Goal: Task Accomplishment & Management: Manage account settings

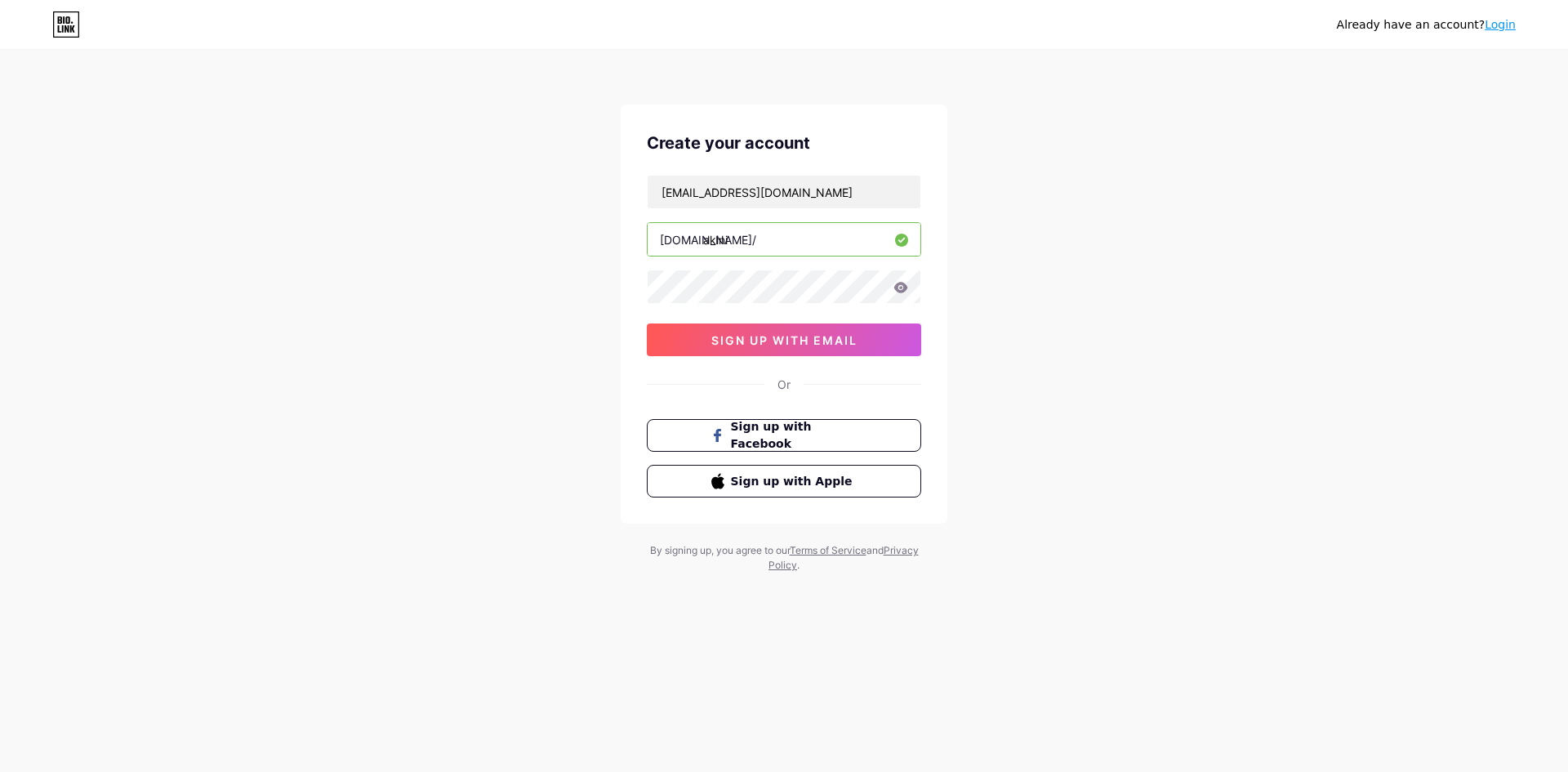
type input "[EMAIL_ADDRESS][DOMAIN_NAME]"
click at [625, 297] on div "Create your account [EMAIL_ADDRESS][DOMAIN_NAME] [DOMAIN_NAME]/ akini 03AFcWeA5…" at bounding box center [784, 314] width 327 height 419
click at [906, 286] on icon at bounding box center [900, 287] width 14 height 11
click at [906, 286] on icon at bounding box center [900, 289] width 17 height 17
click at [906, 286] on icon at bounding box center [900, 287] width 14 height 11
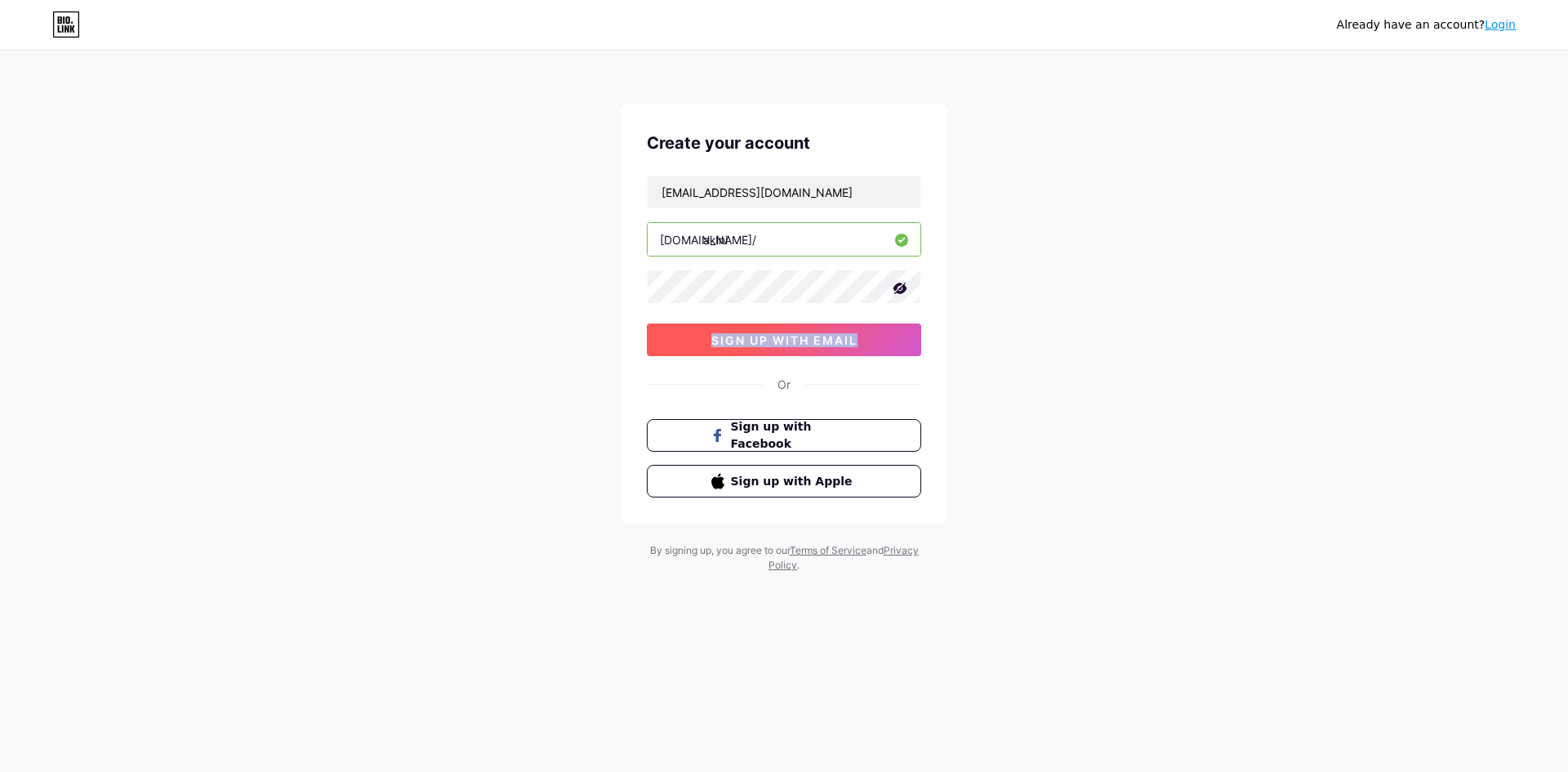
click at [759, 337] on span "sign up with email" at bounding box center [784, 339] width 146 height 14
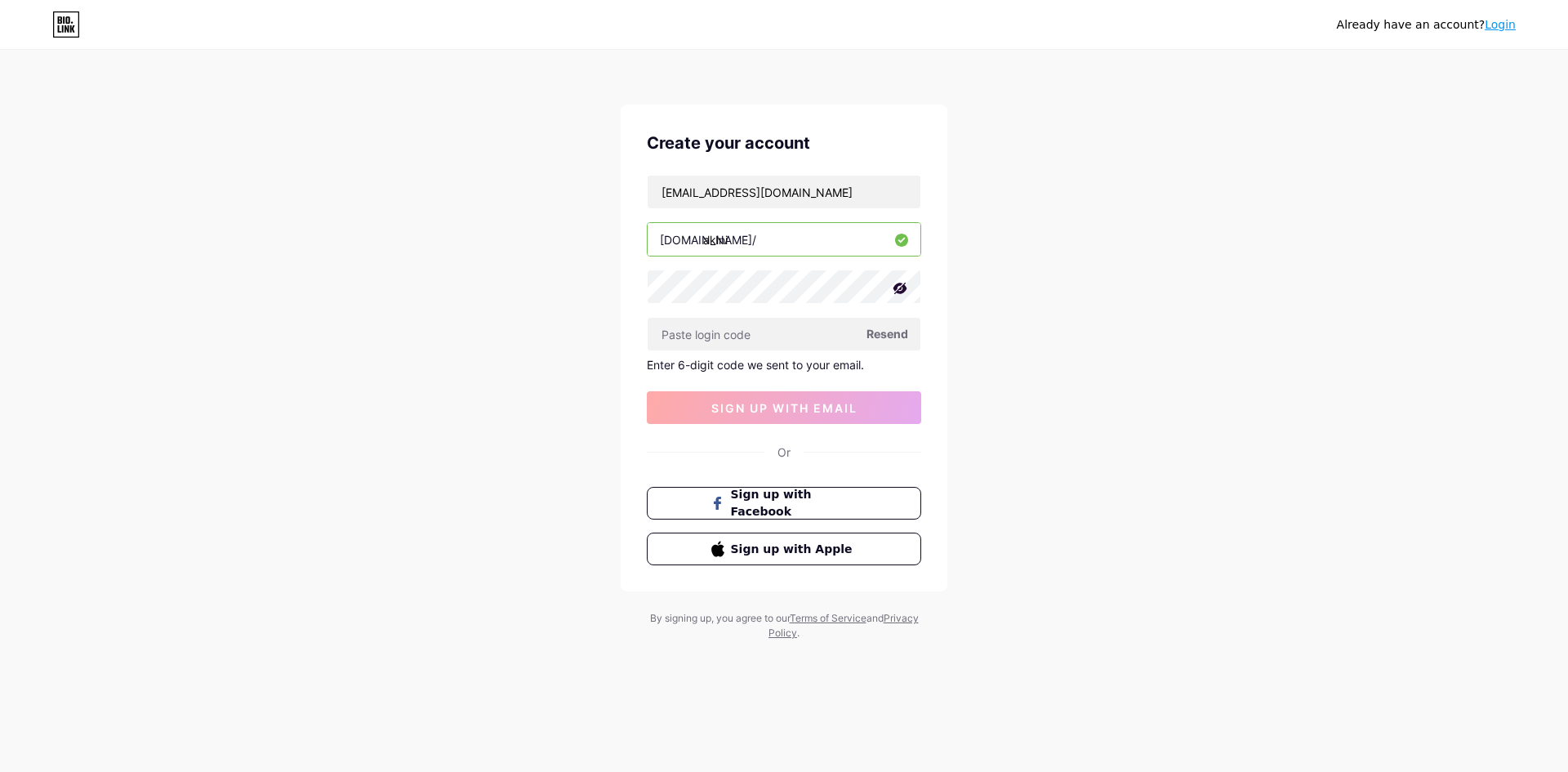
click at [881, 332] on span "Resend" at bounding box center [886, 333] width 42 height 18
click at [1530, 61] on div "Already have an account? Login Create your account [EMAIL_ADDRESS][DOMAIN_NAME]…" at bounding box center [784, 346] width 1568 height 693
drag, startPoint x: 862, startPoint y: 187, endPoint x: 787, endPoint y: 188, distance: 75.0
click at [846, 187] on input "[EMAIL_ADDRESS][DOMAIN_NAME]" at bounding box center [784, 191] width 273 height 32
drag, startPoint x: 787, startPoint y: 188, endPoint x: 376, endPoint y: 134, distance: 414.5
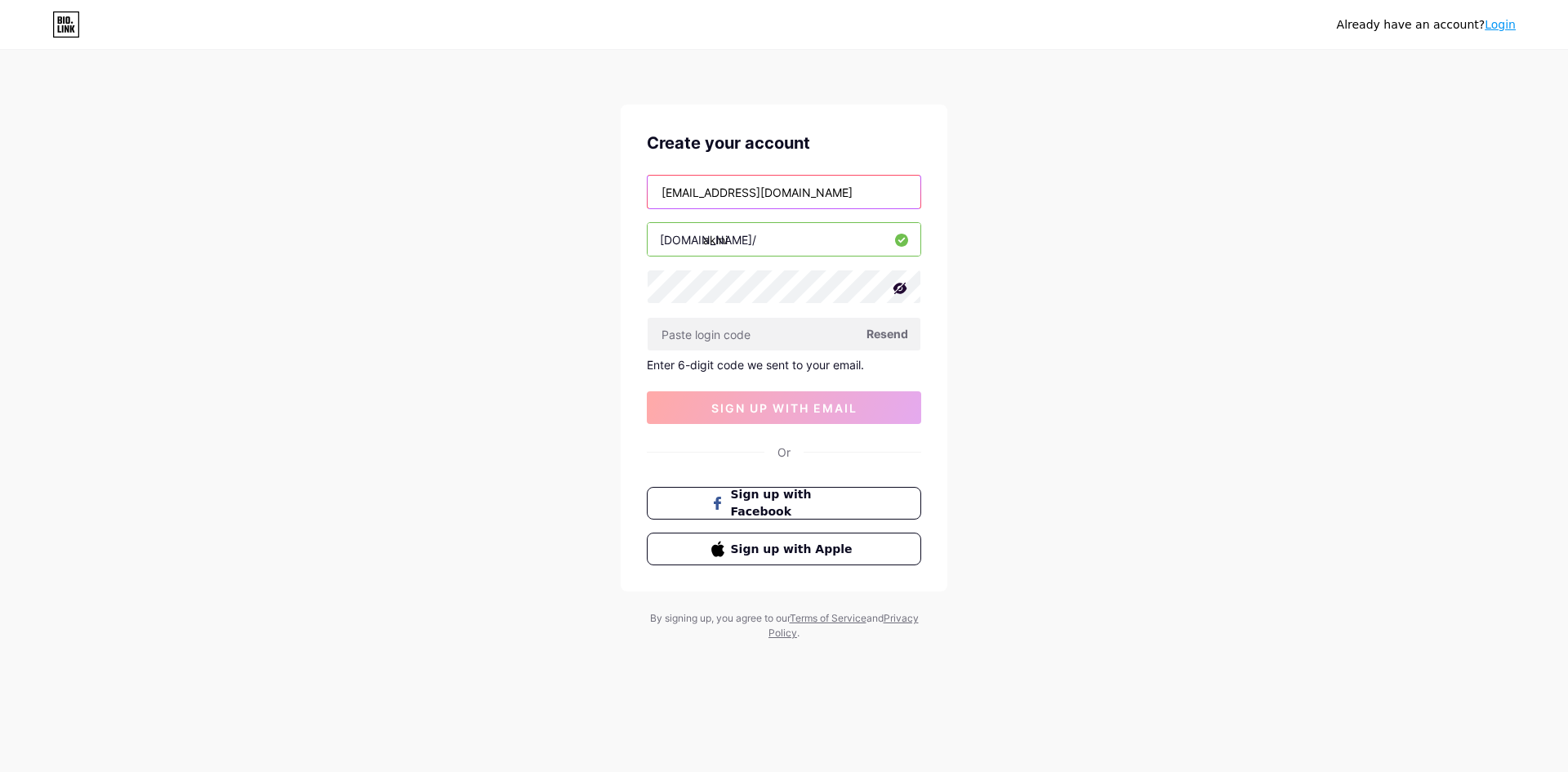
click at [376, 134] on div "Already have an account? Login Create your account [EMAIL_ADDRESS][DOMAIN_NAME]…" at bounding box center [784, 346] width 1568 height 693
paste input "[EMAIL_ADDRESS][DOMAIN_NAME]"
type input "[EMAIL_ADDRESS][DOMAIN_NAME]"
click at [783, 416] on button "sign up with email" at bounding box center [783, 407] width 274 height 32
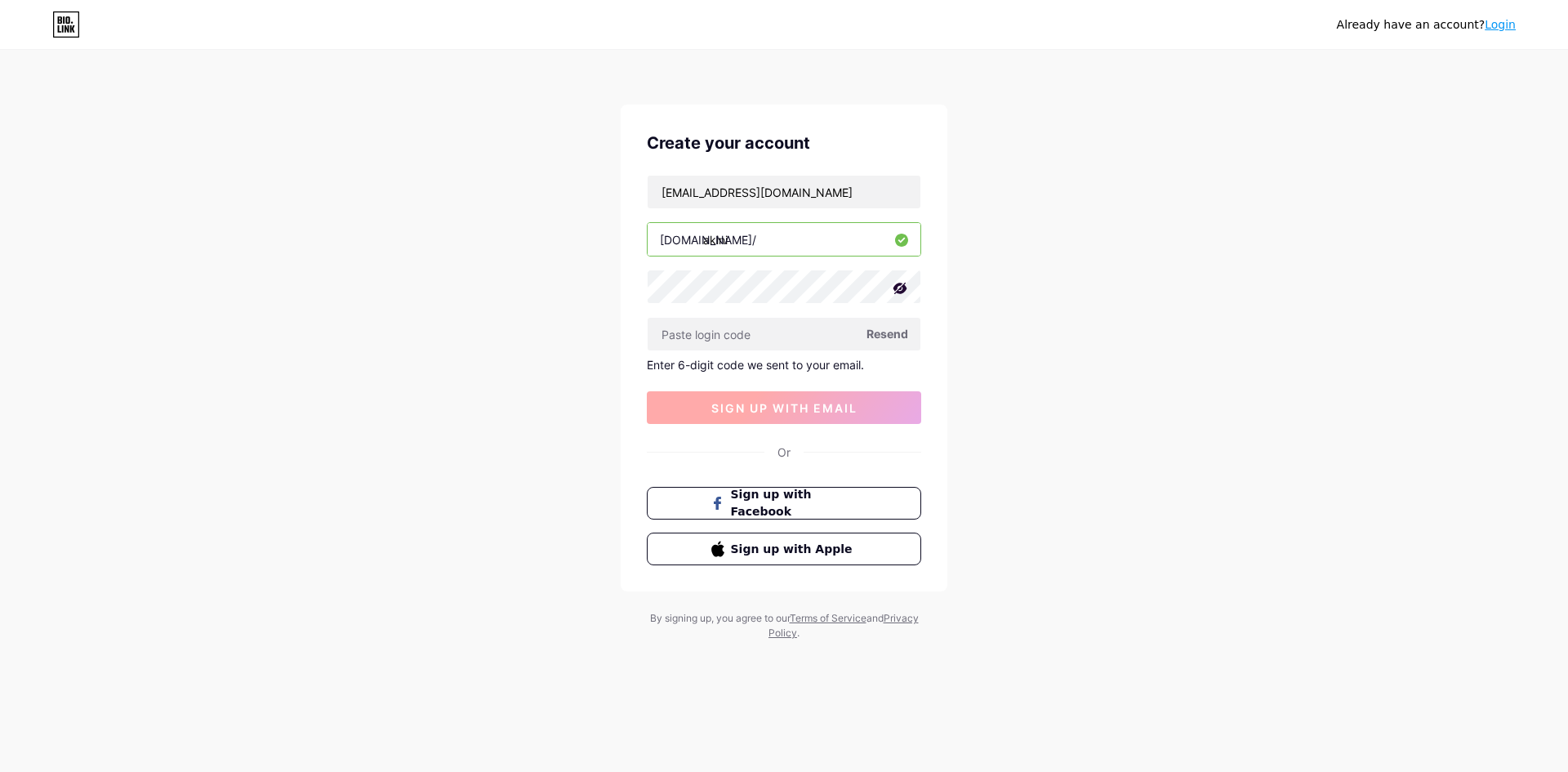
click at [784, 416] on button "sign up with email" at bounding box center [783, 407] width 274 height 32
click at [785, 418] on button "sign up with email" at bounding box center [783, 407] width 274 height 32
click at [684, 343] on input "text" at bounding box center [784, 333] width 273 height 32
paste input "448192"
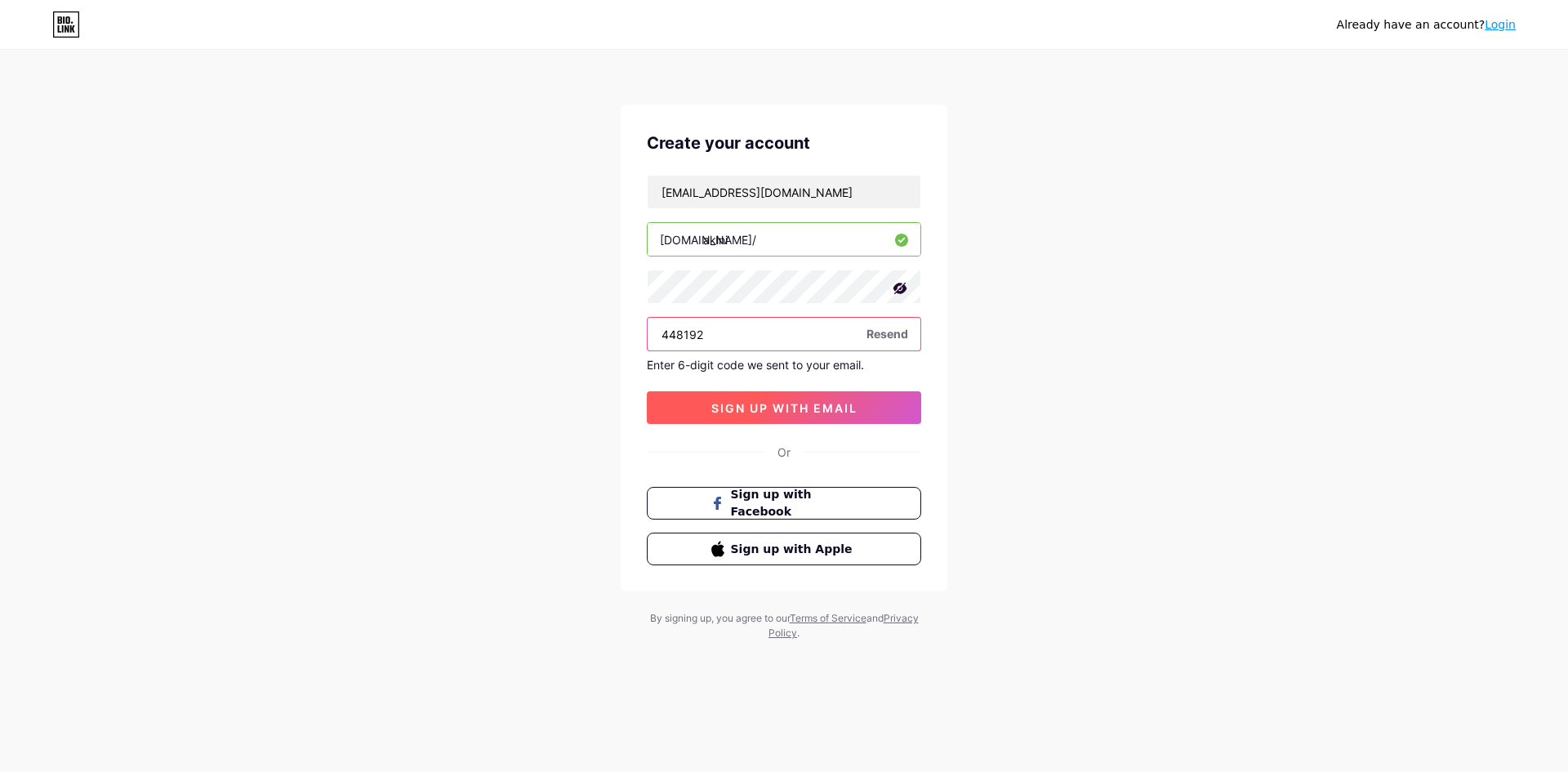
type input "448192"
click at [786, 402] on span "sign up with email" at bounding box center [784, 408] width 146 height 14
click at [784, 403] on span at bounding box center [783, 407] width 25 height 25
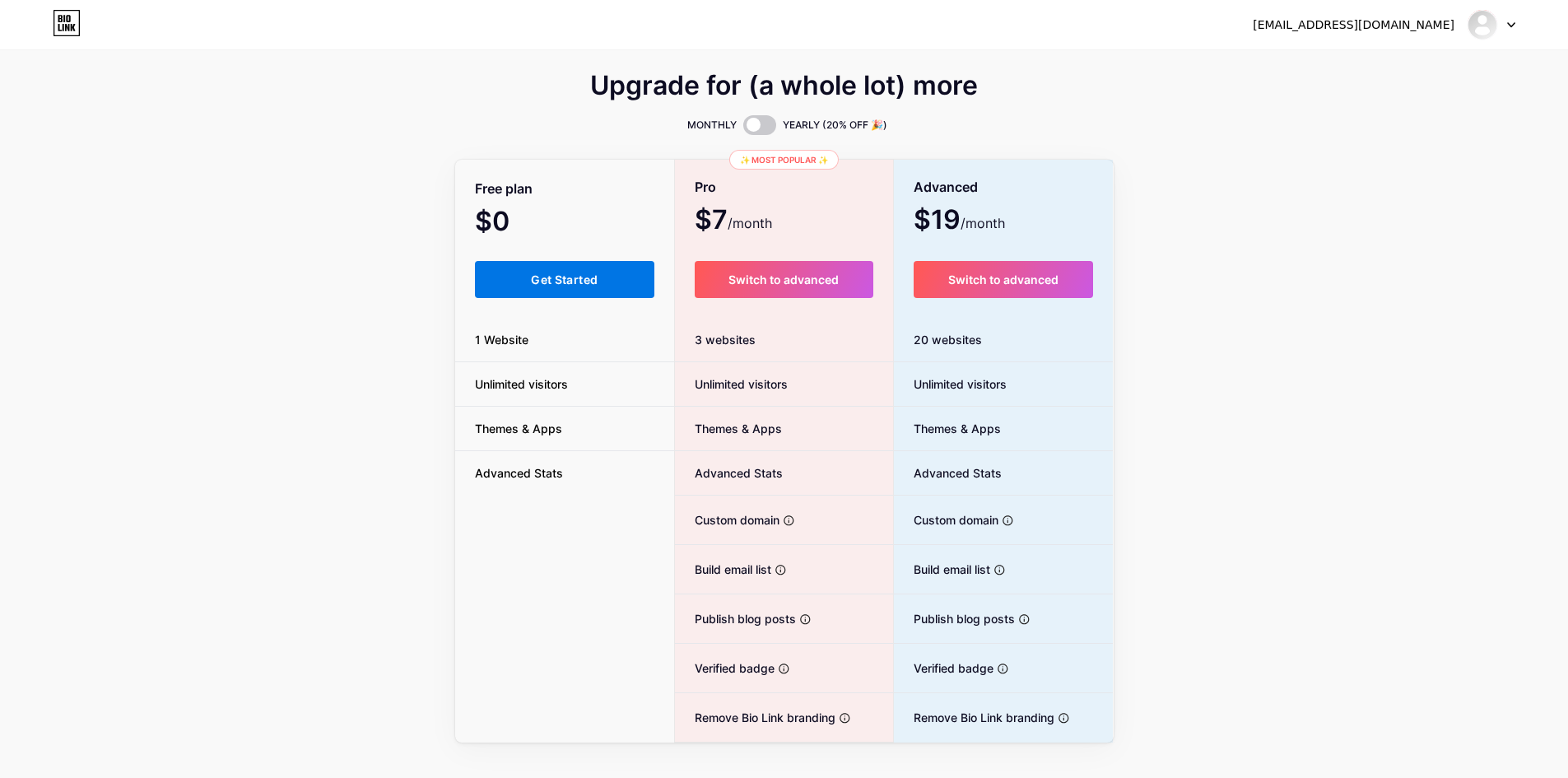
click at [527, 270] on button "Get Started" at bounding box center [565, 280] width 180 height 37
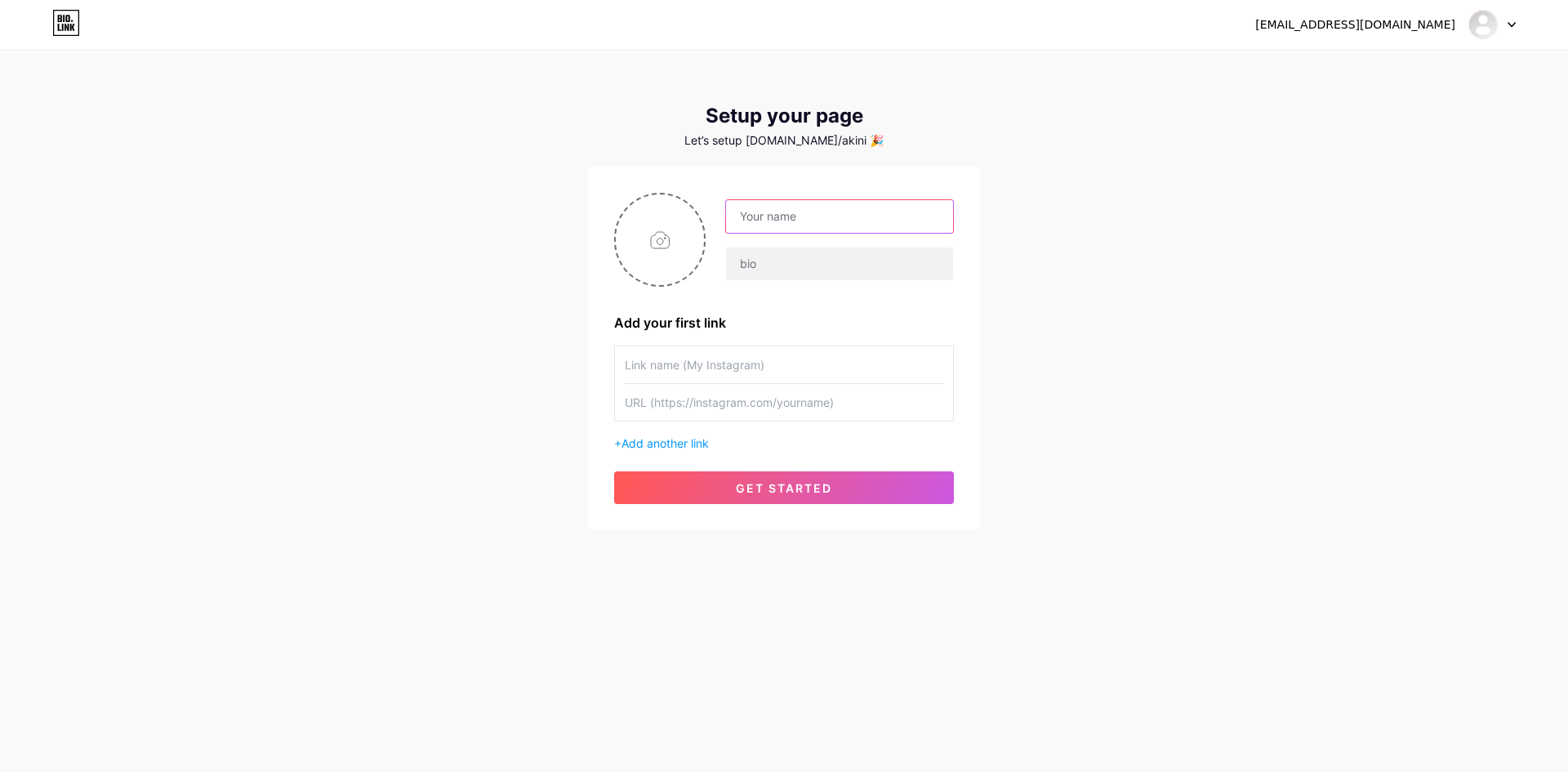
click at [745, 218] on input "text" at bounding box center [839, 216] width 227 height 32
click at [791, 208] on input "text" at bounding box center [839, 216] width 227 height 32
type input "a"
type input "[PERSON_NAME]"
click at [667, 251] on input "file" at bounding box center [659, 240] width 89 height 90
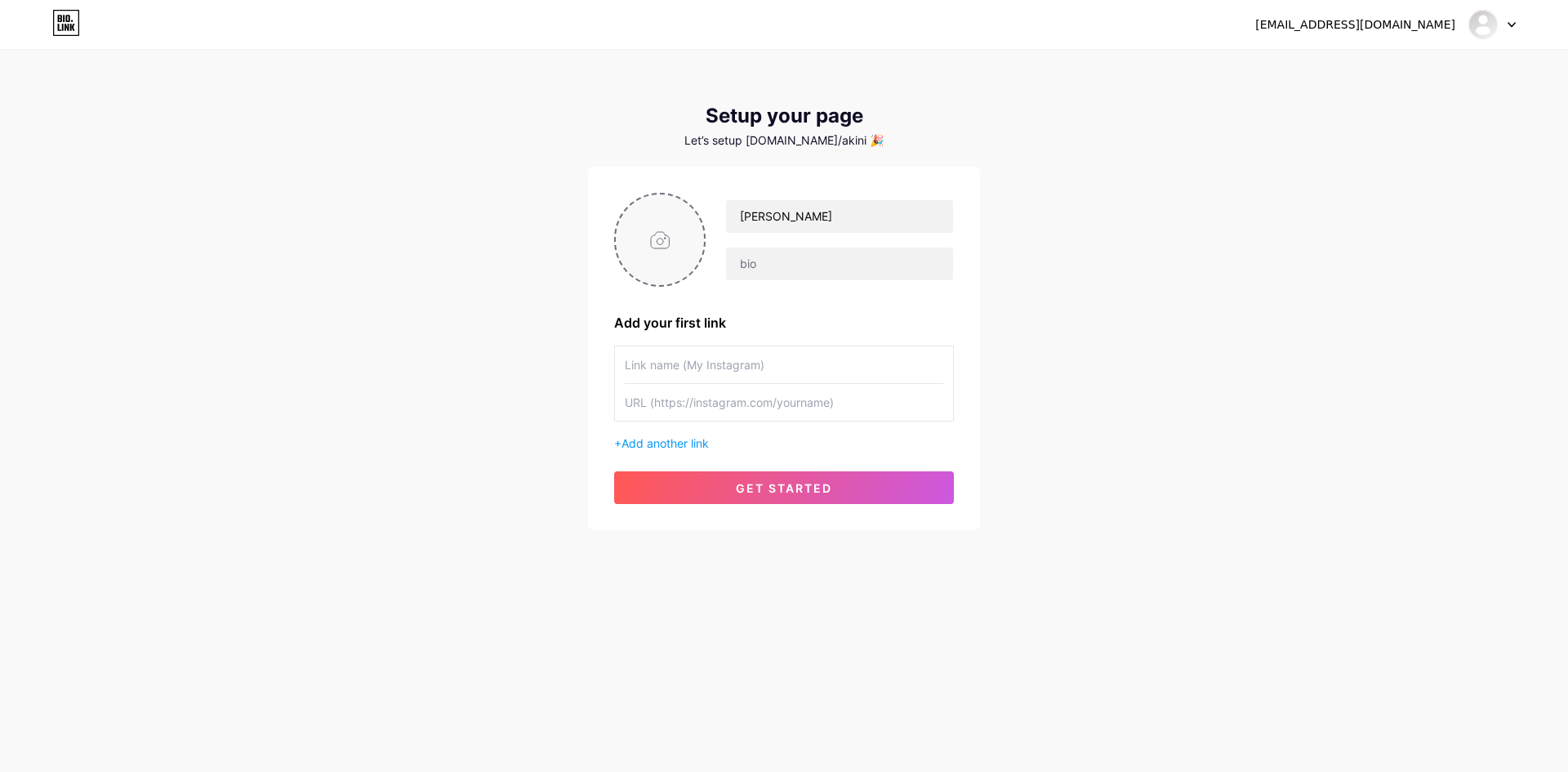
type input "C:\fakepath\WhatsApp Image [DATE] at 17.52.20_3df04ee4.jpg"
click at [629, 208] on input "file" at bounding box center [659, 240] width 89 height 90
click at [662, 444] on span "Add another link" at bounding box center [665, 443] width 88 height 14
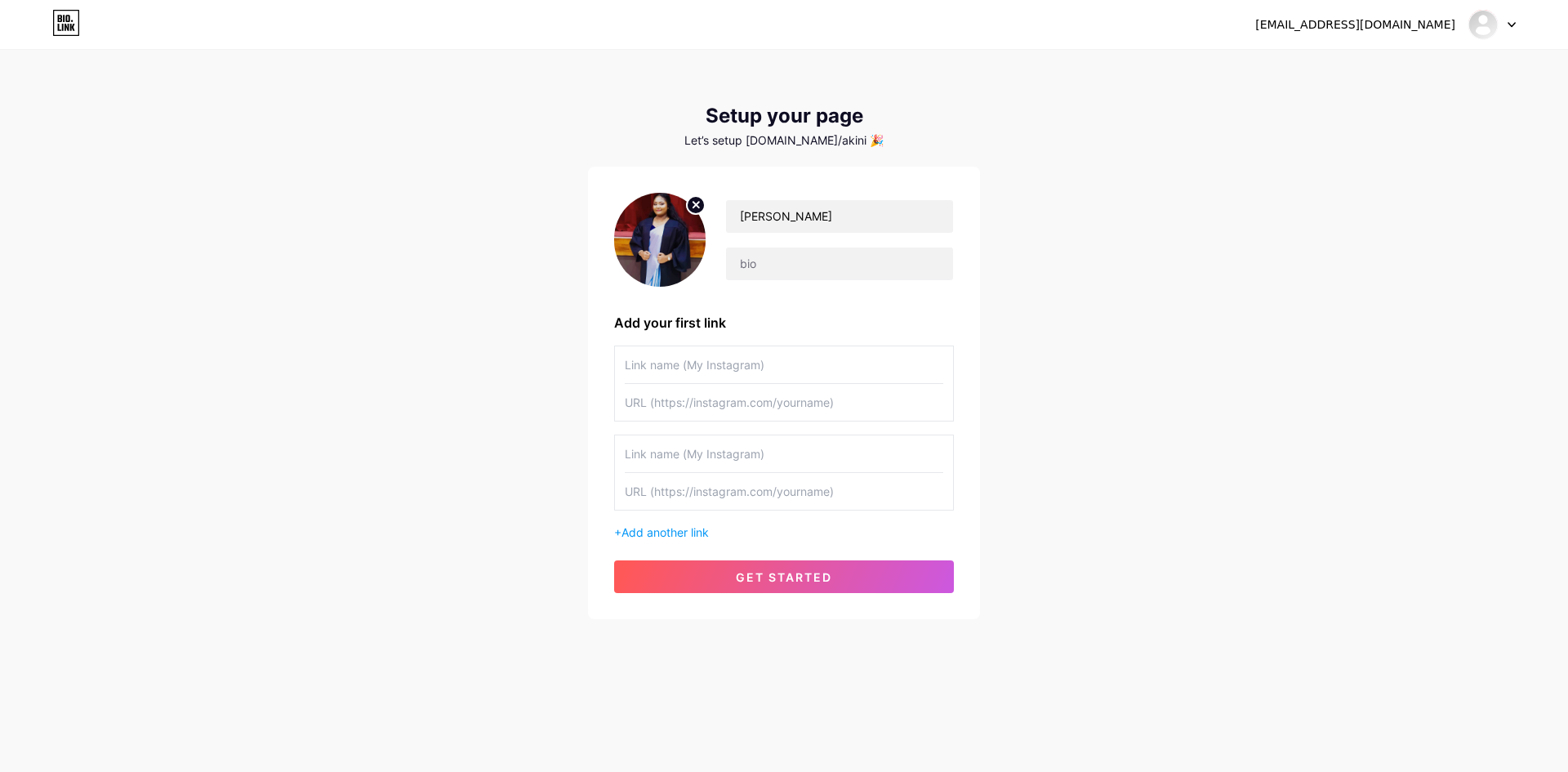
click at [706, 442] on input "text" at bounding box center [783, 454] width 318 height 37
type input "w"
type input "Whatsapp"
click at [652, 481] on input "text" at bounding box center [783, 492] width 318 height 37
paste input "[URL][DOMAIN_NAME]"
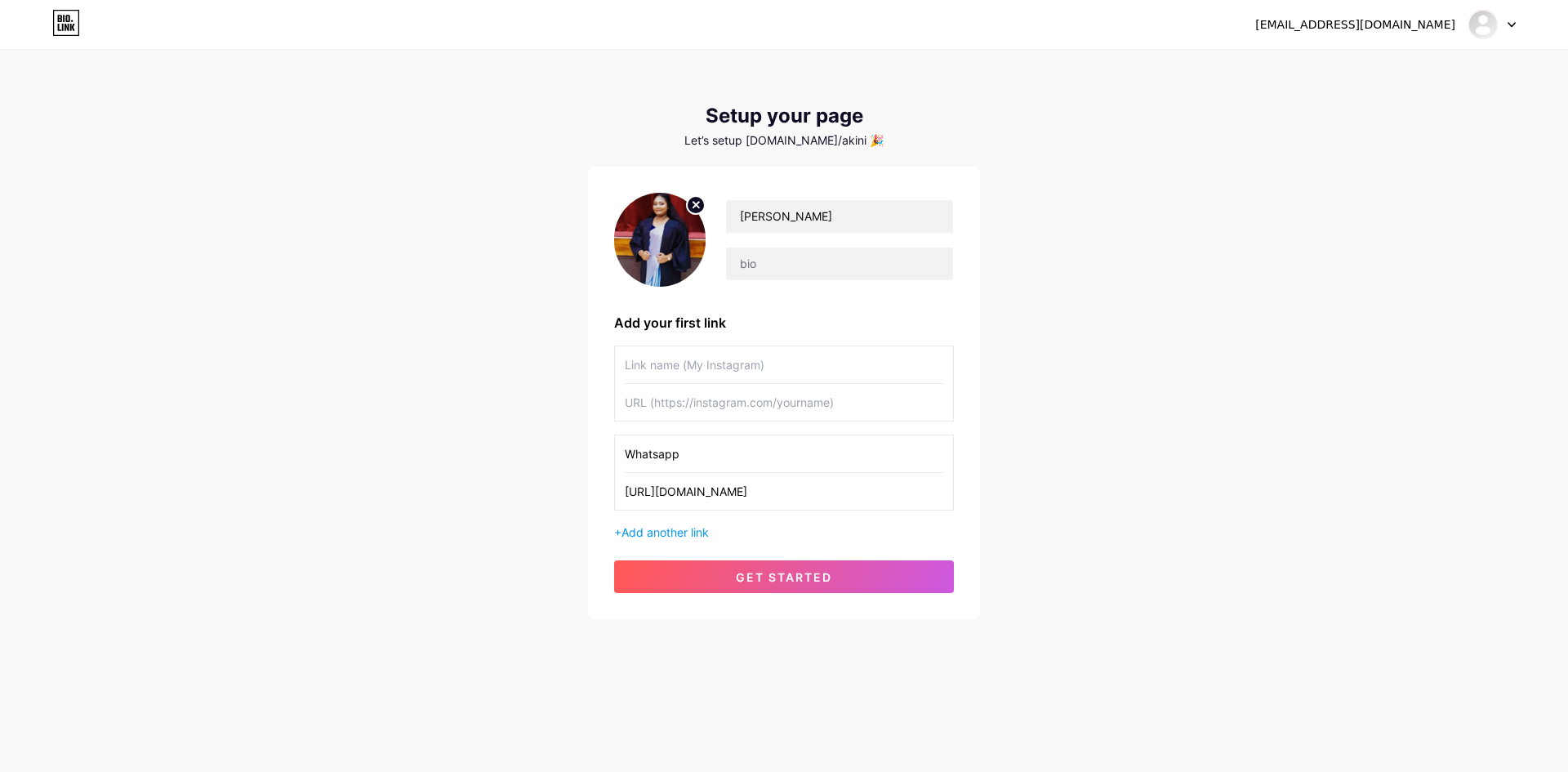
type input "[URL][DOMAIN_NAME]"
click at [664, 373] on input "text" at bounding box center [783, 364] width 318 height 37
type input "f"
type input "Facebook"
click at [647, 395] on input "text" at bounding box center [783, 402] width 318 height 37
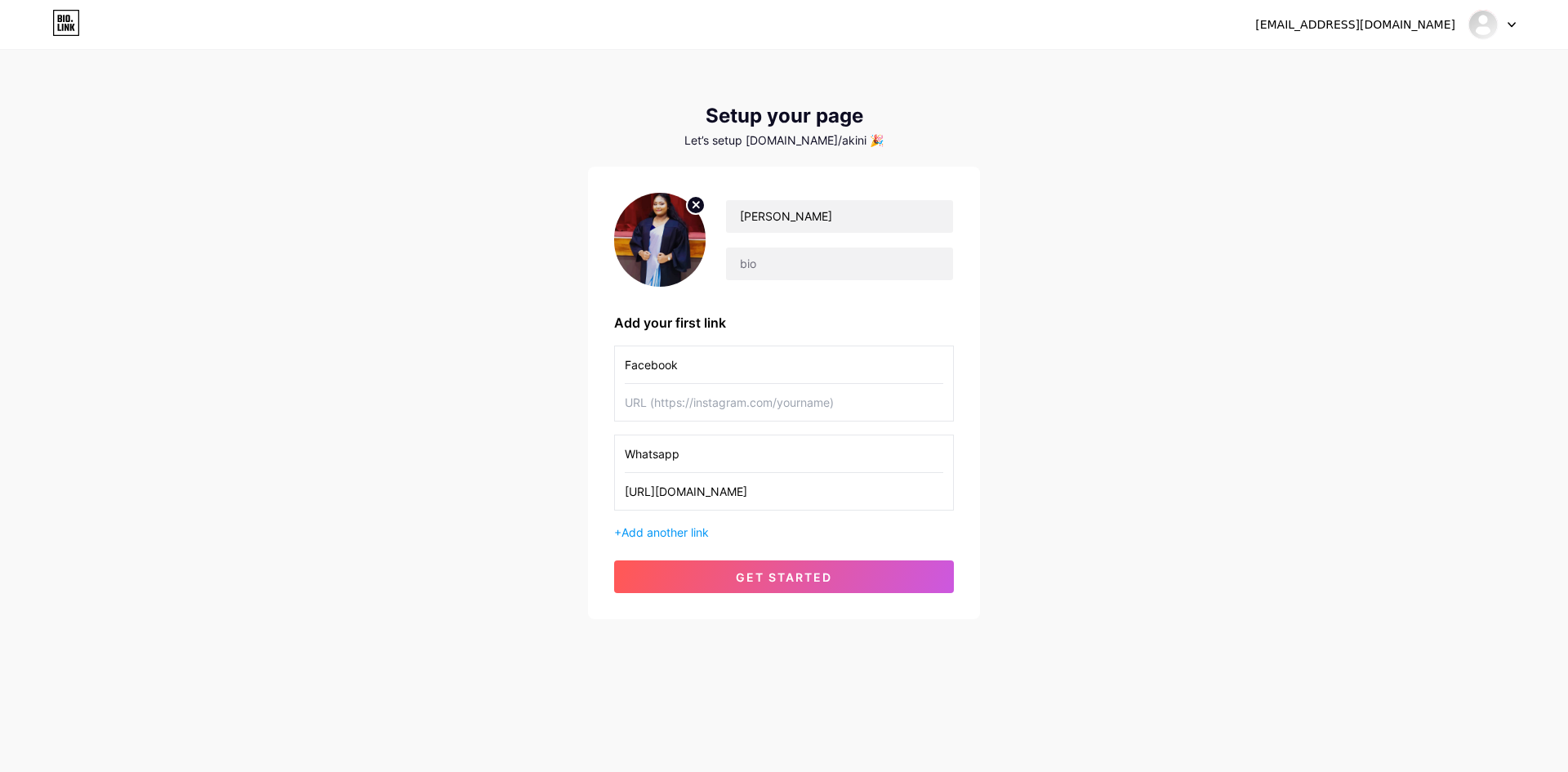
paste input "[URL][DOMAIN_NAME]"
type input "[URL][DOMAIN_NAME]"
click at [734, 574] on button "get started" at bounding box center [784, 576] width 339 height 32
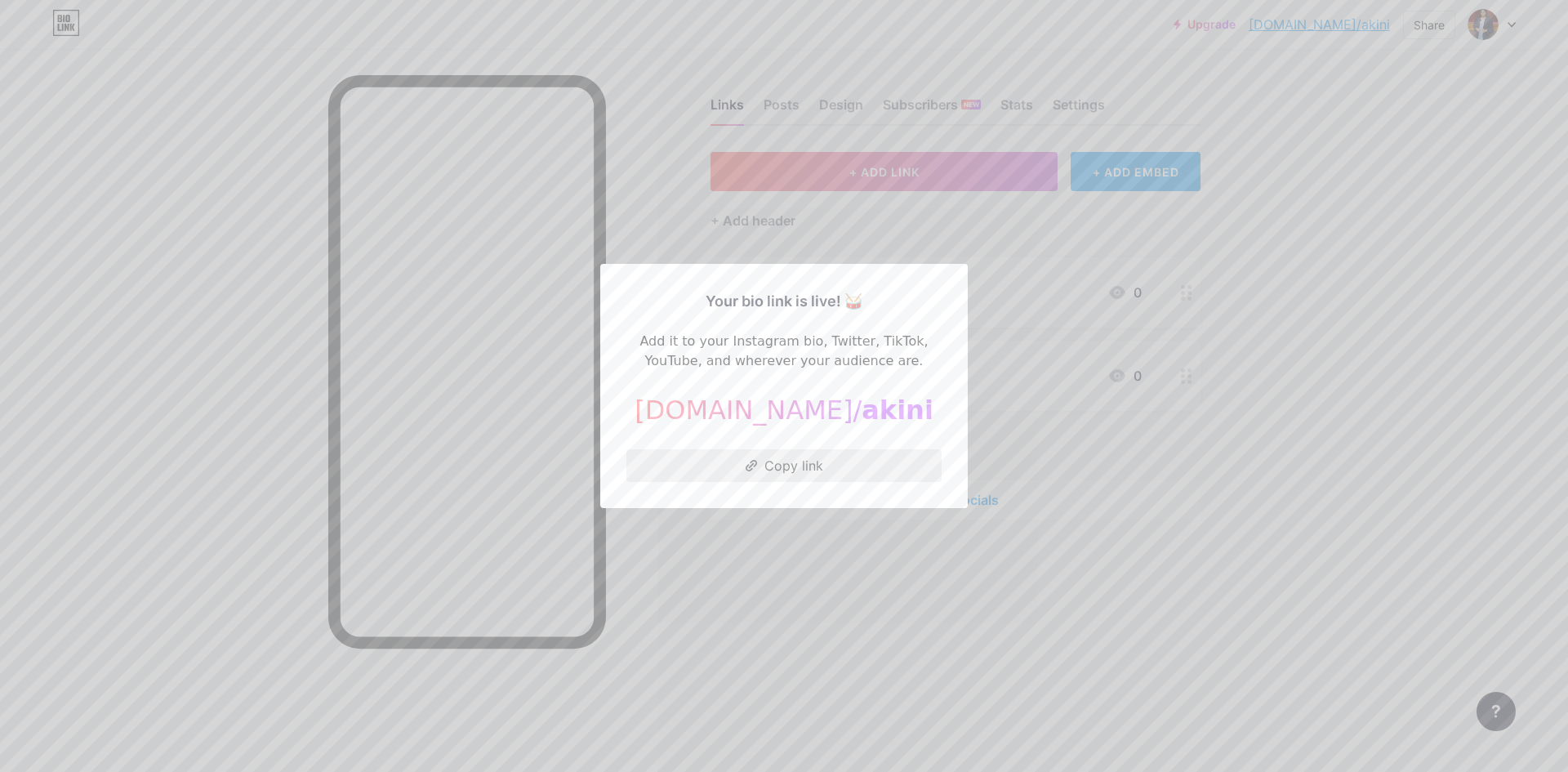
click at [719, 470] on button "Copy link" at bounding box center [784, 465] width 315 height 32
click at [785, 472] on button "Copied!" at bounding box center [784, 465] width 315 height 32
click at [773, 466] on button "Copy link" at bounding box center [784, 465] width 315 height 32
click at [953, 588] on div at bounding box center [784, 386] width 1568 height 772
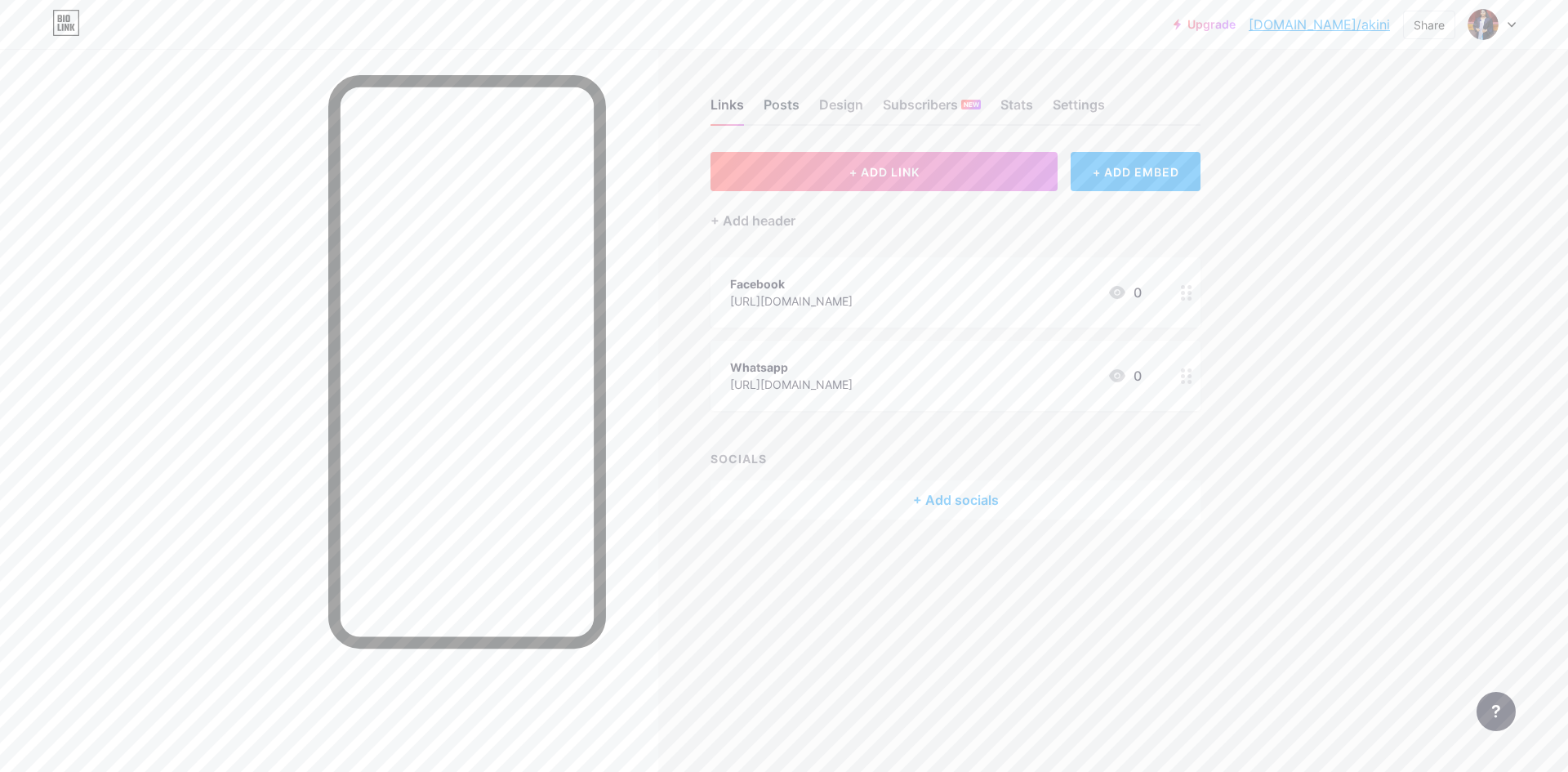
click at [792, 99] on div "Posts" at bounding box center [781, 110] width 36 height 30
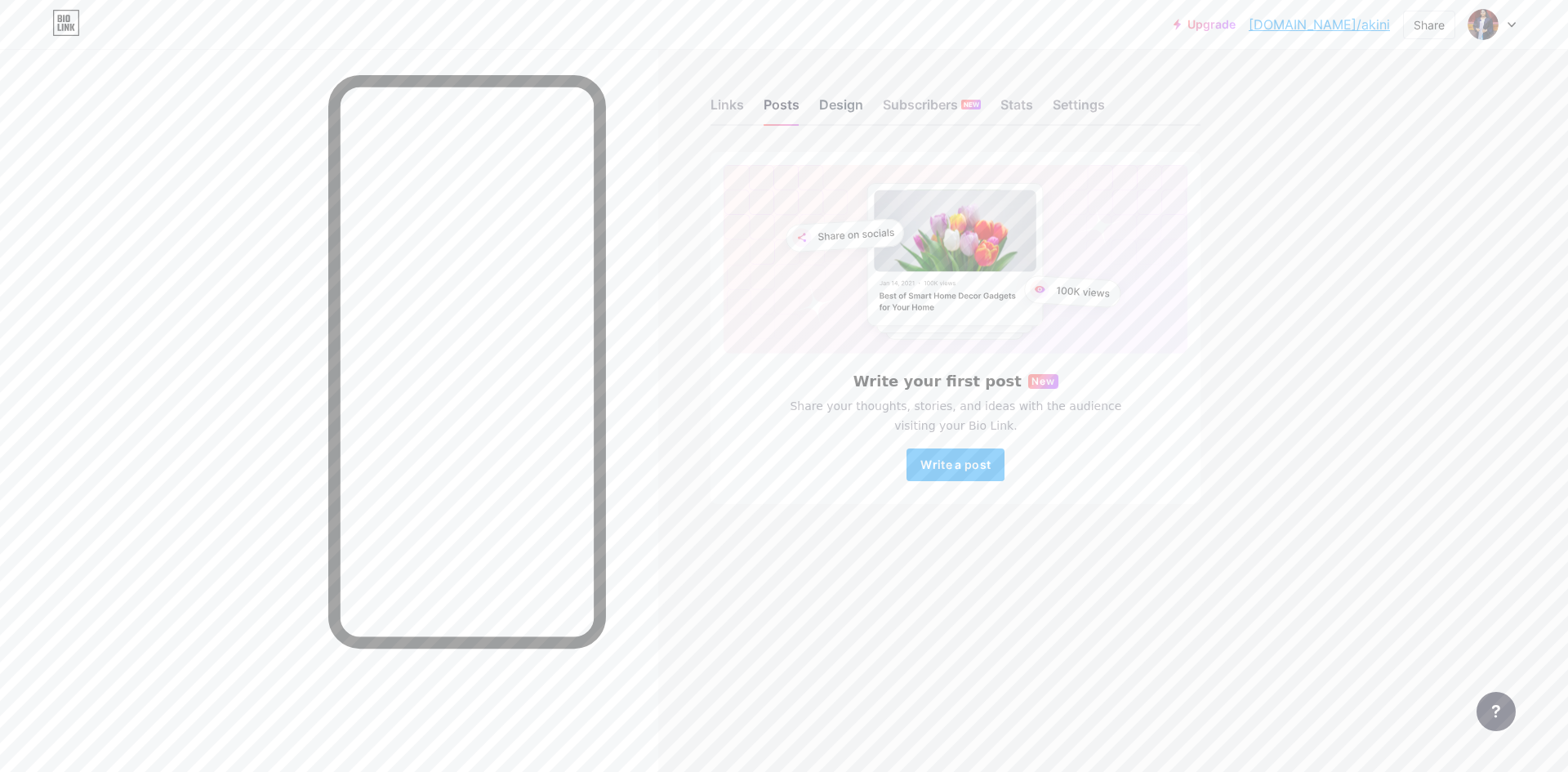
click at [844, 105] on div "Design" at bounding box center [841, 110] width 44 height 30
click at [924, 106] on div "Subscribers NEW" at bounding box center [932, 110] width 98 height 30
click at [731, 118] on div "Links" at bounding box center [727, 110] width 33 height 30
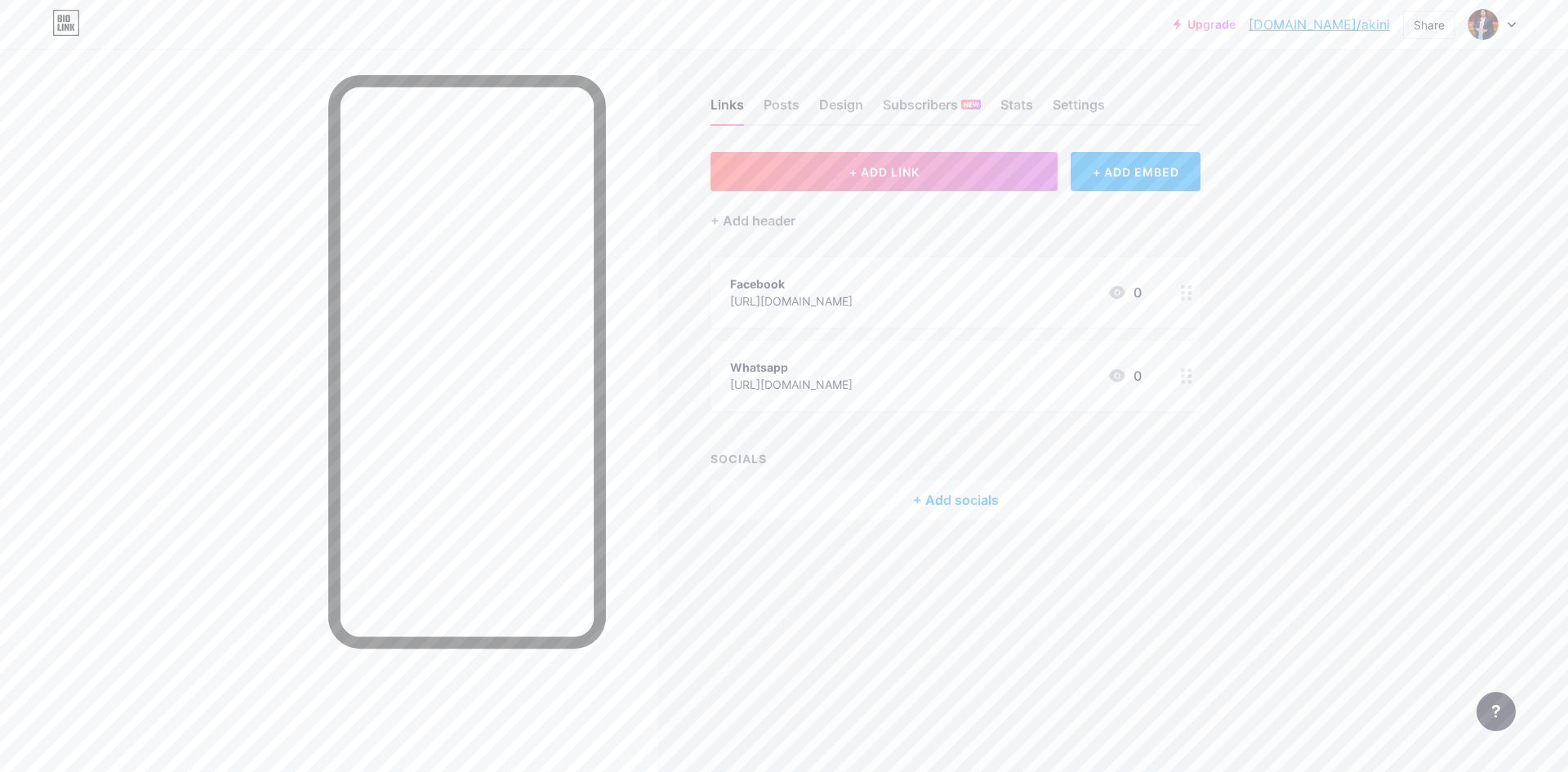
click at [1194, 383] on div at bounding box center [1186, 375] width 28 height 70
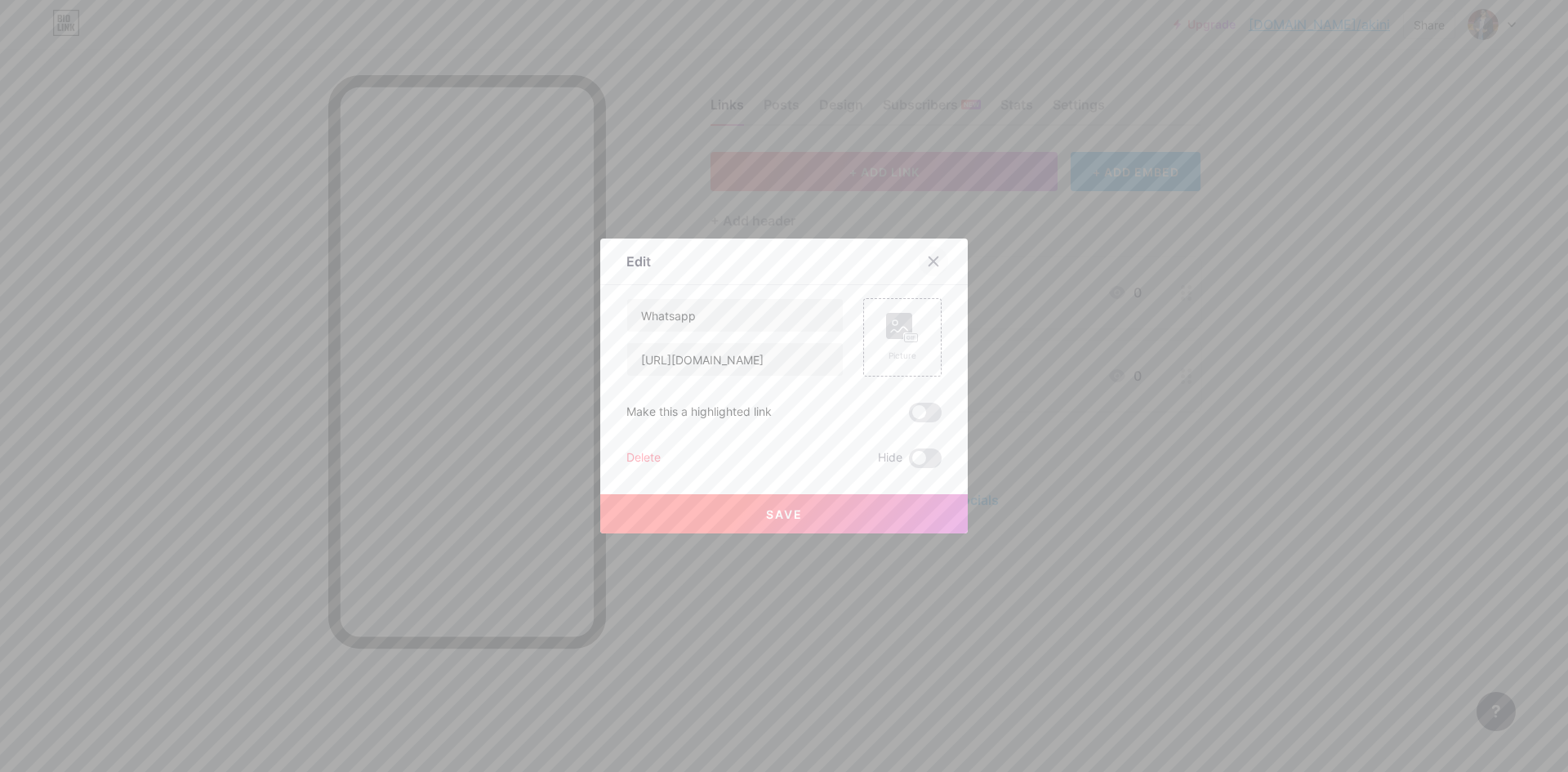
click at [921, 267] on div at bounding box center [933, 261] width 30 height 30
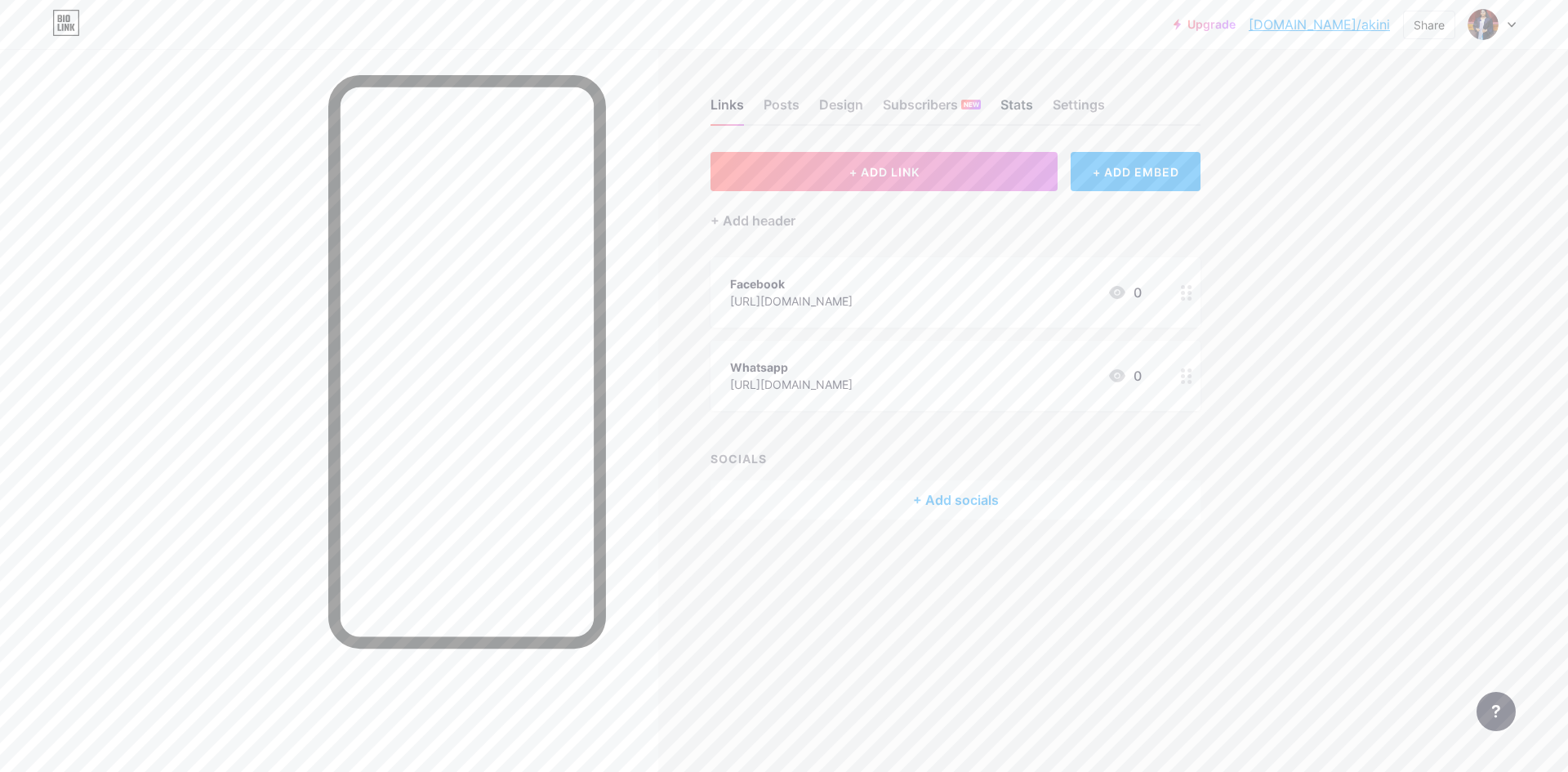
click at [1030, 109] on div "Stats" at bounding box center [1016, 110] width 32 height 30
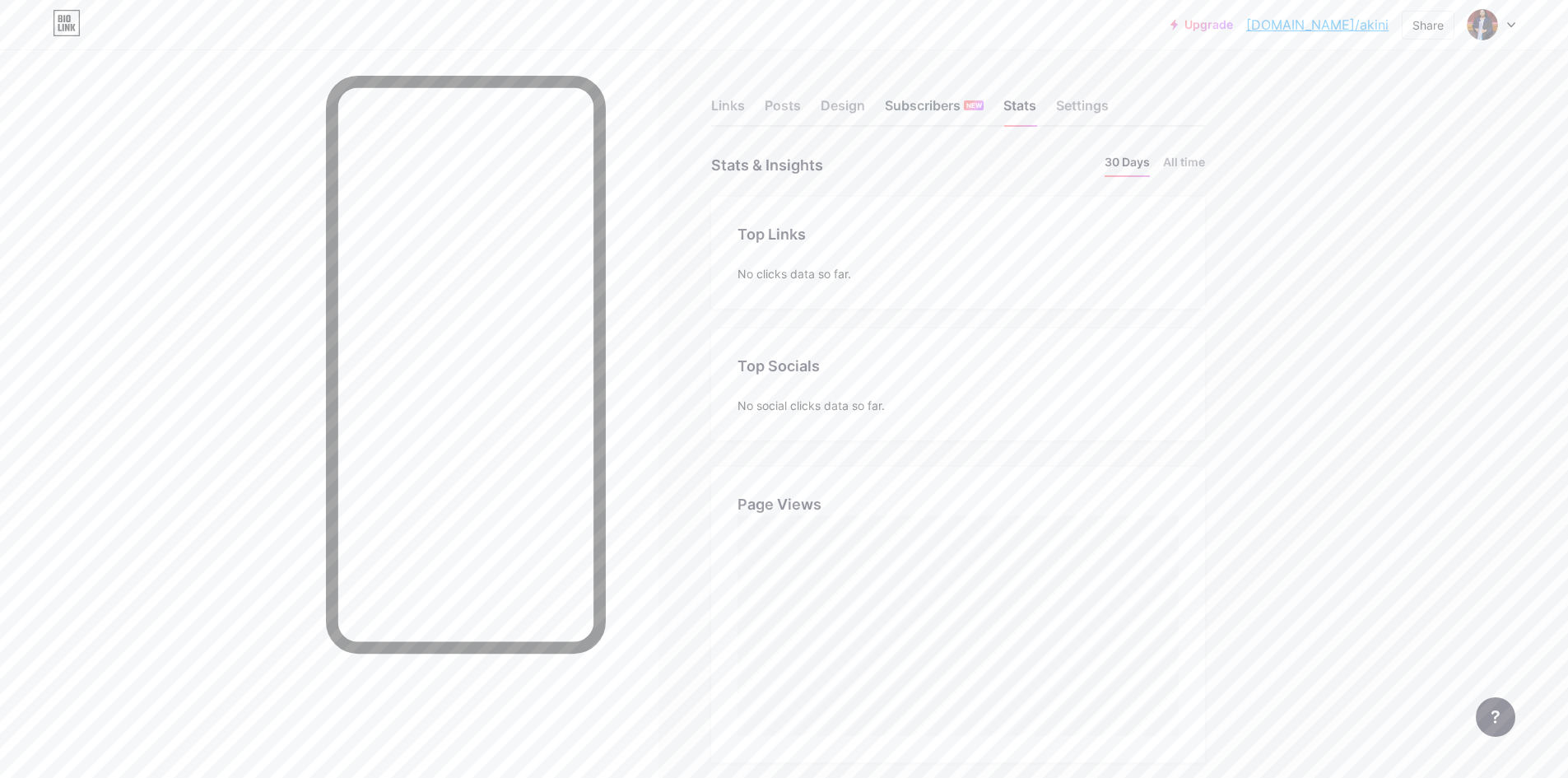
scroll to position [778, 1568]
click at [1054, 117] on div "Links Posts Design Subscribers NEW Stats Settings" at bounding box center [958, 98] width 494 height 58
click at [1064, 114] on div "Settings" at bounding box center [1083, 111] width 53 height 30
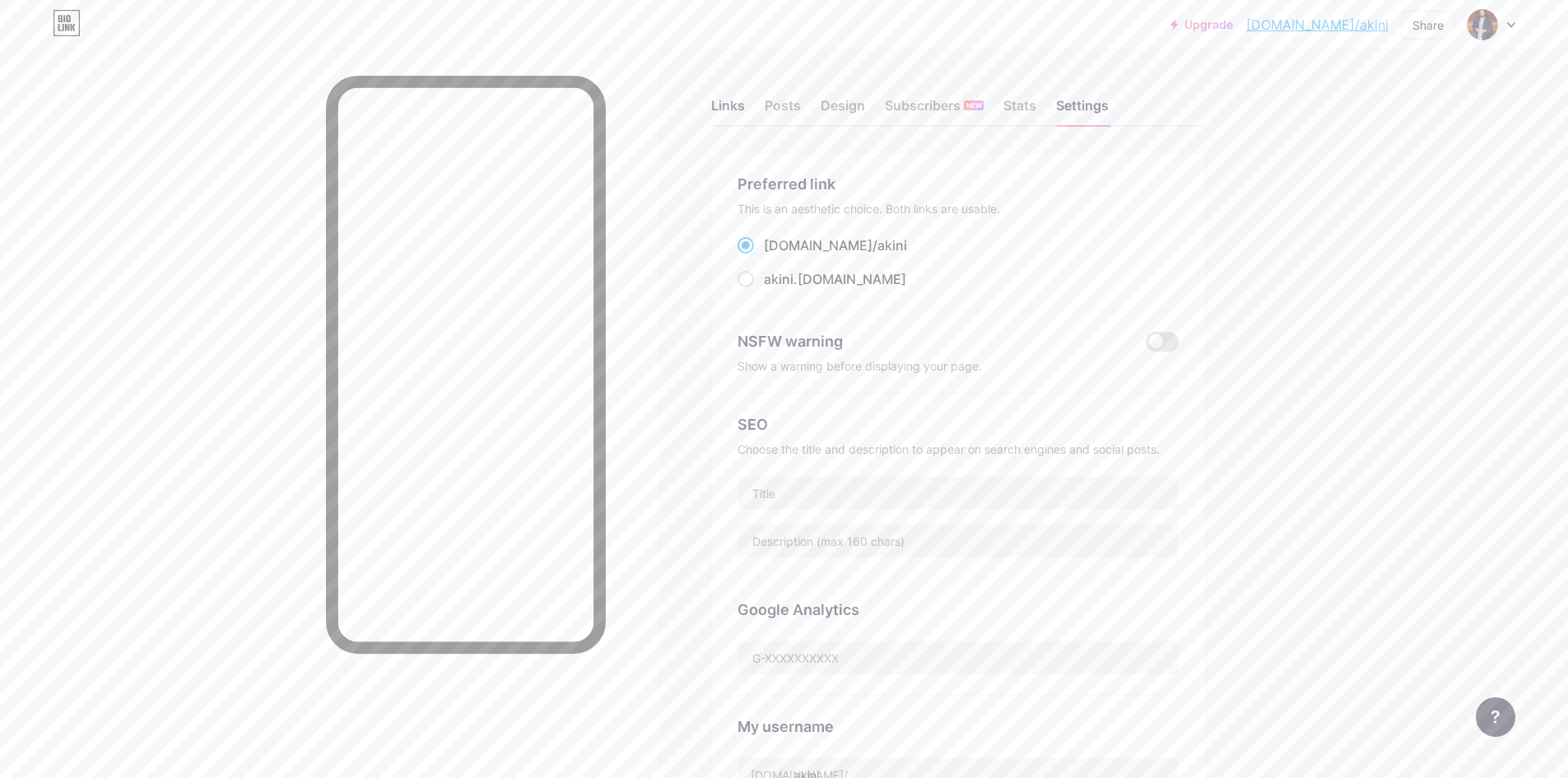
click at [724, 112] on div "Links" at bounding box center [728, 111] width 33 height 30
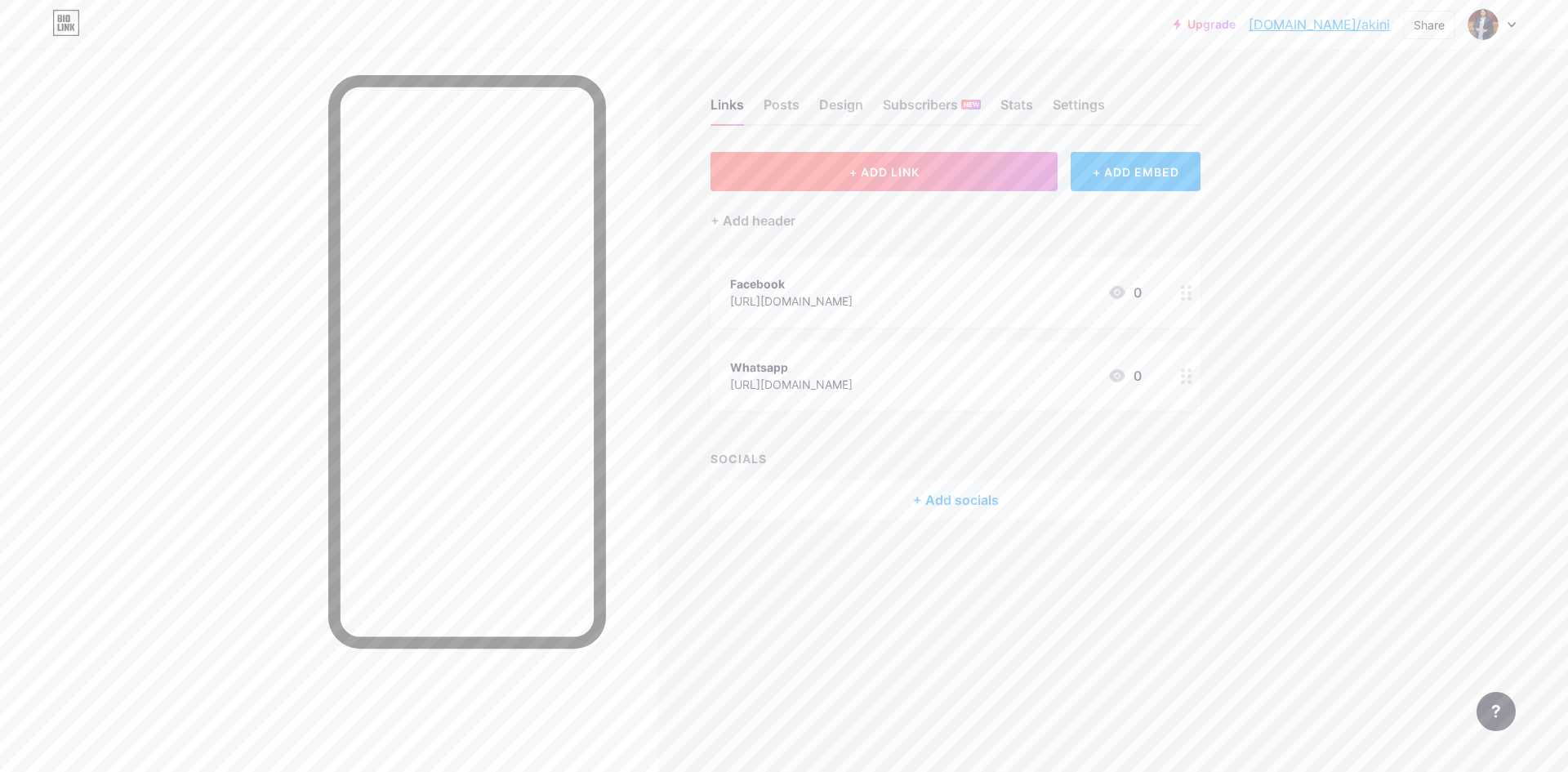
click at [1010, 160] on button "+ ADD LINK" at bounding box center [884, 172] width 347 height 39
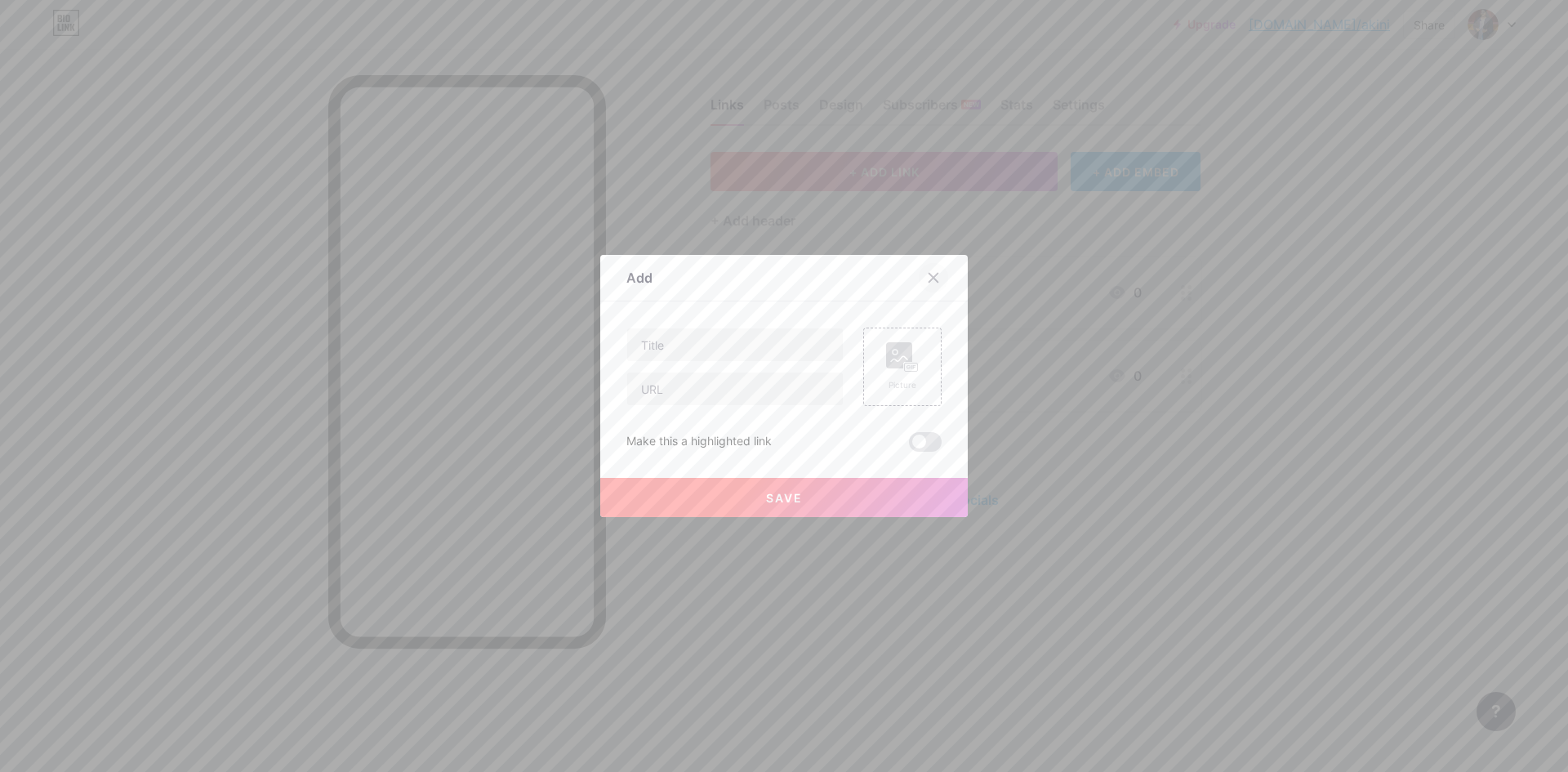
click at [927, 276] on icon at bounding box center [933, 278] width 13 height 13
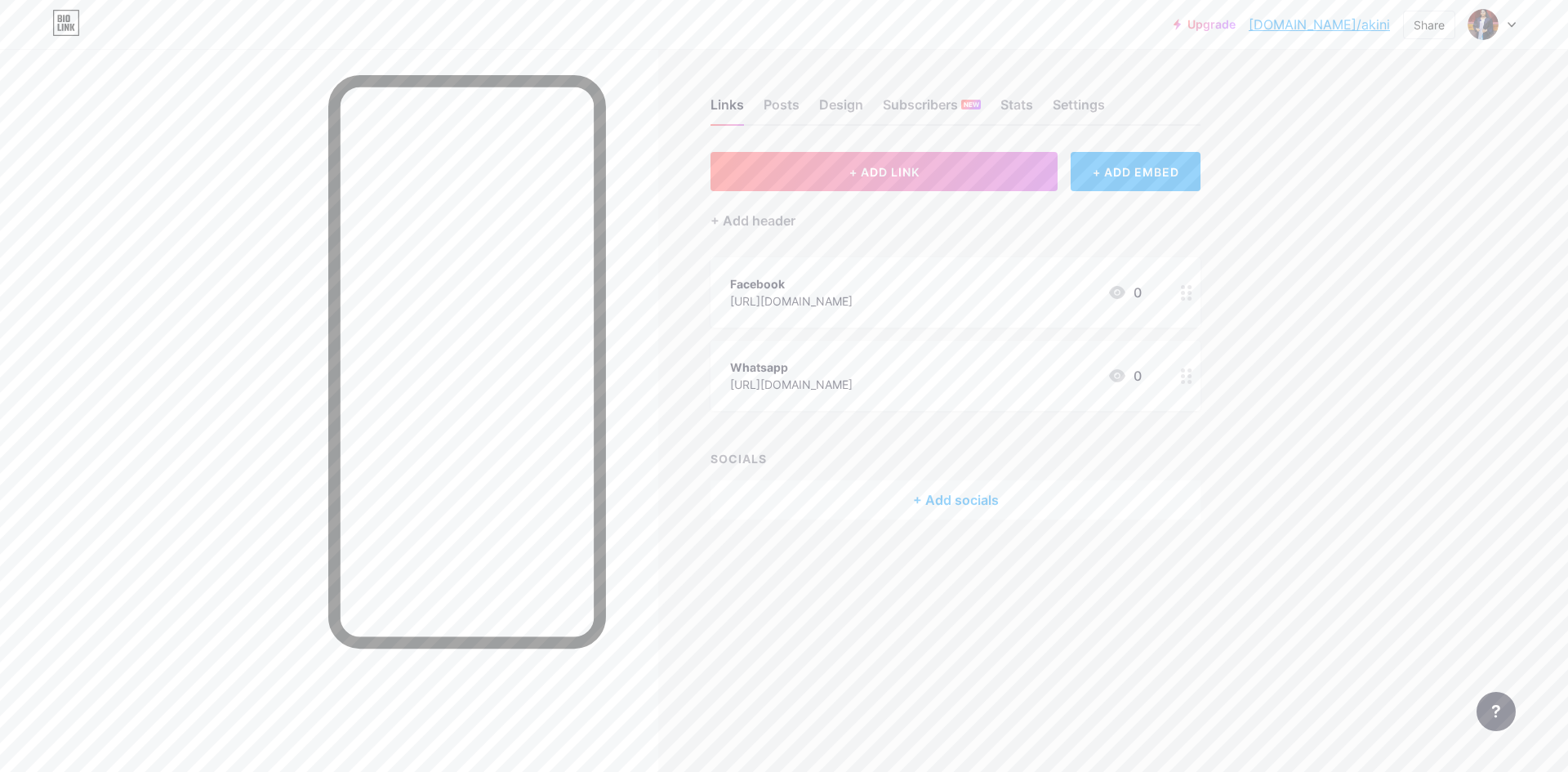
click at [1182, 374] on circle at bounding box center [1182, 375] width 4 height 4
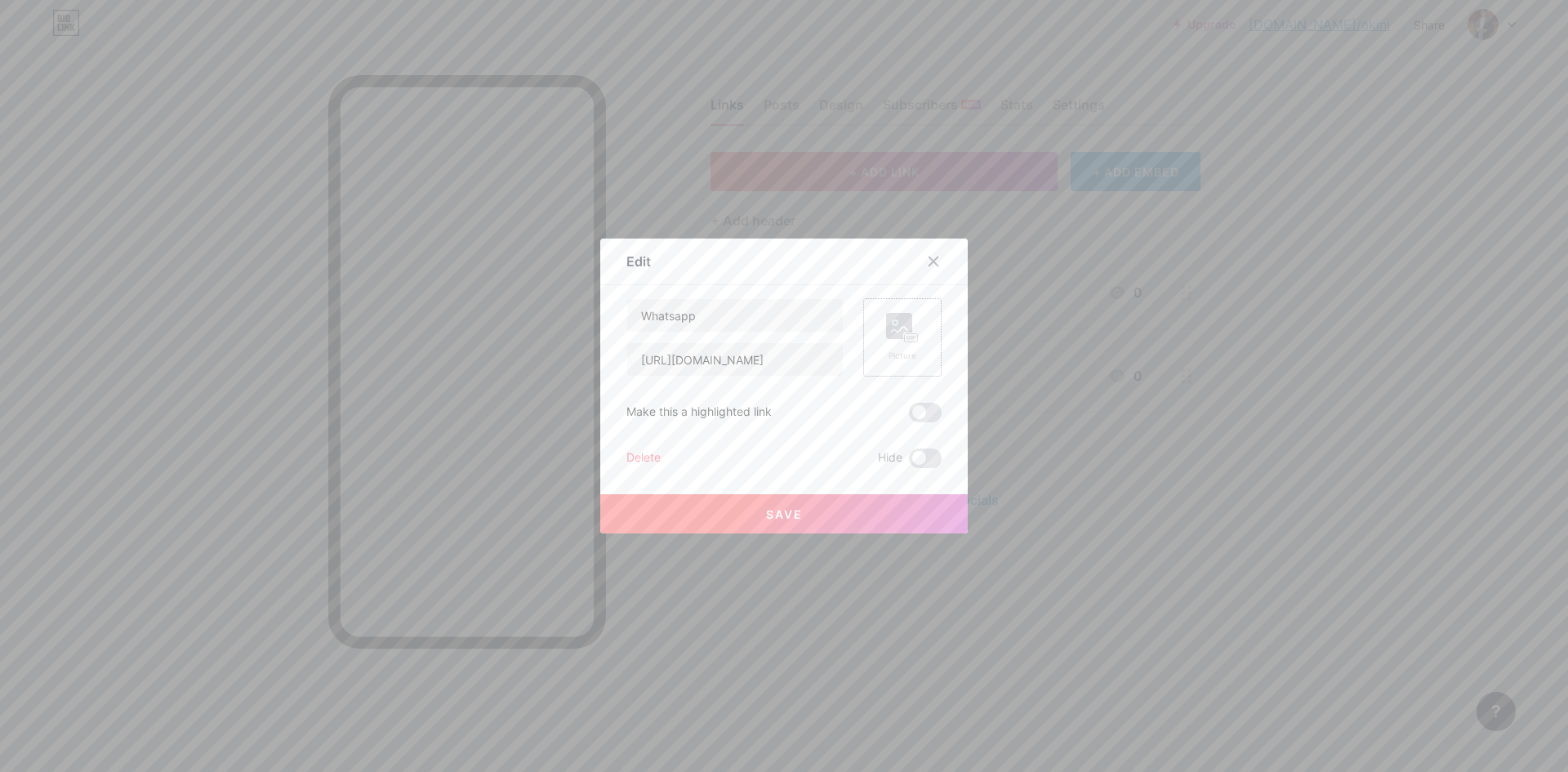
click at [895, 343] on div "Picture" at bounding box center [901, 337] width 32 height 49
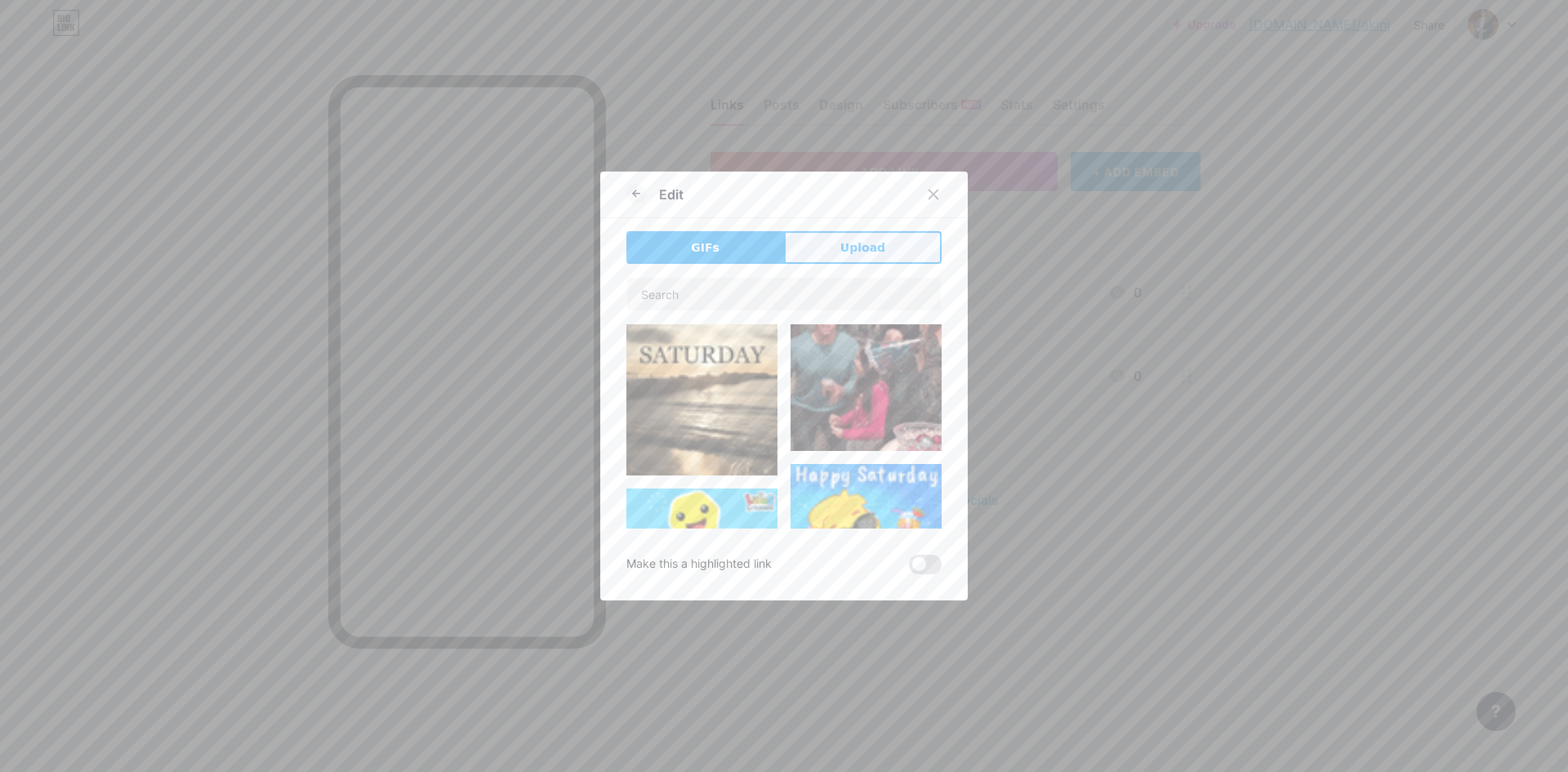
click at [857, 253] on span "Upload" at bounding box center [862, 247] width 45 height 18
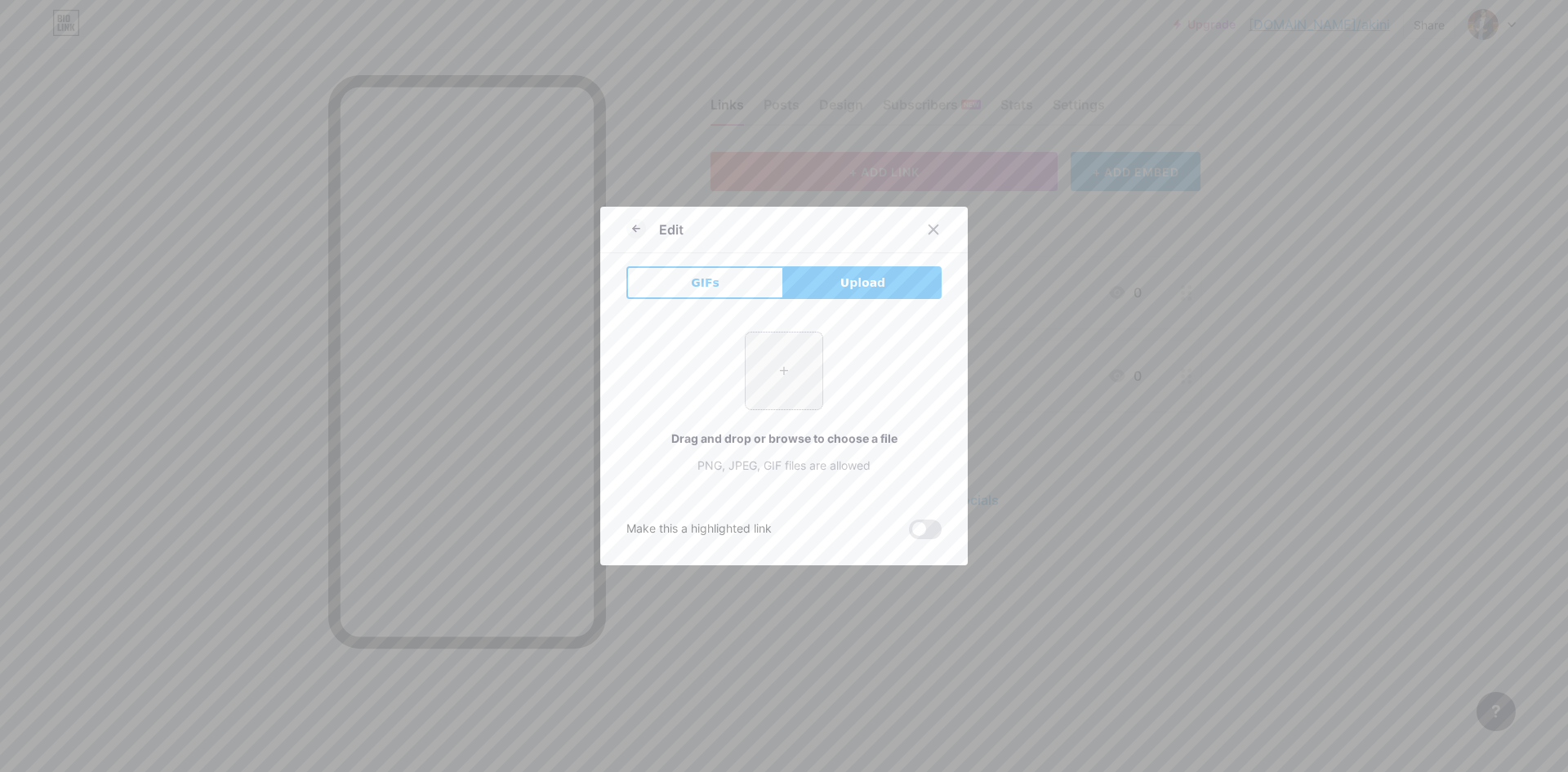
click at [807, 373] on input "file" at bounding box center [783, 370] width 77 height 77
type input "C:\fakepath\download (3).jpeg"
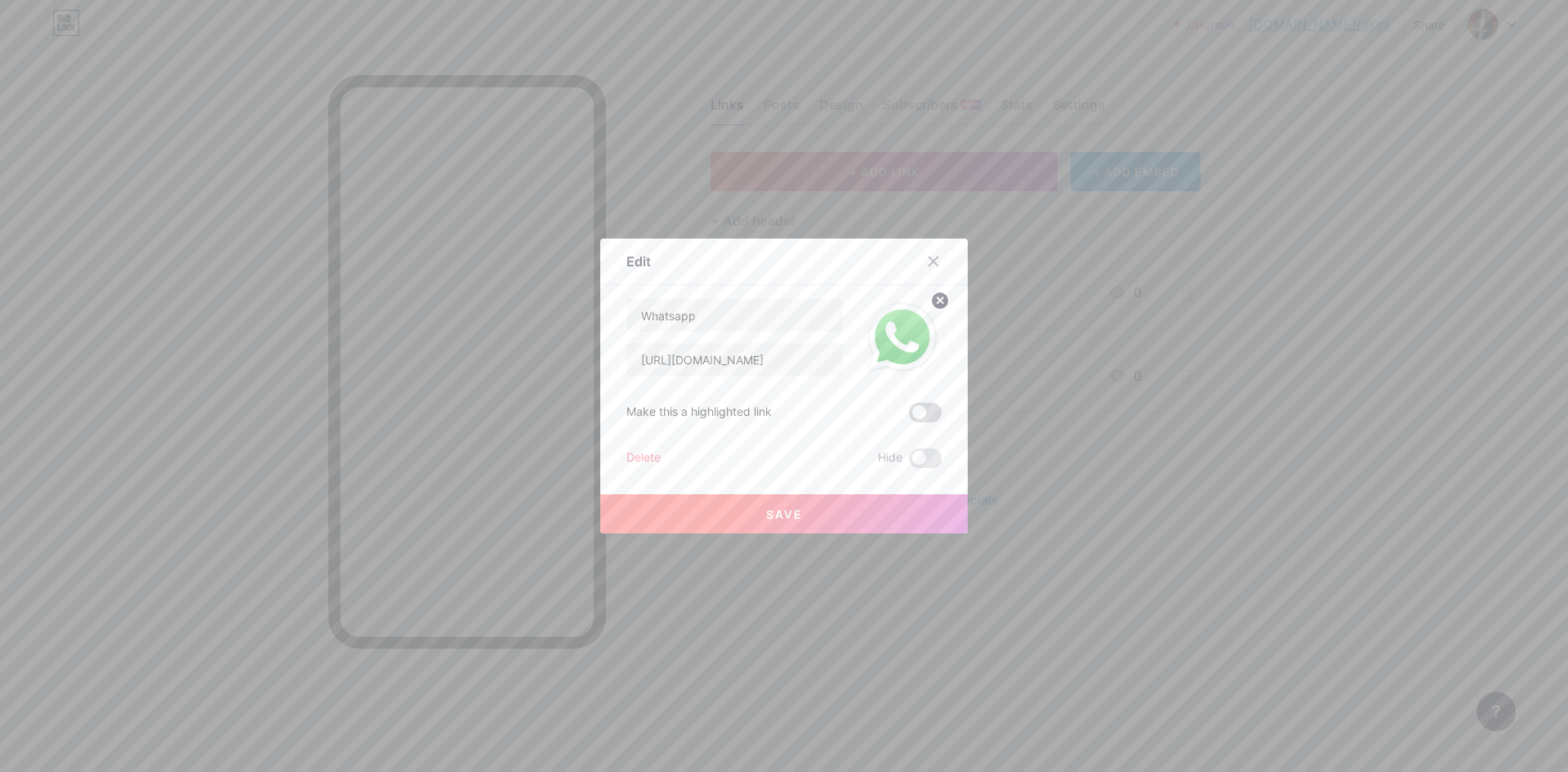
click at [914, 422] on span at bounding box center [924, 411] width 32 height 19
click at [909, 416] on input "checkbox" at bounding box center [909, 416] width 0 height 0
click at [747, 517] on button "Save" at bounding box center [784, 514] width 367 height 39
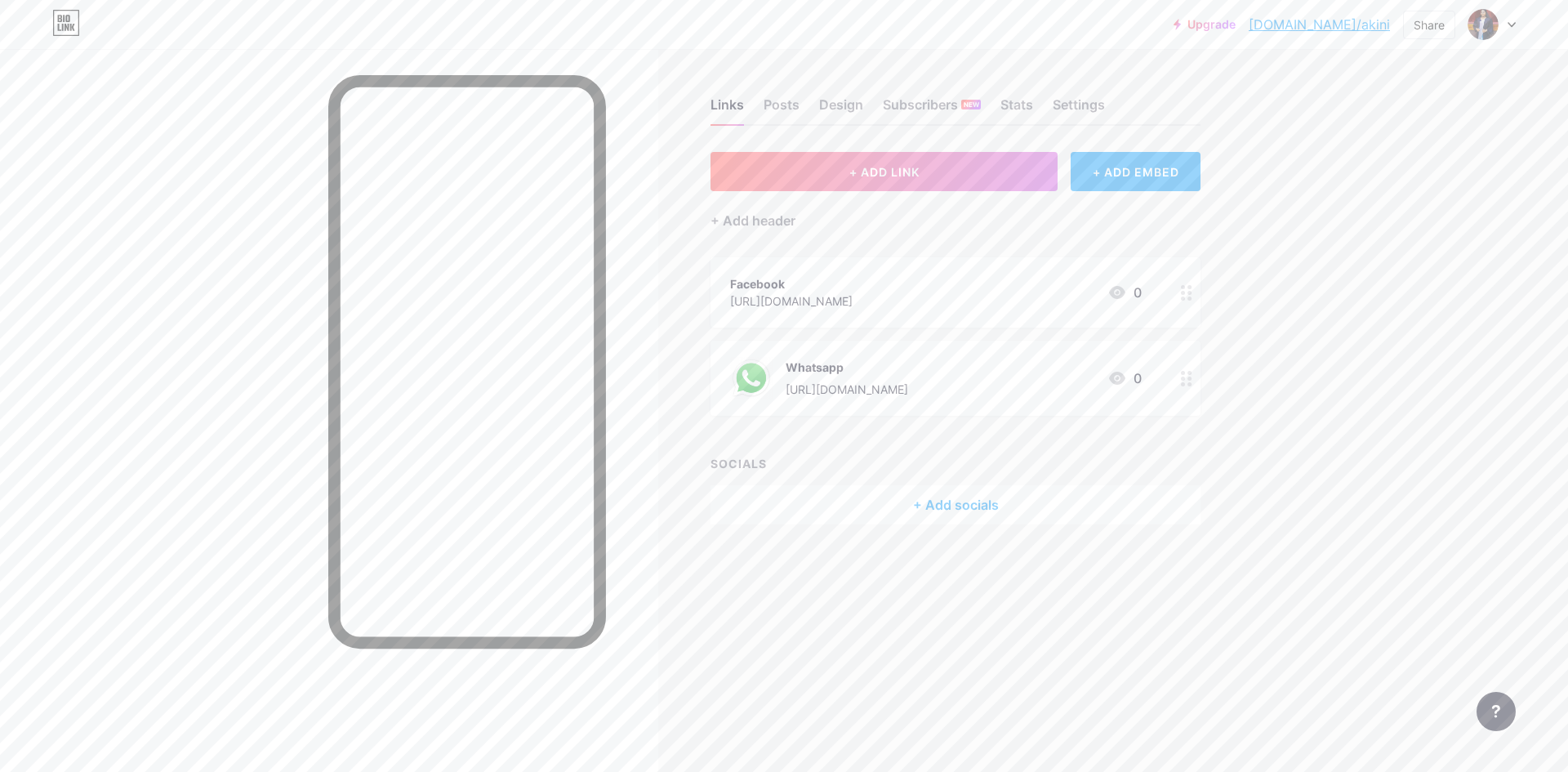
click at [1186, 305] on div at bounding box center [1186, 292] width 28 height 70
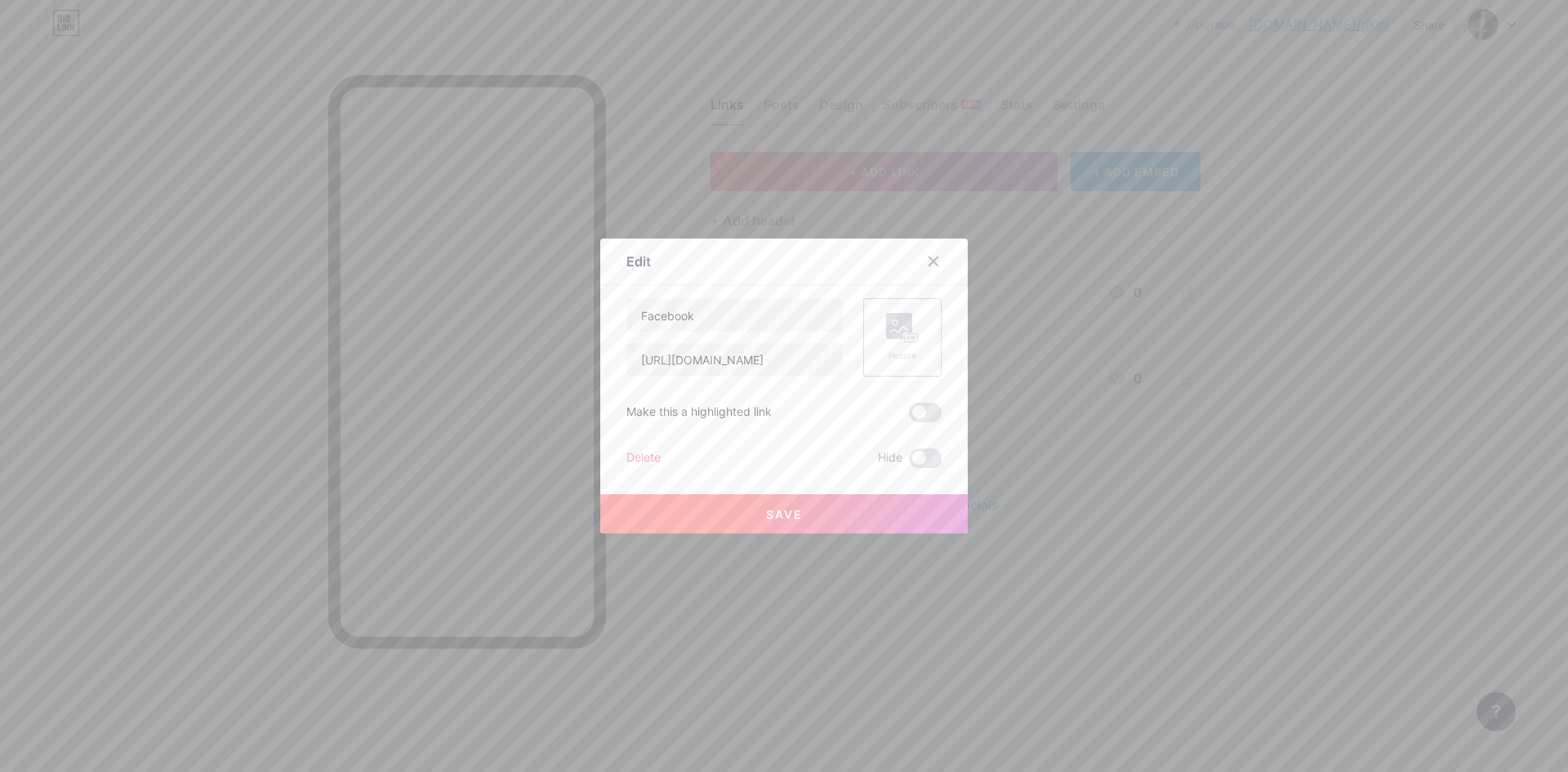
click at [885, 326] on rect at bounding box center [898, 326] width 26 height 26
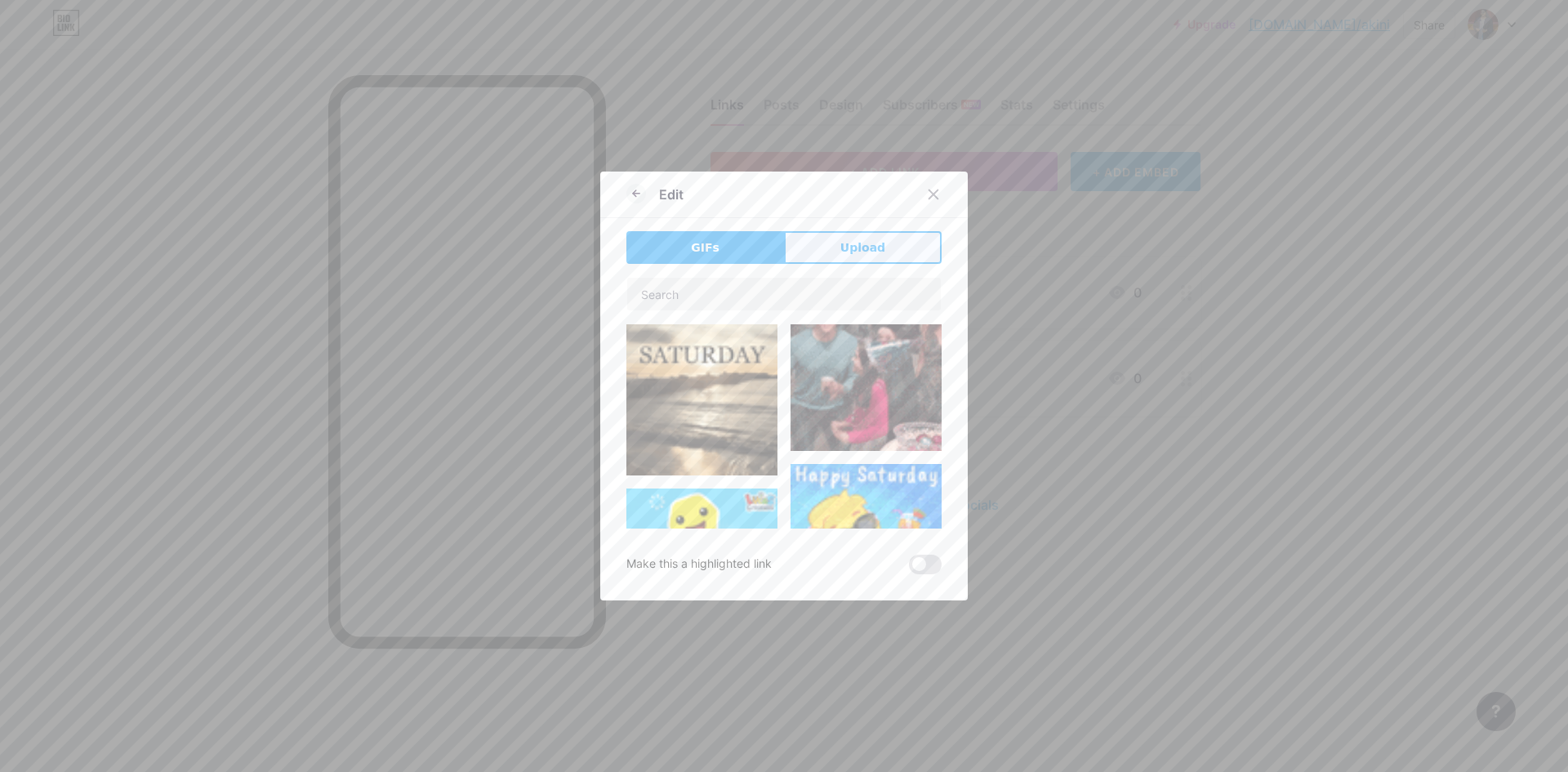
click at [834, 249] on button "Upload" at bounding box center [862, 247] width 158 height 32
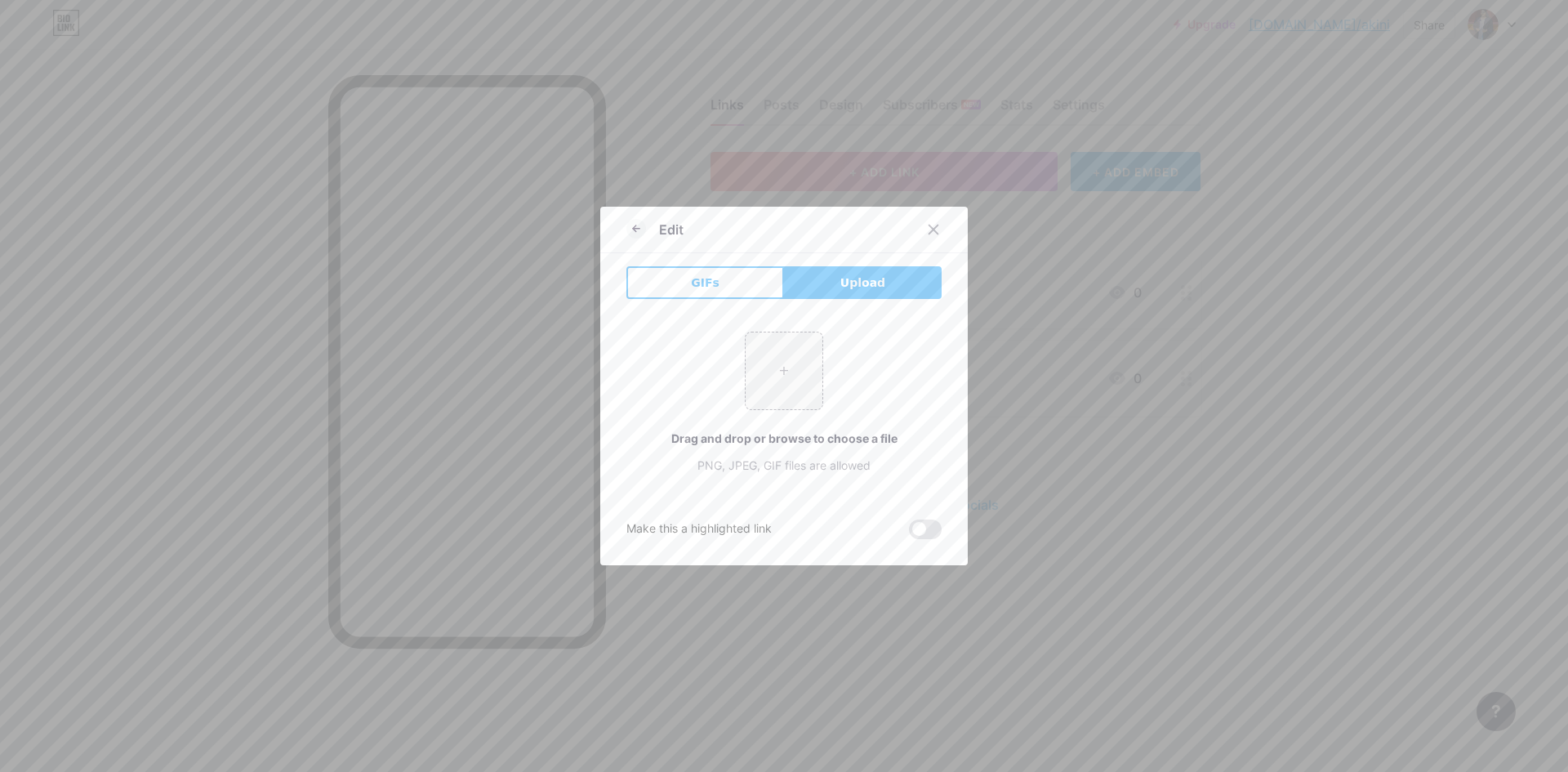
click at [786, 416] on div "+ Drag and drop or browse to choose a file PNG, JPEG, GIF files are allowed" at bounding box center [784, 402] width 315 height 142
click at [769, 374] on input "file" at bounding box center [783, 370] width 77 height 77
type input "C:\fakepath\download.png"
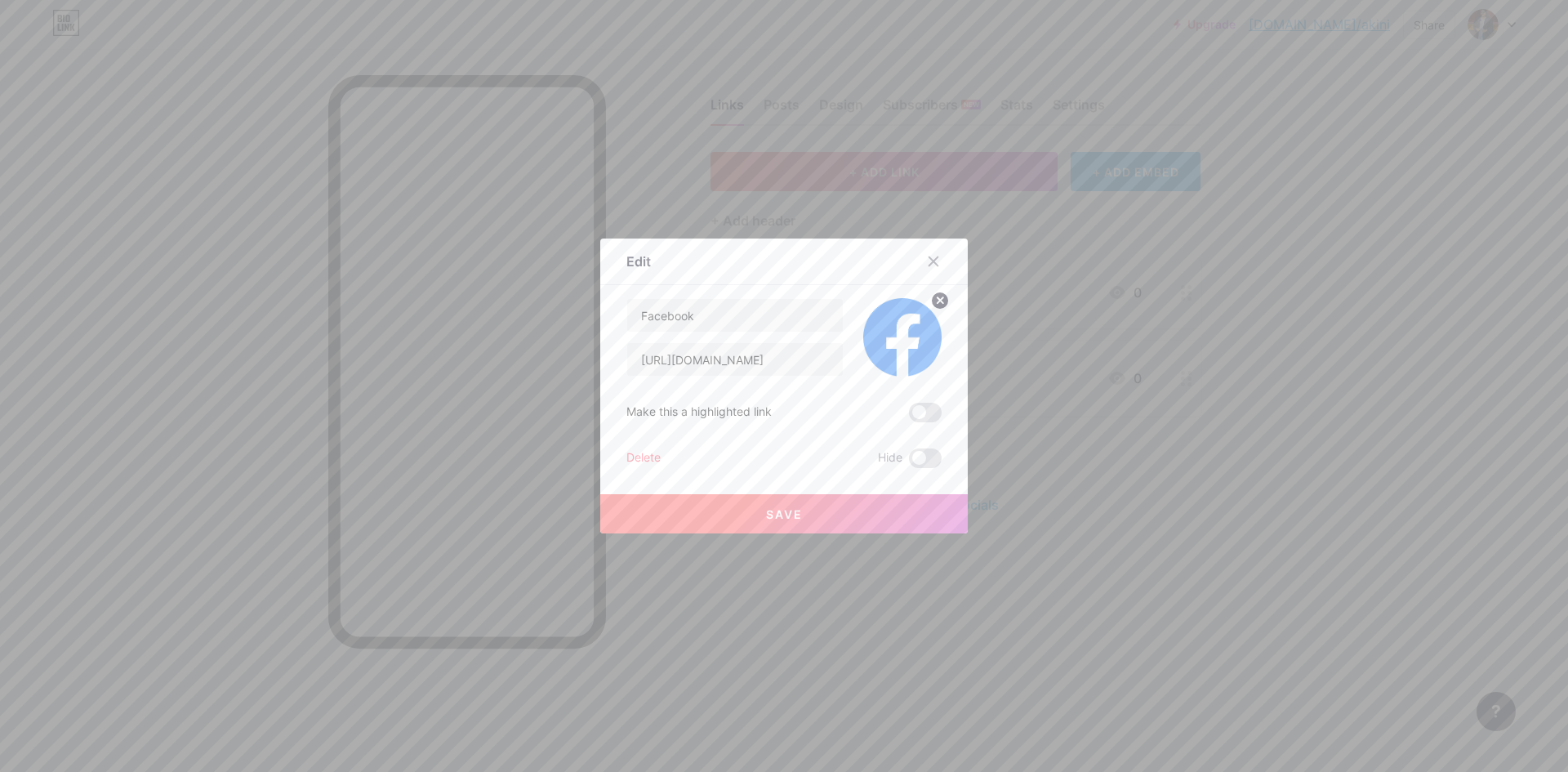
click at [917, 418] on span at bounding box center [924, 411] width 32 height 19
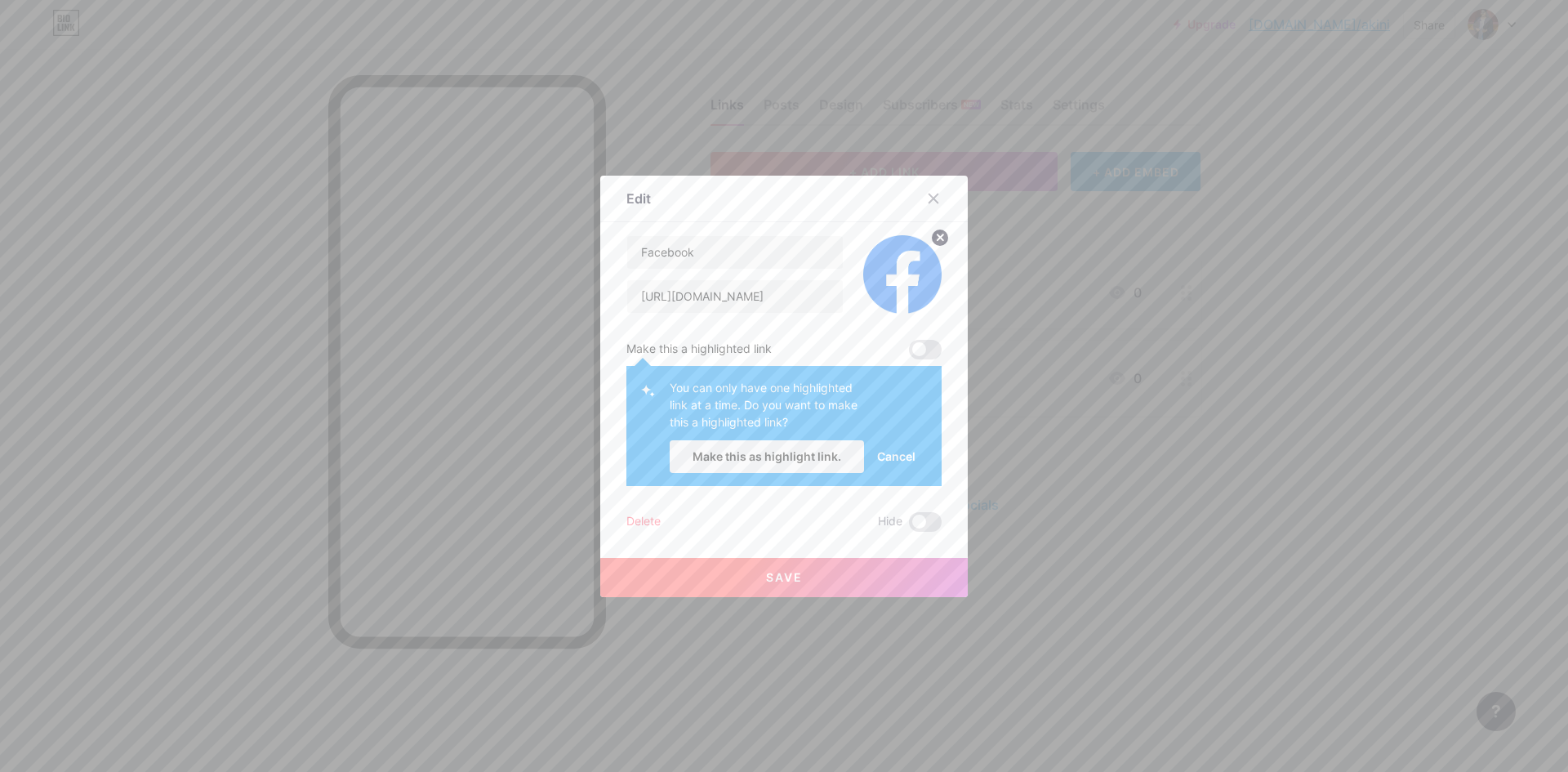
click at [915, 353] on span at bounding box center [924, 349] width 32 height 19
click at [837, 457] on button "Make this as highlight link." at bounding box center [766, 456] width 195 height 32
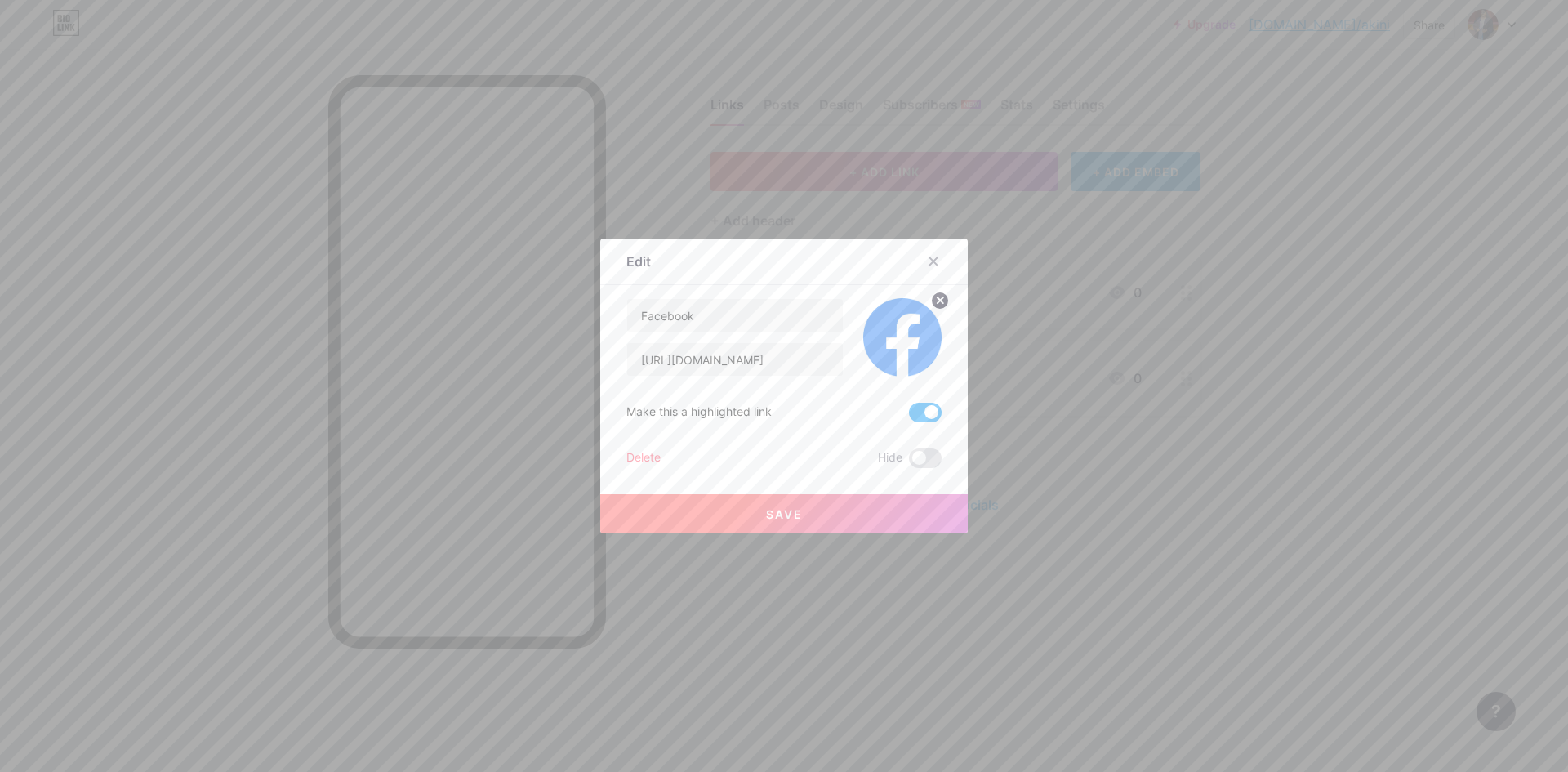
click at [865, 515] on button "Save" at bounding box center [784, 514] width 367 height 39
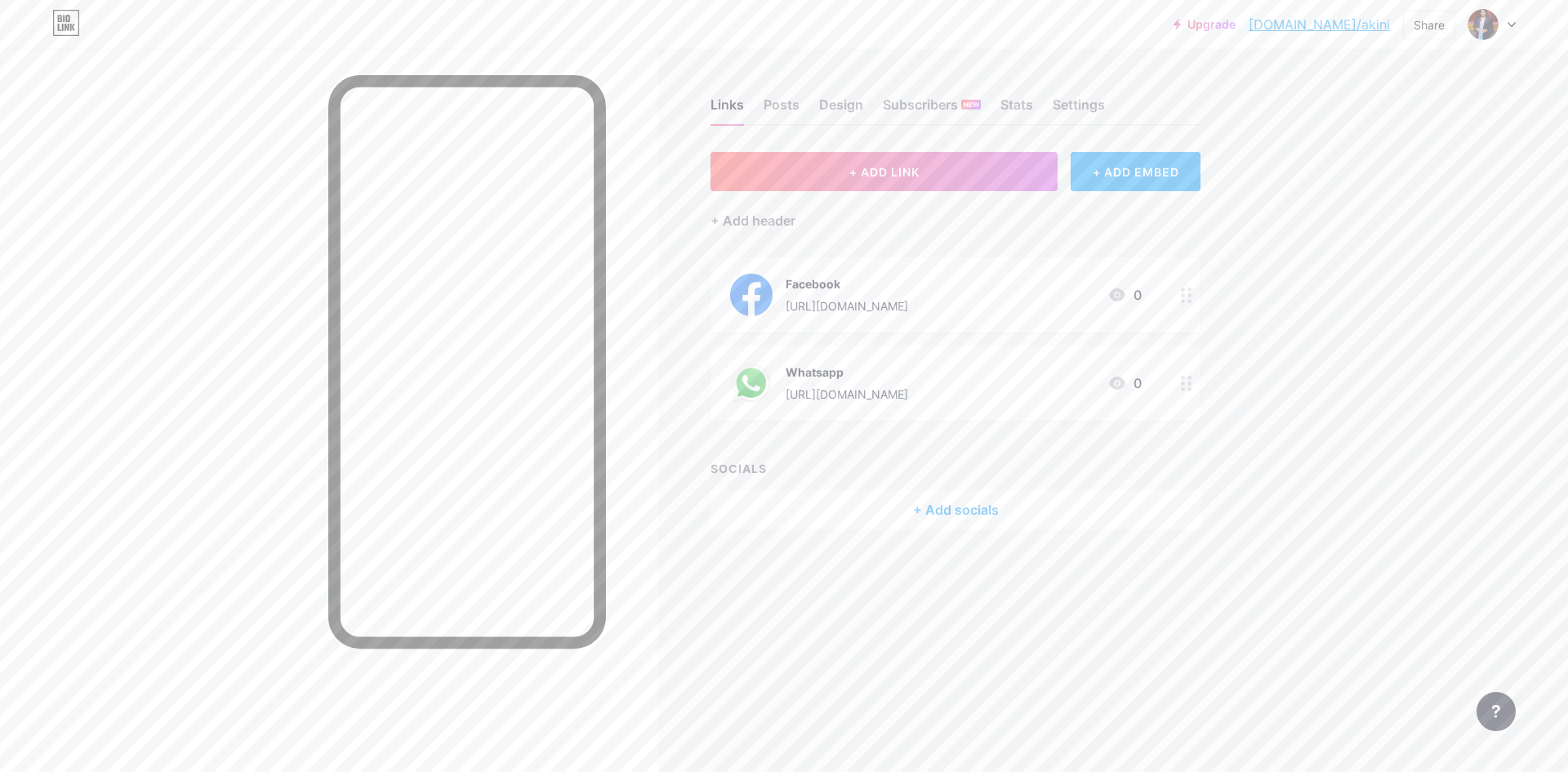
drag, startPoint x: 604, startPoint y: 272, endPoint x: 1416, endPoint y: 157, distance: 820.1
click at [1416, 157] on div "Upgrade [DOMAIN_NAME]/[PERSON_NAME] [DOMAIN_NAME]/akini Share Switch accounts […" at bounding box center [784, 386] width 1568 height 772
click at [1514, 14] on div at bounding box center [1491, 25] width 47 height 30
click at [1384, 187] on link "Account settings" at bounding box center [1414, 185] width 203 height 44
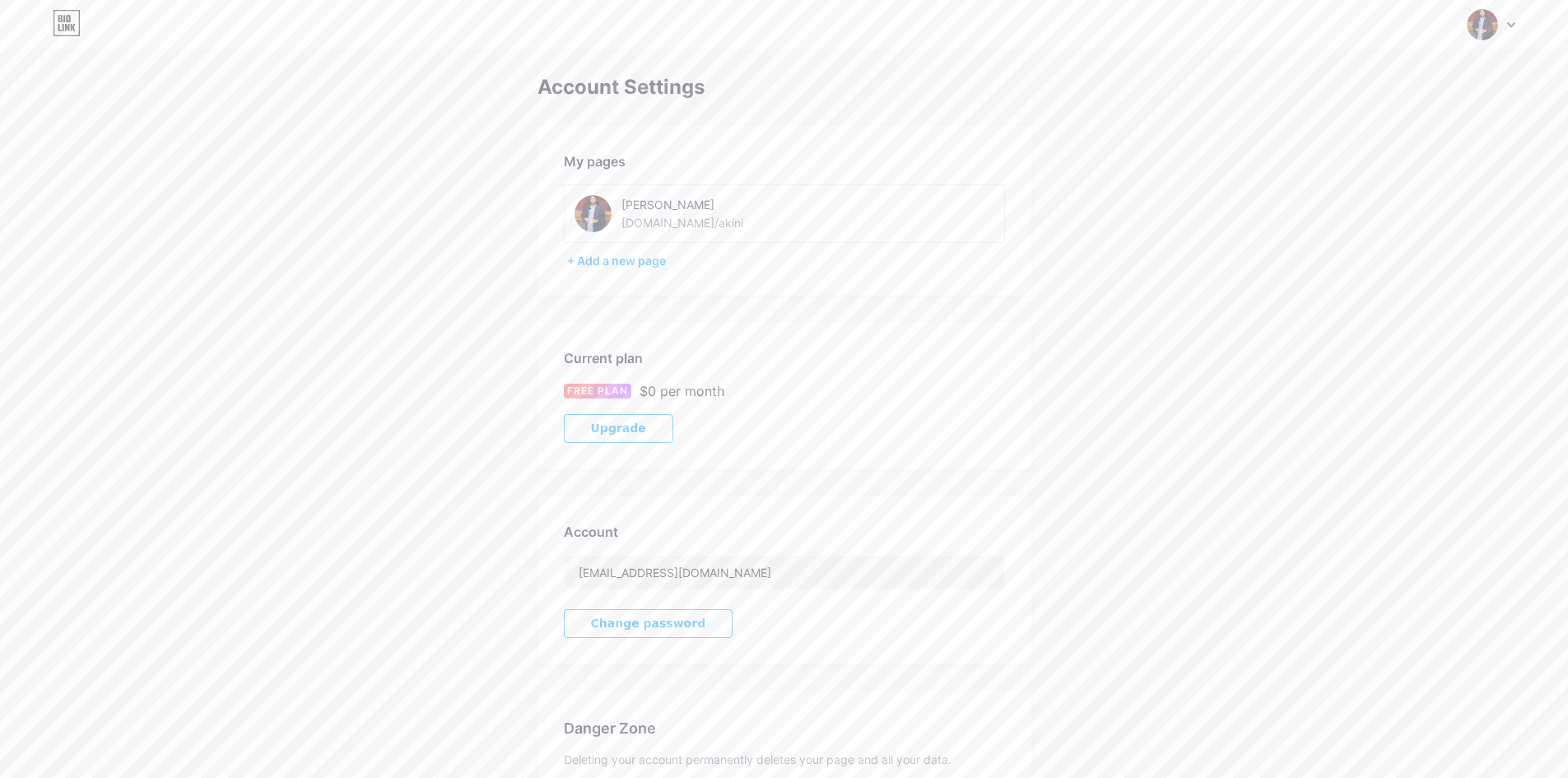
click at [1515, 25] on icon at bounding box center [1511, 25] width 8 height 6
click at [1381, 118] on div "[DOMAIN_NAME]/akini" at bounding box center [1419, 114] width 122 height 13
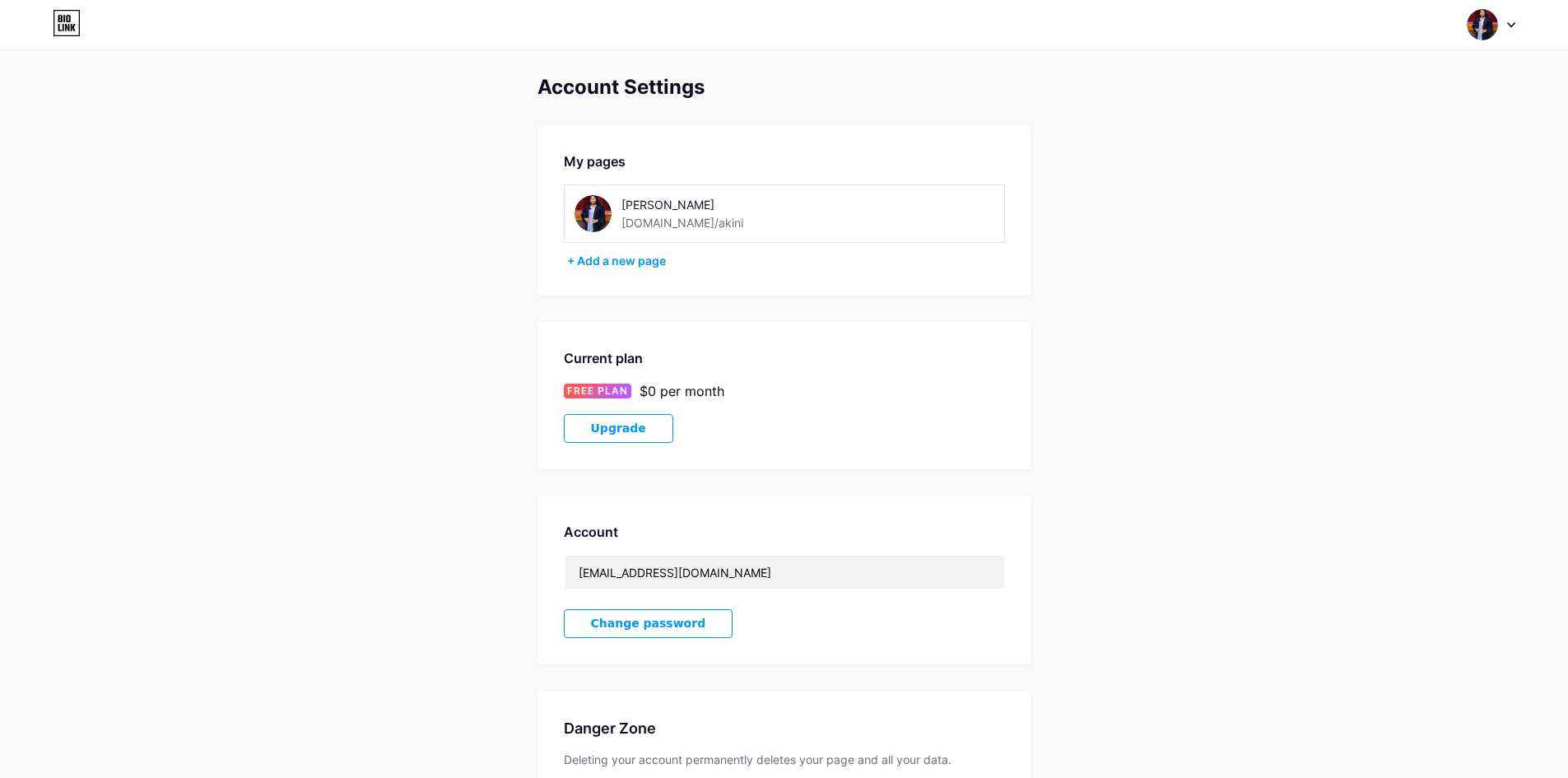
click at [68, 25] on icon at bounding box center [67, 23] width 28 height 26
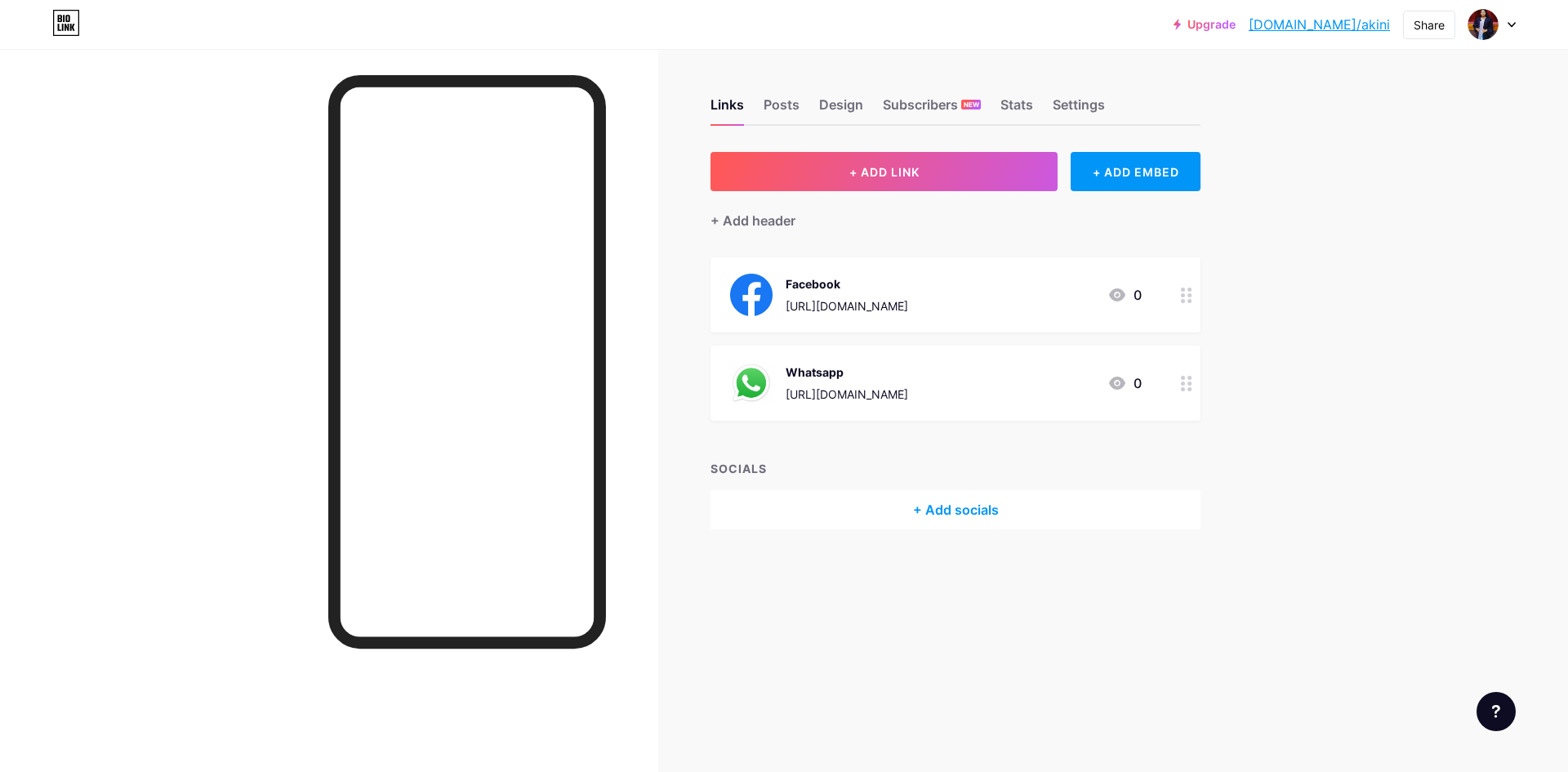
drag, startPoint x: 850, startPoint y: 395, endPoint x: 850, endPoint y: 273, distance: 122.0
click at [850, 273] on span "Facebook https://www.facebook.com/share/1Auh9BxYkM/ 0 Whatsapp https://wa.me/94…" at bounding box center [955, 338] width 490 height 163
click at [991, 366] on div "Whatsapp https://wa.me/94725031374 0" at bounding box center [935, 383] width 411 height 42
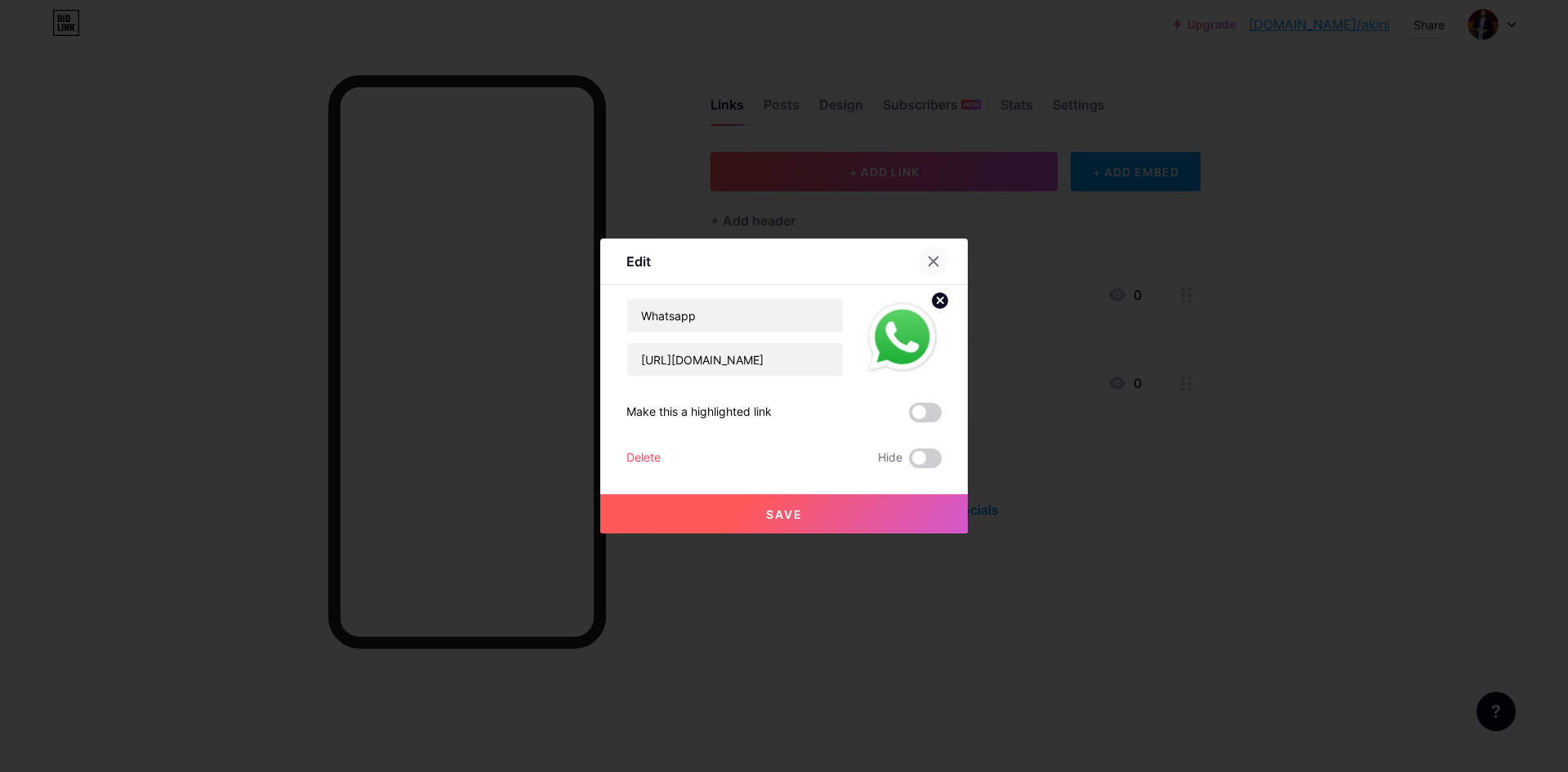
click at [927, 259] on icon at bounding box center [933, 261] width 13 height 13
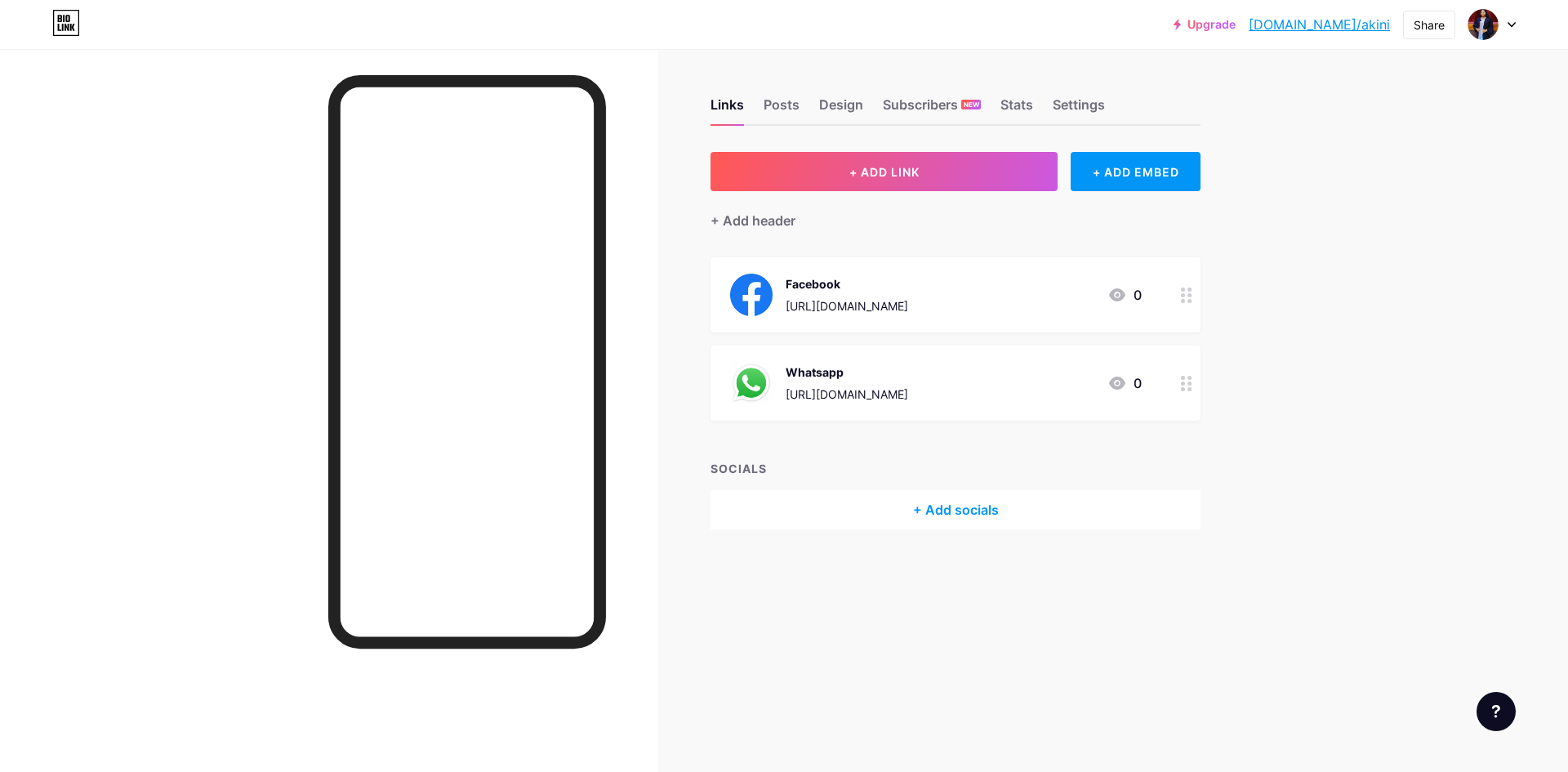
drag, startPoint x: 1017, startPoint y: 379, endPoint x: 1006, endPoint y: 279, distance: 100.6
click at [1006, 279] on span "Facebook https://www.facebook.com/share/1Auh9BxYkM/ 0 Whatsapp https://wa.me/94…" at bounding box center [955, 338] width 490 height 163
click at [1012, 385] on div "Whatsapp https://wa.me/94725031374 0" at bounding box center [935, 383] width 411 height 42
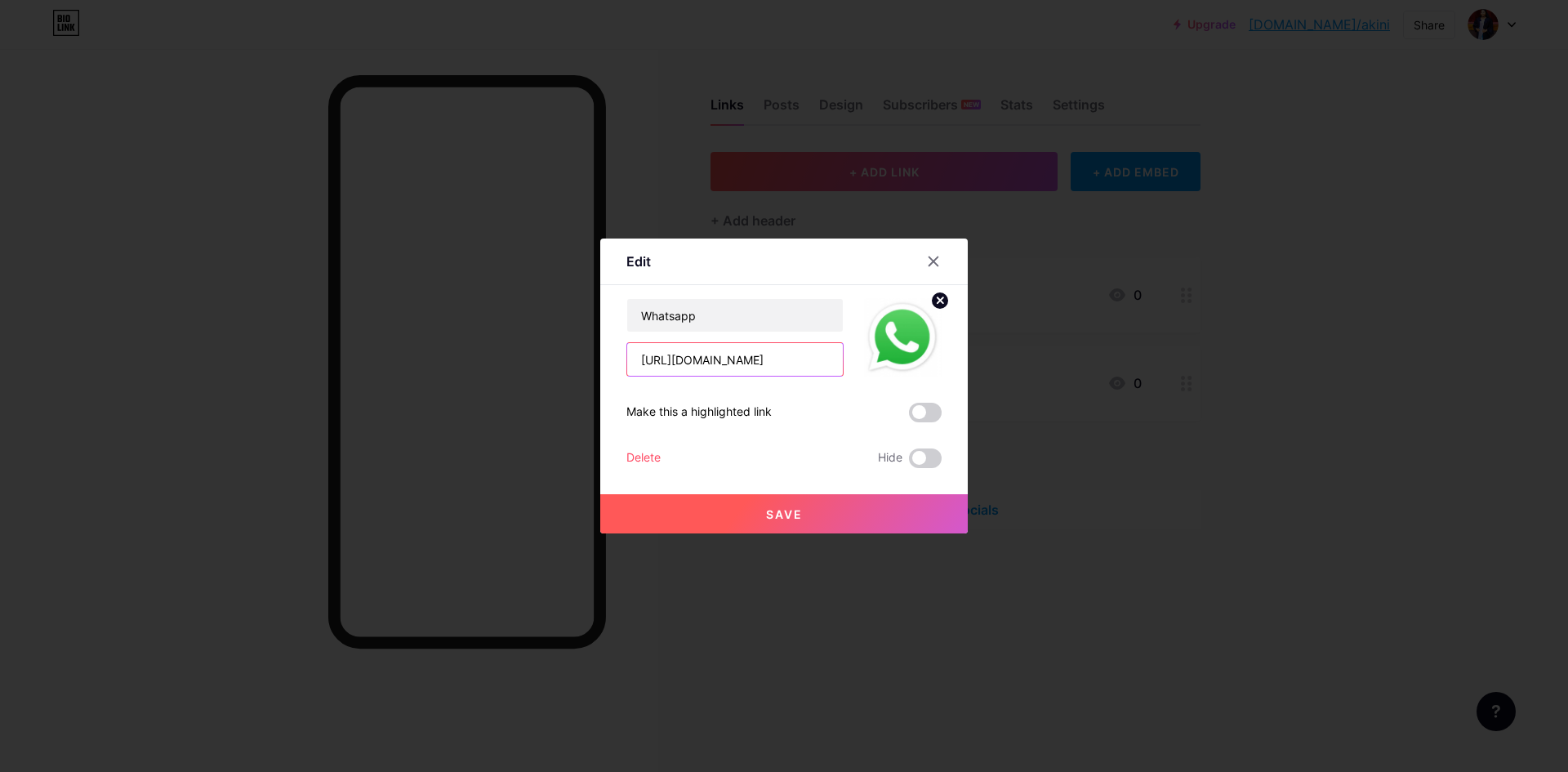
drag, startPoint x: 799, startPoint y: 364, endPoint x: 637, endPoint y: 357, distance: 162.2
click at [637, 357] on input "[URL][DOMAIN_NAME]" at bounding box center [735, 359] width 216 height 32
click at [926, 267] on div at bounding box center [933, 261] width 30 height 30
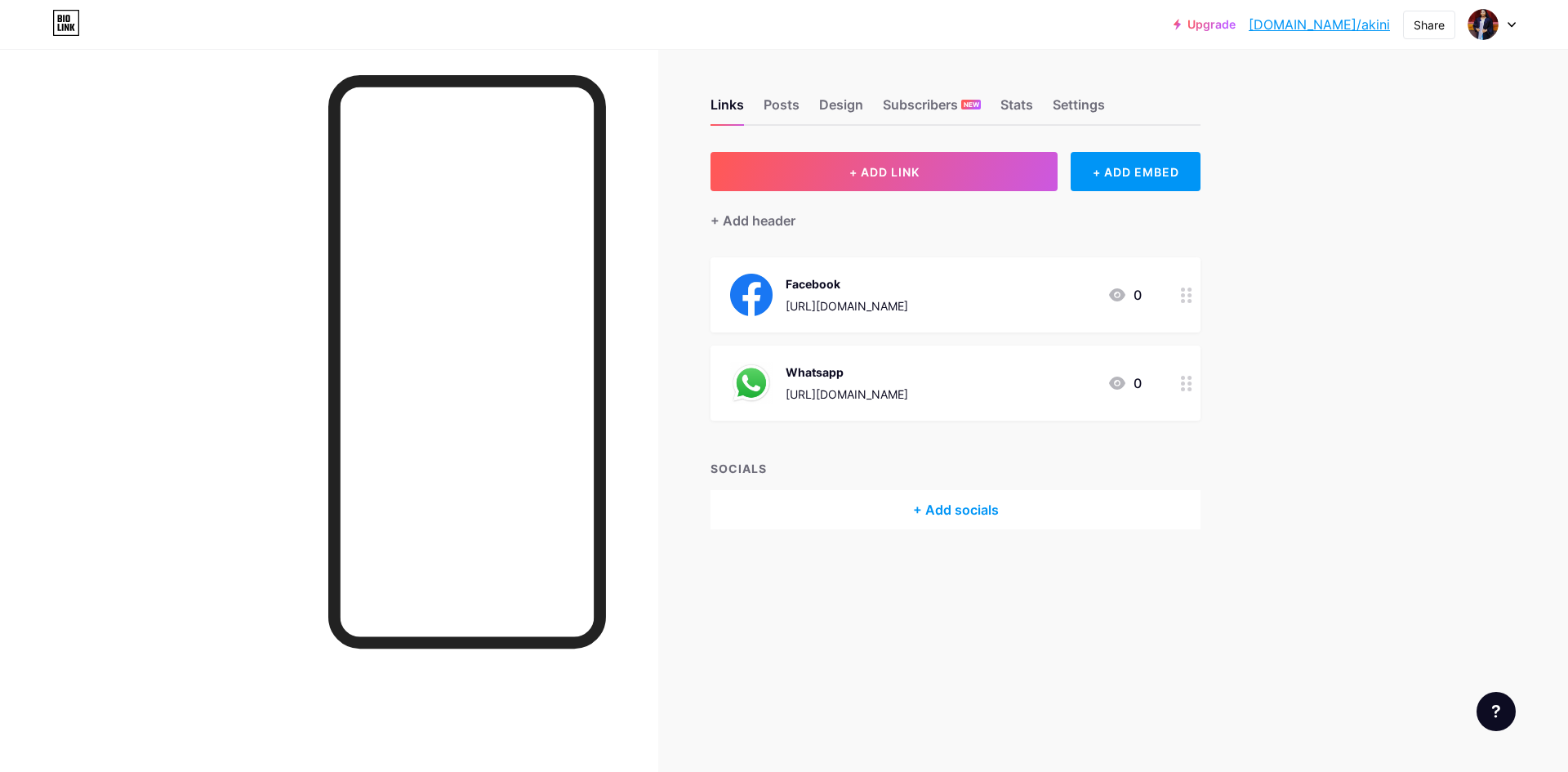
click at [1180, 295] on div at bounding box center [1186, 294] width 28 height 75
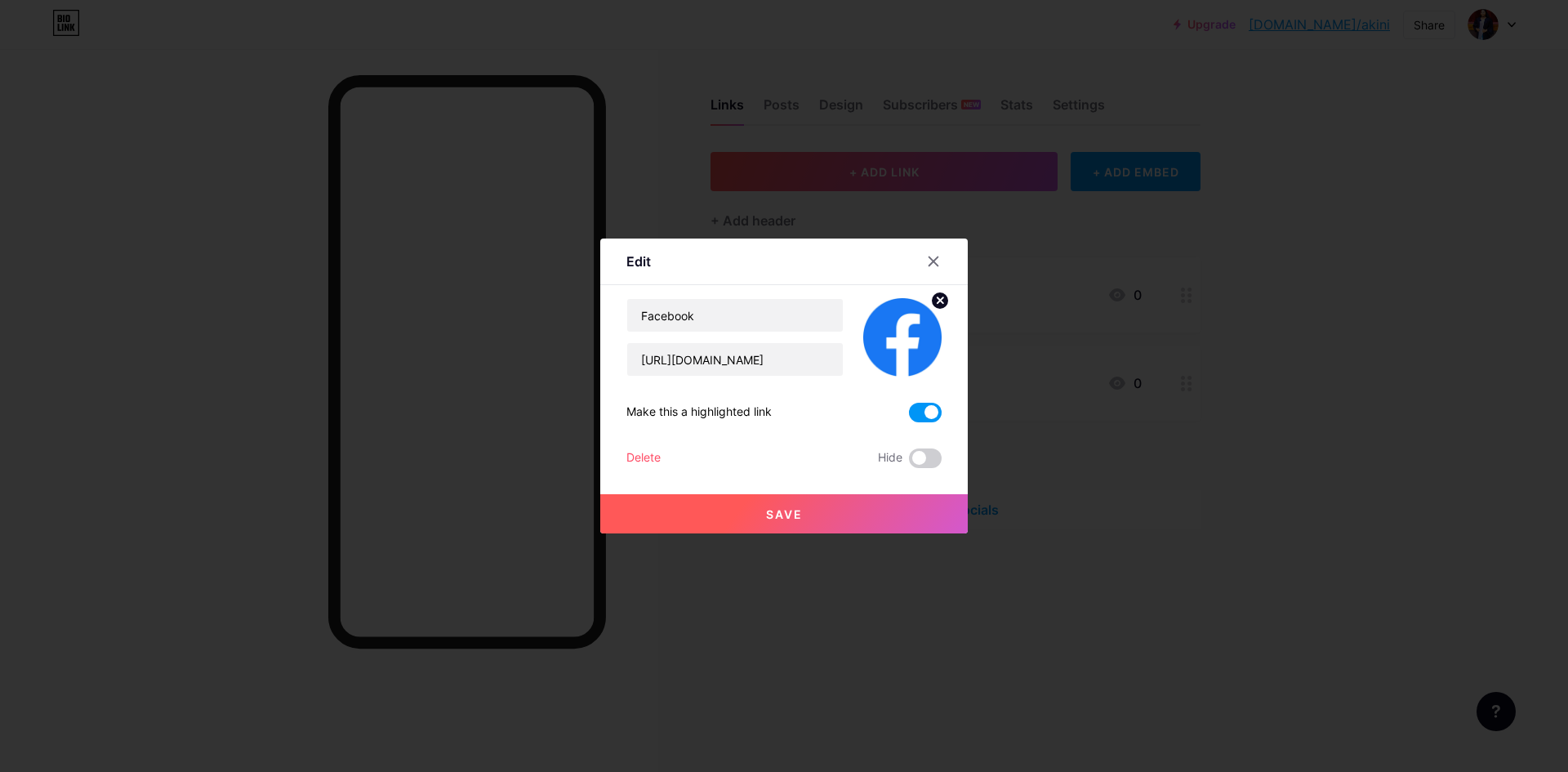
click at [651, 456] on div "Delete" at bounding box center [643, 457] width 34 height 19
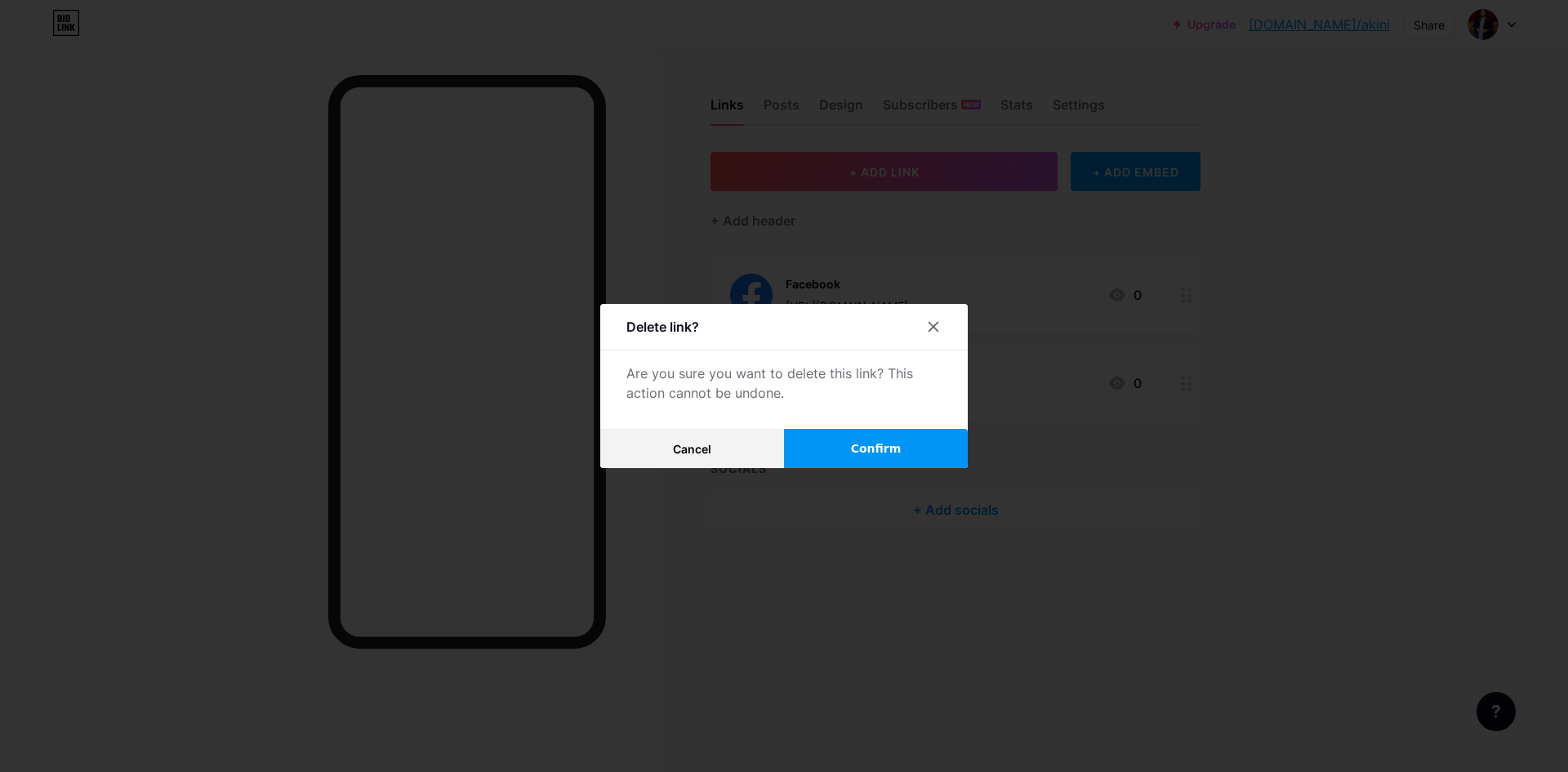
click at [827, 437] on button "Confirm" at bounding box center [875, 448] width 184 height 39
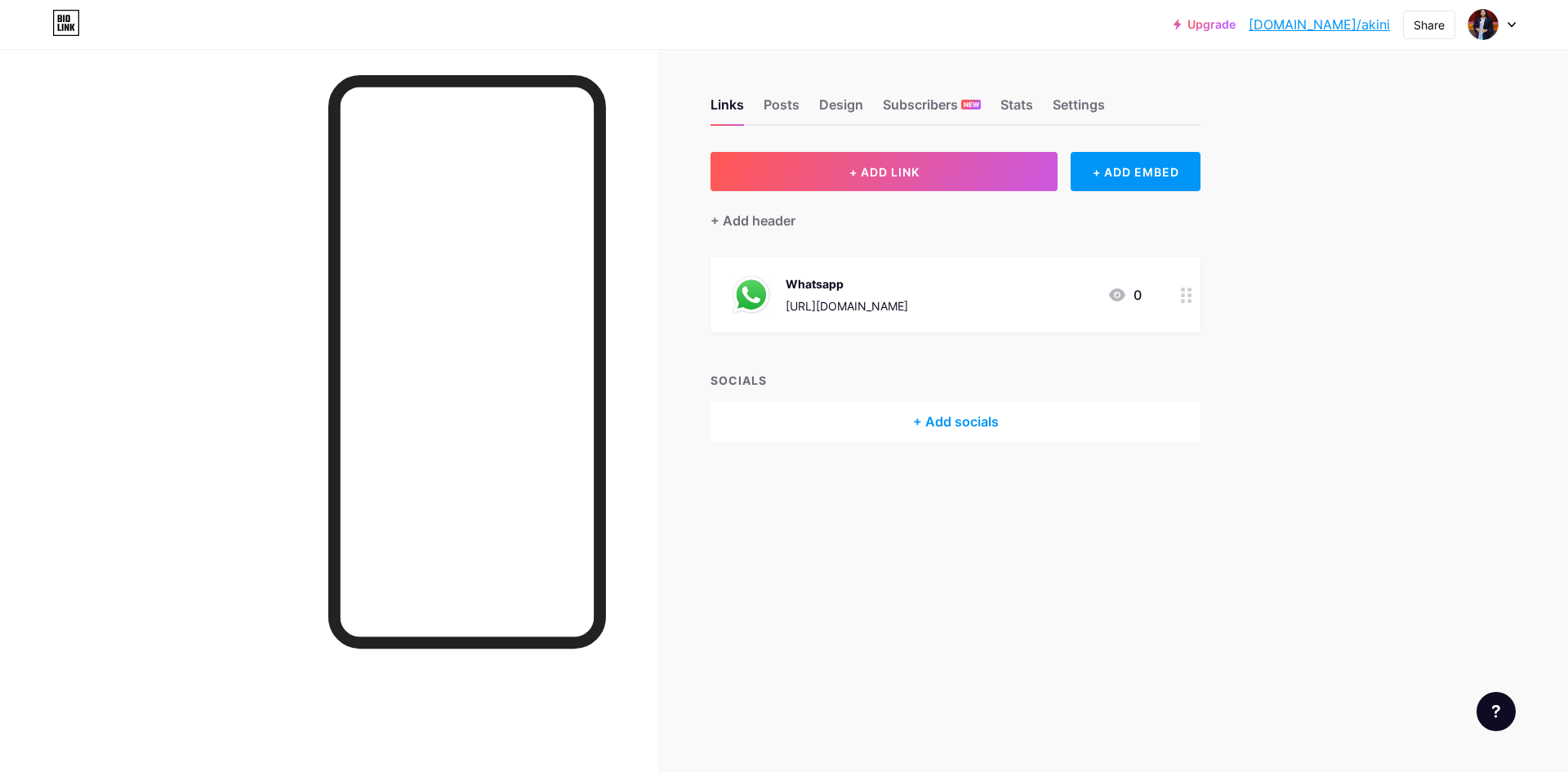
click at [943, 412] on div "+ Add socials" at bounding box center [955, 422] width 490 height 39
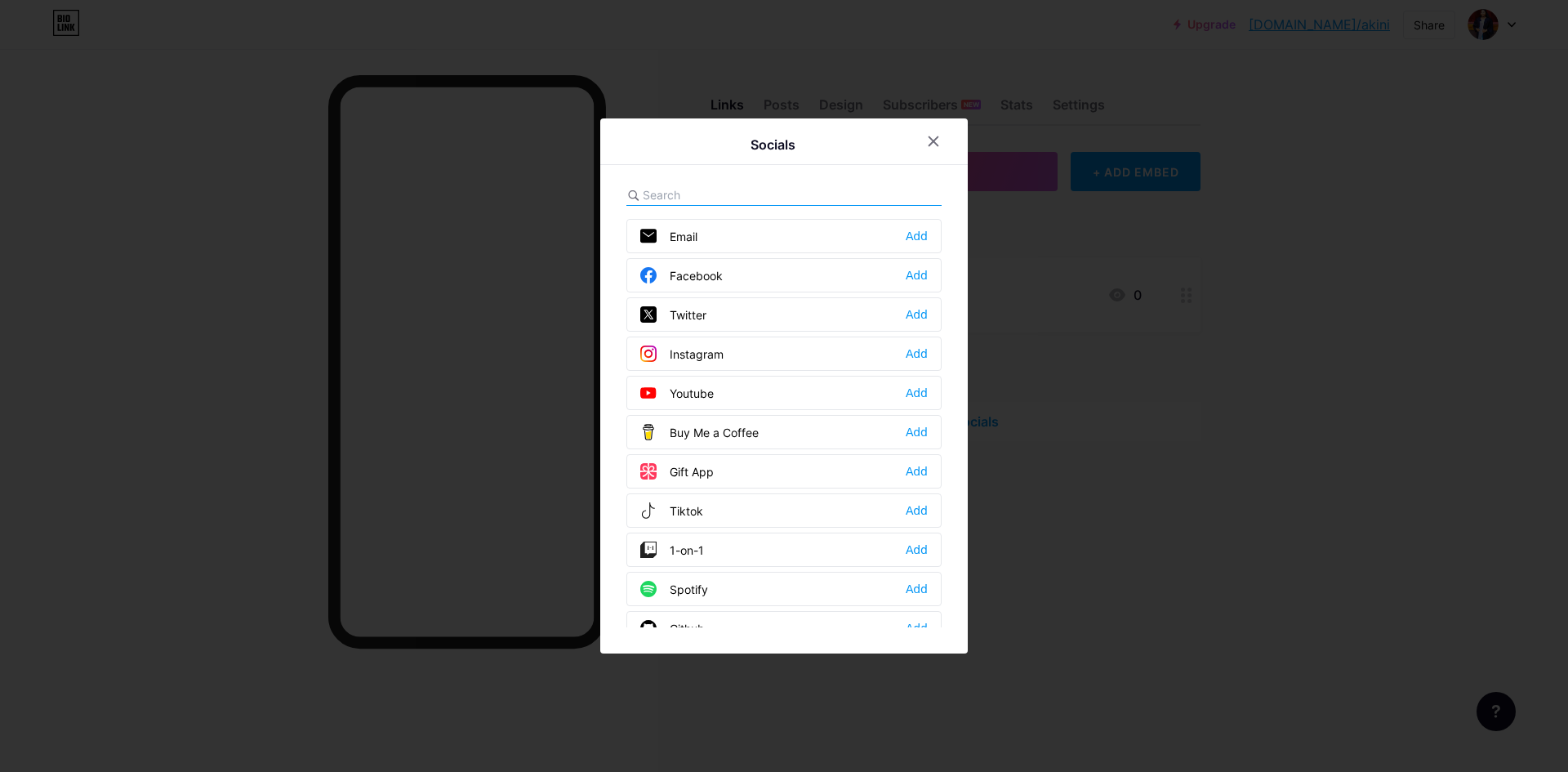
click at [688, 283] on div "Facebook" at bounding box center [681, 275] width 82 height 17
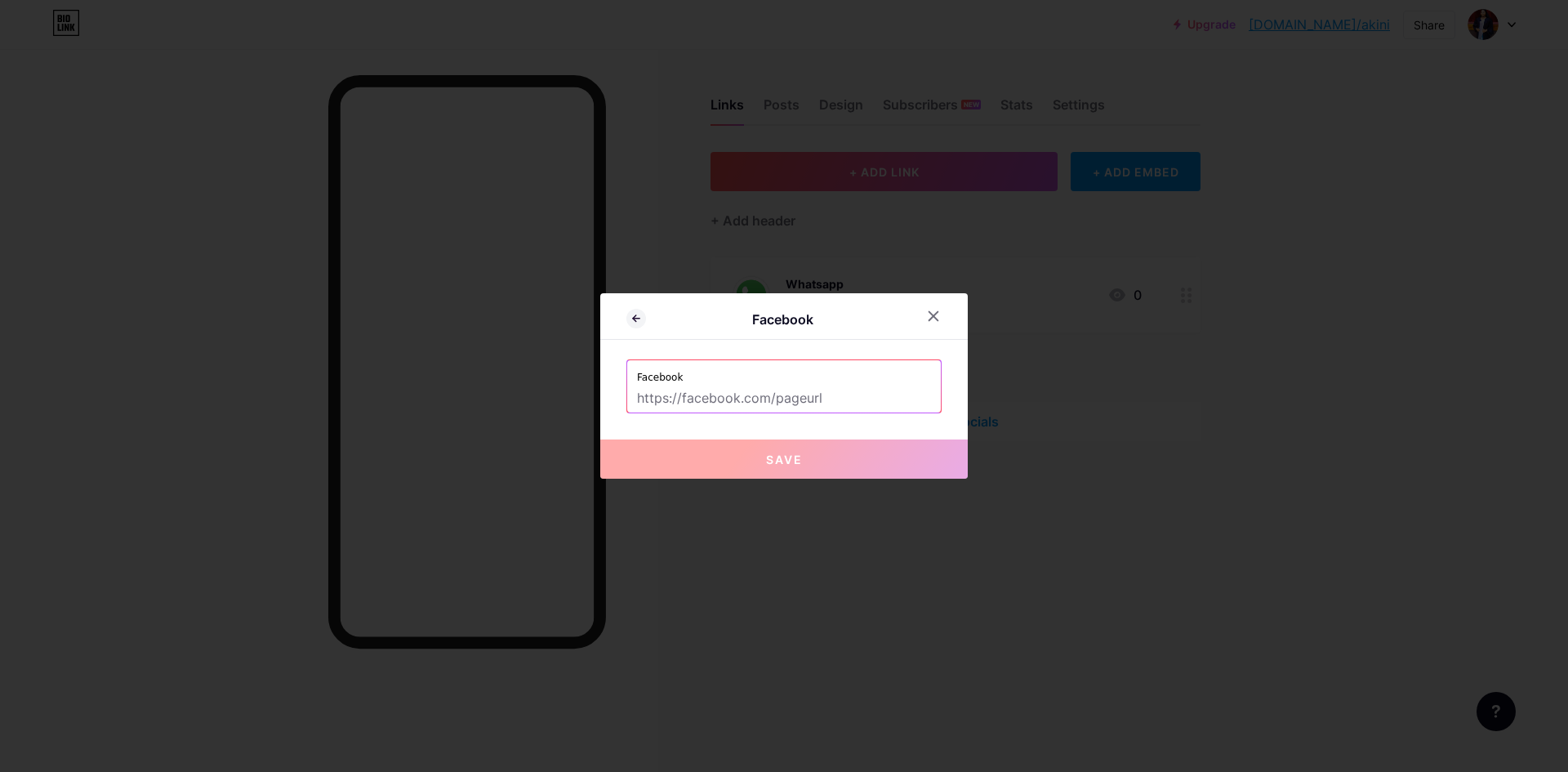
click at [744, 384] on label "Facebook" at bounding box center [783, 372] width 294 height 25
click at [744, 394] on input "text" at bounding box center [783, 398] width 294 height 28
paste input "[URL][DOMAIN_NAME]"
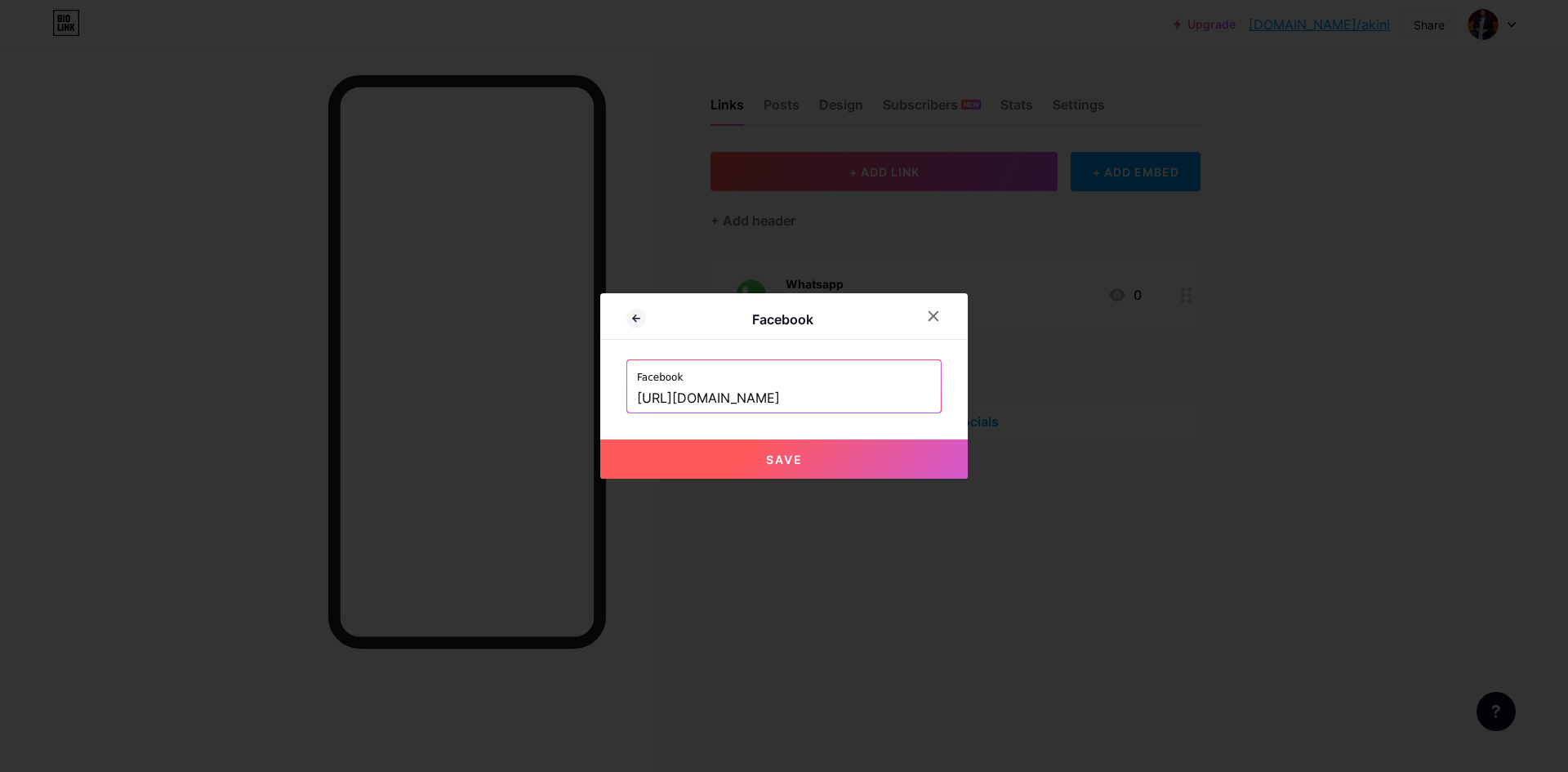
scroll to position [0, 3]
type input "[URL][DOMAIN_NAME]"
click at [805, 465] on button "Save" at bounding box center [784, 458] width 367 height 39
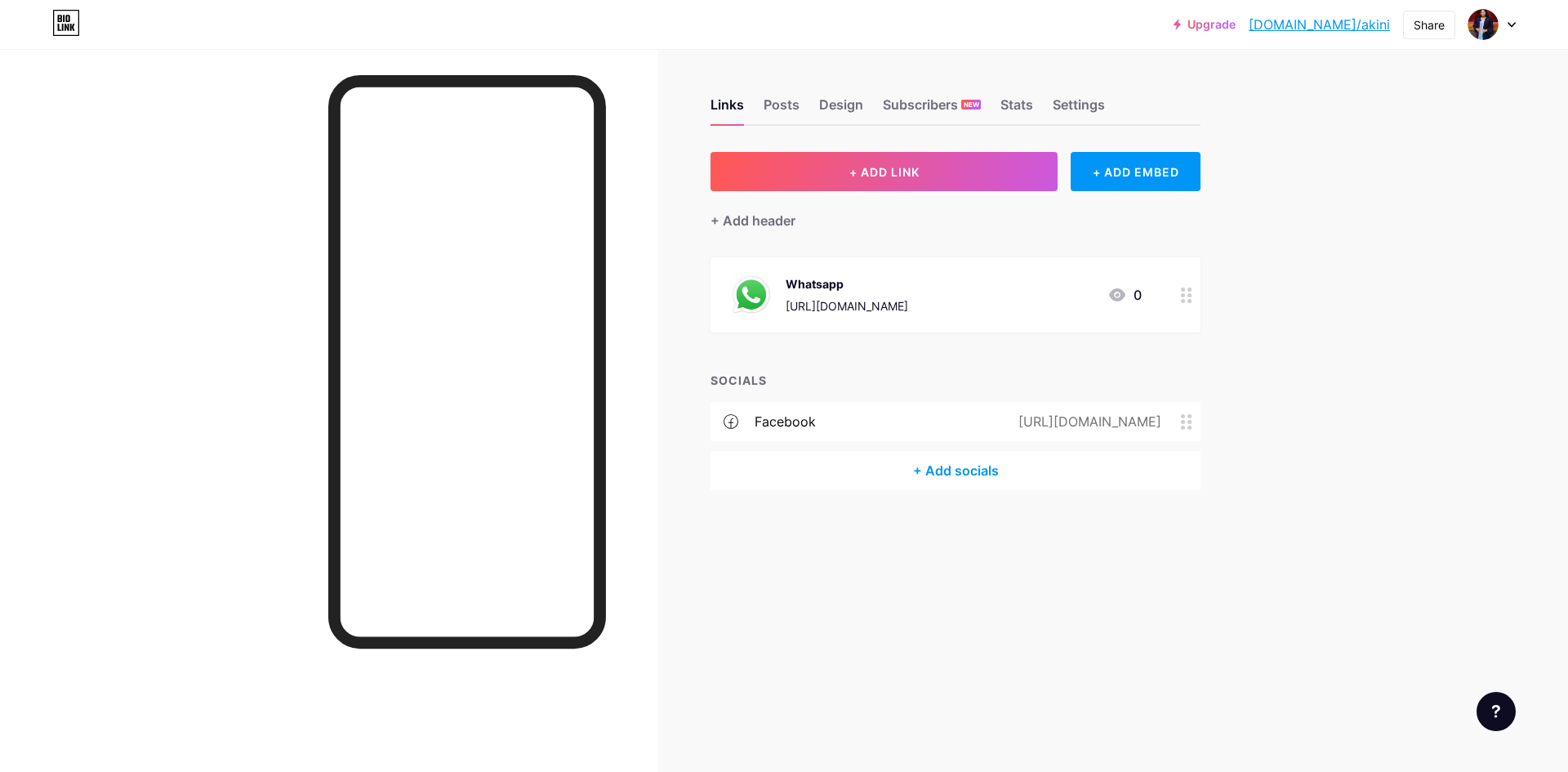
click at [1194, 415] on span at bounding box center [1190, 422] width 19 height 16
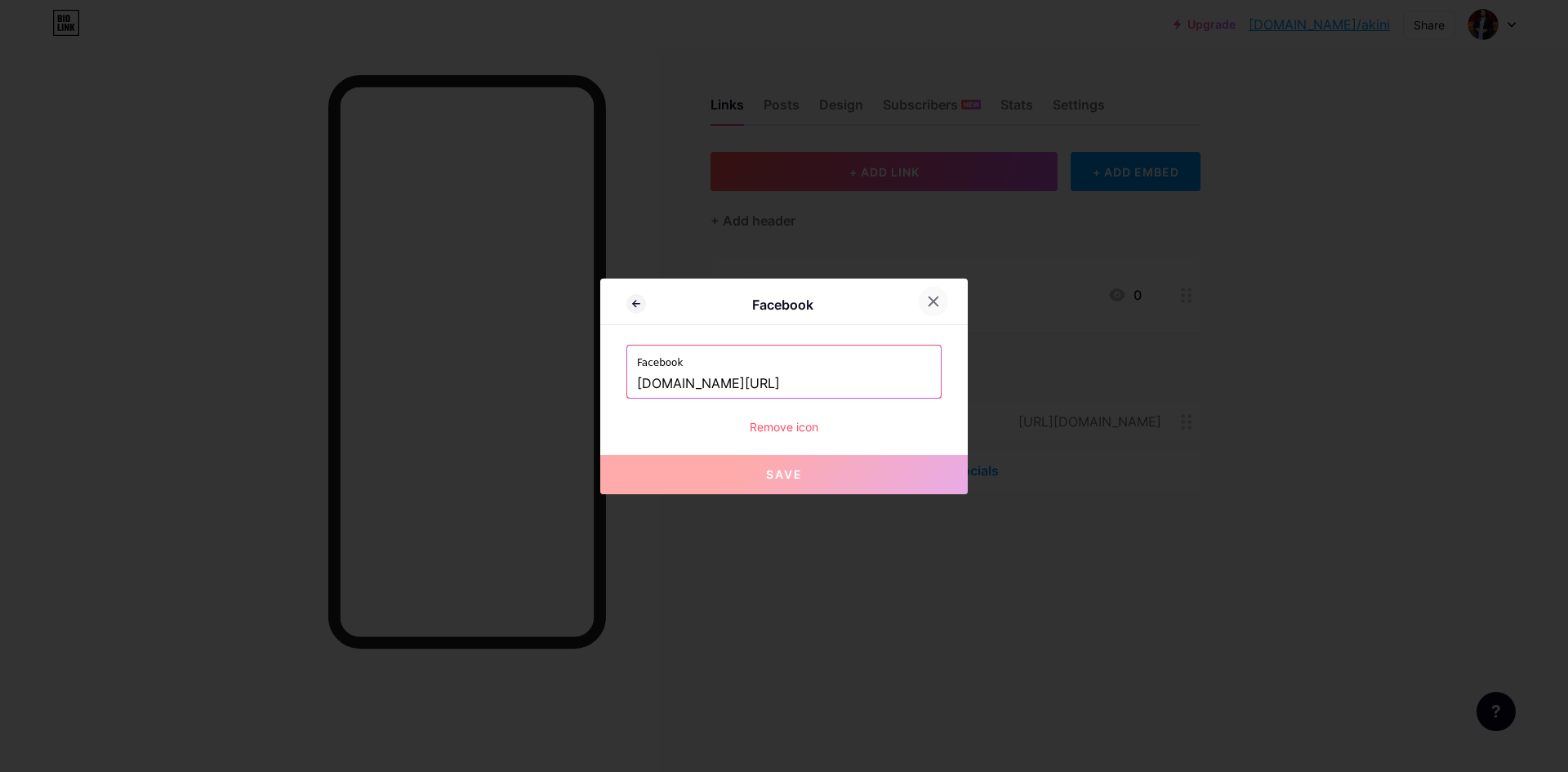
click at [922, 308] on div at bounding box center [933, 302] width 30 height 30
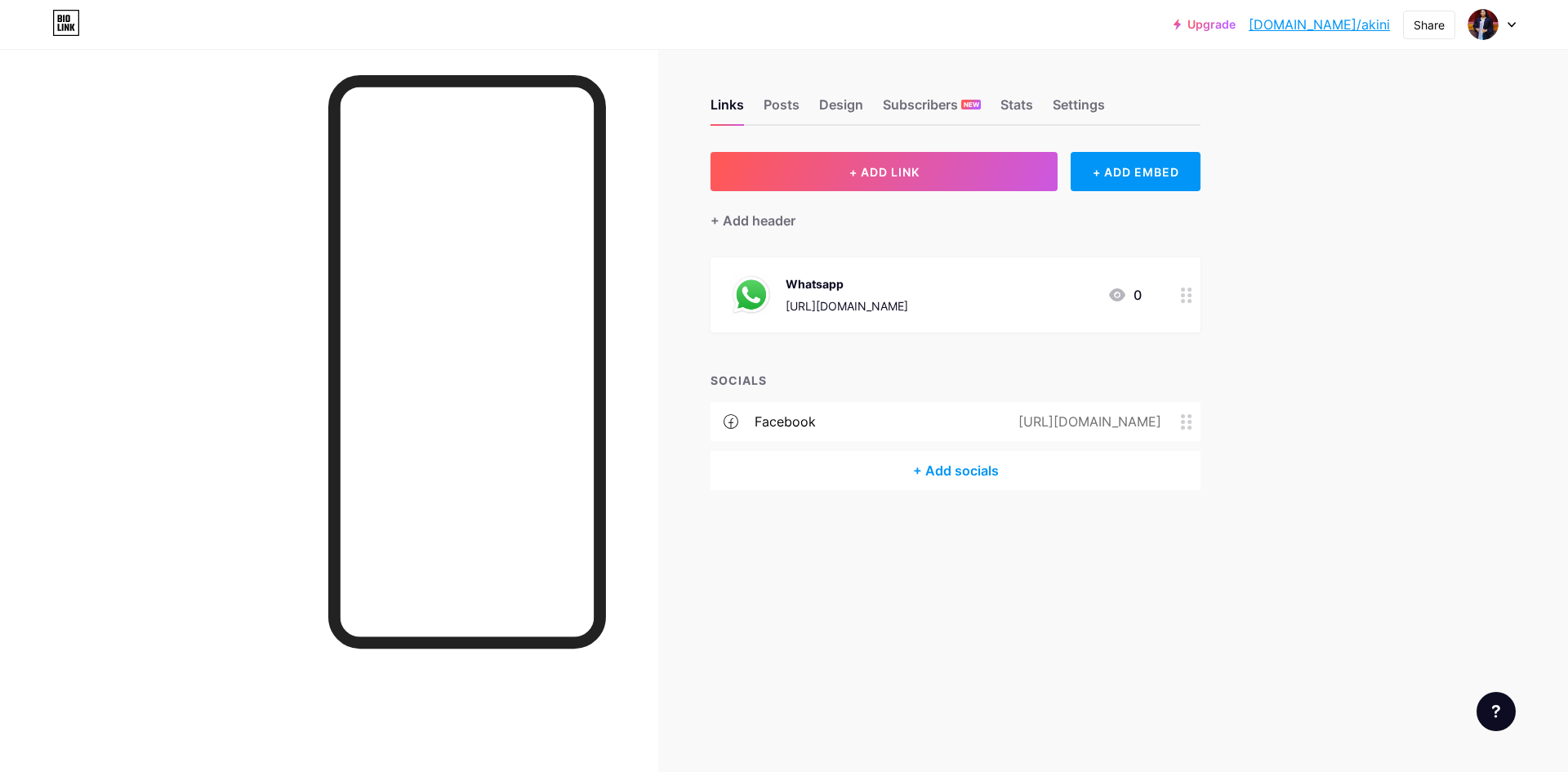
click at [1190, 427] on circle at bounding box center [1190, 427] width 4 height 4
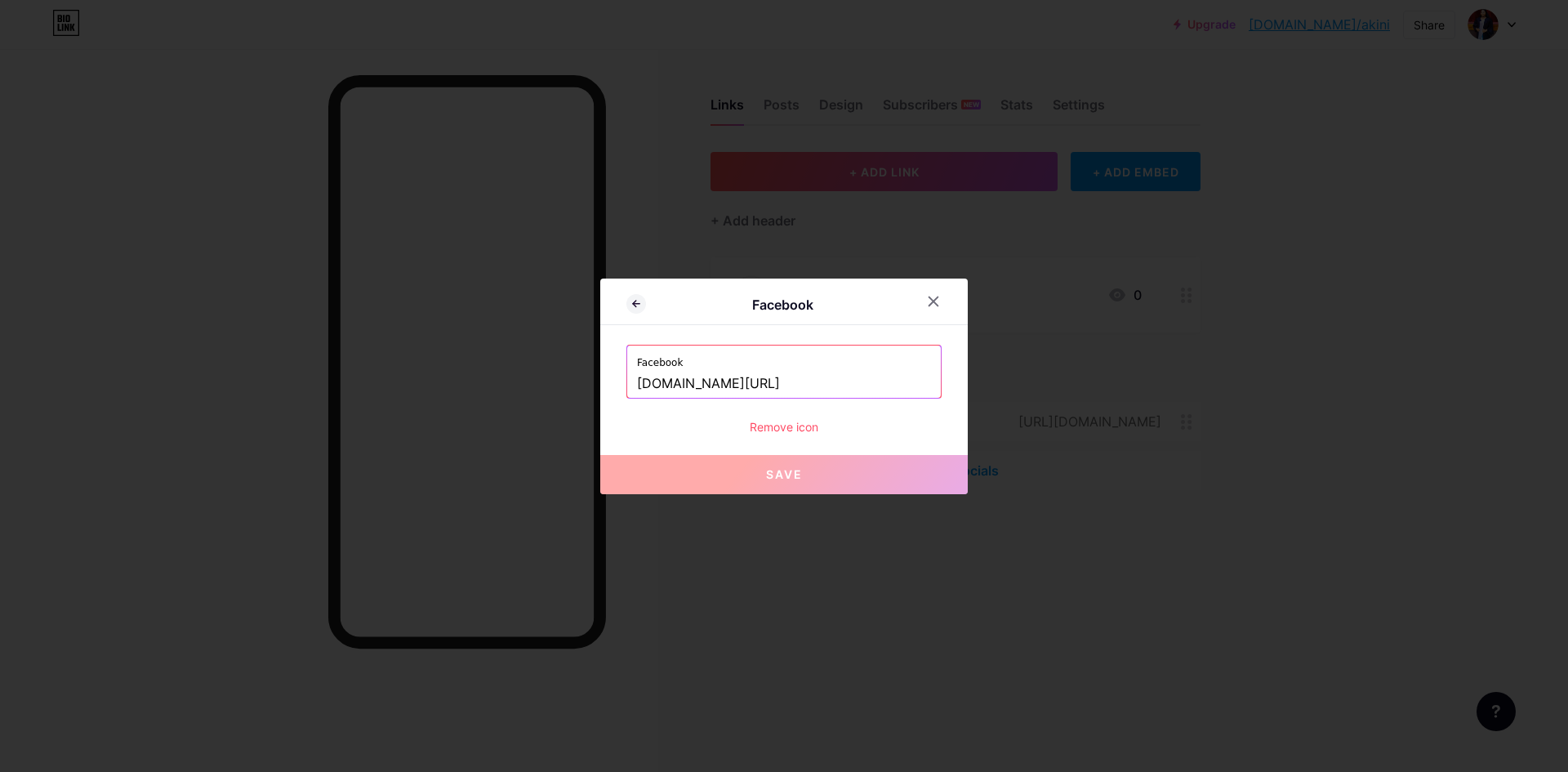
click at [770, 437] on div "Facebook Facebook www.facebook.com/share/1Auh9BxYkM/ Remove icon Save" at bounding box center [784, 386] width 367 height 216
click at [770, 431] on div "Remove icon" at bounding box center [784, 426] width 315 height 18
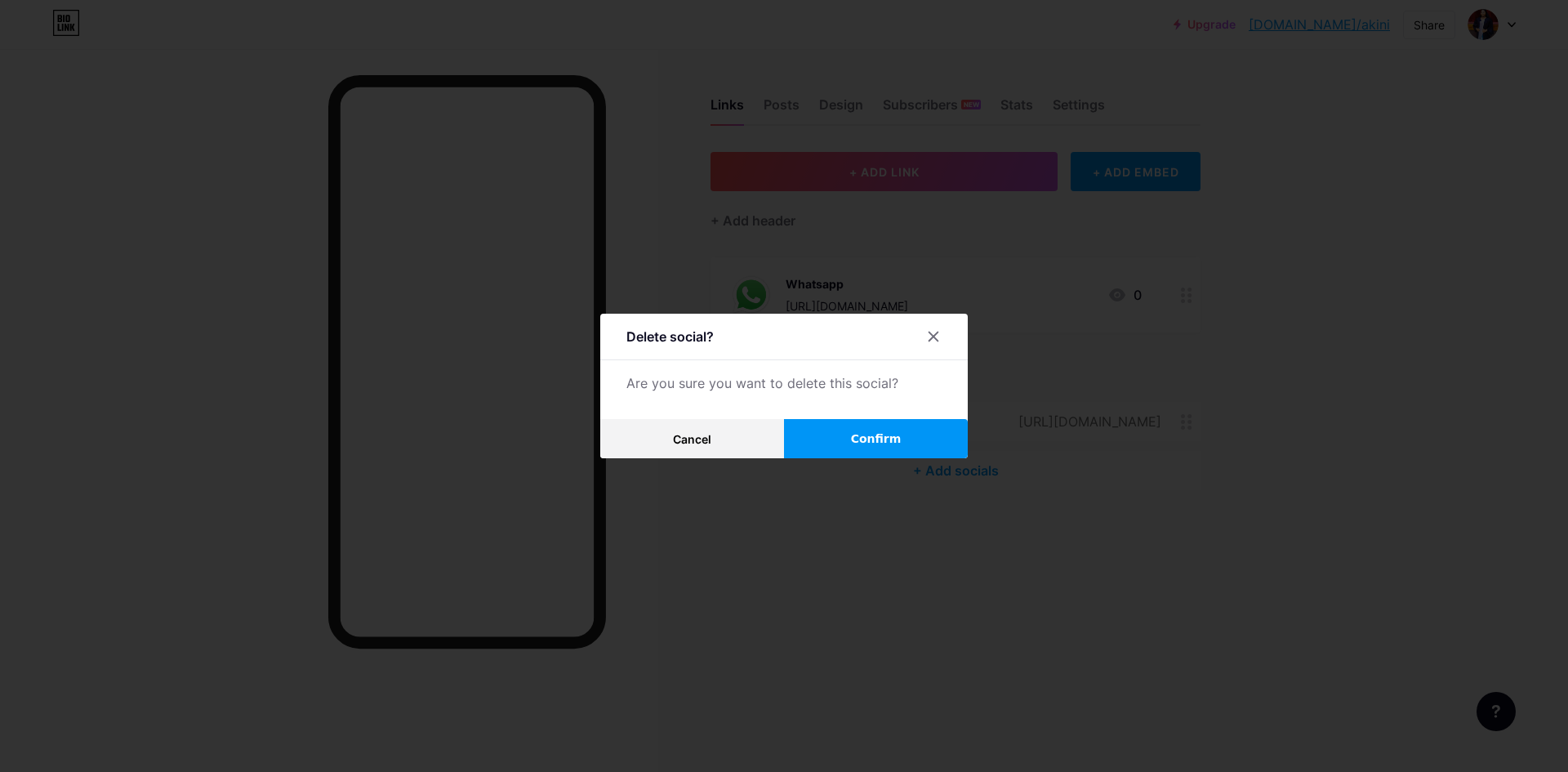
click at [814, 422] on button "Confirm" at bounding box center [875, 438] width 184 height 39
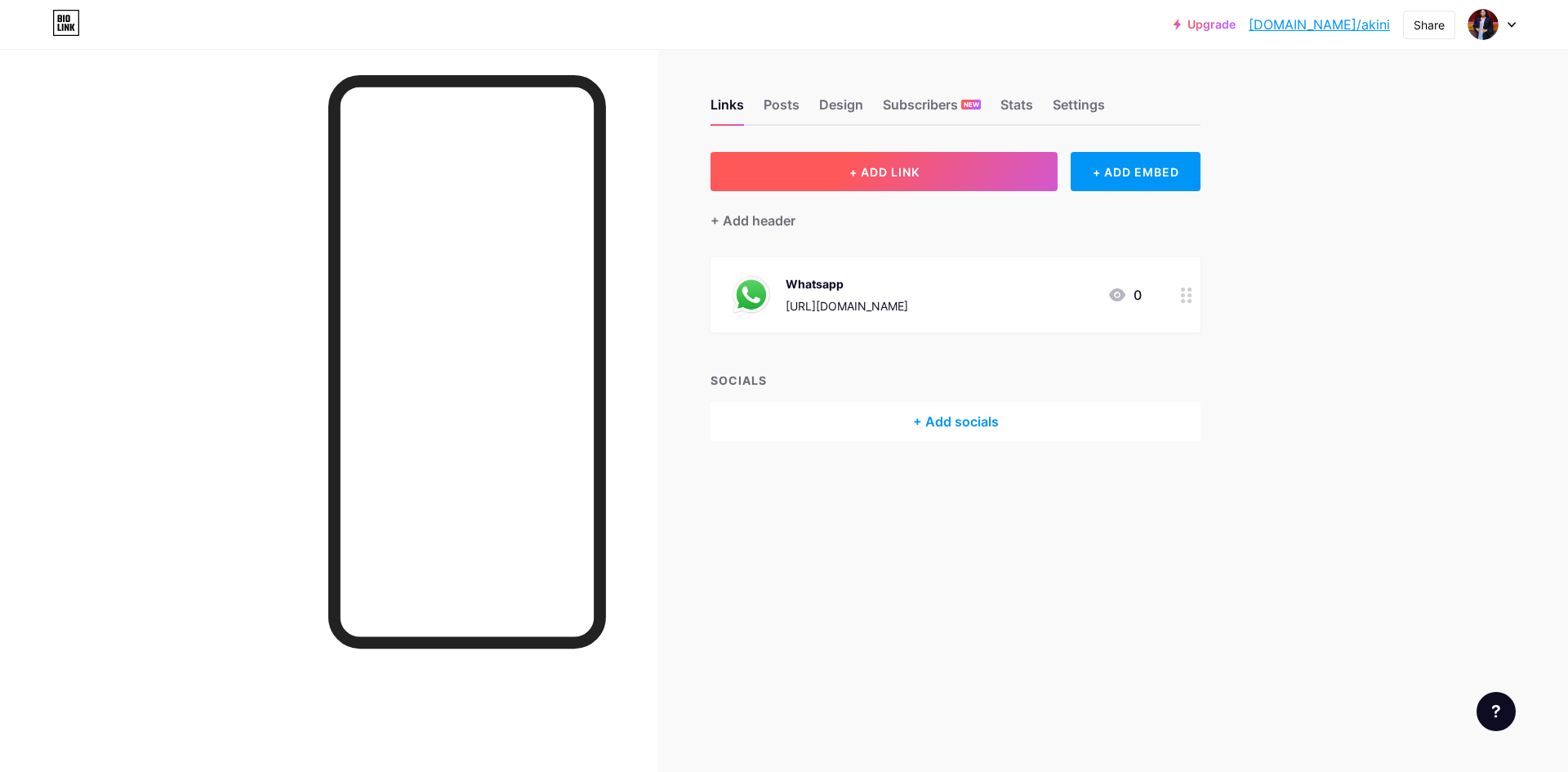
click at [883, 185] on button "+ ADD LINK" at bounding box center [884, 172] width 347 height 39
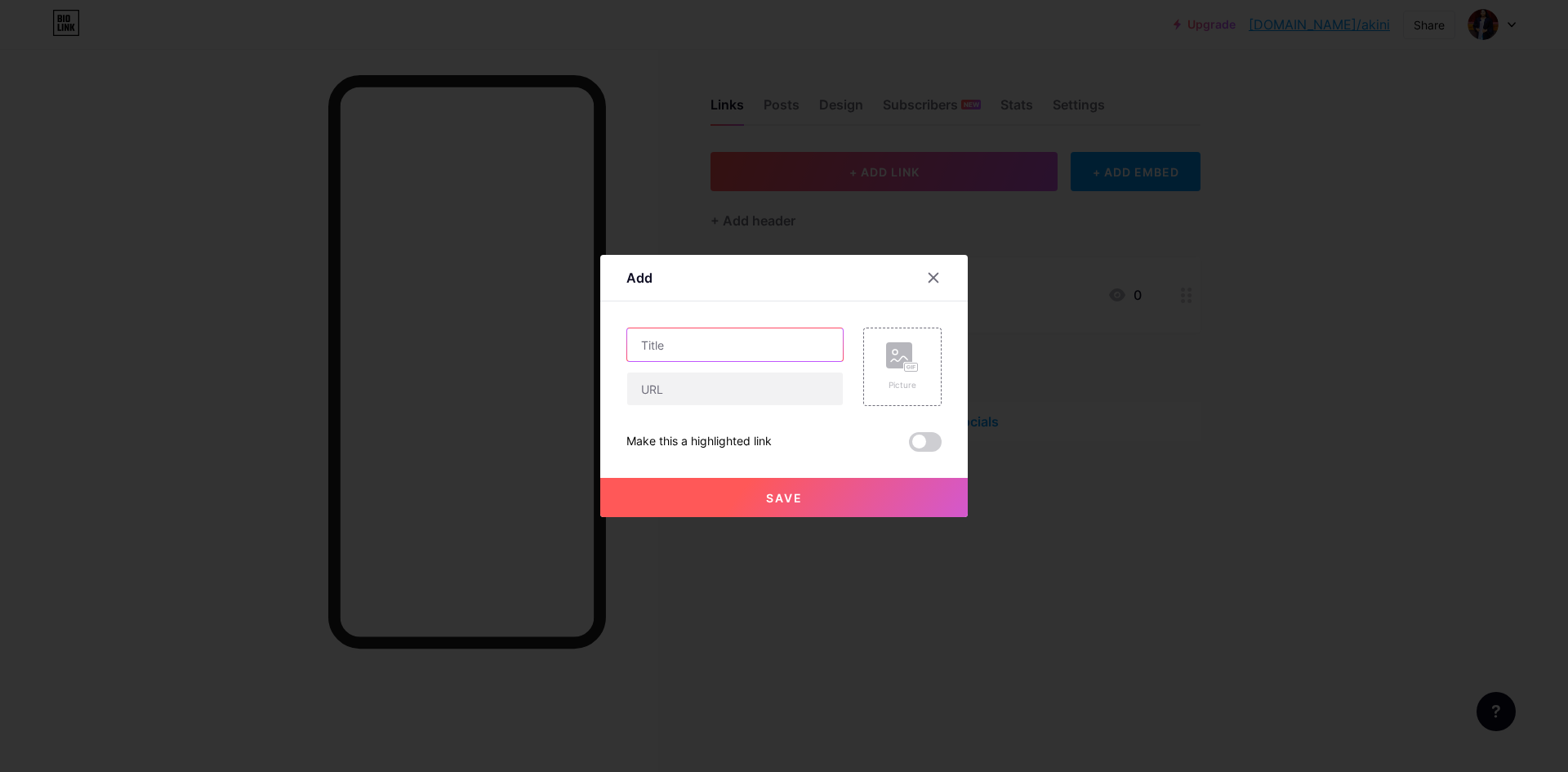
click at [654, 349] on input "text" at bounding box center [735, 344] width 216 height 32
type input "f"
type input "Facebook"
click at [678, 402] on input "text" at bounding box center [735, 388] width 216 height 32
paste input "[URL][DOMAIN_NAME]"
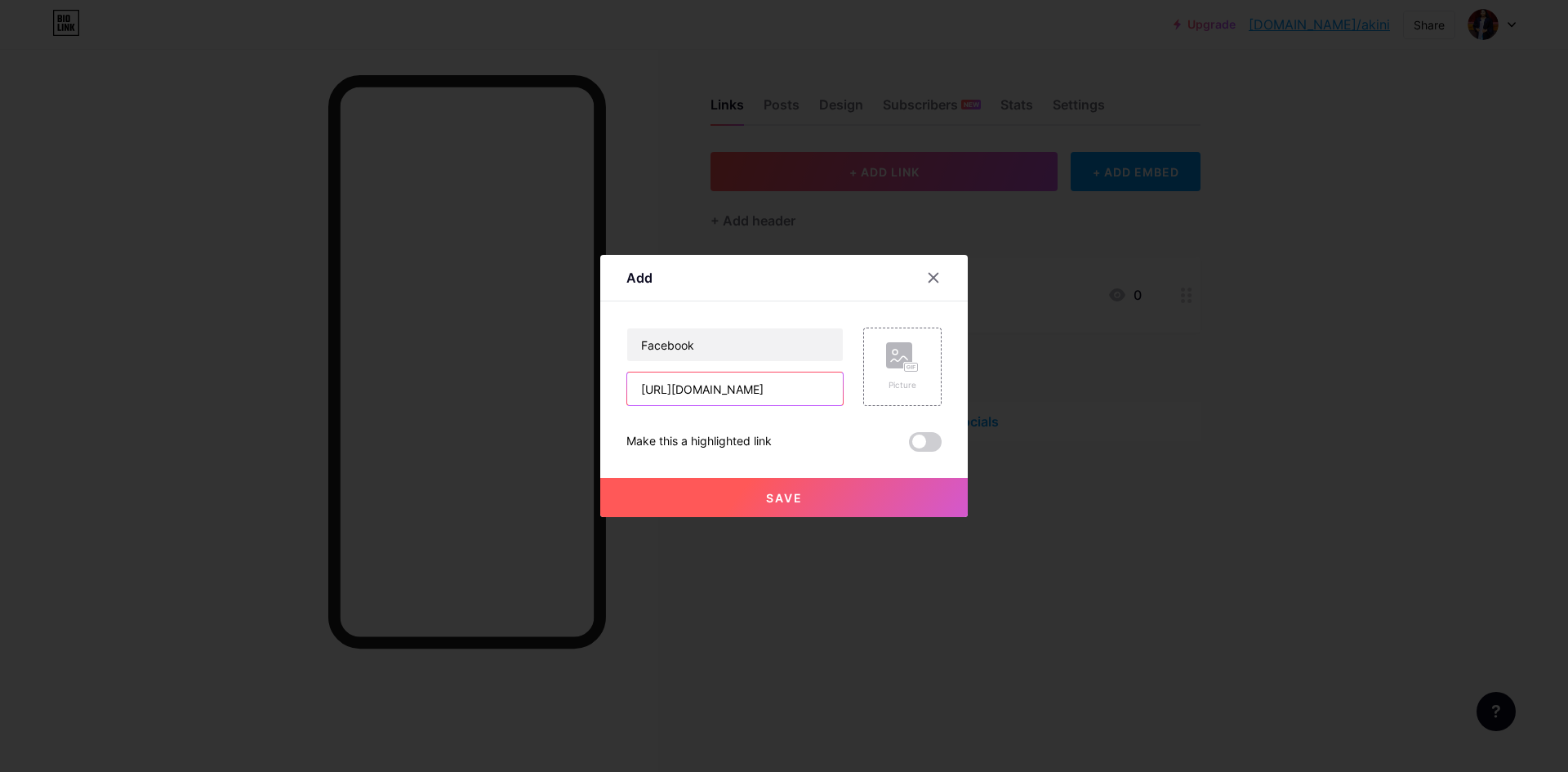
scroll to position [0, 72]
type input "[URL][DOMAIN_NAME]"
click at [905, 367] on rect at bounding box center [911, 367] width 13 height 8
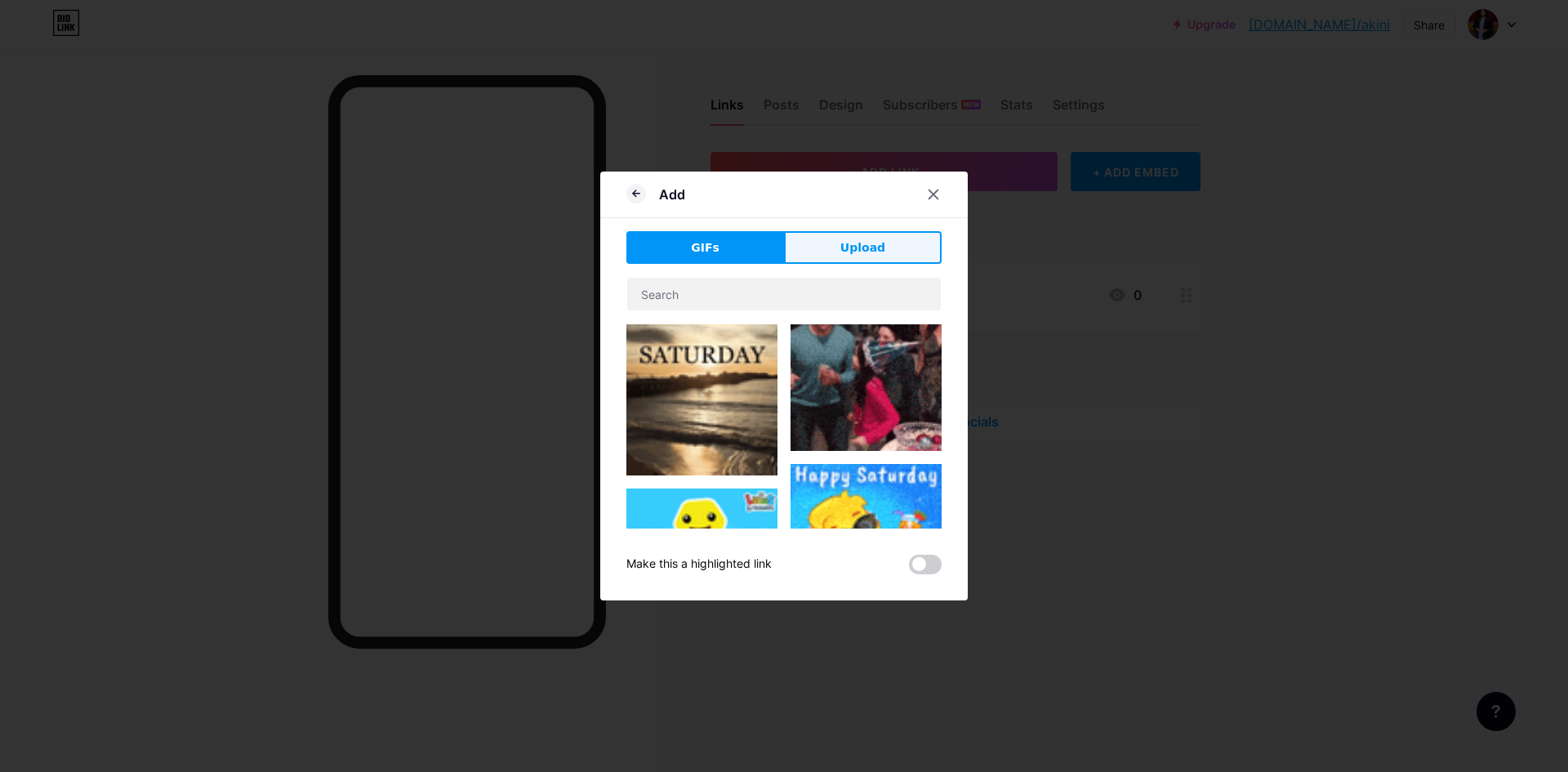
click at [843, 244] on span "Upload" at bounding box center [862, 247] width 45 height 18
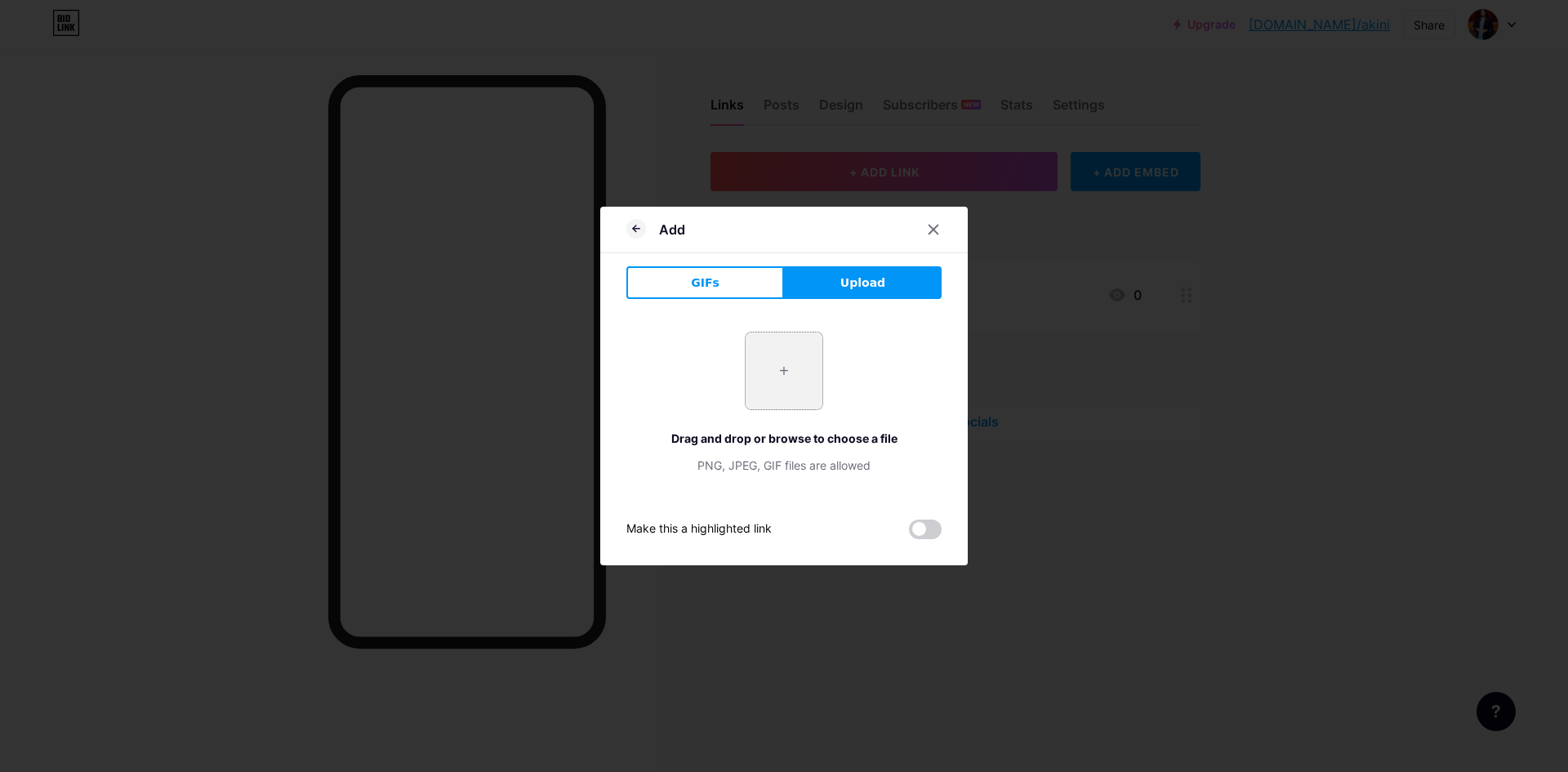
click at [772, 370] on input "file" at bounding box center [783, 370] width 77 height 77
type input "C:\fakepath\download.png"
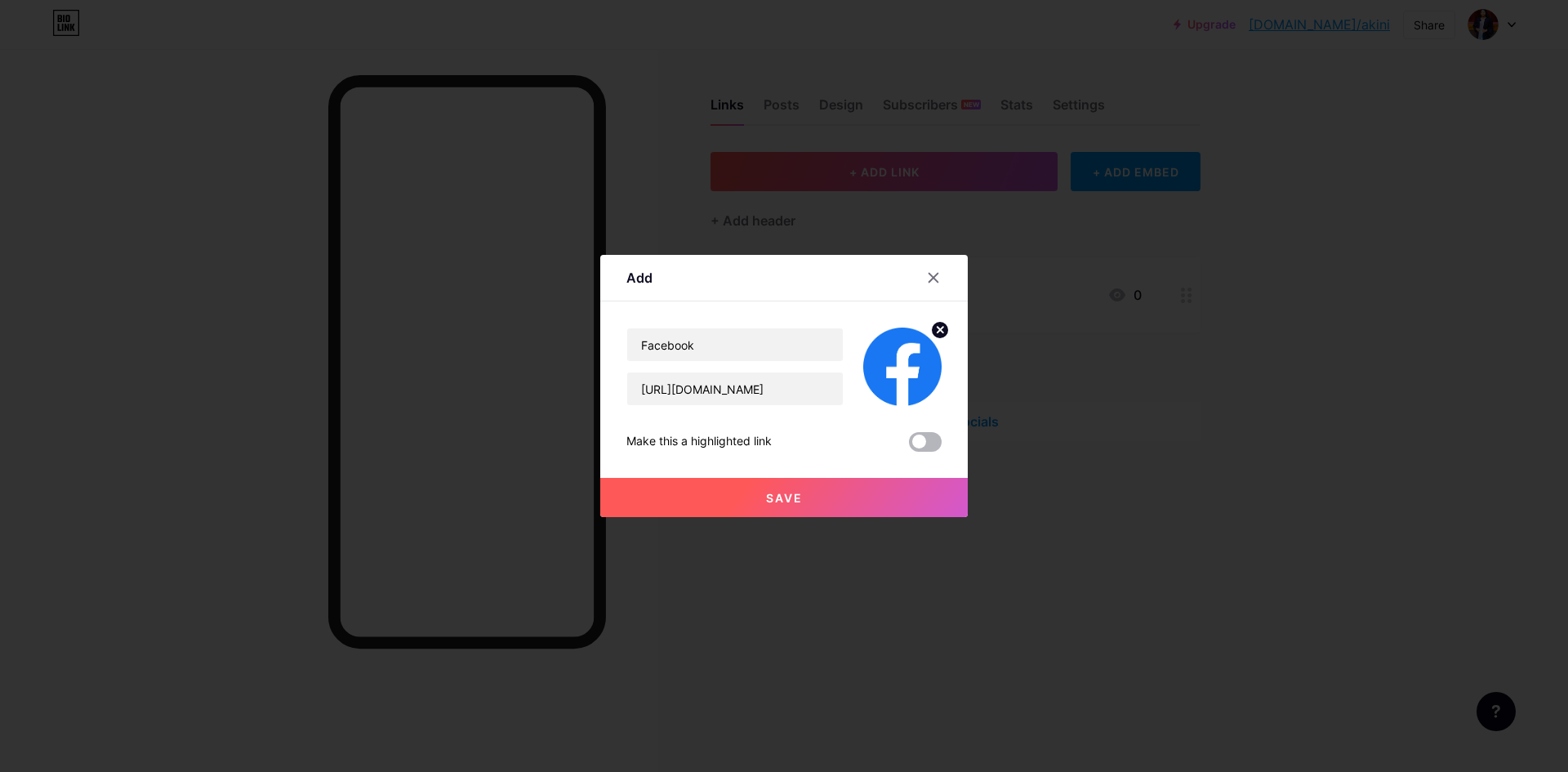
click at [917, 443] on span at bounding box center [924, 441] width 32 height 19
click at [909, 445] on input "checkbox" at bounding box center [909, 445] width 0 height 0
click at [776, 489] on button "Save" at bounding box center [784, 497] width 367 height 39
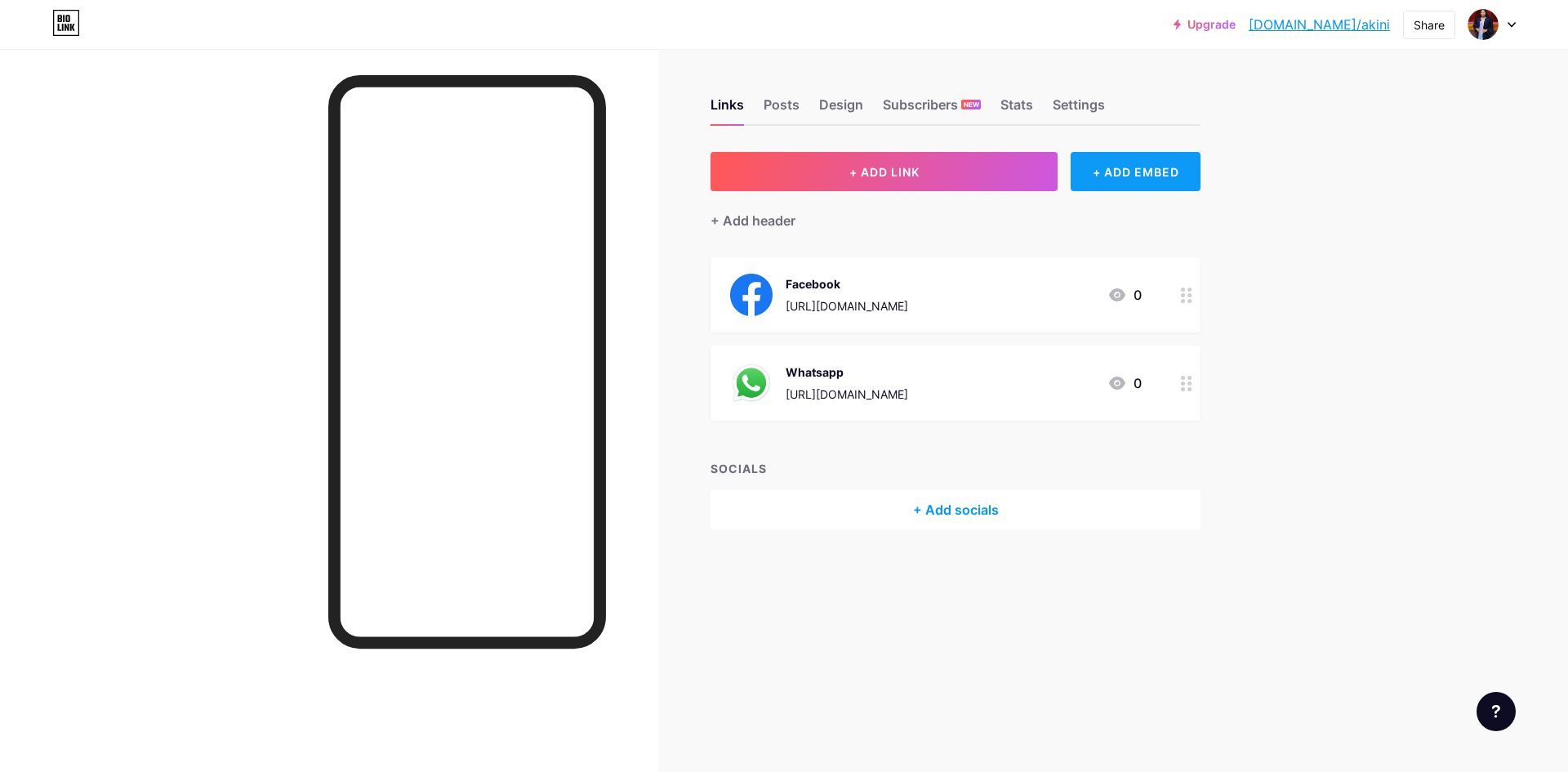
click at [1143, 180] on div "+ ADD EMBED" at bounding box center [1135, 172] width 130 height 39
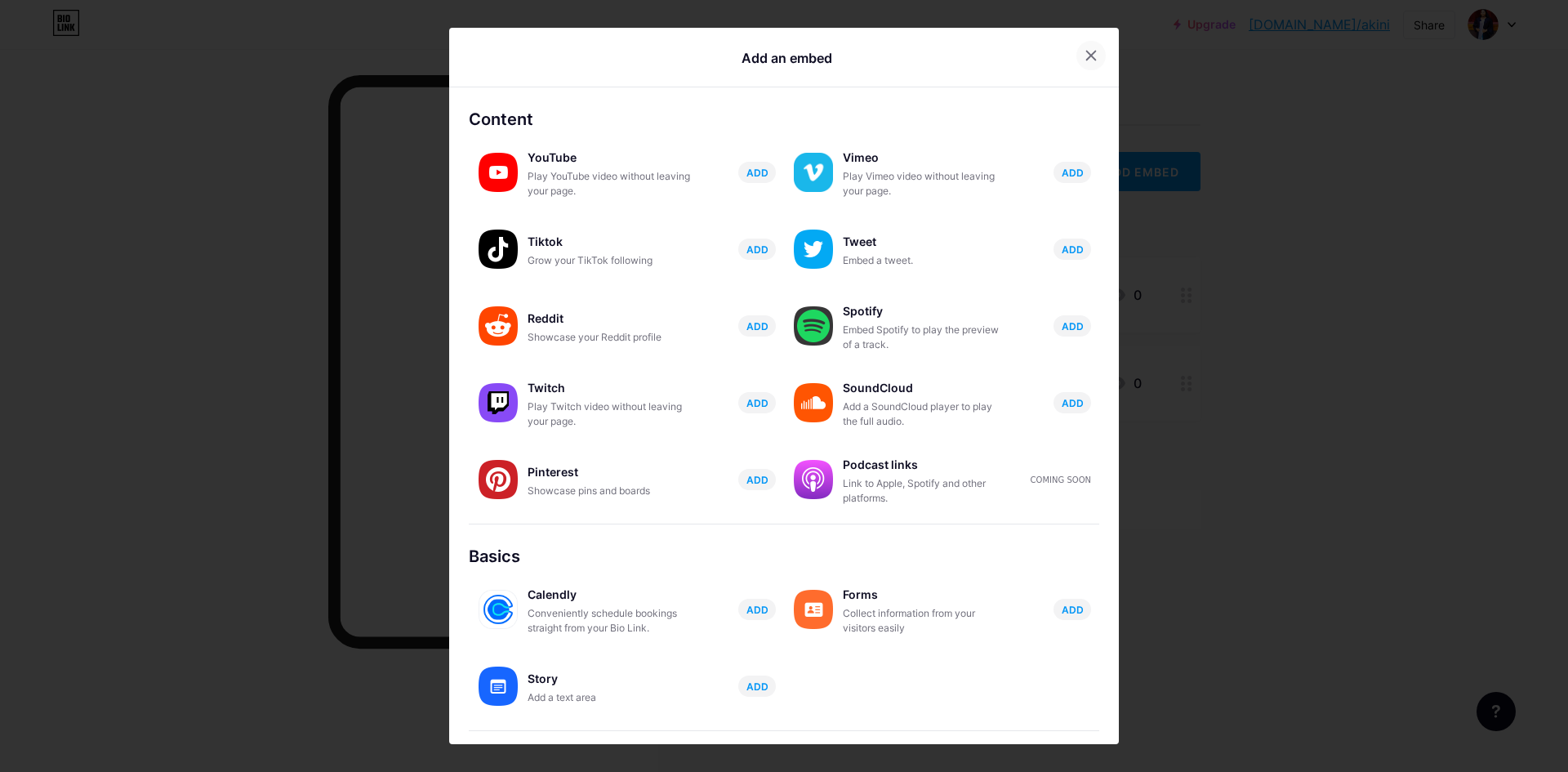
click at [1085, 60] on icon at bounding box center [1091, 55] width 13 height 13
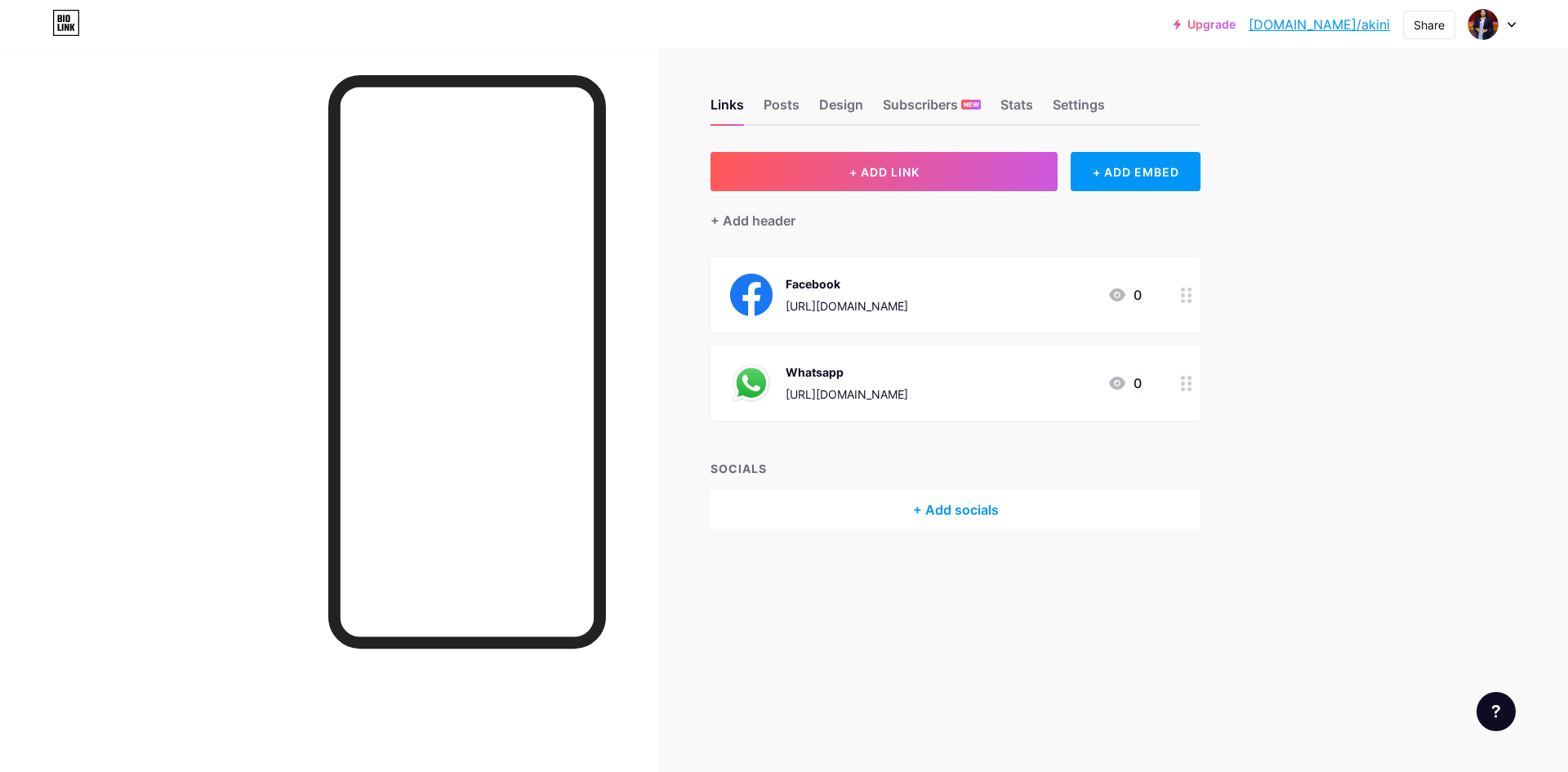
click at [1270, 259] on div "Upgrade [DOMAIN_NAME]/[PERSON_NAME] [DOMAIN_NAME]/akini Share Switch accounts […" at bounding box center [784, 386] width 1568 height 772
click at [1025, 114] on div "Stats" at bounding box center [1016, 110] width 32 height 30
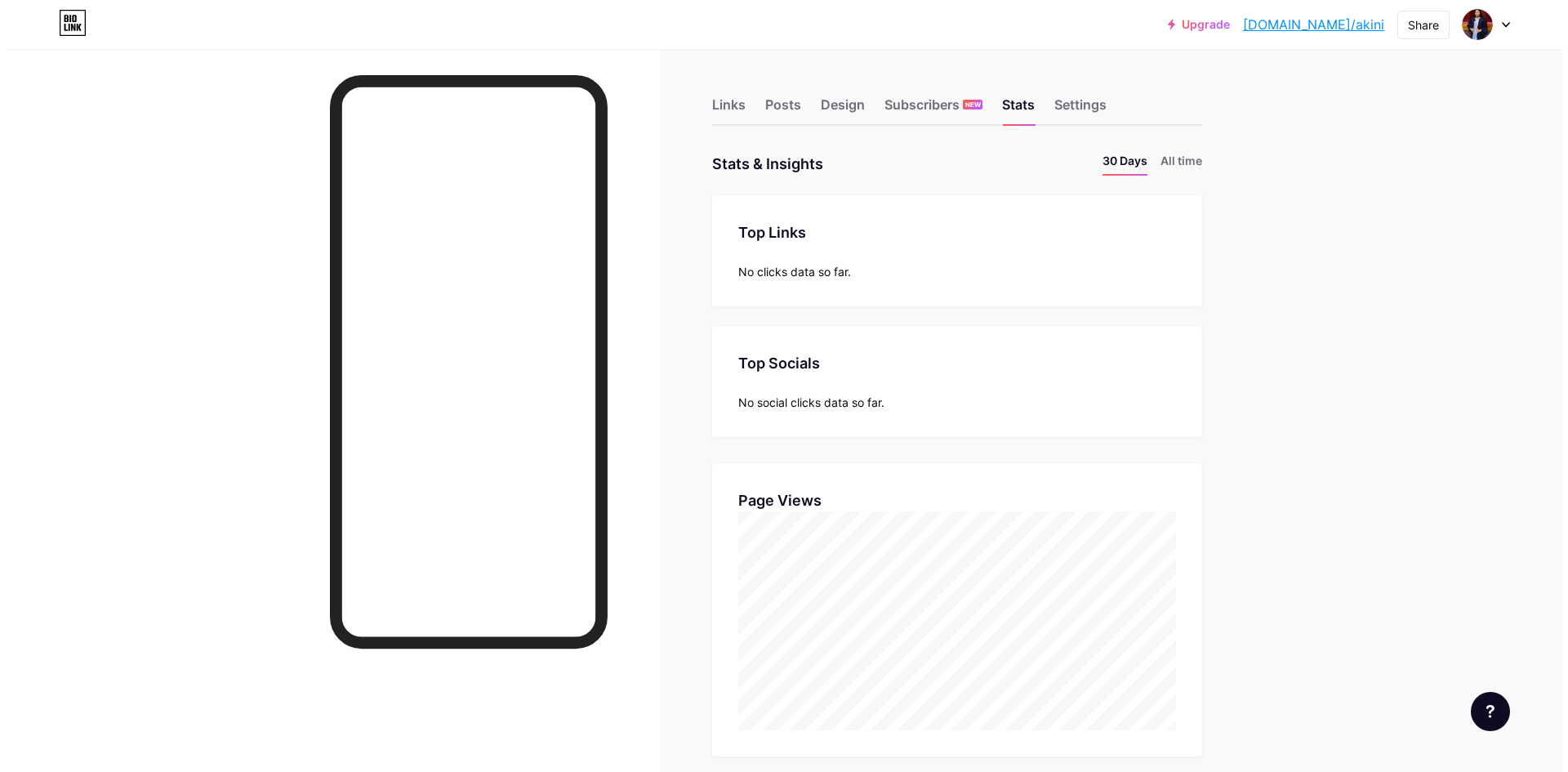
scroll to position [772, 1555]
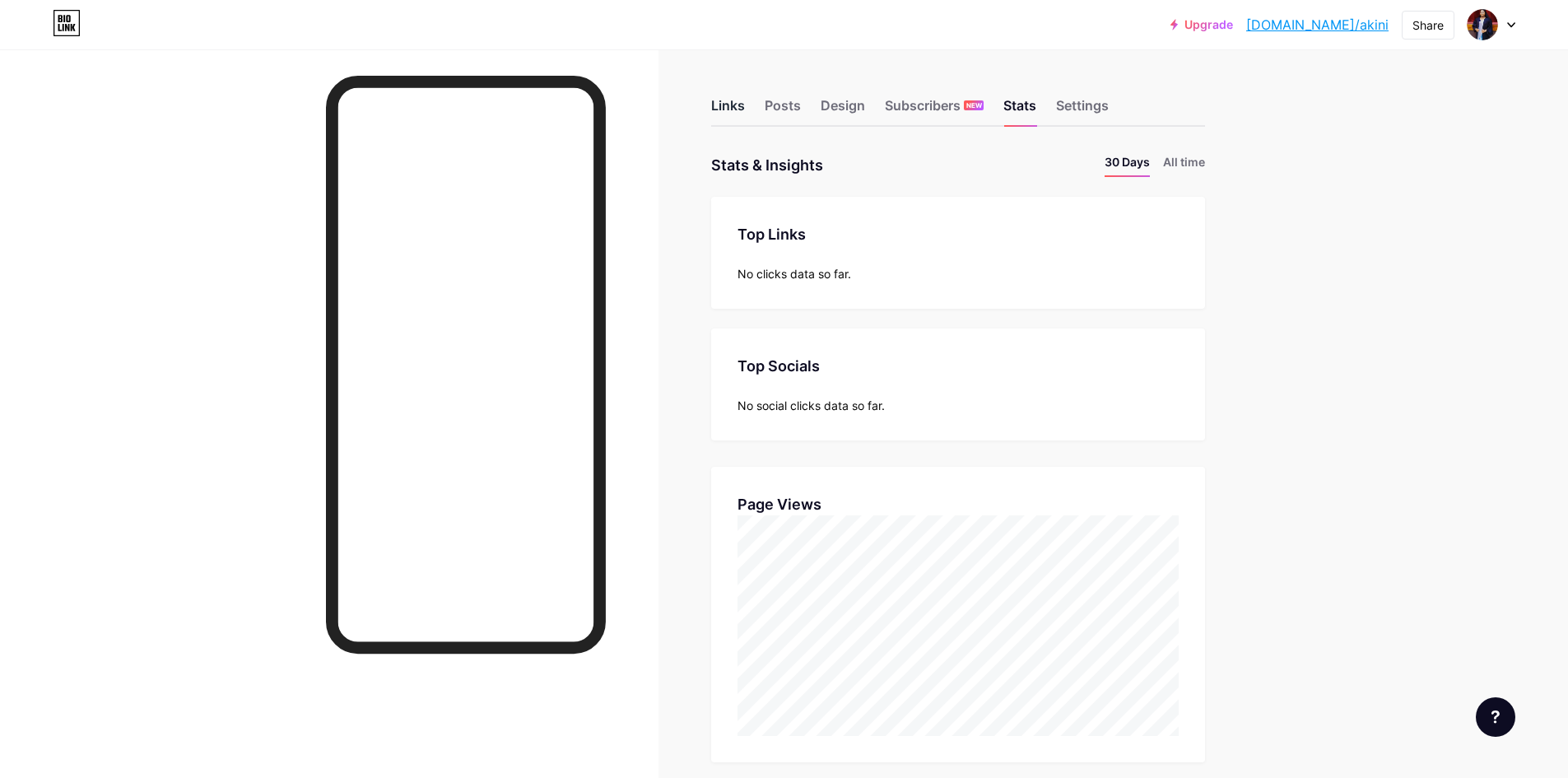
click at [728, 115] on div "Links" at bounding box center [728, 111] width 33 height 30
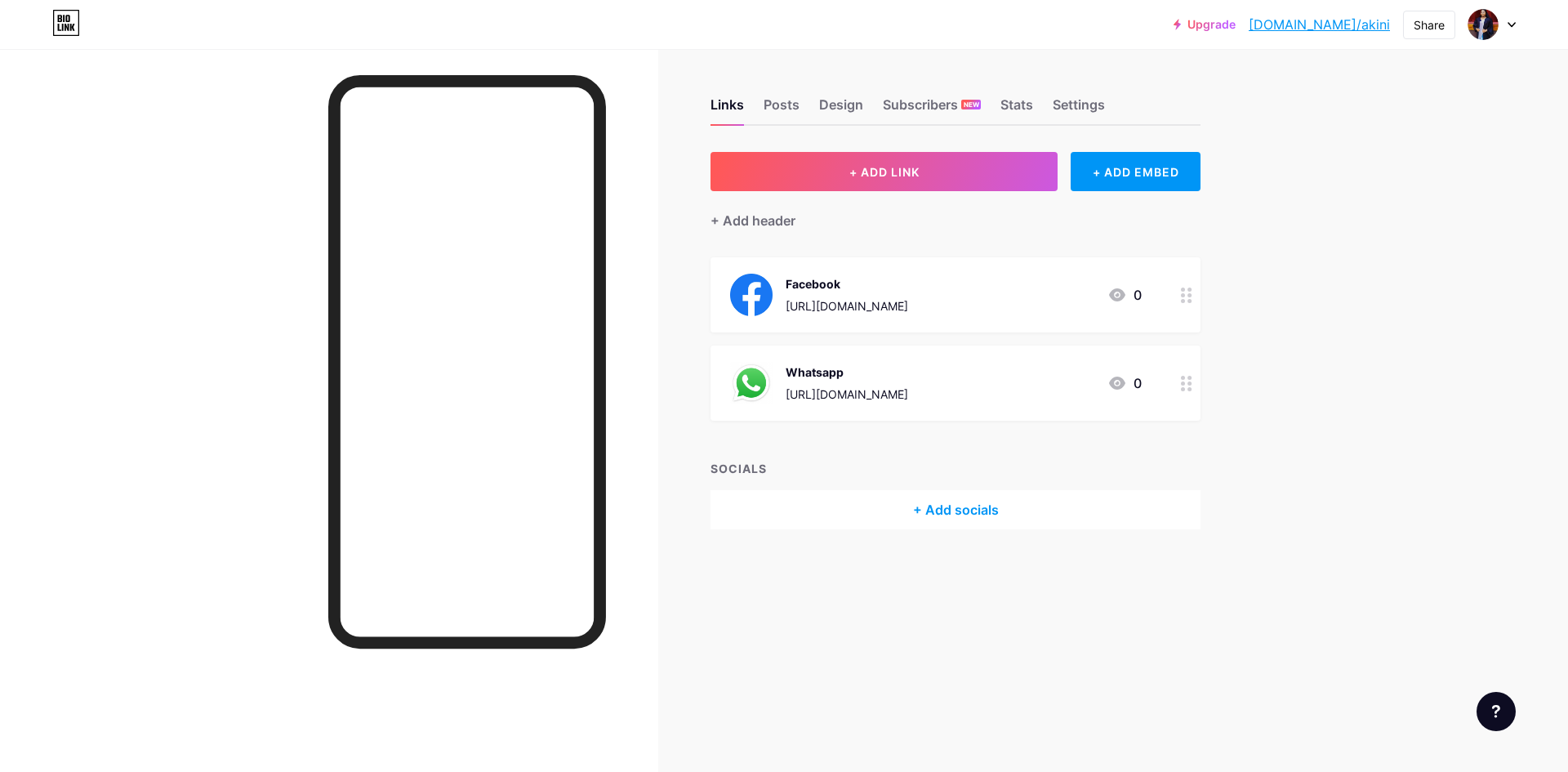
click at [1335, 23] on link "[DOMAIN_NAME]/akini" at bounding box center [1318, 24] width 141 height 19
drag, startPoint x: 616, startPoint y: 109, endPoint x: 764, endPoint y: 104, distance: 148.1
click at [764, 104] on div "Posts" at bounding box center [781, 110] width 36 height 30
click at [780, 113] on div "Posts" at bounding box center [781, 110] width 36 height 30
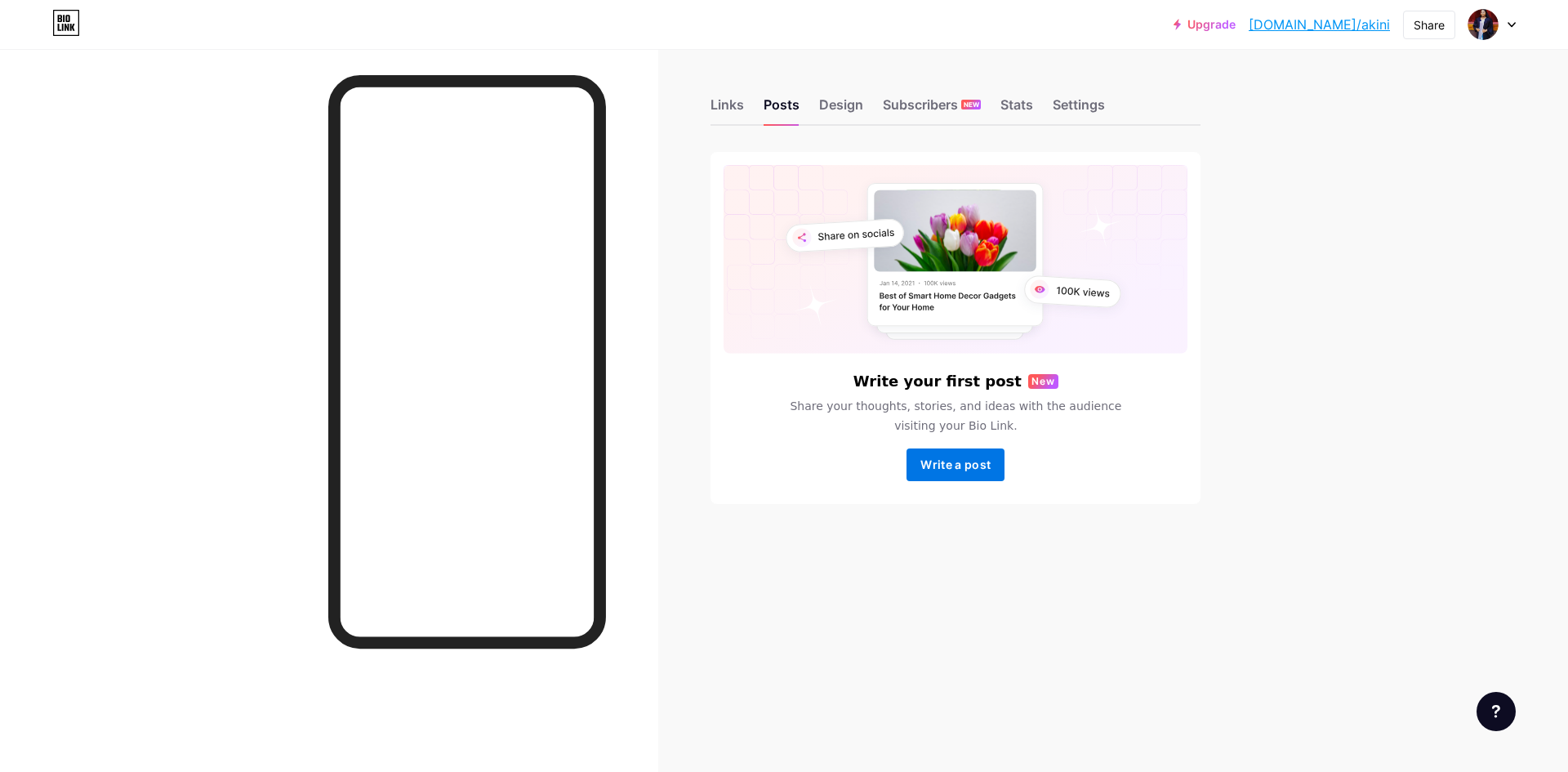
click at [985, 470] on span "Write a post" at bounding box center [956, 464] width 70 height 14
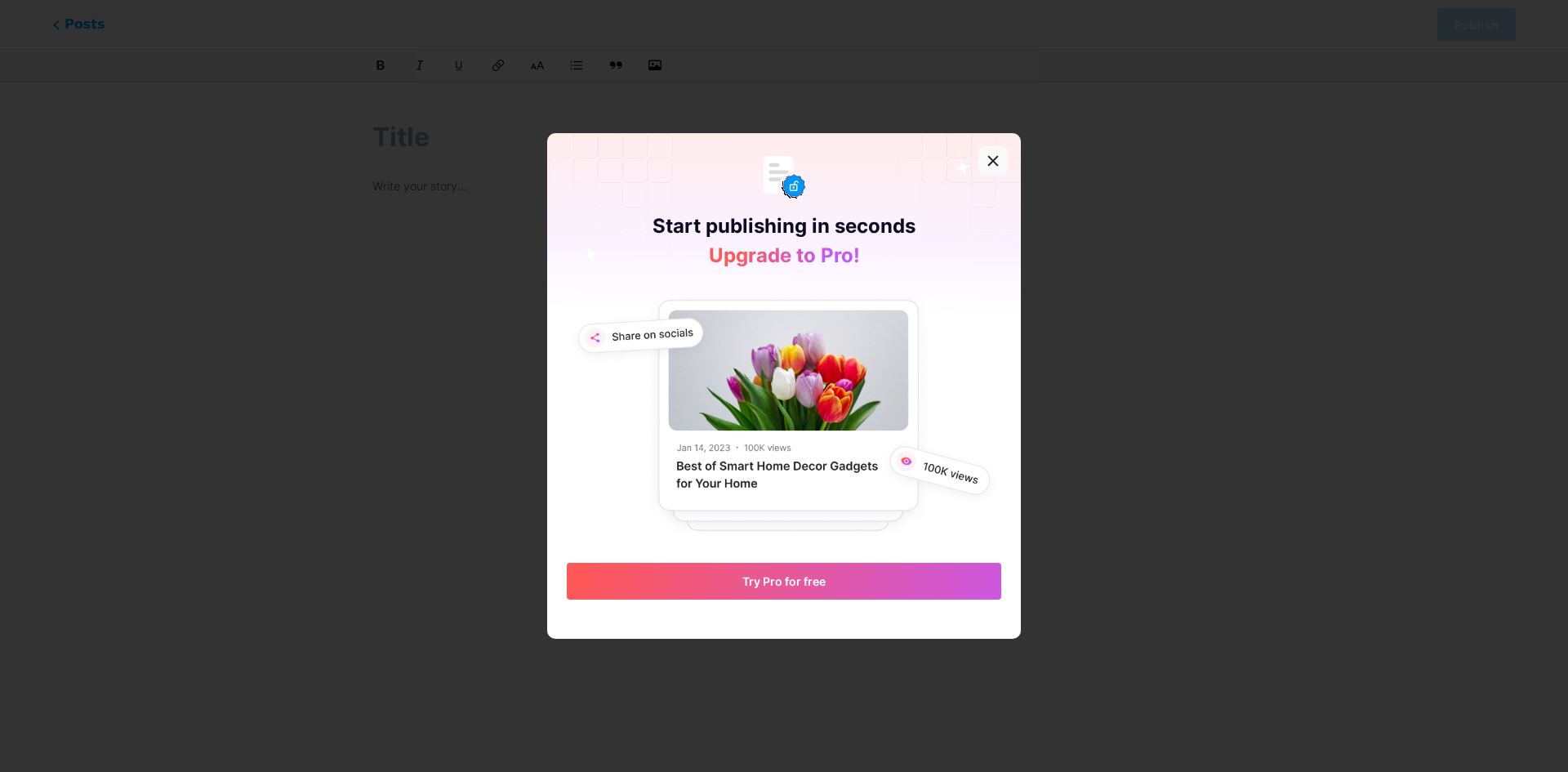
click at [993, 163] on div at bounding box center [992, 160] width 30 height 30
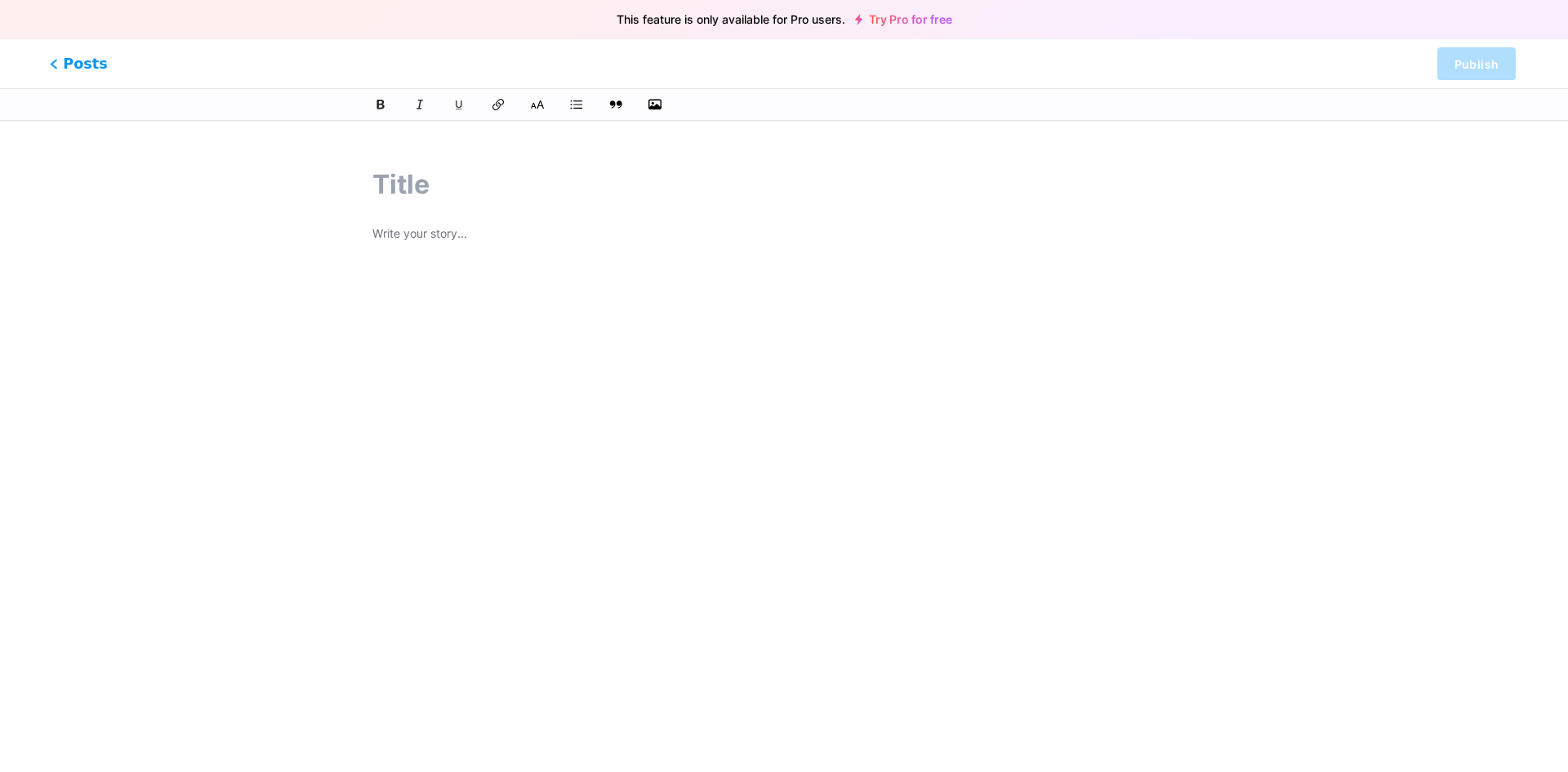
click at [56, 66] on icon at bounding box center [53, 64] width 8 height 10
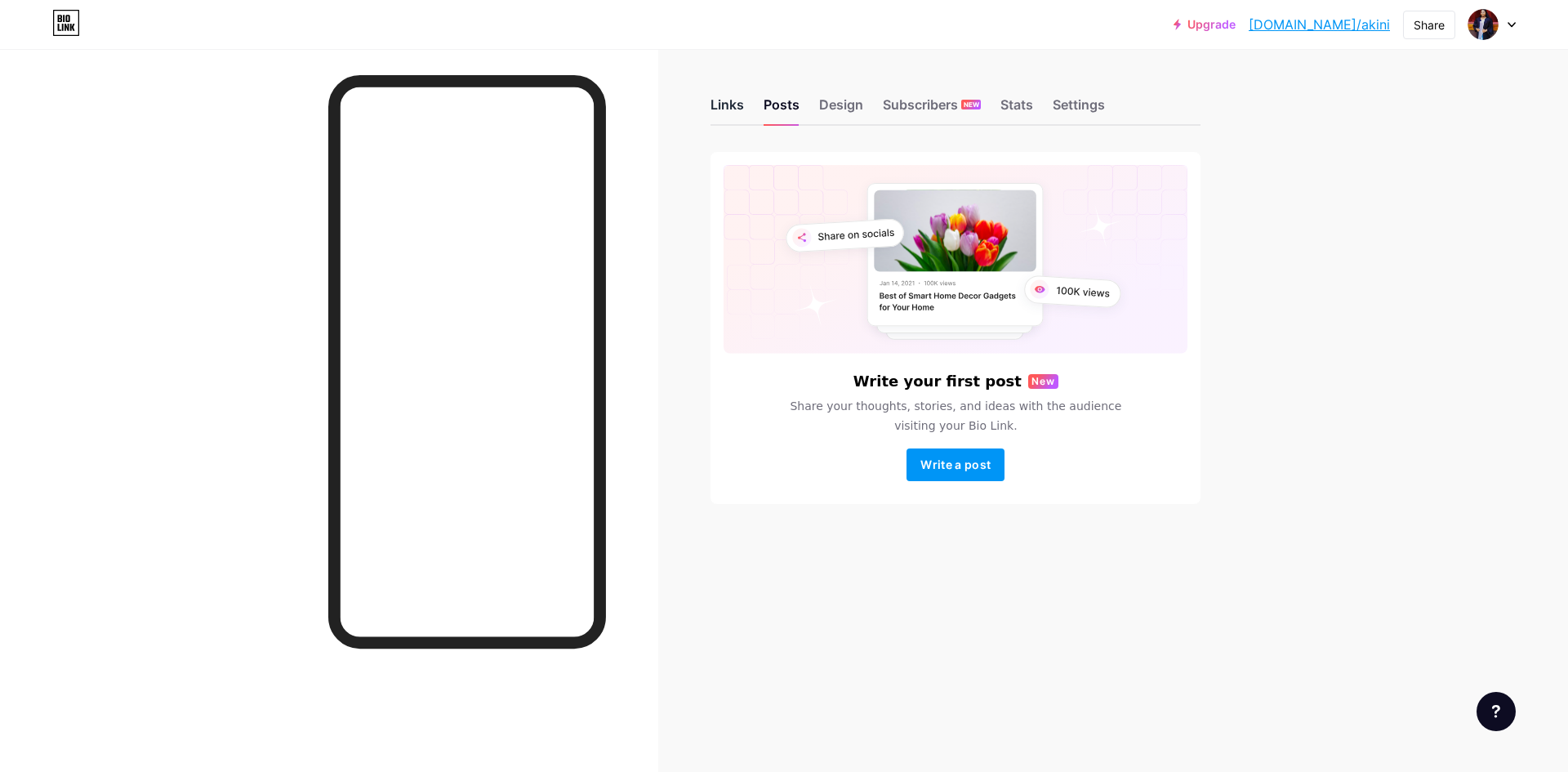
click at [718, 103] on div "Links" at bounding box center [727, 110] width 33 height 30
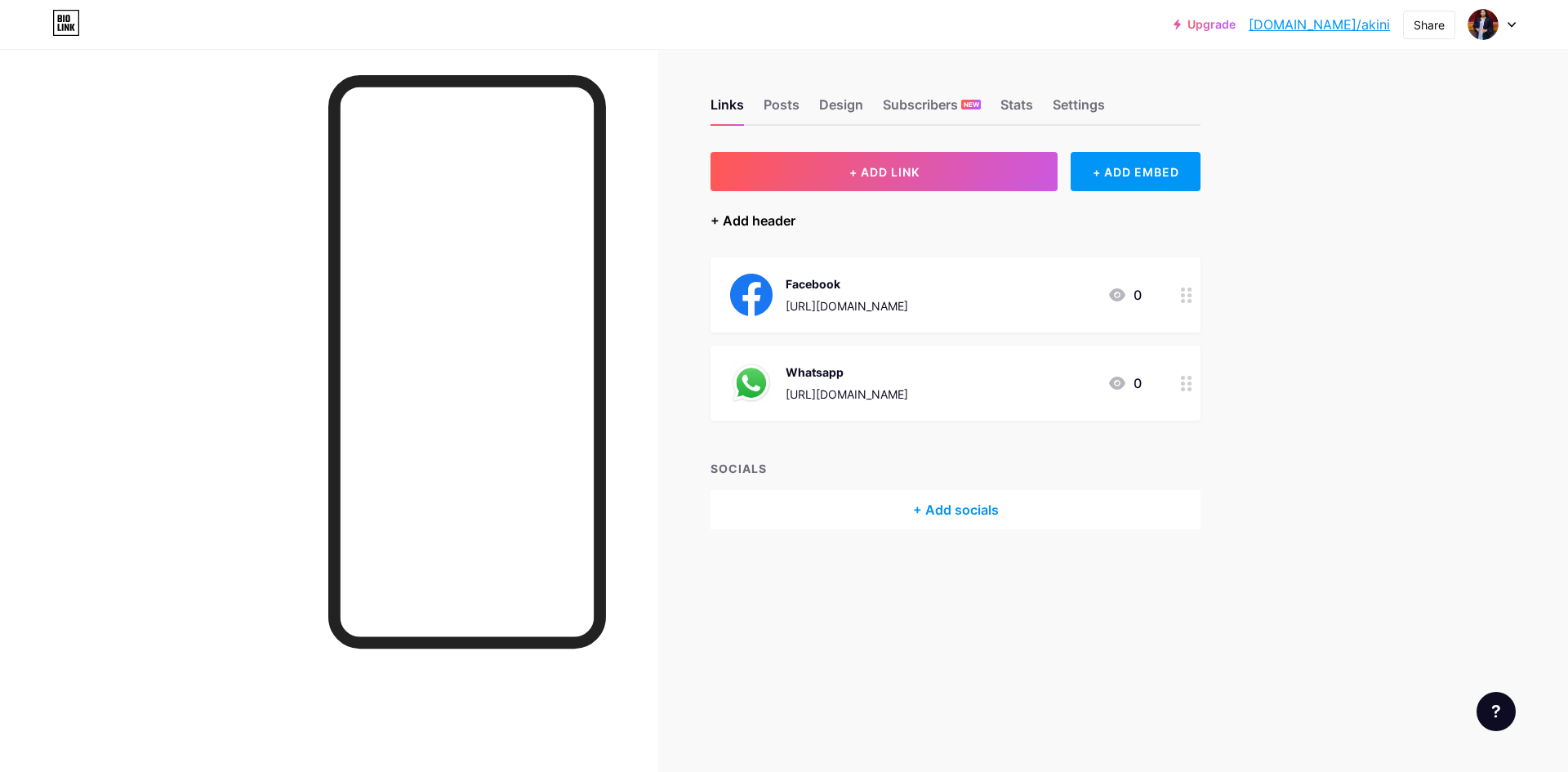
click at [736, 230] on div "+ Add header" at bounding box center [753, 220] width 85 height 19
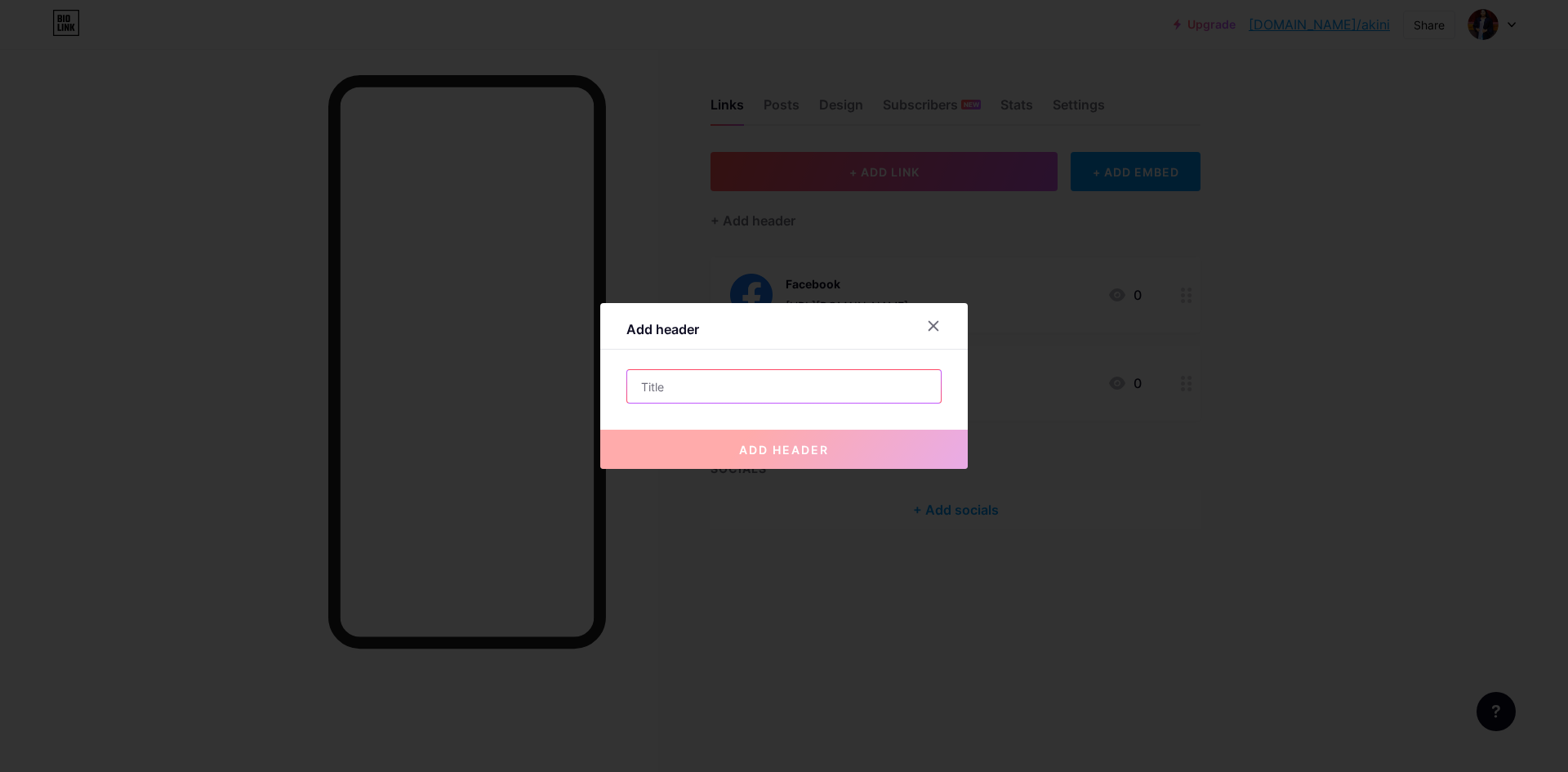
click at [693, 390] on input "text" at bounding box center [784, 386] width 314 height 32
click at [669, 382] on input "text" at bounding box center [784, 386] width 314 height 32
paste input "Diploma Undergraduate🎓"
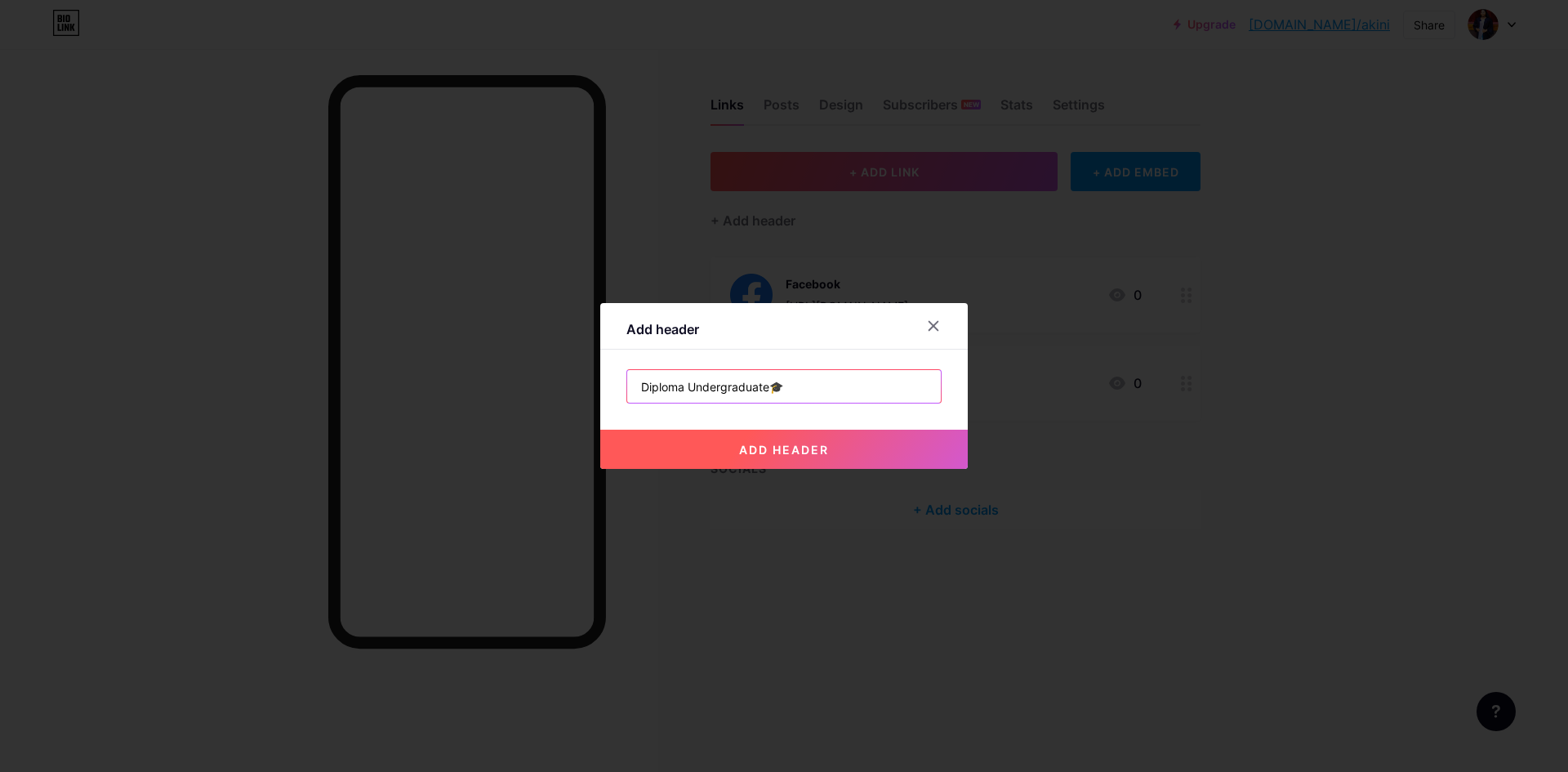
click at [765, 390] on input "Diploma Undergraduate🎓" at bounding box center [784, 386] width 314 height 32
click at [717, 392] on input "Diploma Undergraduate🎓" at bounding box center [784, 386] width 314 height 32
click at [746, 393] on input "Diploma graduate🎓" at bounding box center [784, 386] width 314 height 32
type input "Diploma graduate🎓"
click at [765, 451] on span "add header" at bounding box center [783, 449] width 89 height 14
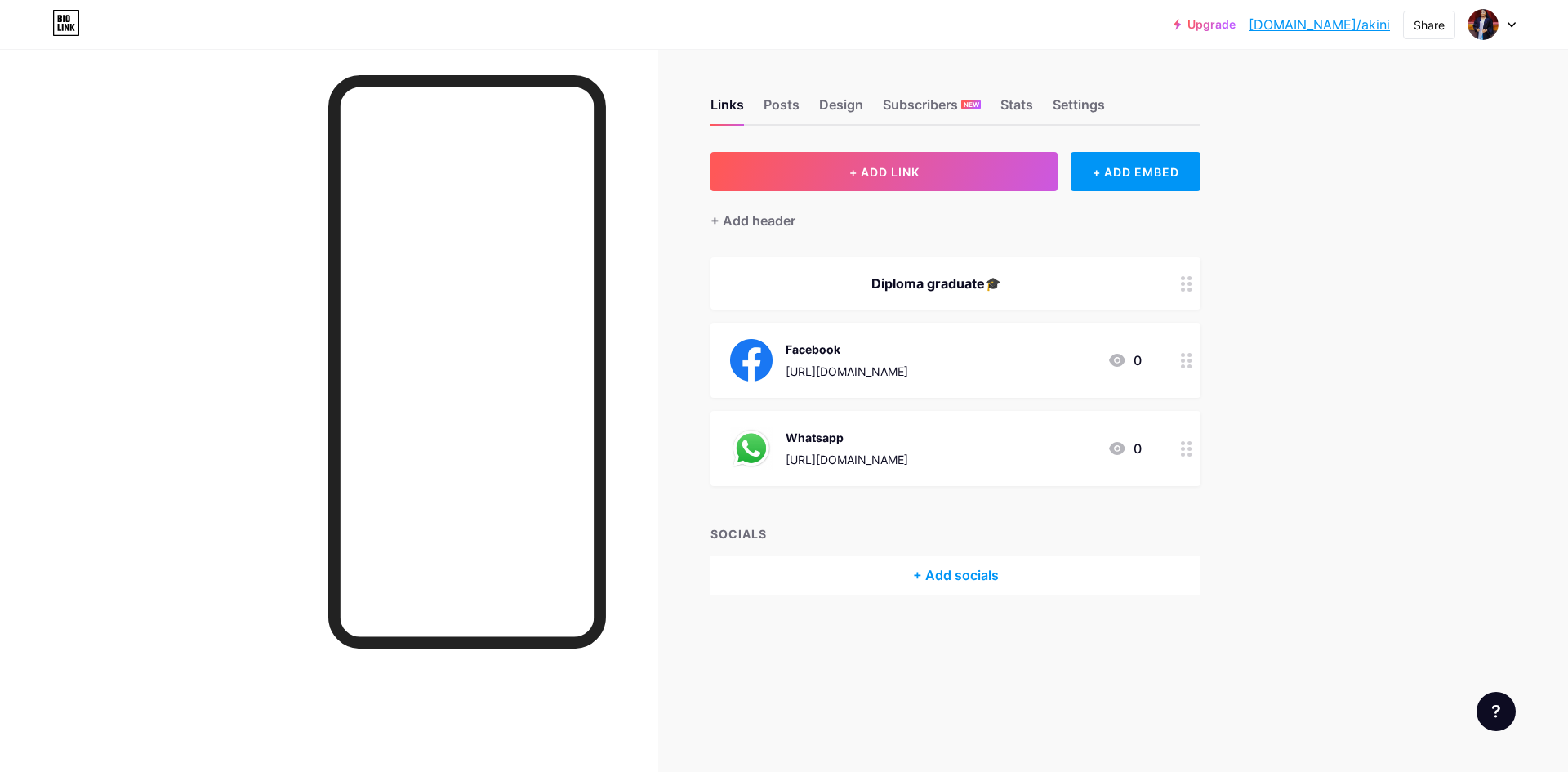
click at [1191, 292] on div at bounding box center [1186, 283] width 28 height 53
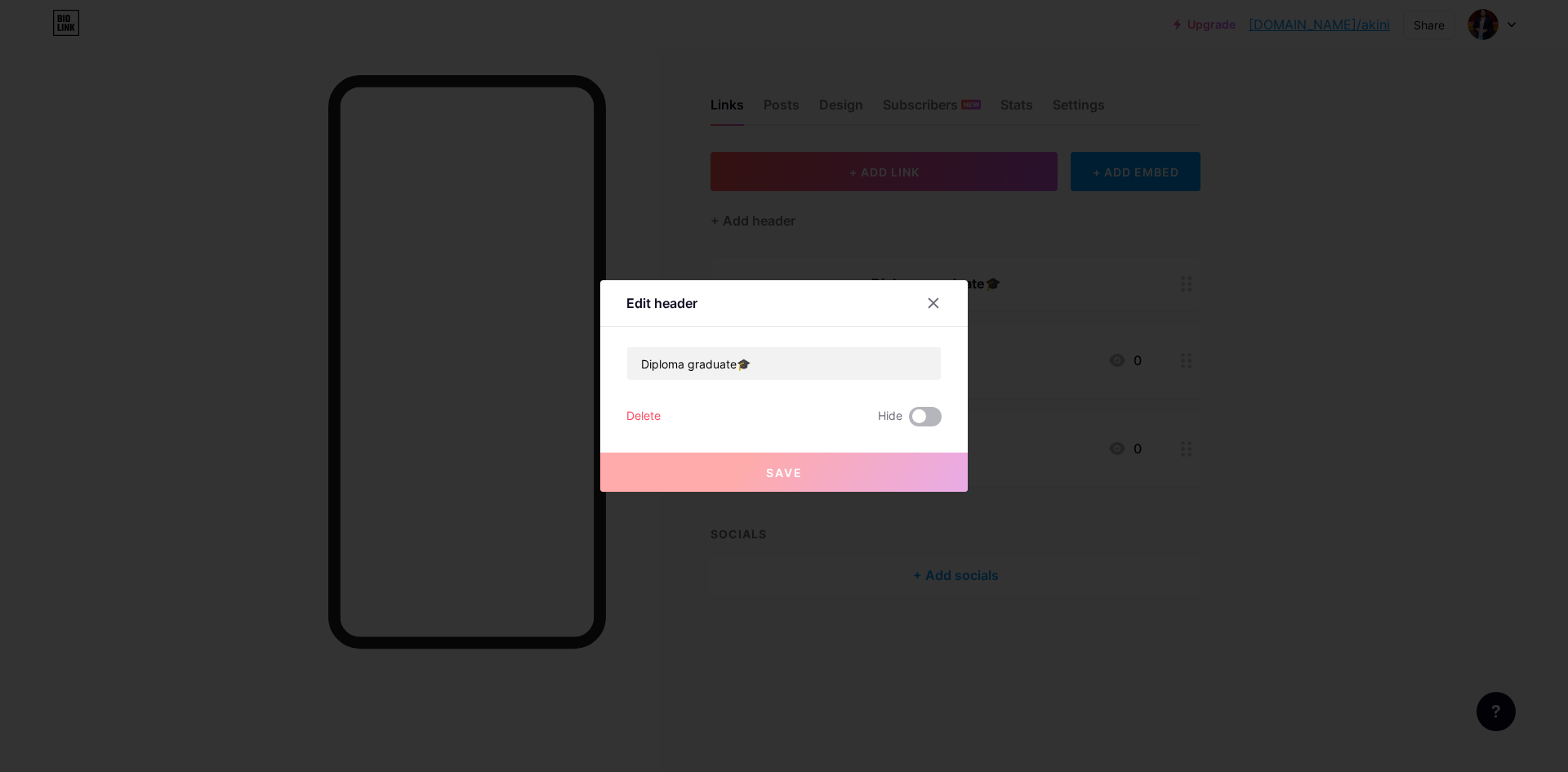
click at [910, 417] on span at bounding box center [924, 416] width 32 height 19
click at [909, 421] on input "checkbox" at bounding box center [909, 421] width 0 height 0
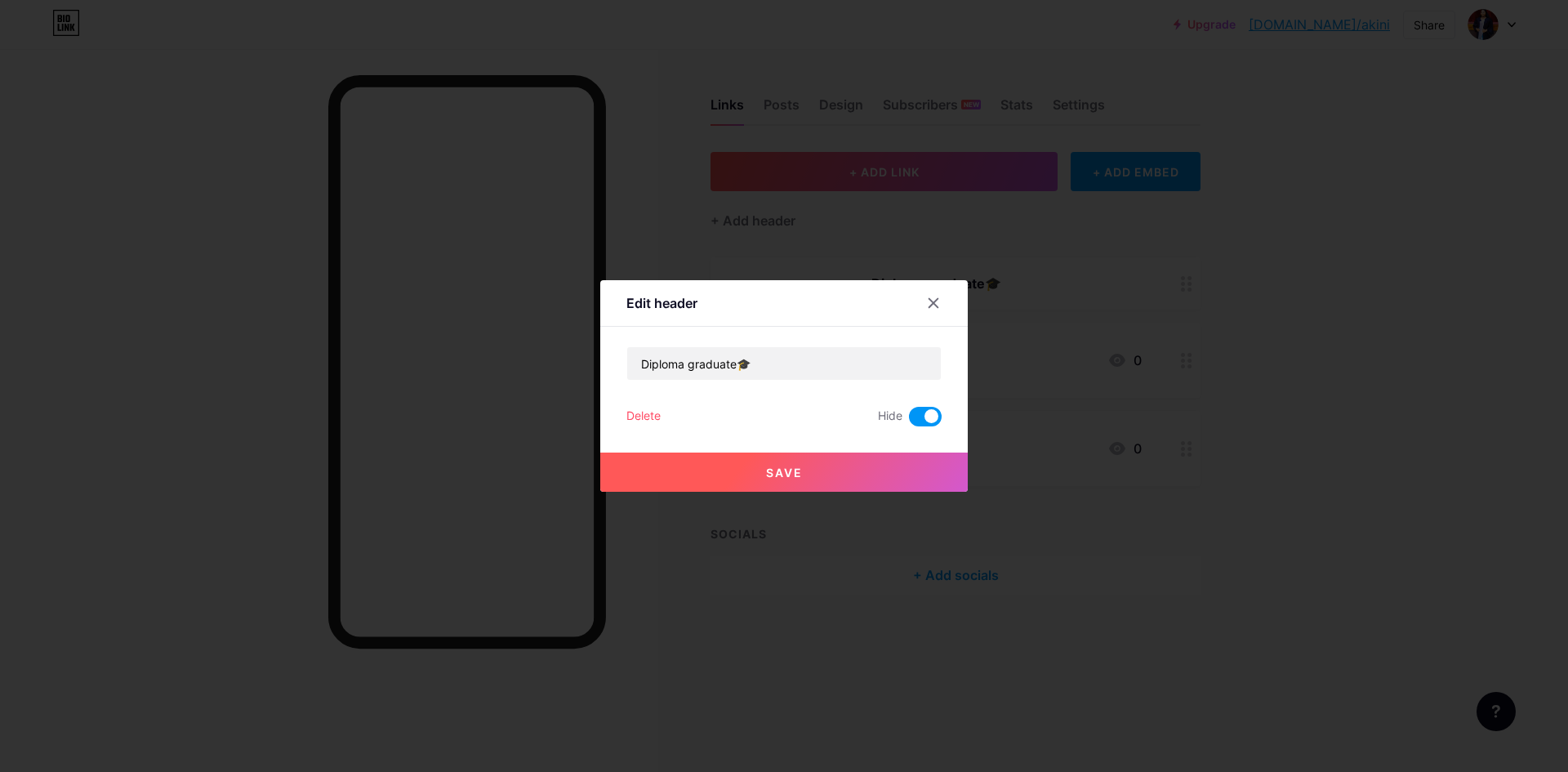
click at [910, 417] on span at bounding box center [924, 416] width 32 height 19
click at [909, 421] on input "checkbox" at bounding box center [909, 421] width 0 height 0
click at [933, 301] on icon at bounding box center [933, 303] width 13 height 13
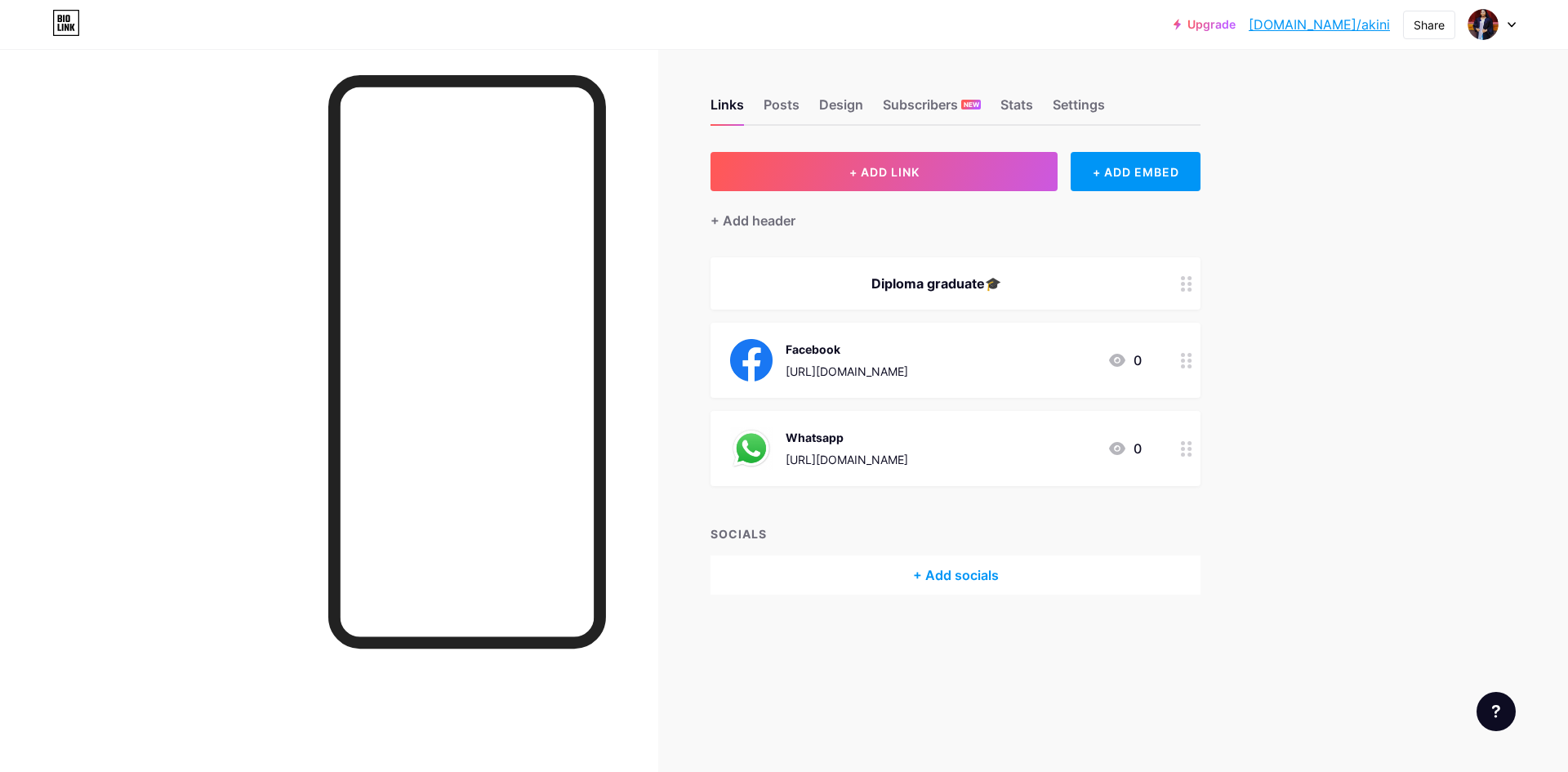
click at [1394, 445] on div "Upgrade bio.link/akini bio.link/akini Share Switch accounts Akini Amasha bio.li…" at bounding box center [784, 386] width 1568 height 772
click at [1109, 172] on div "+ ADD EMBED" at bounding box center [1135, 172] width 130 height 39
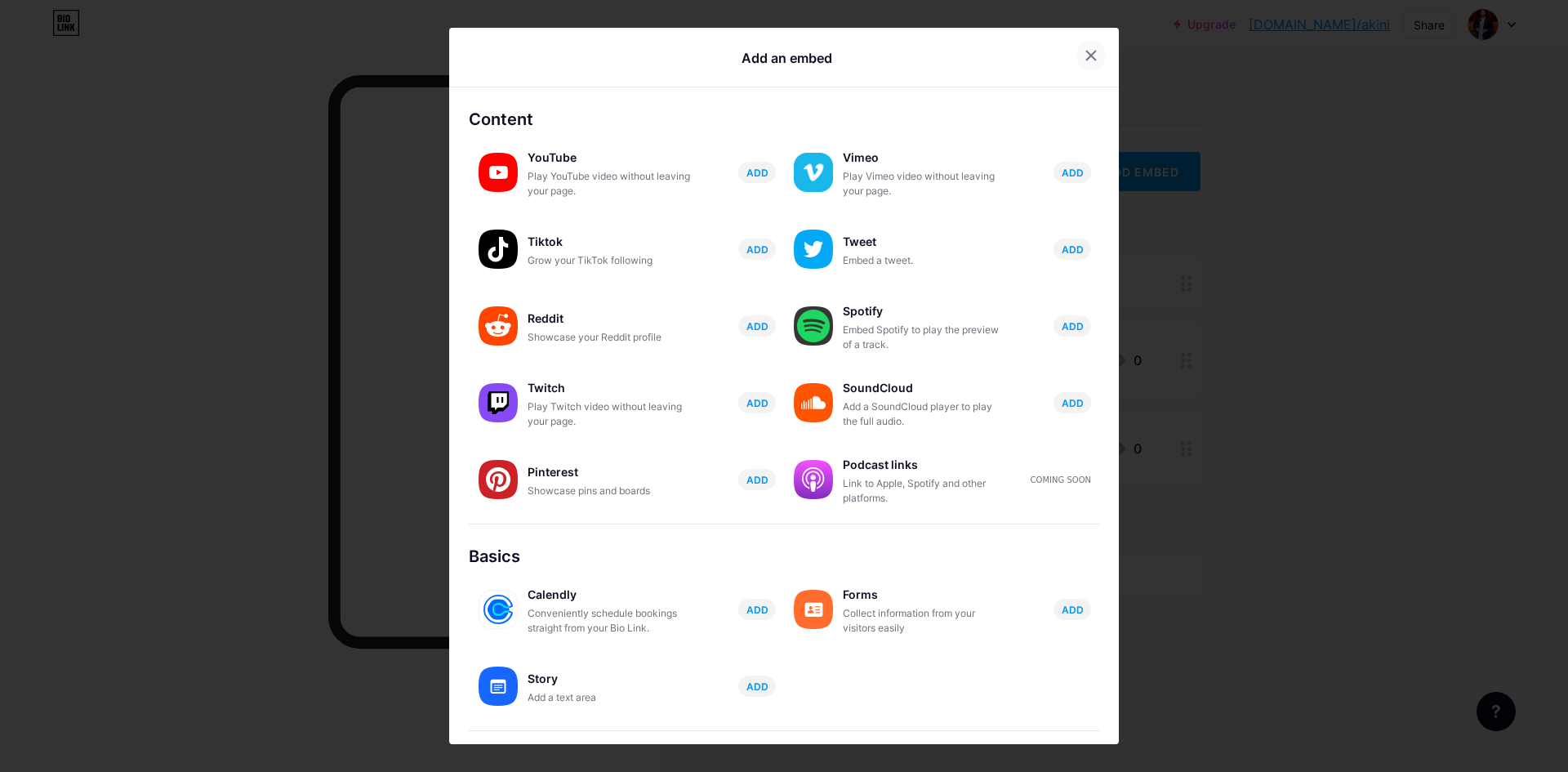
click at [1085, 49] on icon at bounding box center [1091, 55] width 13 height 13
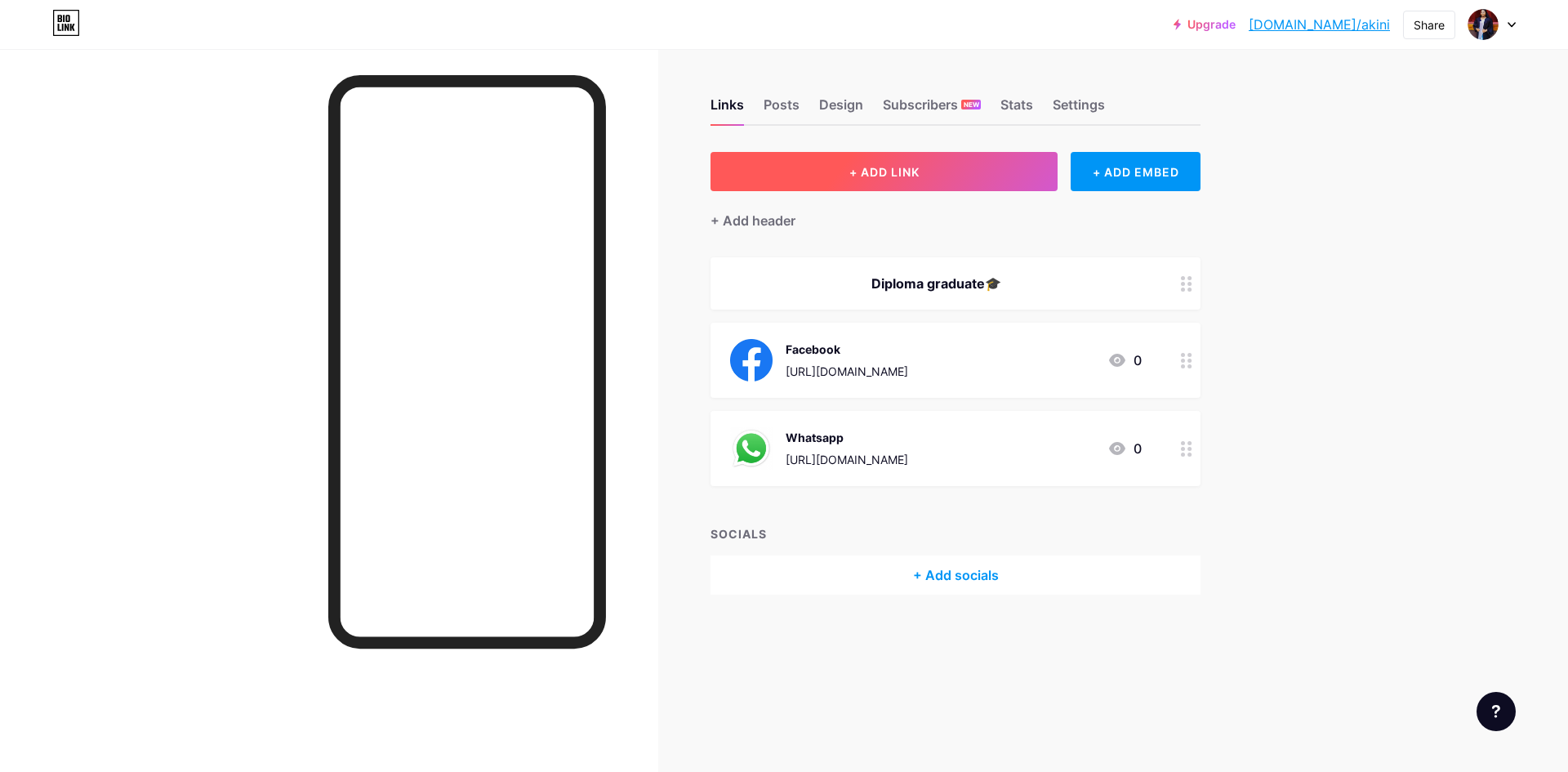
click at [814, 188] on button "+ ADD LINK" at bounding box center [884, 172] width 347 height 39
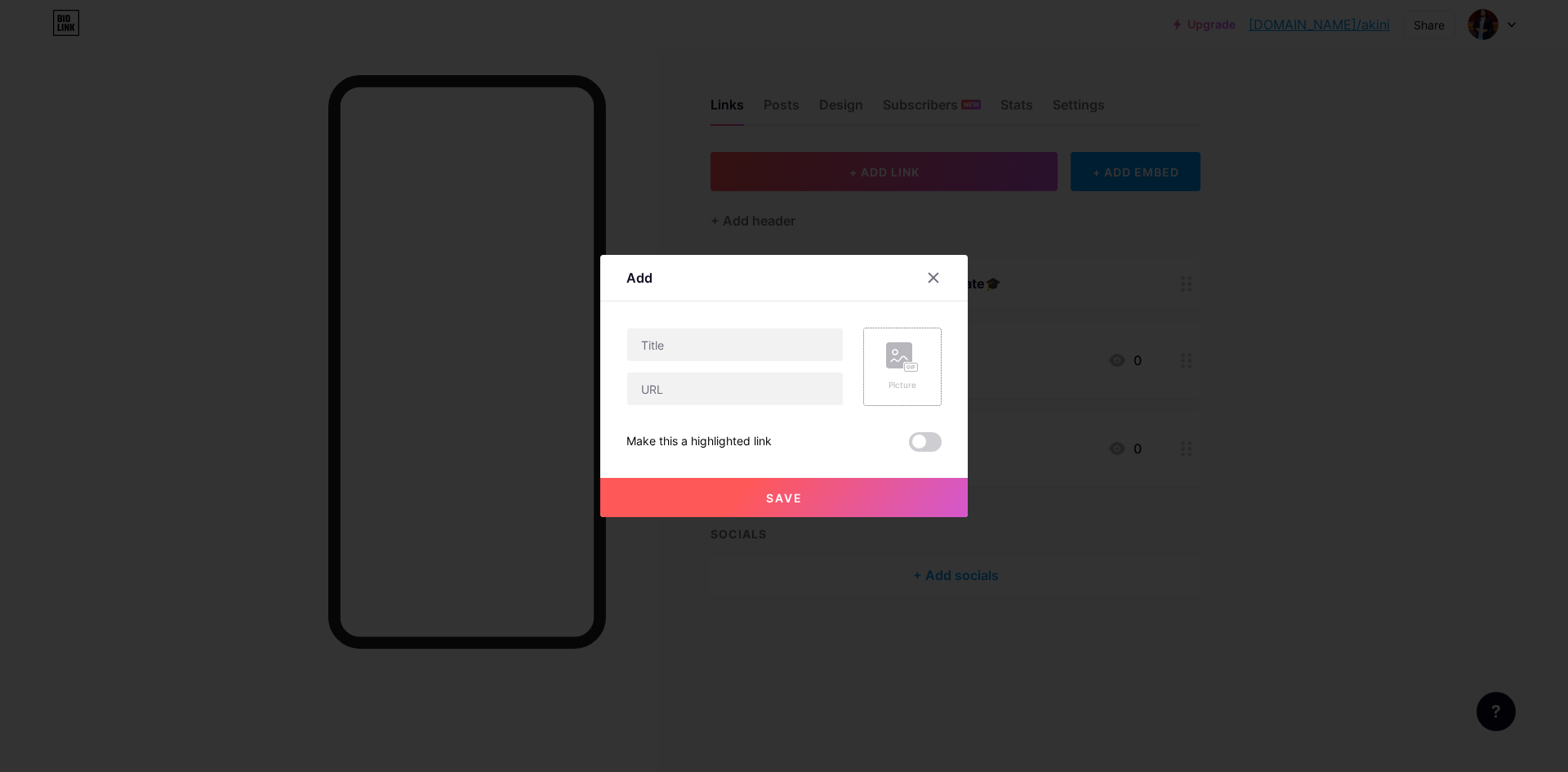
click at [906, 364] on rect at bounding box center [911, 367] width 13 height 8
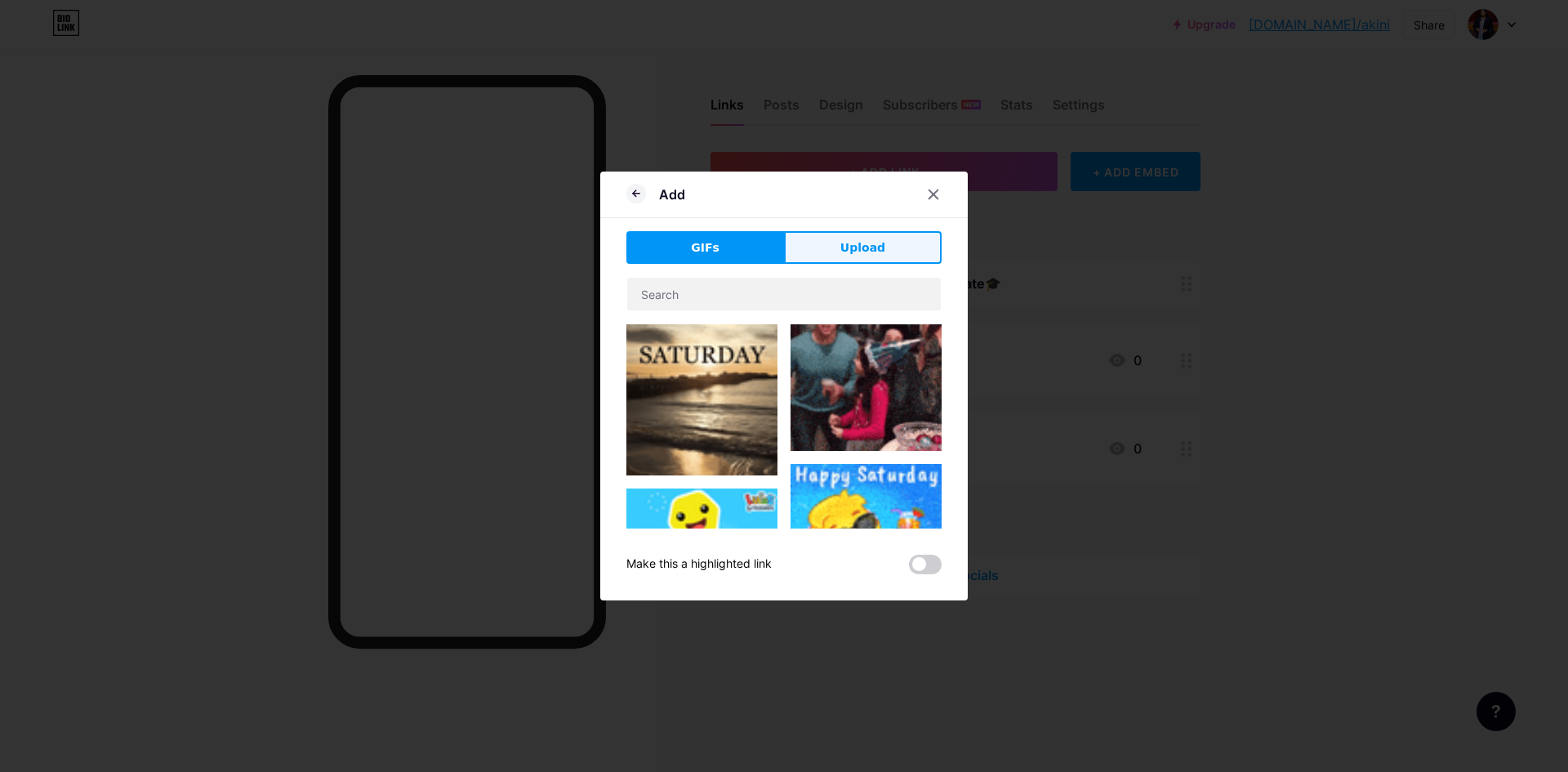
click at [799, 250] on button "Upload" at bounding box center [862, 247] width 158 height 32
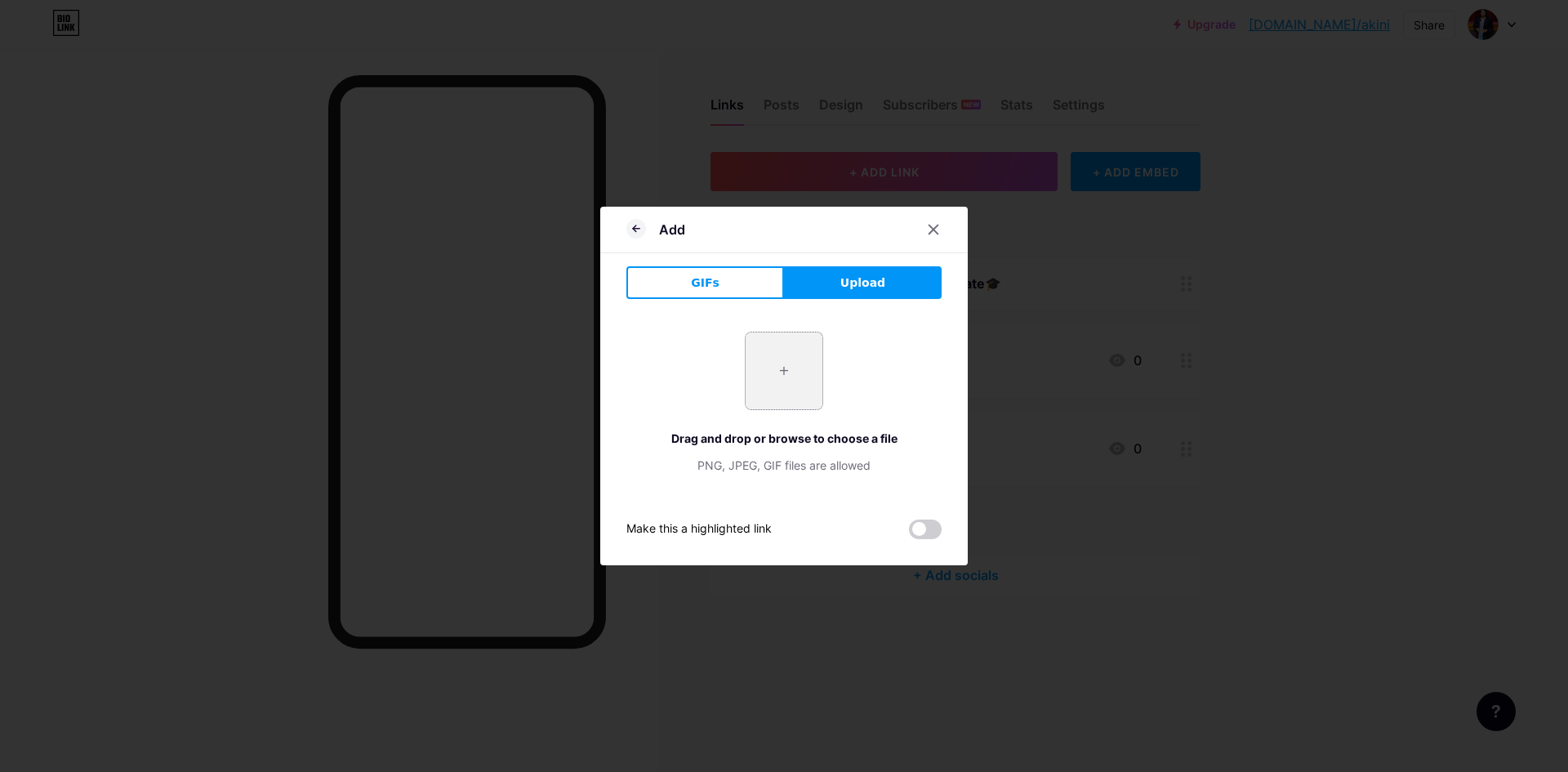
click at [789, 408] on input "file" at bounding box center [783, 370] width 77 height 77
click at [1250, 402] on div at bounding box center [784, 386] width 1568 height 772
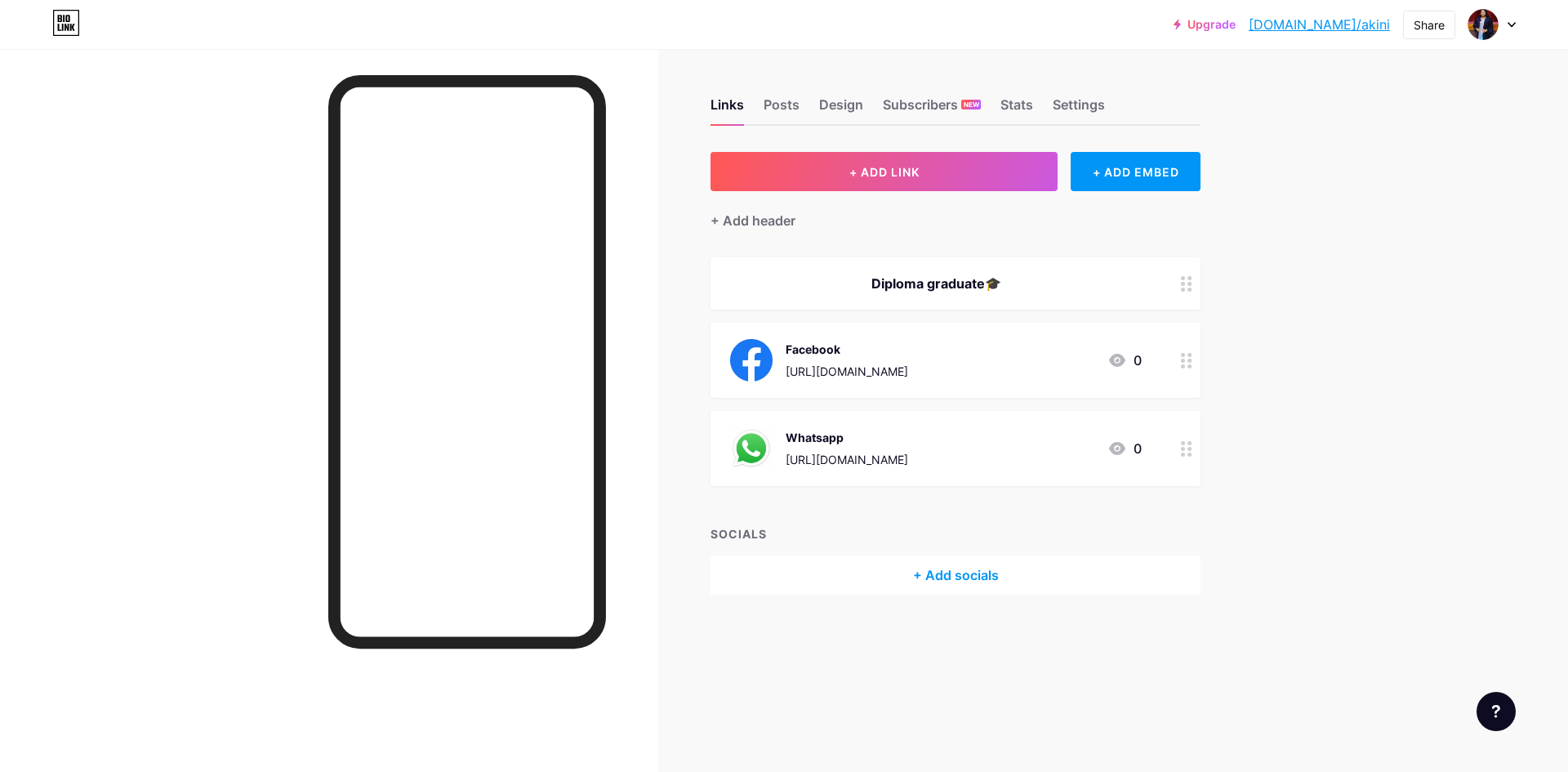
click at [1188, 290] on icon at bounding box center [1186, 283] width 11 height 16
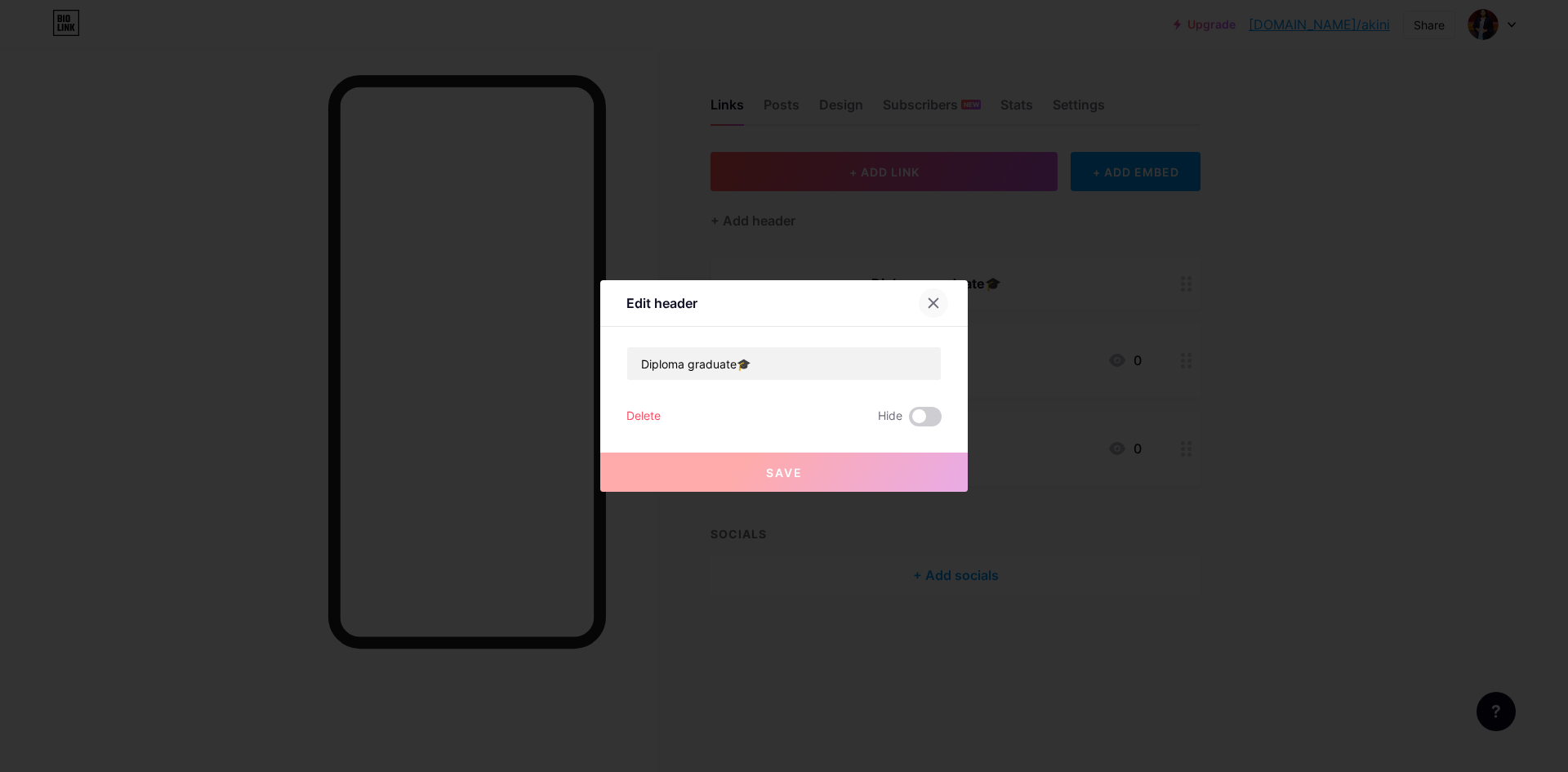
click at [930, 303] on icon at bounding box center [933, 303] width 13 height 13
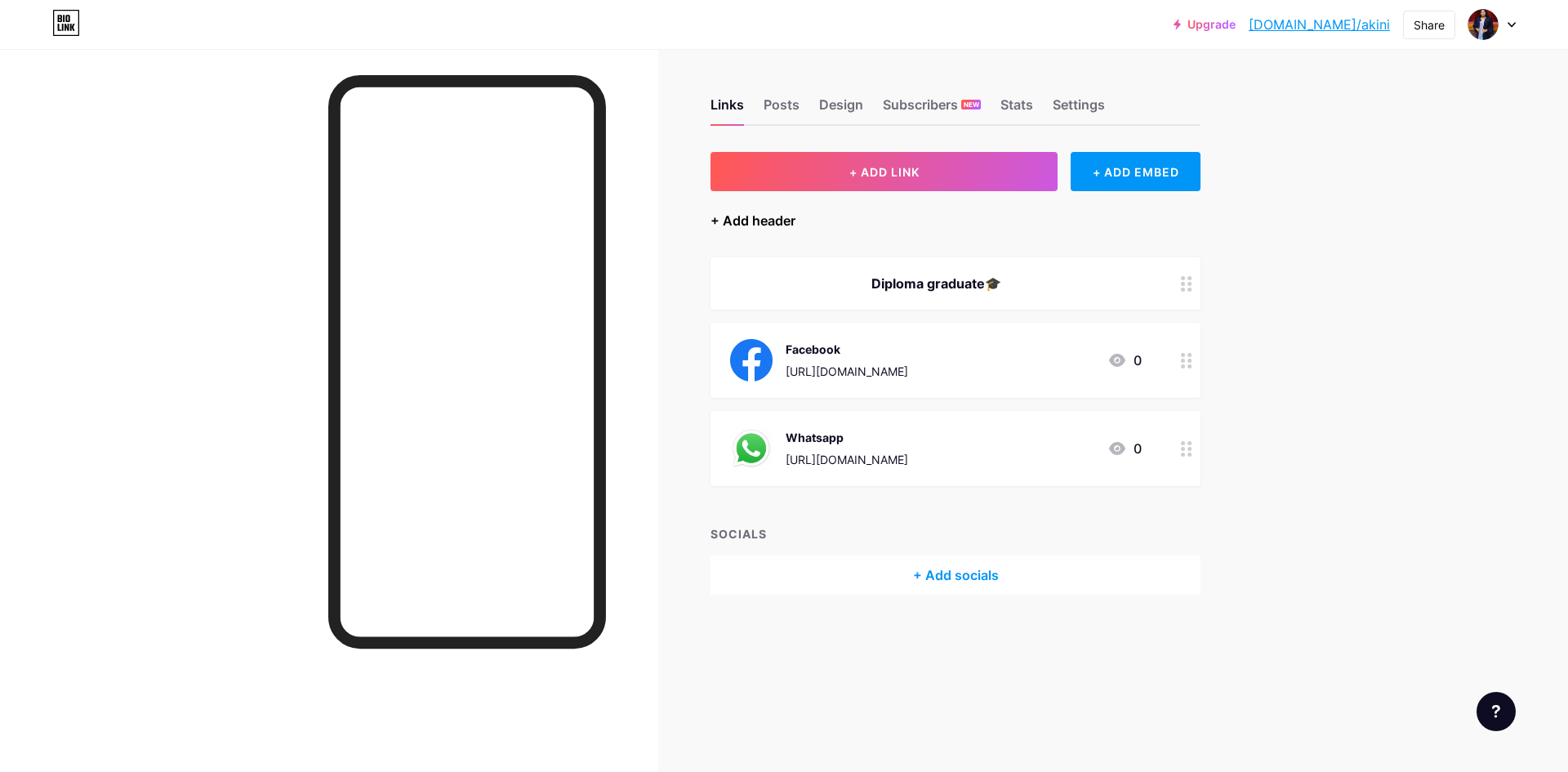
click at [790, 219] on div "+ Add header" at bounding box center [753, 220] width 85 height 19
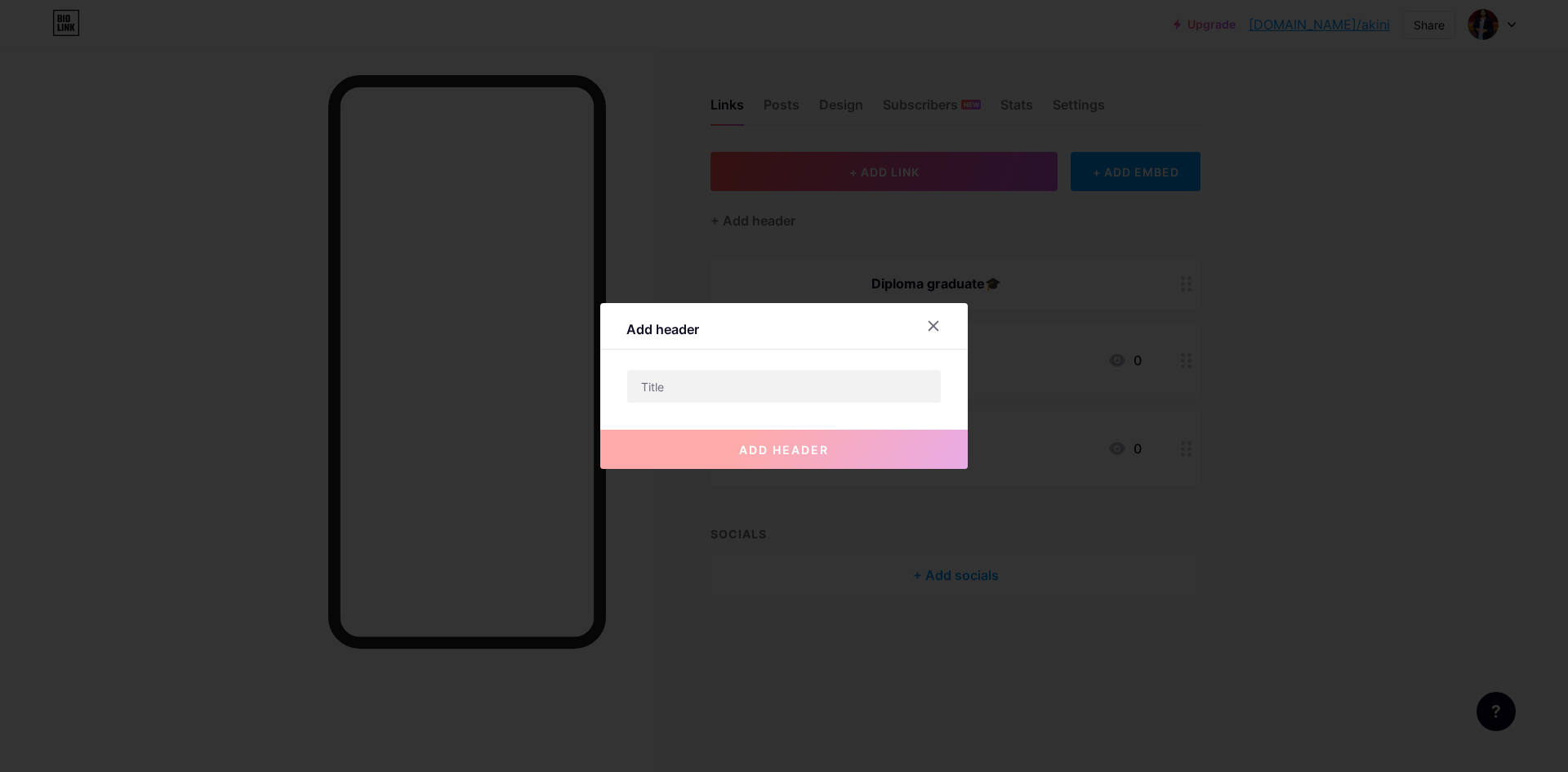
drag, startPoint x: 934, startPoint y: 330, endPoint x: 977, endPoint y: 328, distance: 43.0
click at [933, 331] on div at bounding box center [933, 326] width 30 height 30
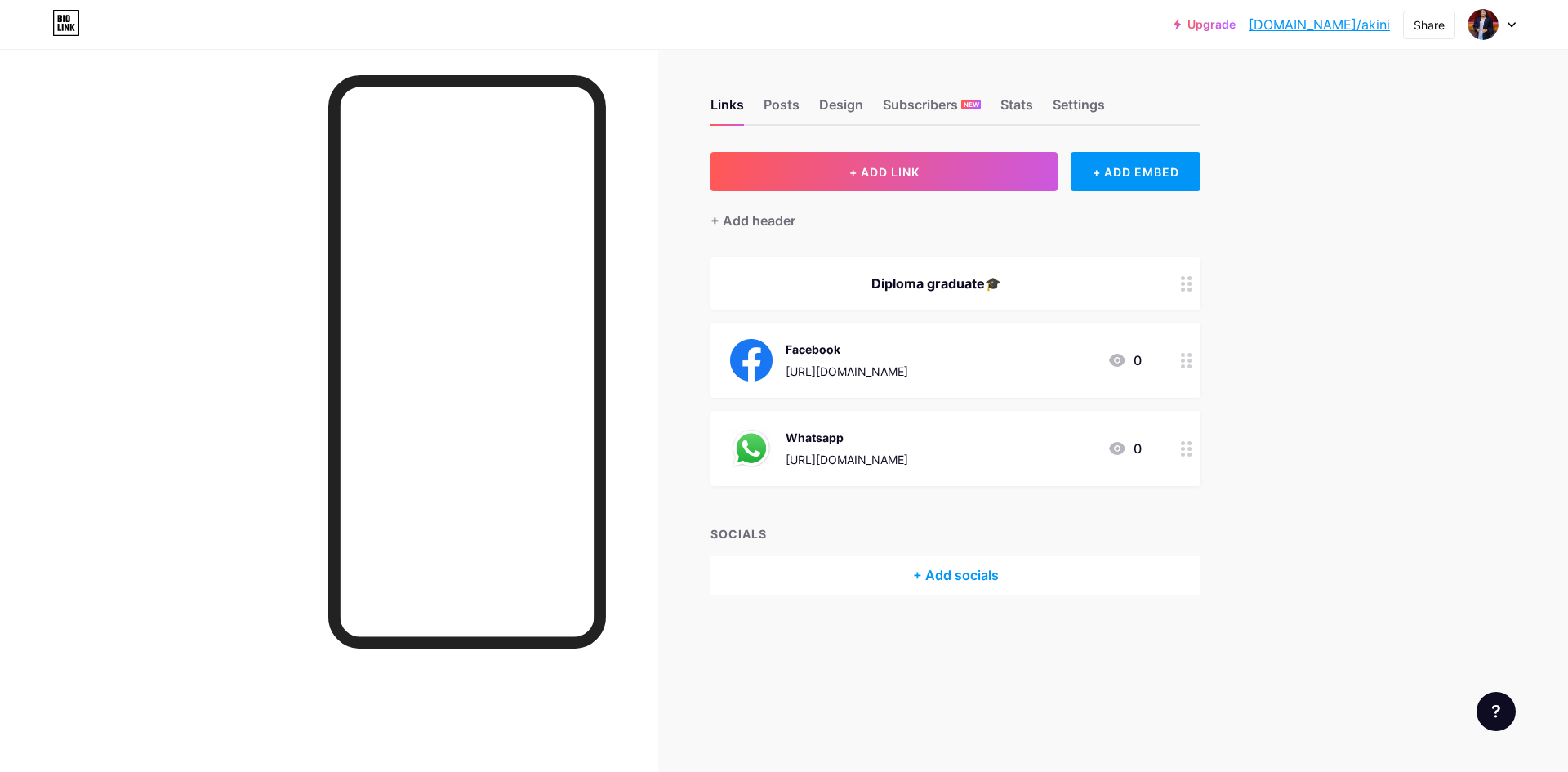
click at [1194, 289] on div at bounding box center [1186, 283] width 28 height 53
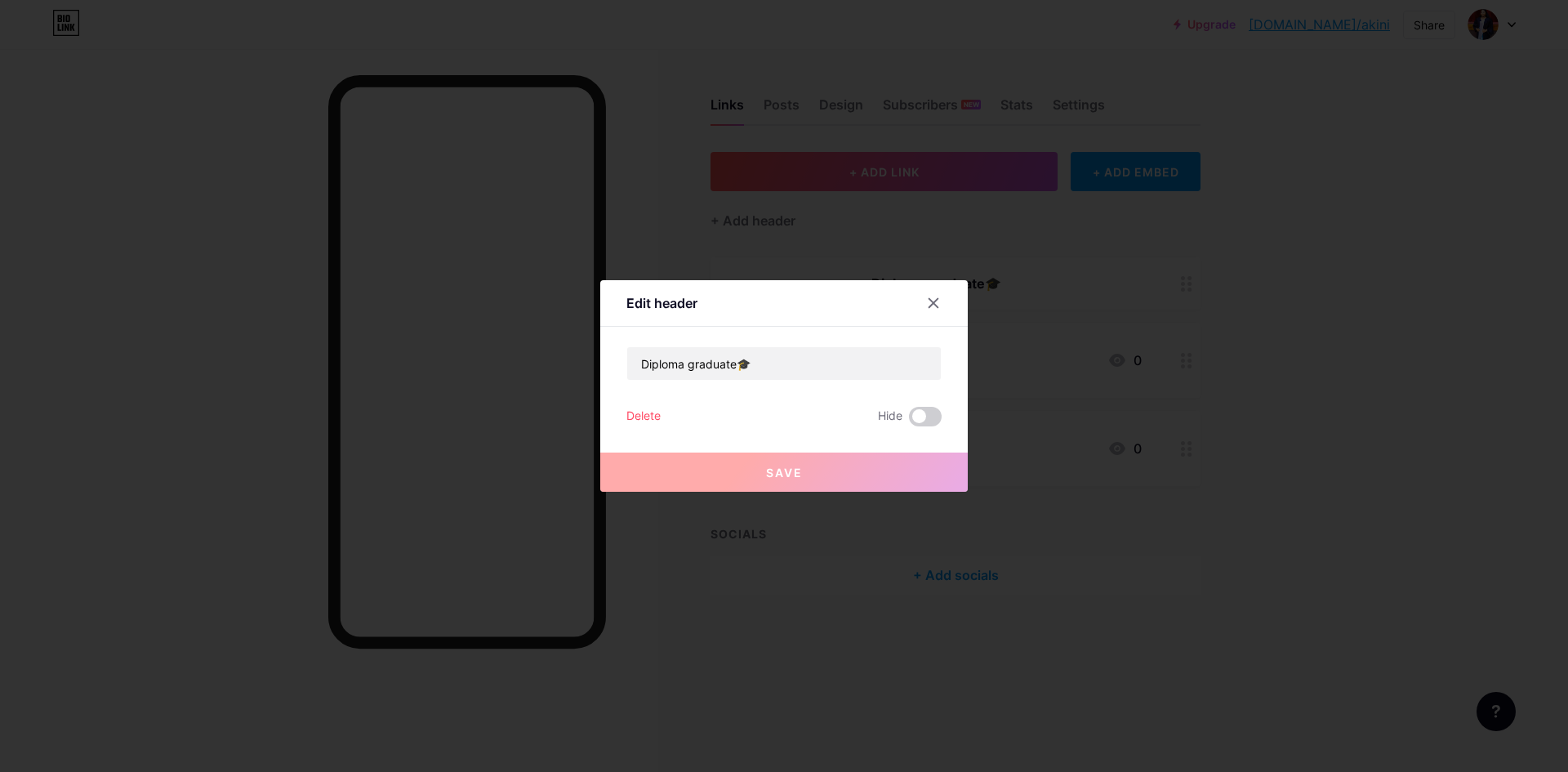
click at [860, 342] on div "Edit header Diploma graduate🎓 Delete Hide Save" at bounding box center [784, 386] width 367 height 211
click at [919, 303] on div at bounding box center [933, 303] width 30 height 30
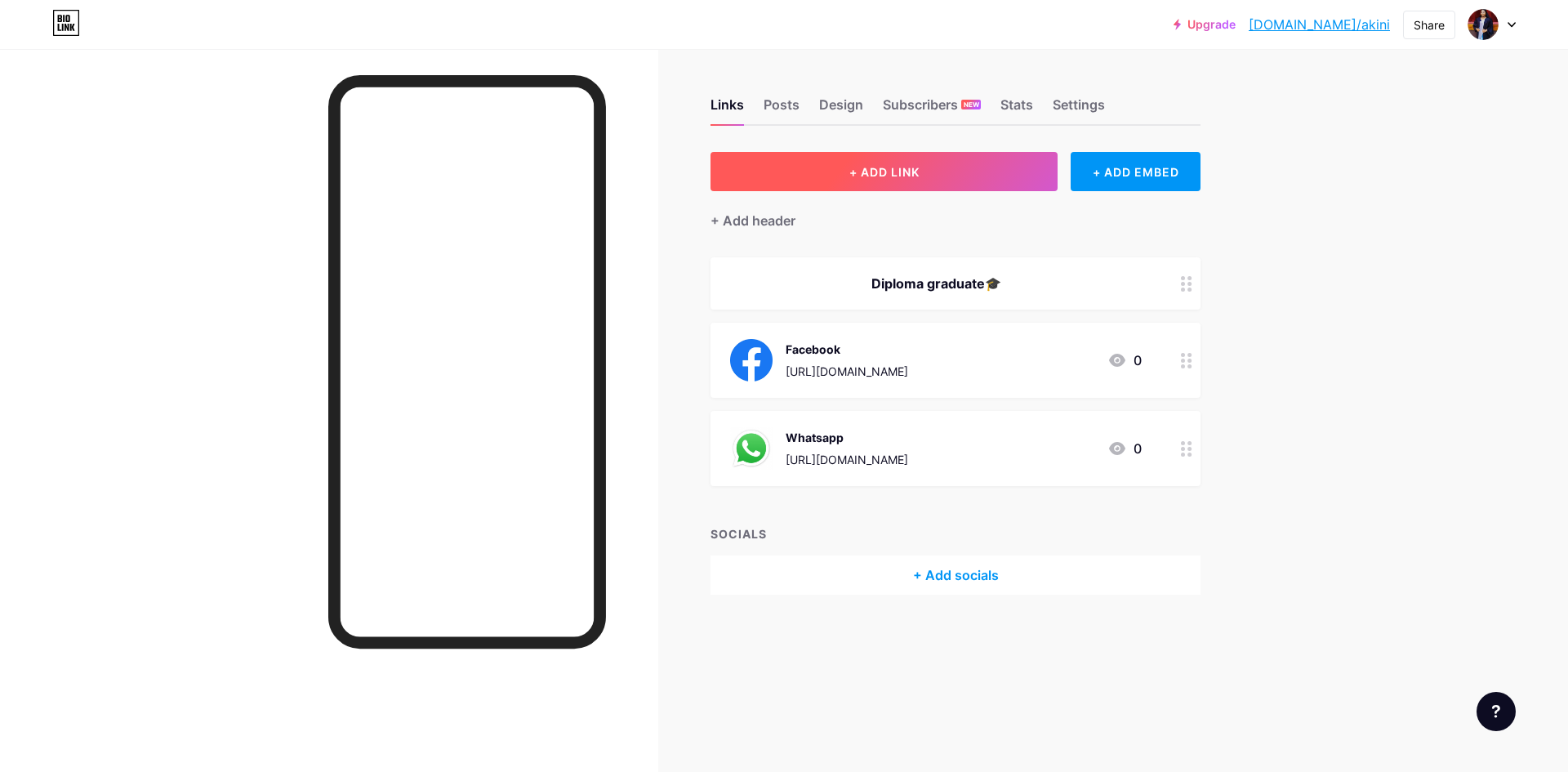
click at [892, 167] on span "+ ADD LINK" at bounding box center [885, 172] width 70 height 14
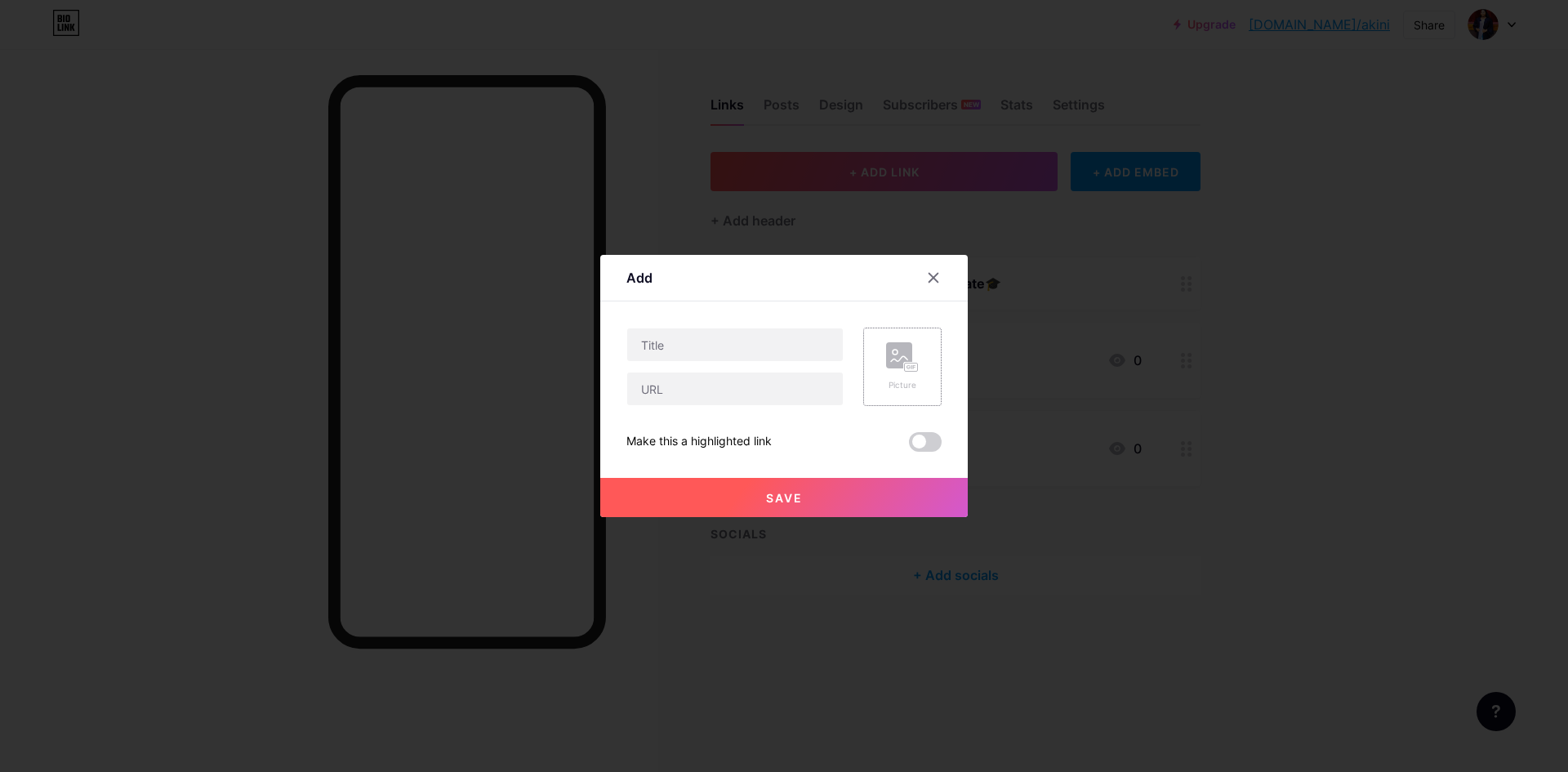
click at [906, 361] on rect at bounding box center [898, 355] width 26 height 26
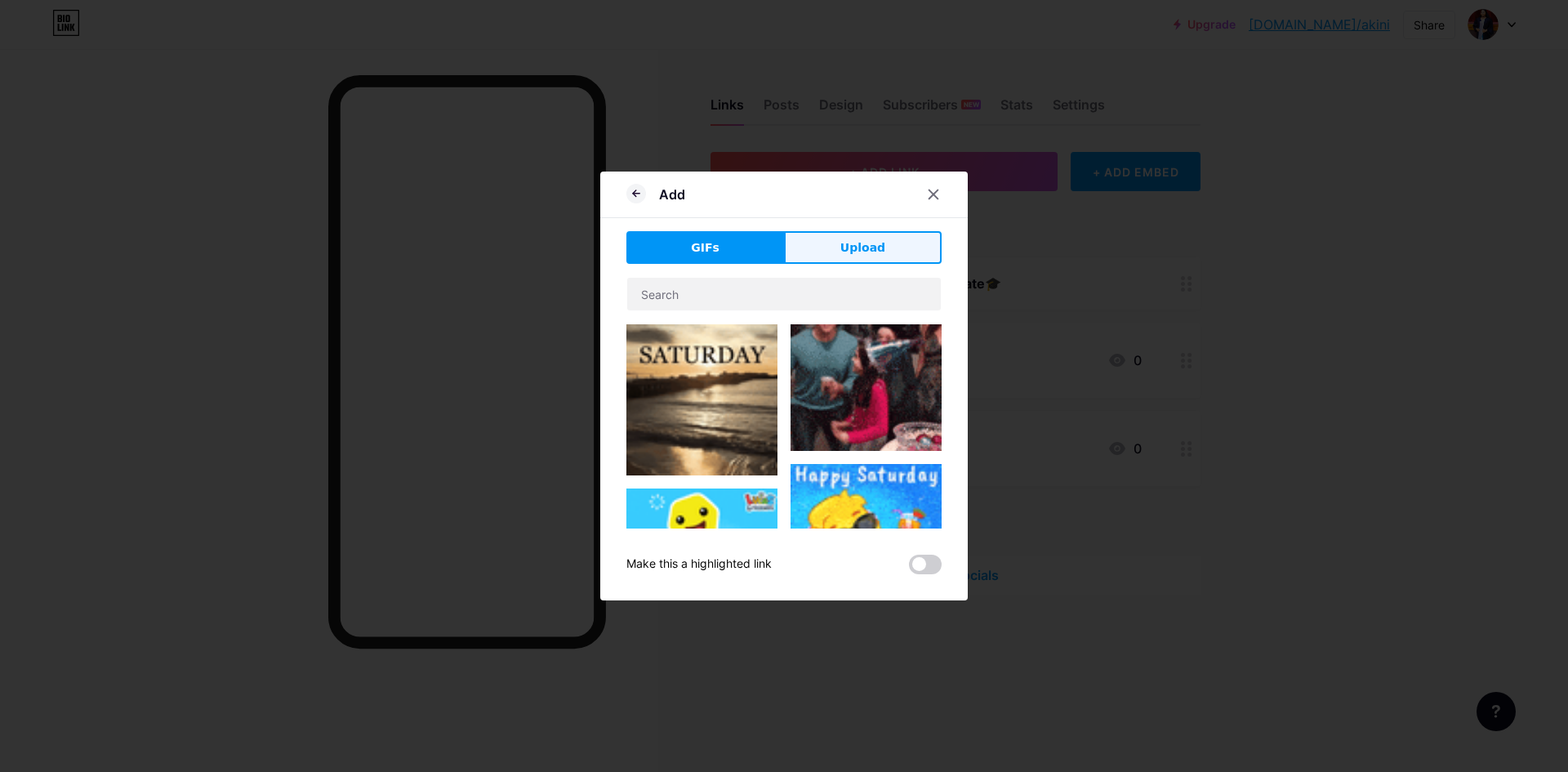
click at [807, 261] on button "Upload" at bounding box center [862, 247] width 158 height 32
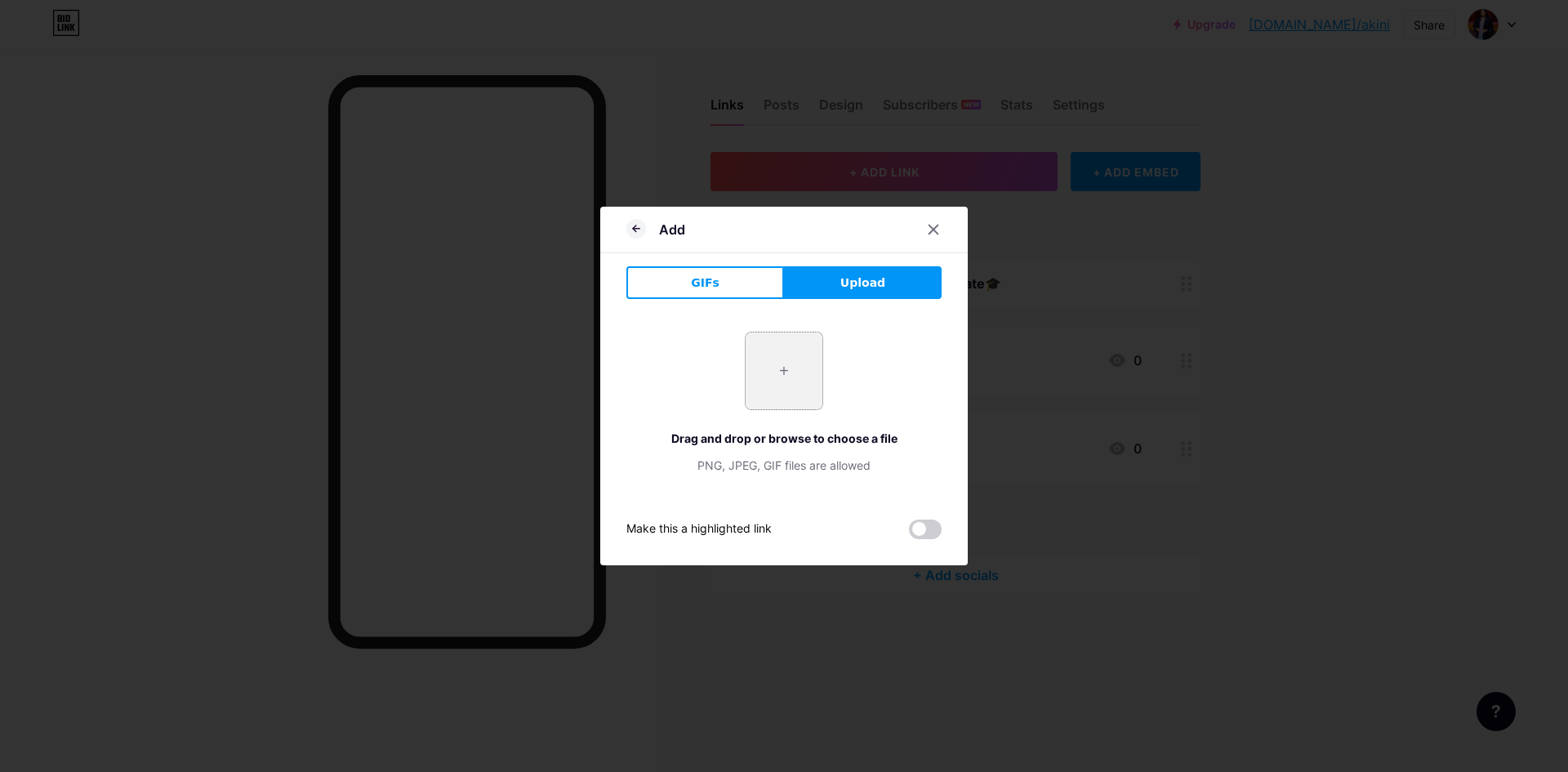
click at [783, 358] on input "file" at bounding box center [783, 370] width 77 height 77
type input "C:\fakepath\download (1).png"
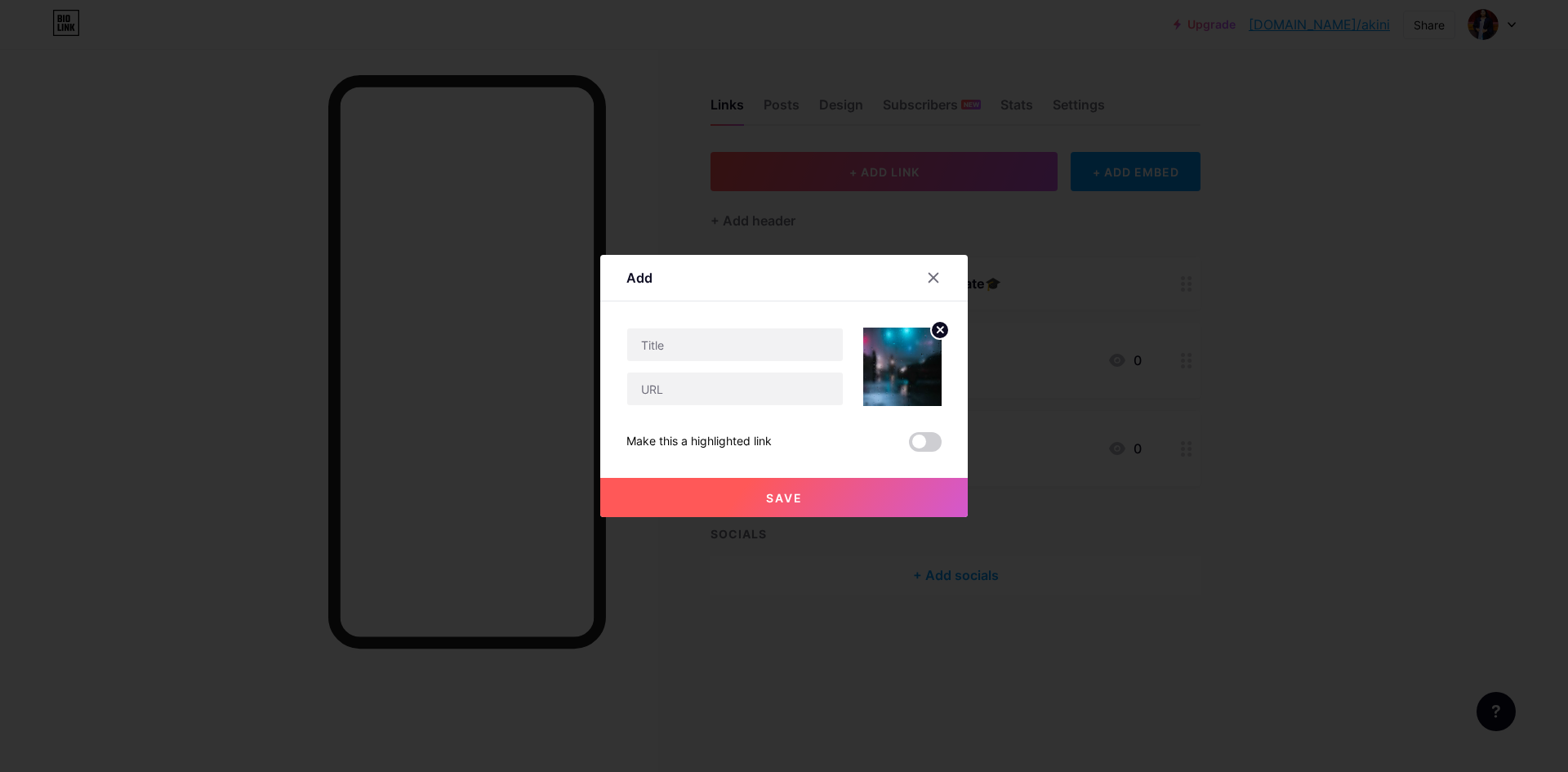
click at [915, 441] on span at bounding box center [924, 441] width 32 height 19
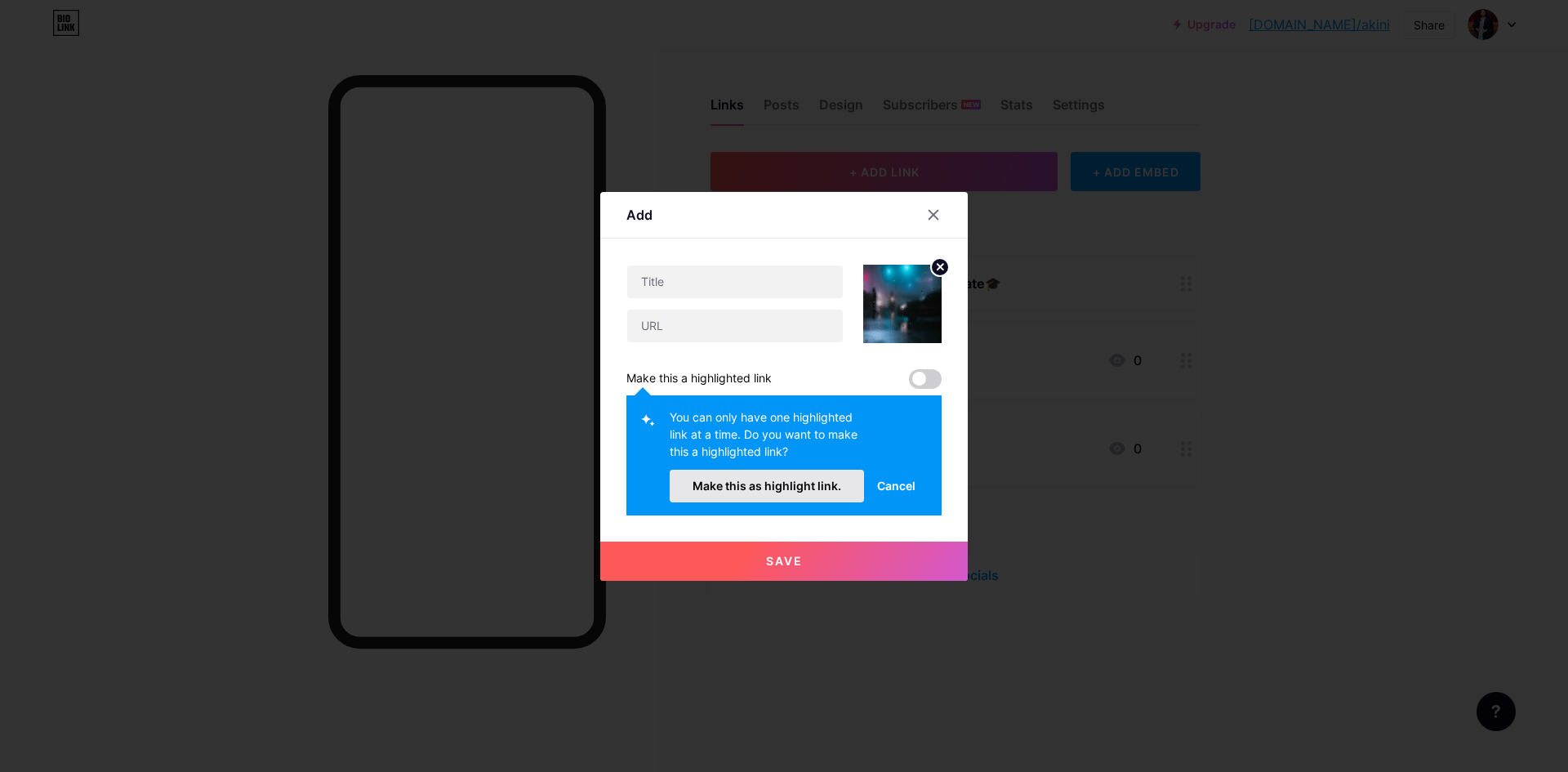
click at [804, 486] on span "Make this as highlight link." at bounding box center [766, 485] width 148 height 14
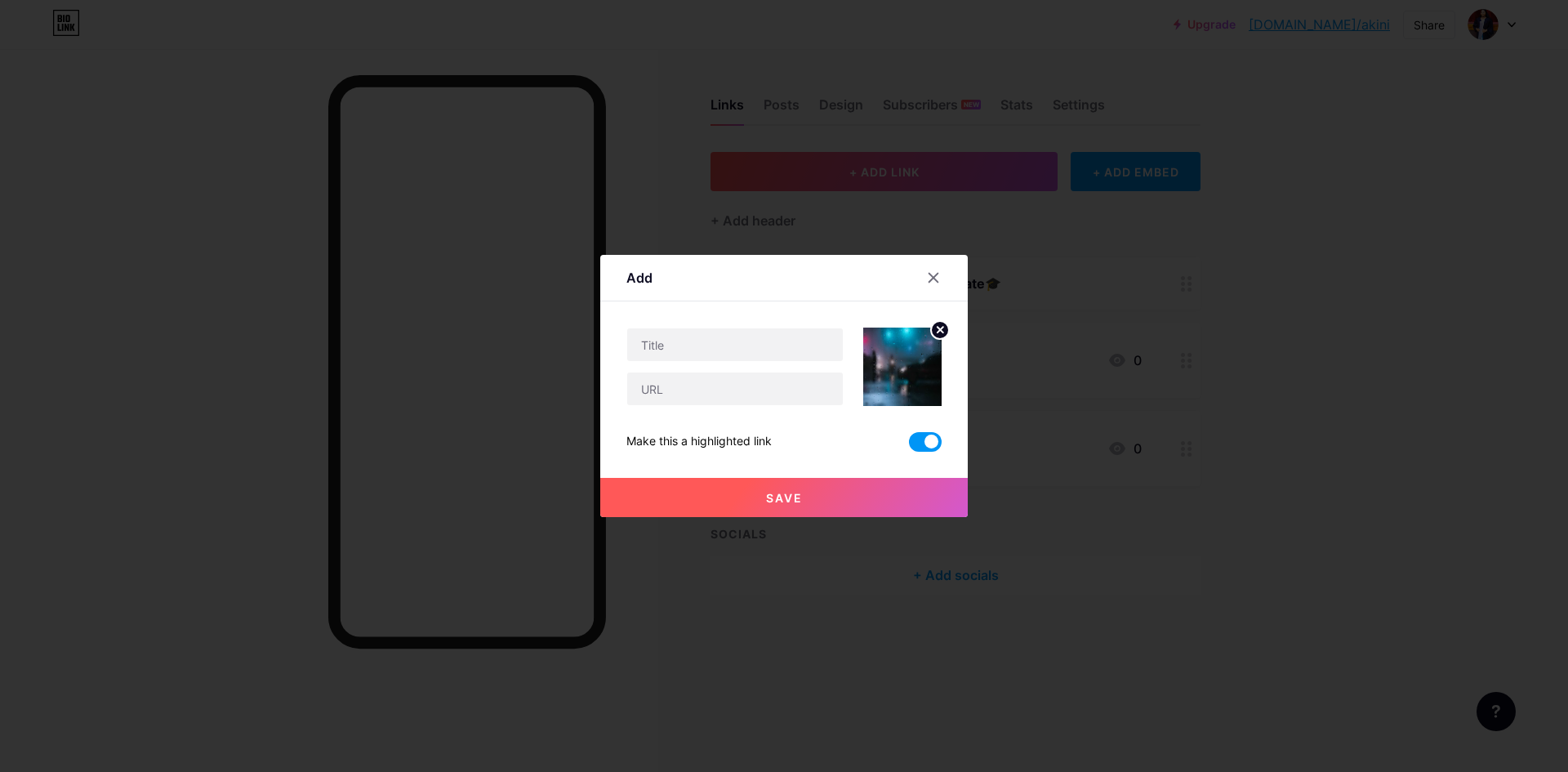
click at [792, 505] on button "Save" at bounding box center [784, 497] width 367 height 39
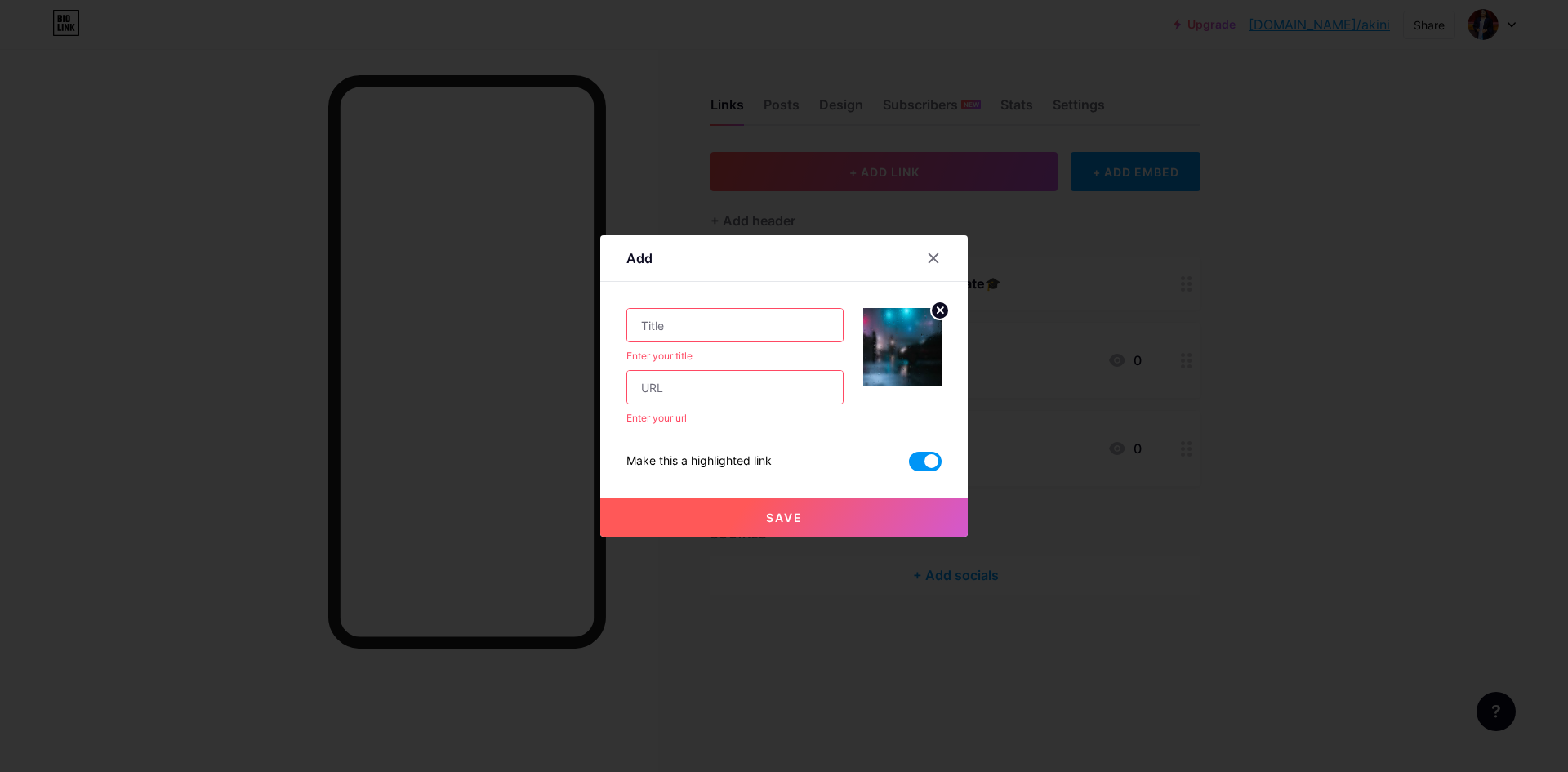
click at [752, 498] on button "Save" at bounding box center [784, 517] width 367 height 39
click at [766, 512] on span "Save" at bounding box center [784, 517] width 37 height 14
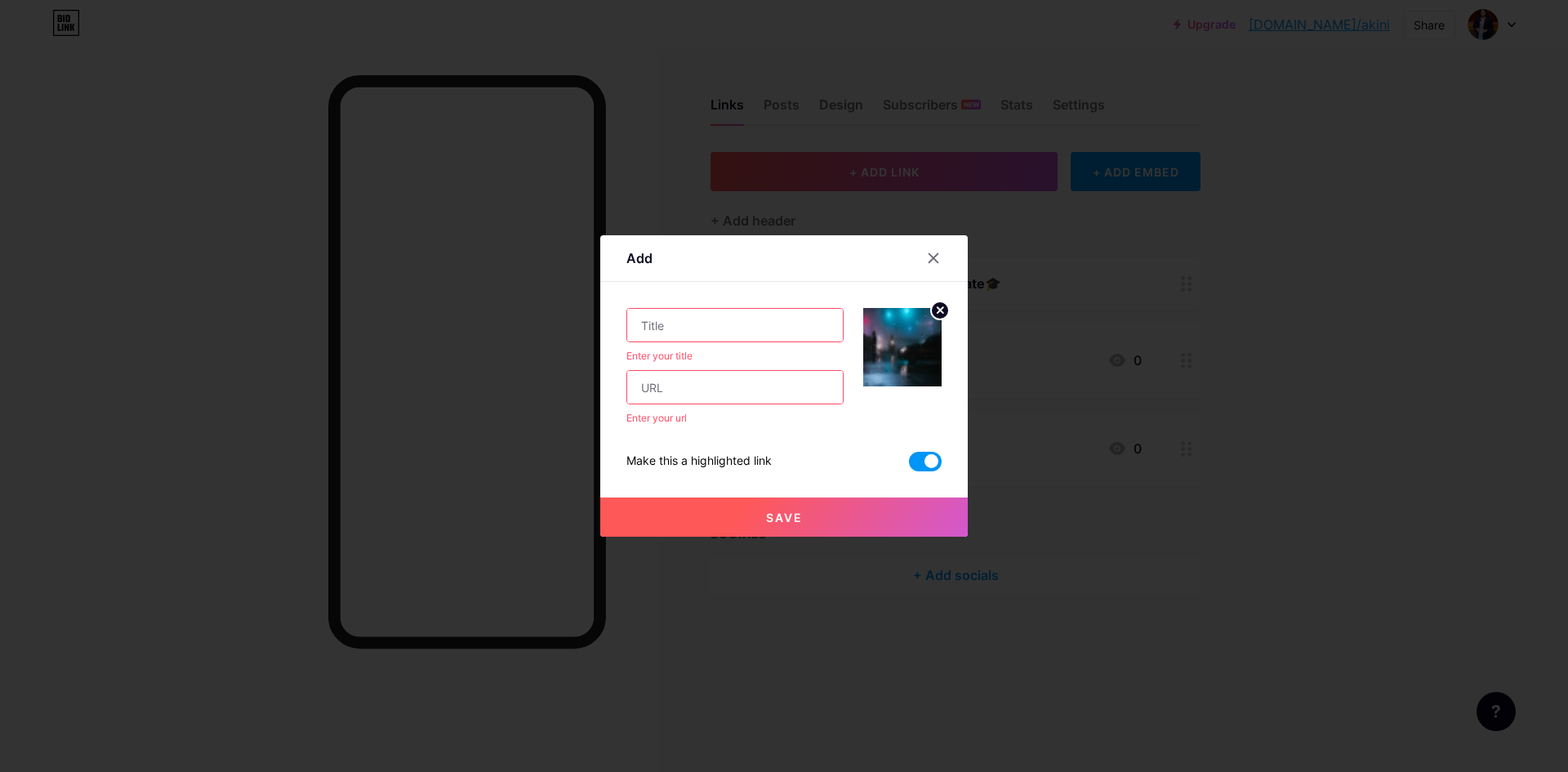
click at [910, 466] on span at bounding box center [924, 461] width 32 height 19
click at [909, 466] on input "checkbox" at bounding box center [909, 466] width 0 height 0
click at [835, 524] on button "Save" at bounding box center [784, 517] width 367 height 39
click at [645, 329] on input "text" at bounding box center [735, 325] width 216 height 32
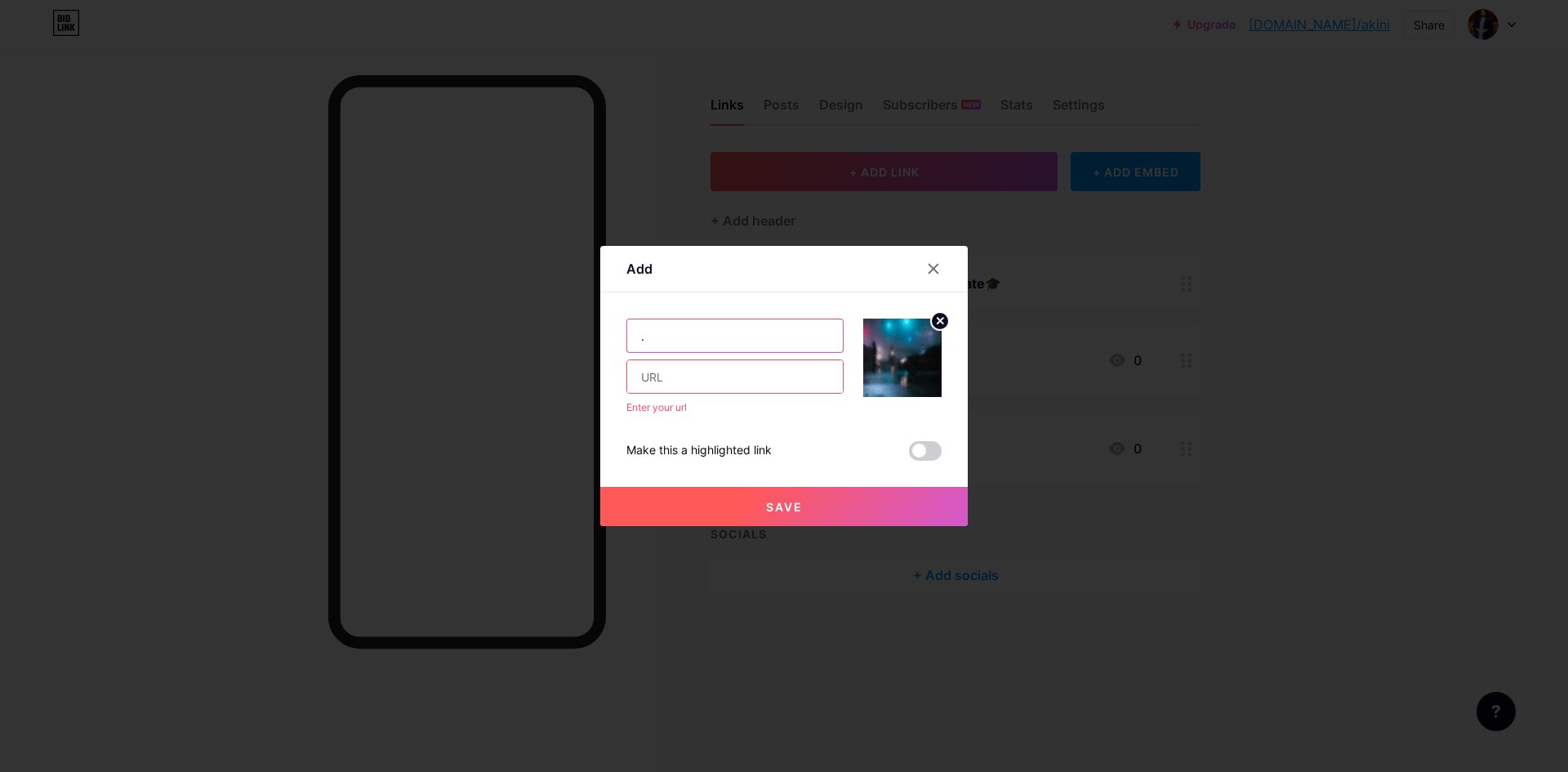
type input "."
click at [636, 376] on input "text" at bounding box center [735, 375] width 216 height 32
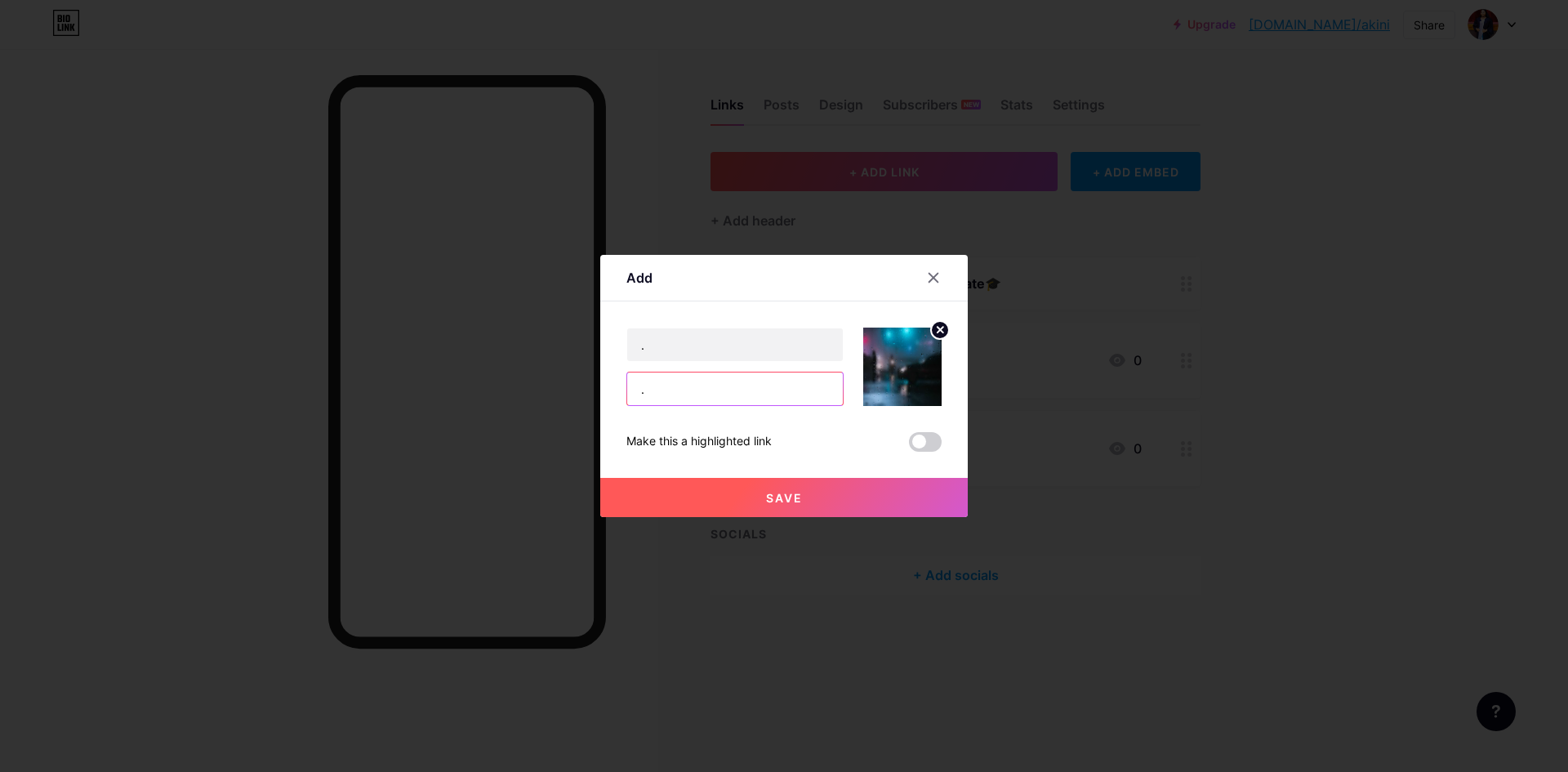
type input "."
click at [843, 504] on button "Save" at bounding box center [784, 497] width 367 height 39
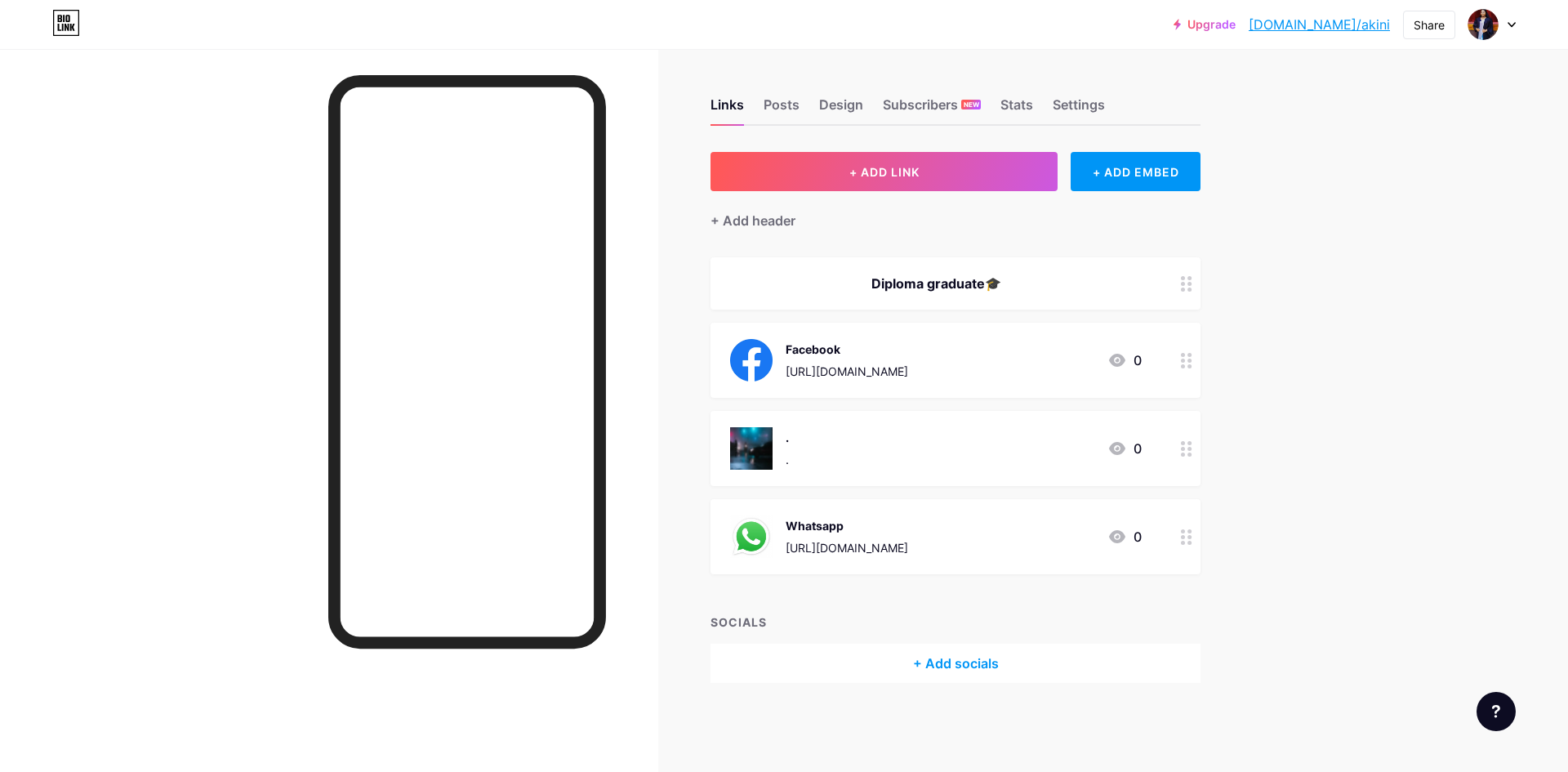
click at [1188, 456] on div at bounding box center [1186, 447] width 28 height 75
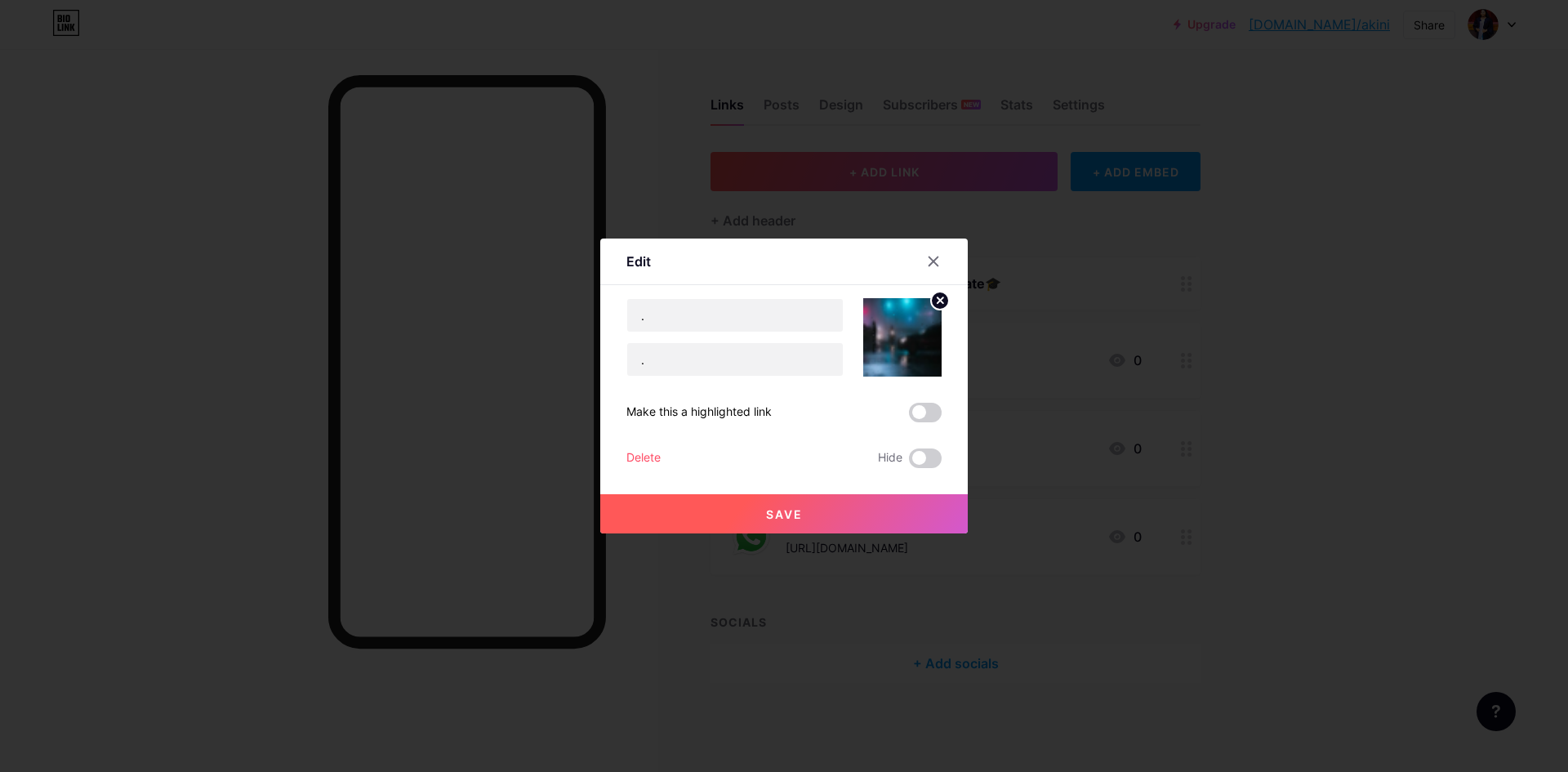
click at [653, 452] on div "Delete" at bounding box center [643, 457] width 34 height 19
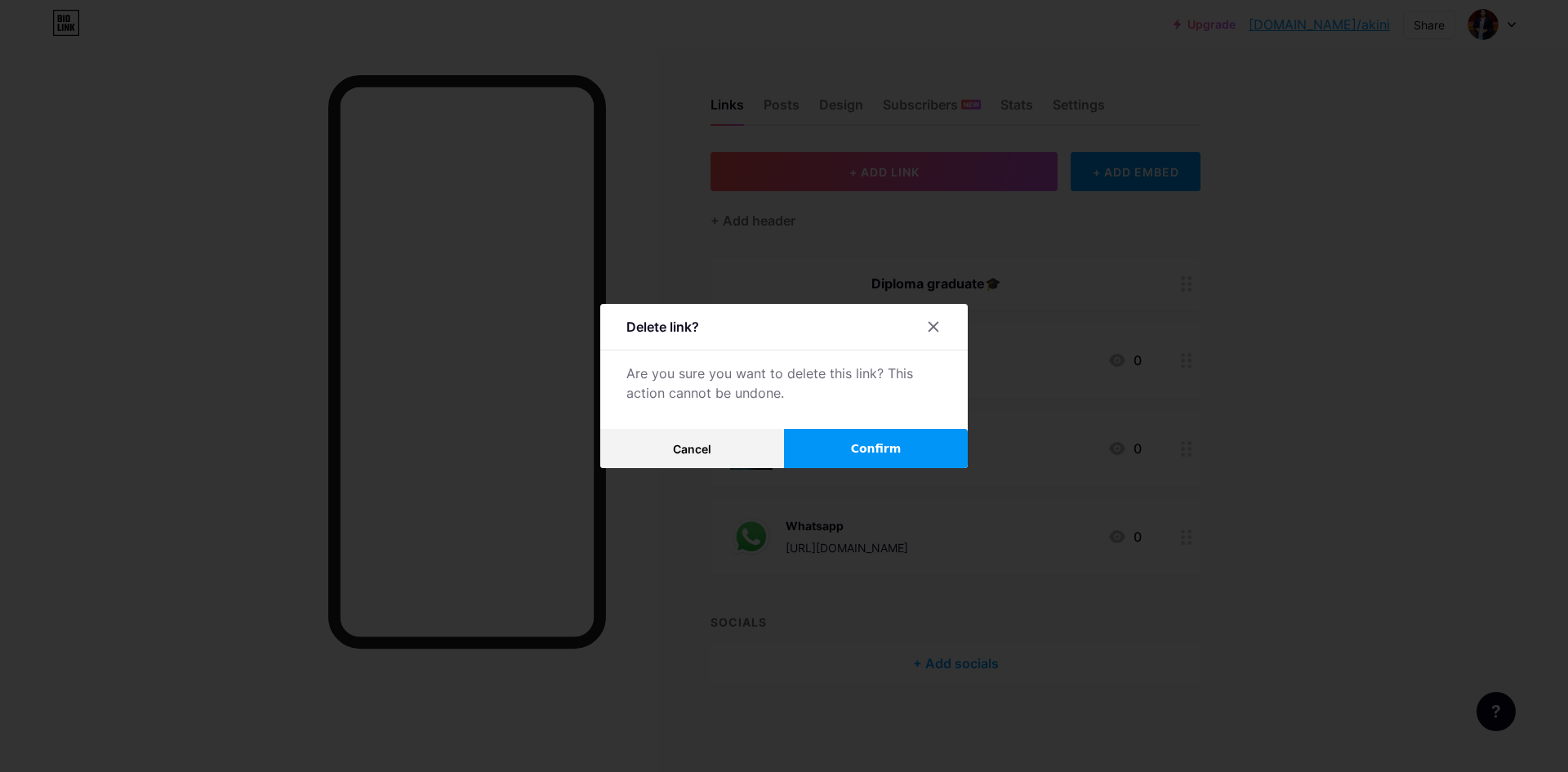
click at [896, 446] on button "Confirm" at bounding box center [875, 448] width 184 height 39
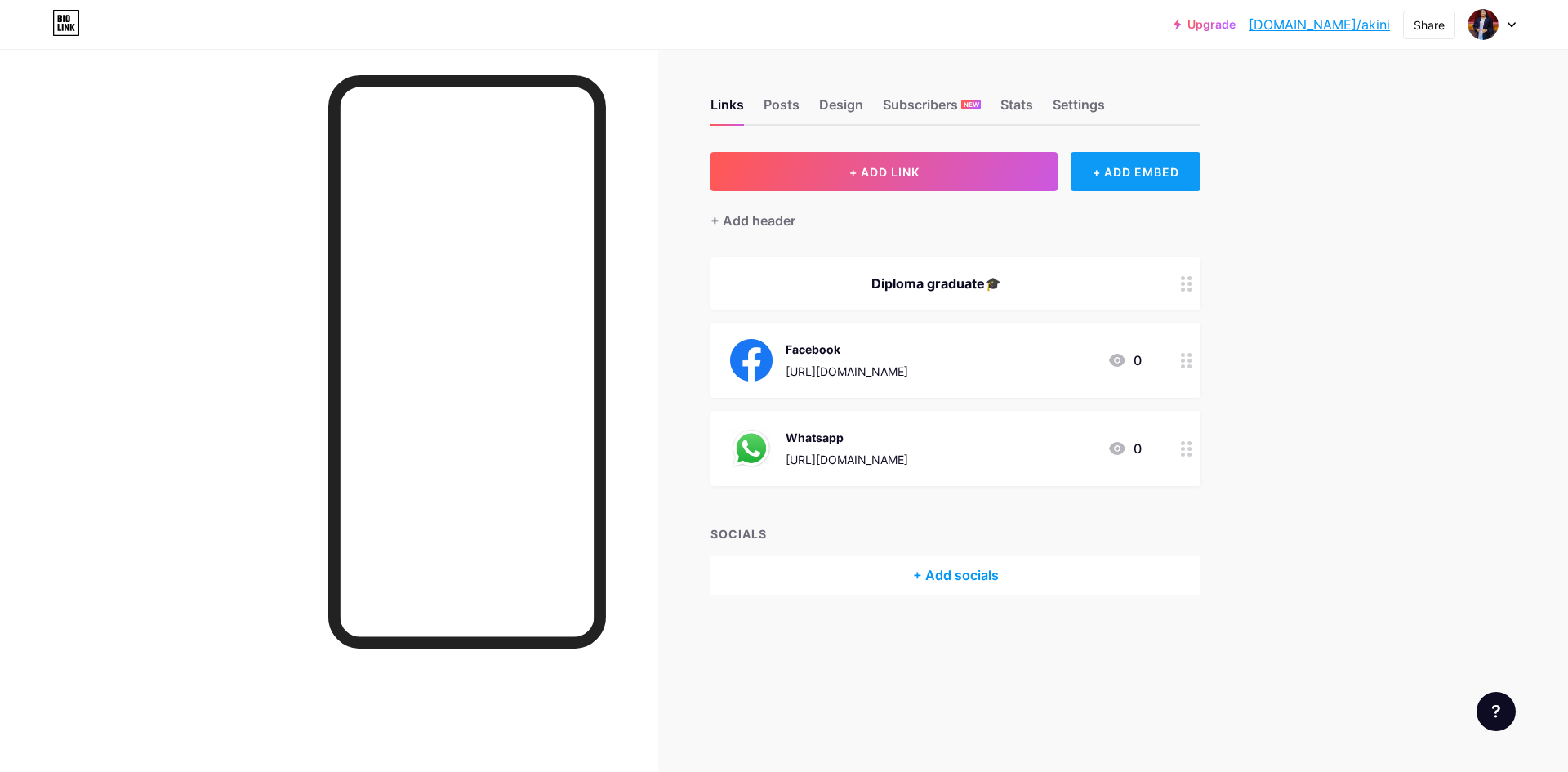
click at [1113, 180] on div "+ ADD EMBED" at bounding box center [1135, 172] width 130 height 39
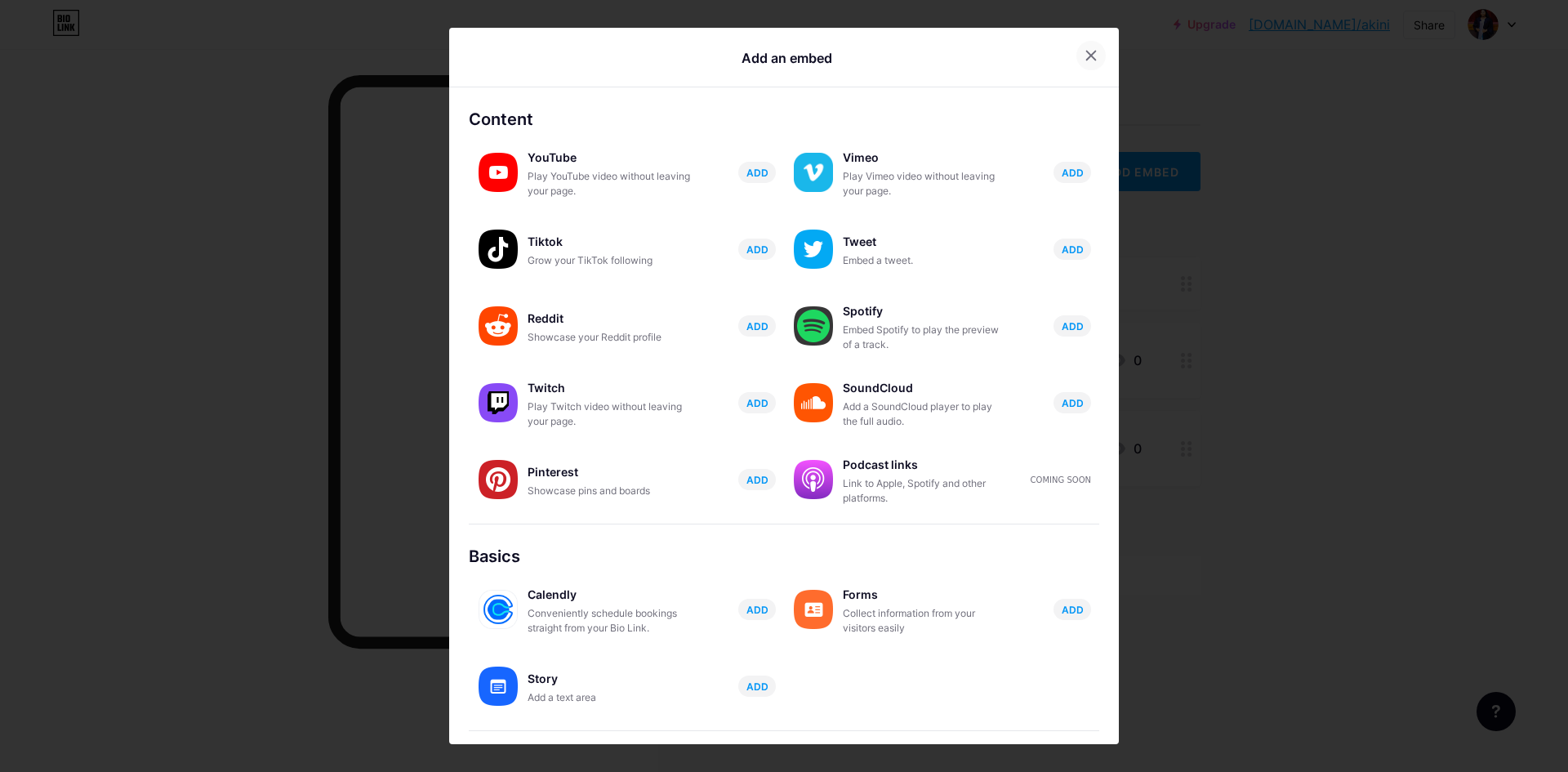
click at [1085, 58] on icon at bounding box center [1091, 55] width 13 height 13
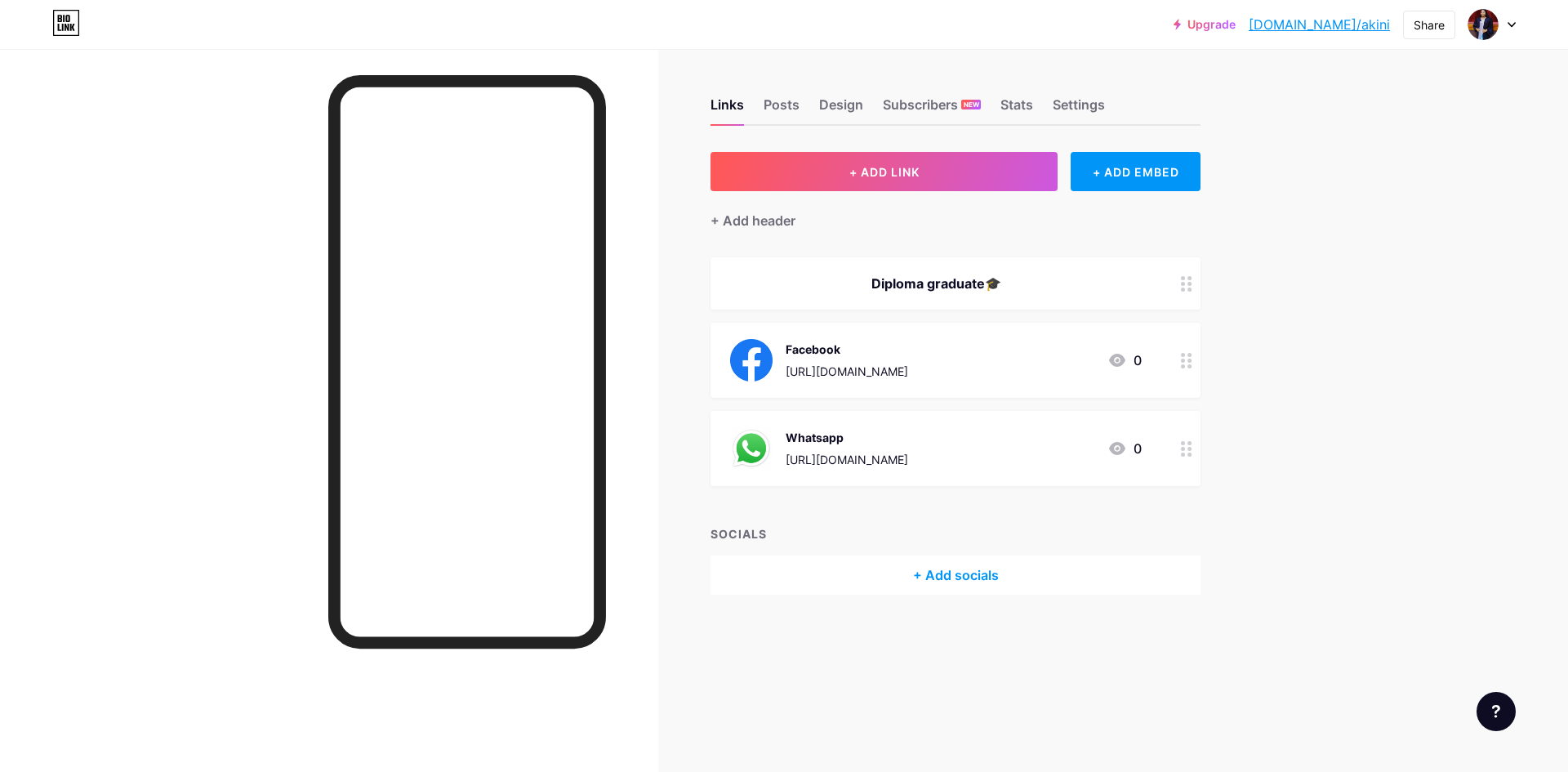
click at [1178, 286] on div at bounding box center [1186, 283] width 28 height 53
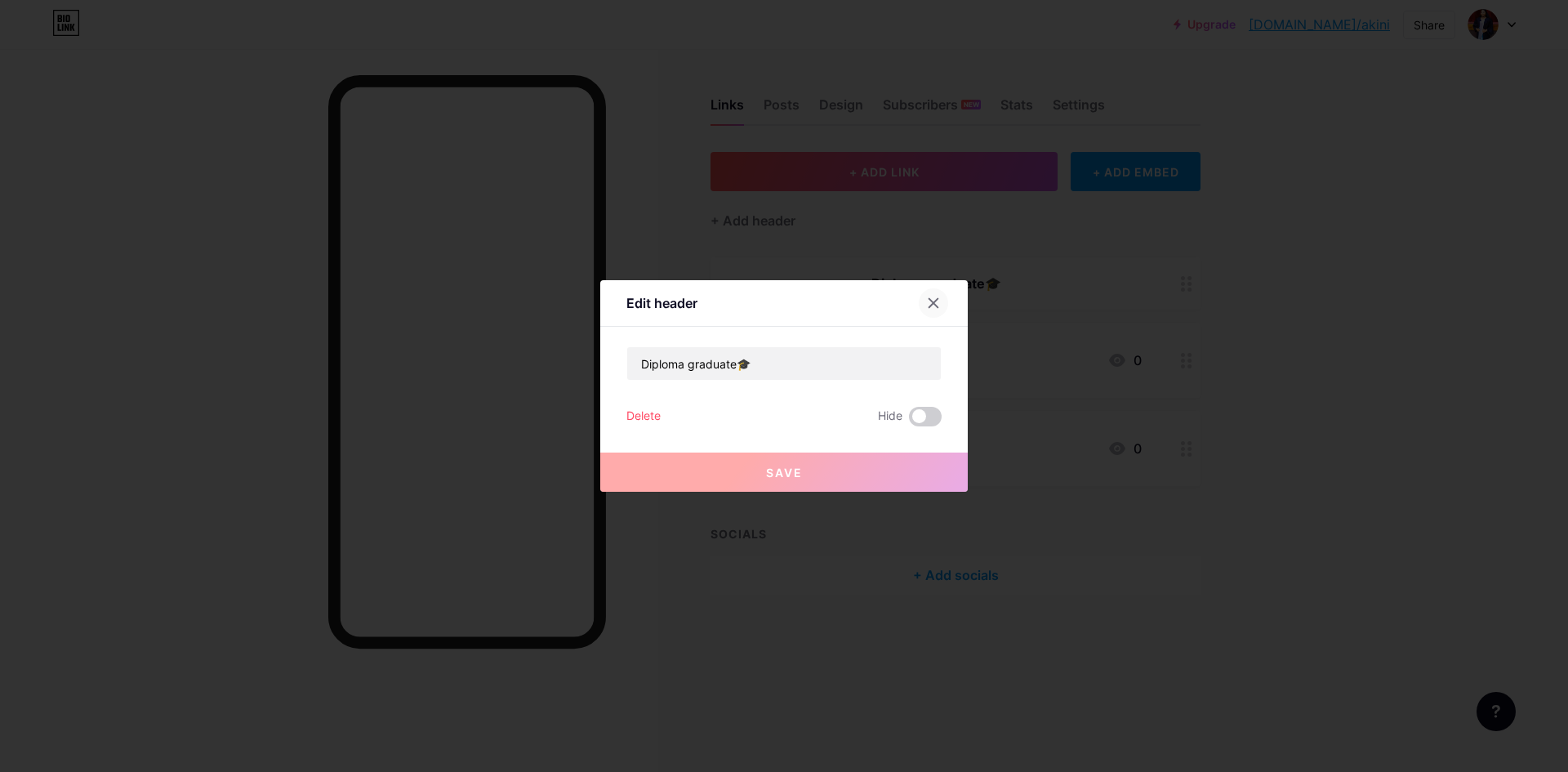
click at [929, 305] on icon at bounding box center [933, 303] width 9 height 9
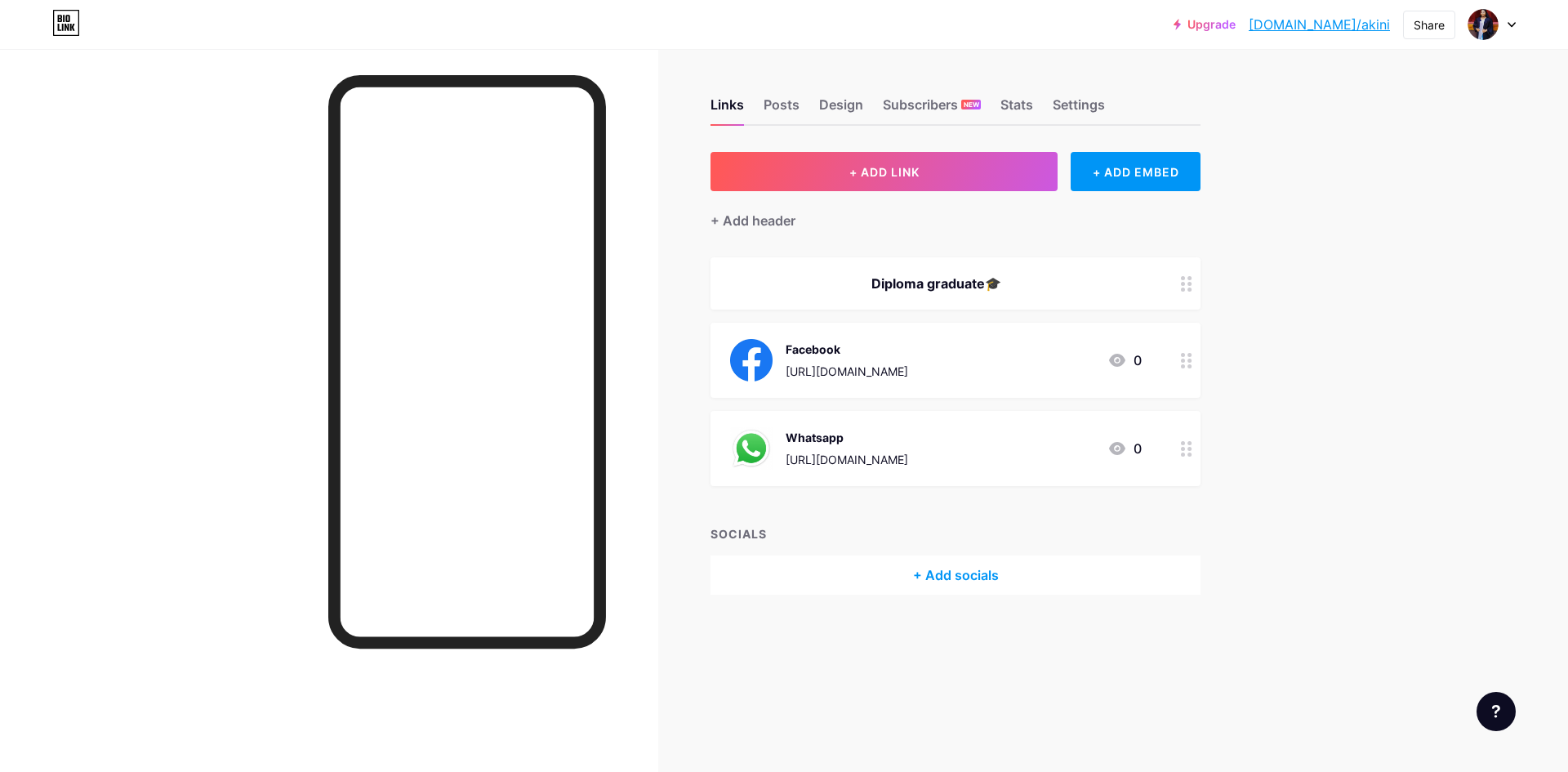
click at [1497, 32] on div at bounding box center [1491, 25] width 47 height 30
click at [1391, 140] on div "+ Add a new page" at bounding box center [1415, 141] width 183 height 17
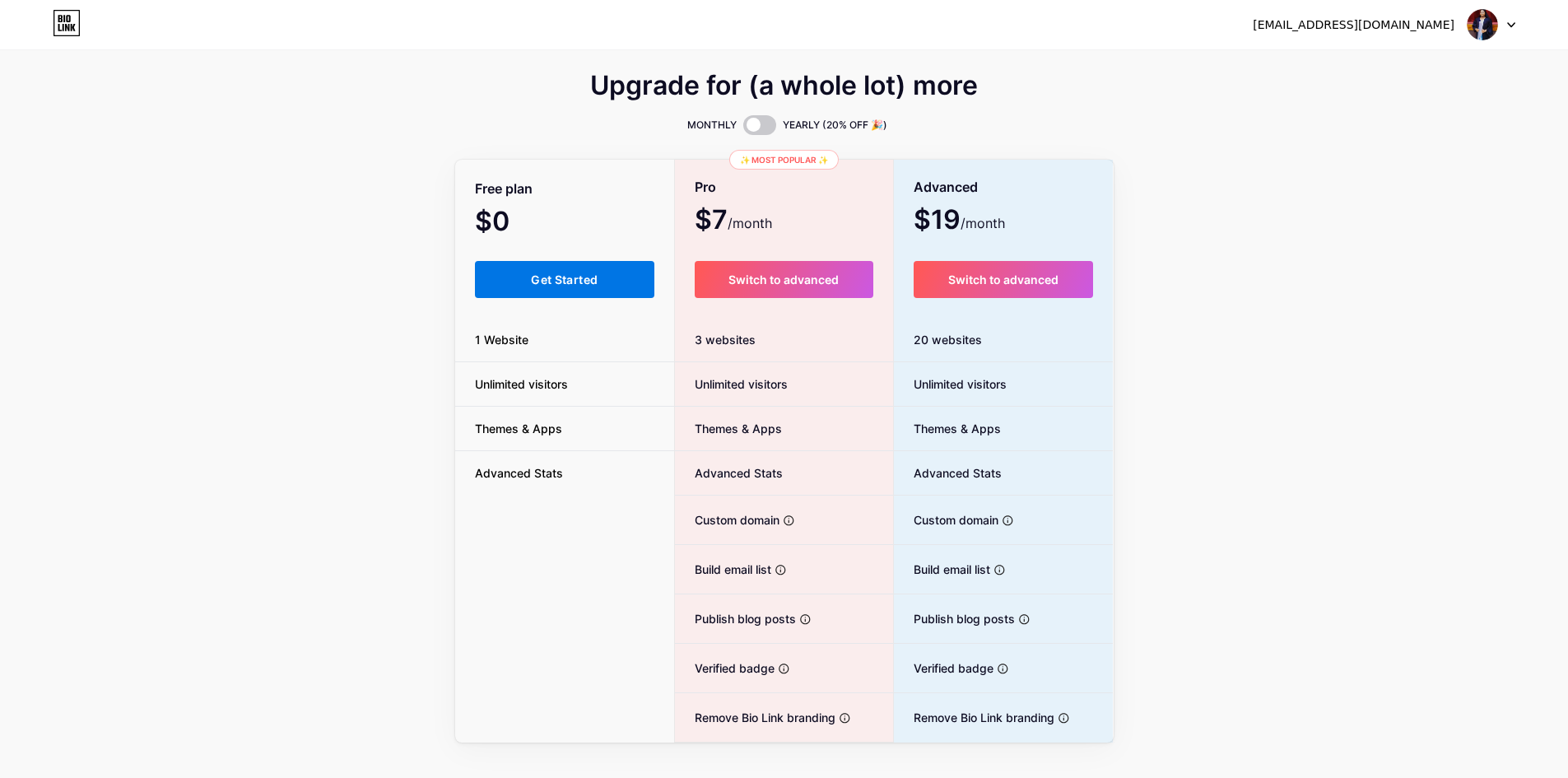
click at [482, 270] on button "Get Started" at bounding box center [565, 280] width 180 height 37
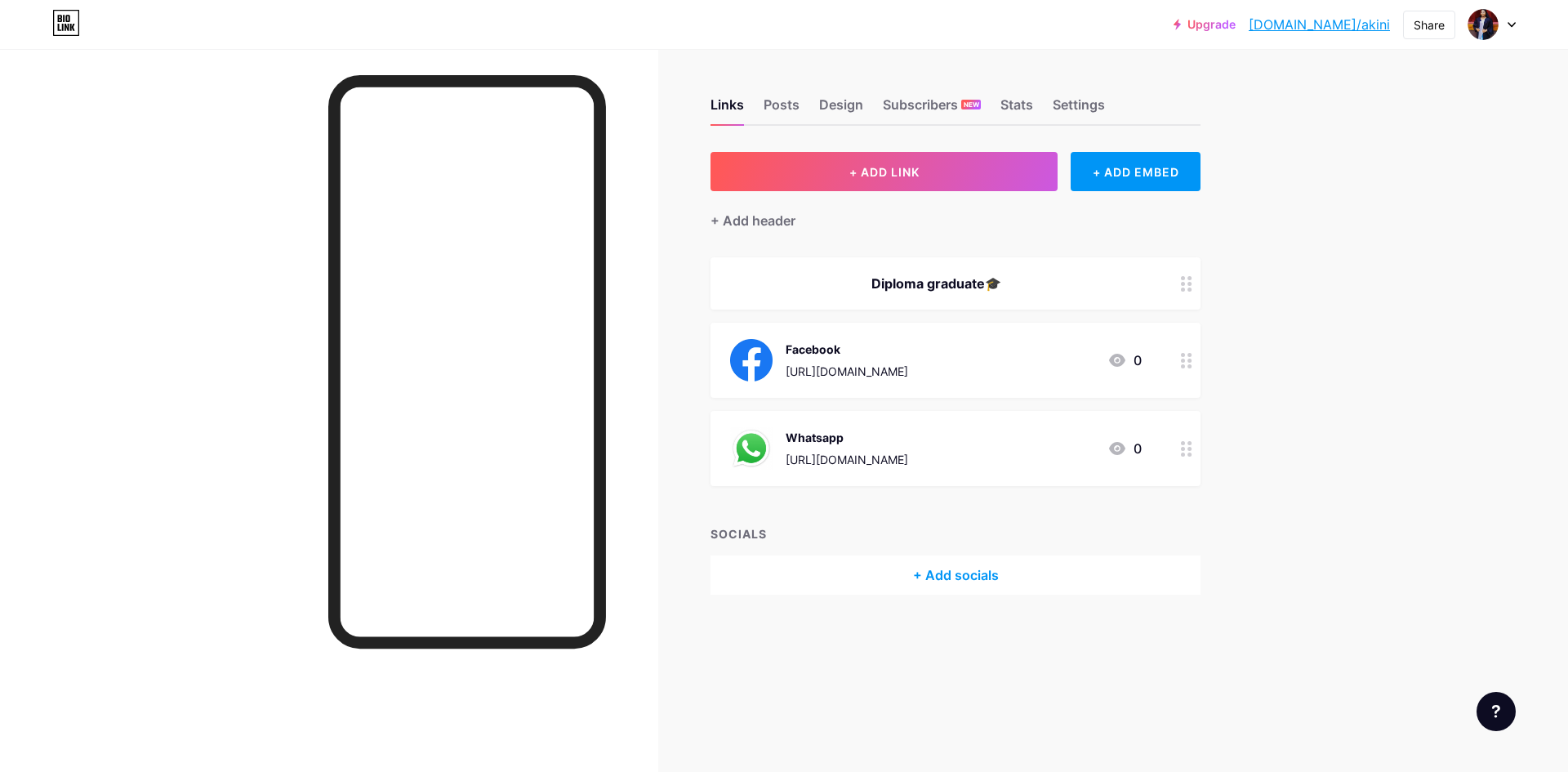
click at [1405, 391] on div "Upgrade bio.link/akini bio.link/akini Share Switch accounts Akini Amasha bio.li…" at bounding box center [784, 386] width 1568 height 772
click at [1188, 453] on circle at bounding box center [1190, 454] width 4 height 4
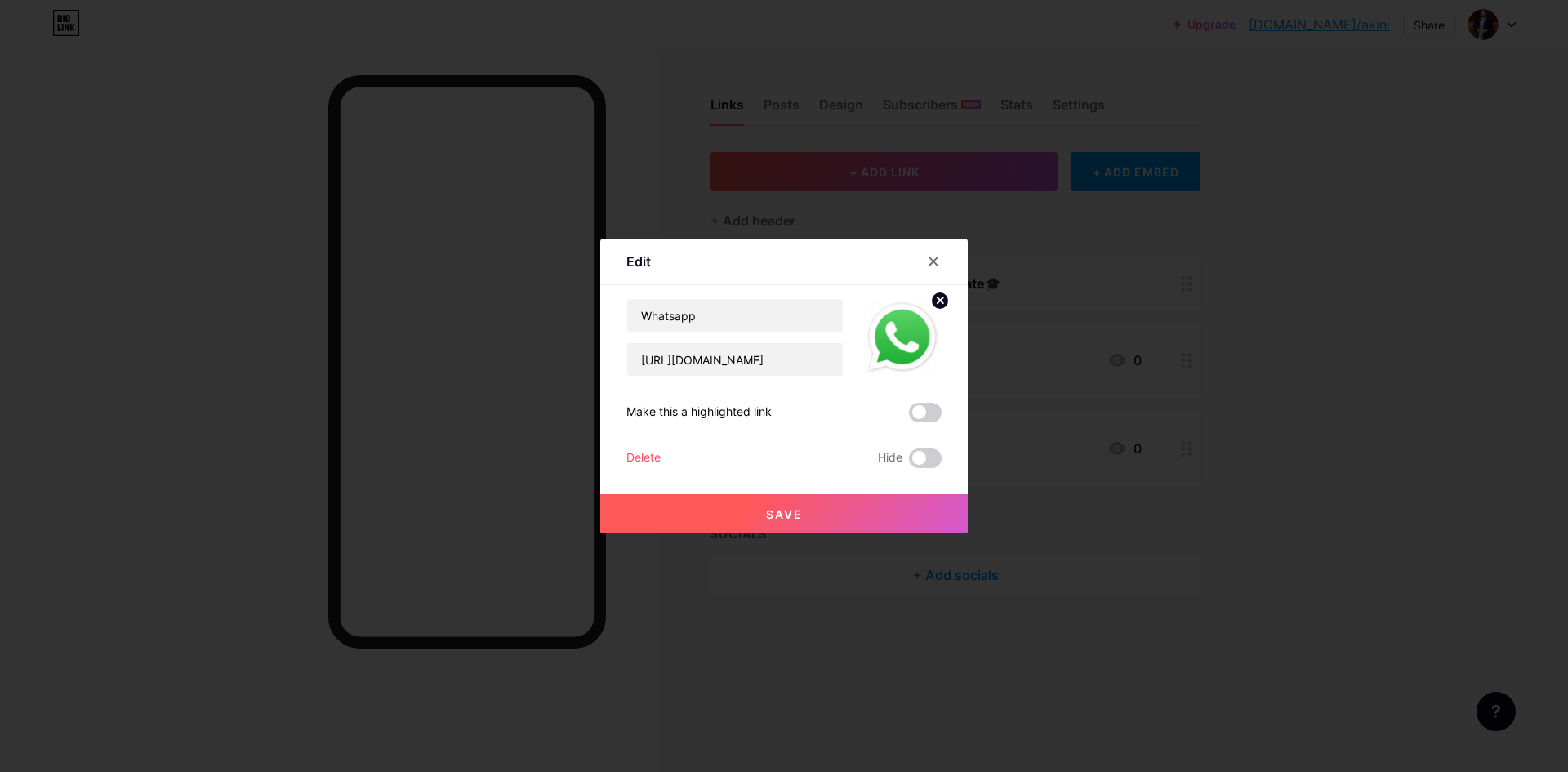
click at [914, 418] on span at bounding box center [924, 411] width 32 height 19
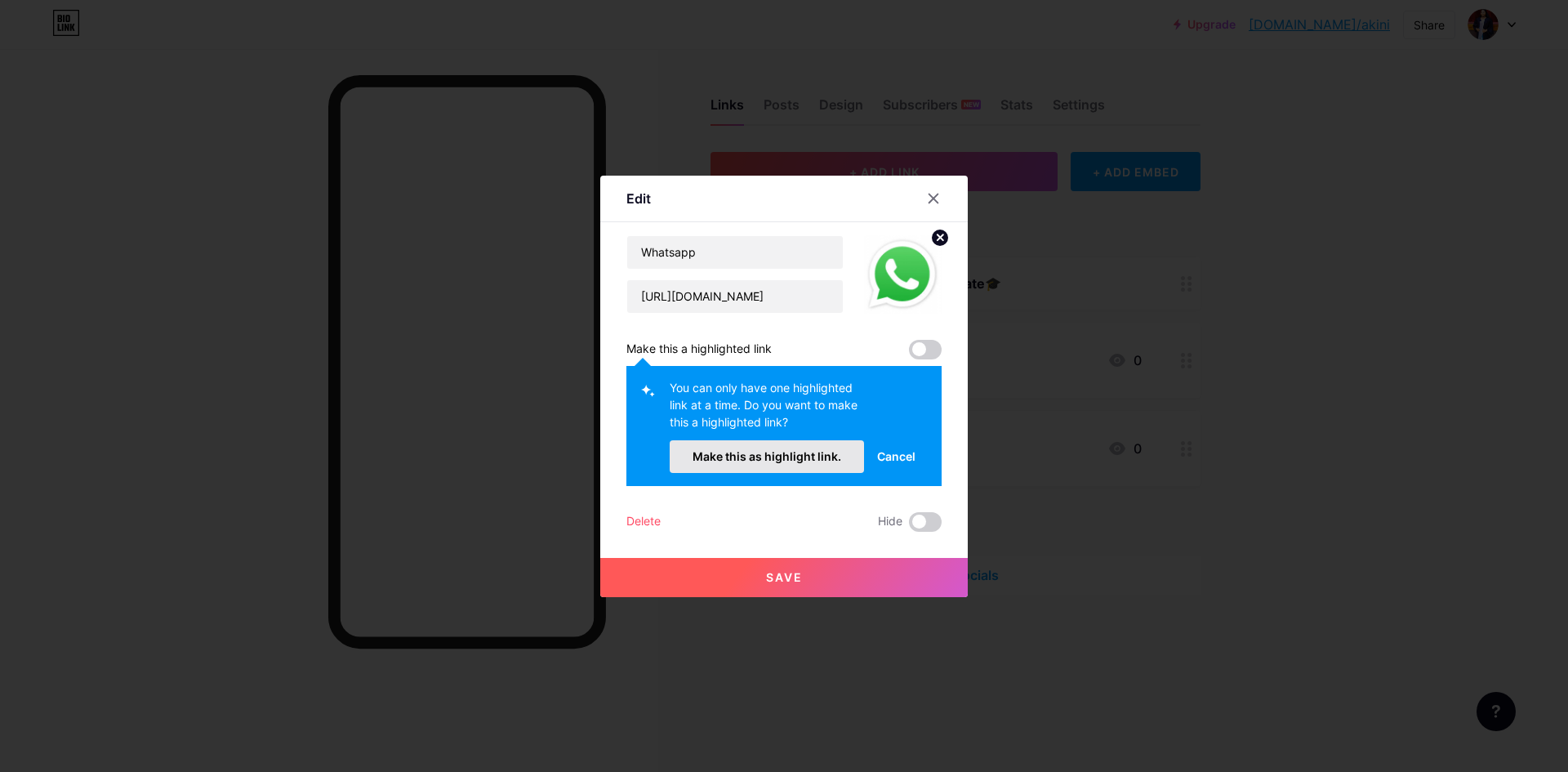
click at [782, 465] on button "Make this as highlight link." at bounding box center [766, 456] width 195 height 32
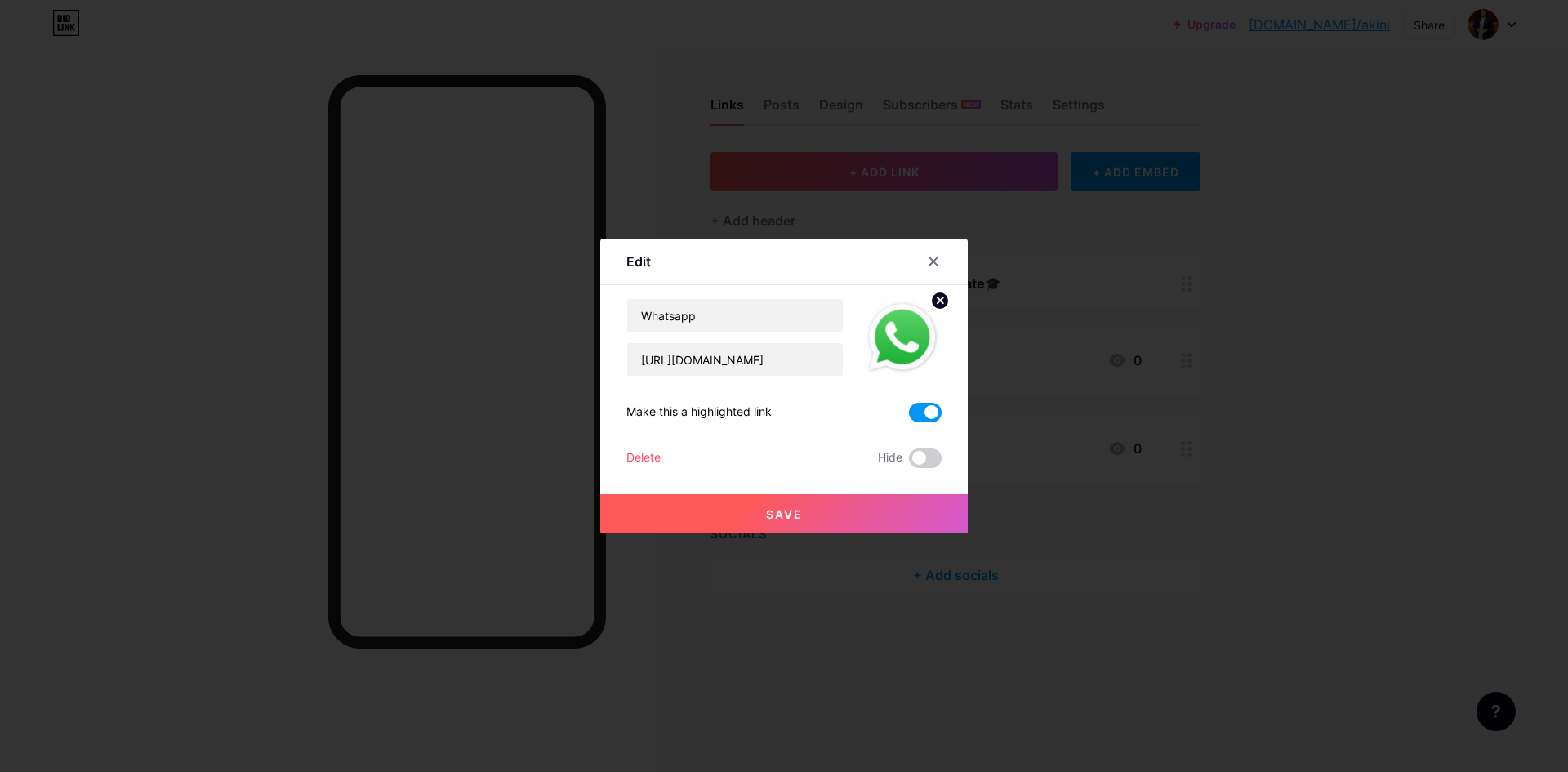
click at [821, 519] on button "Save" at bounding box center [784, 514] width 367 height 39
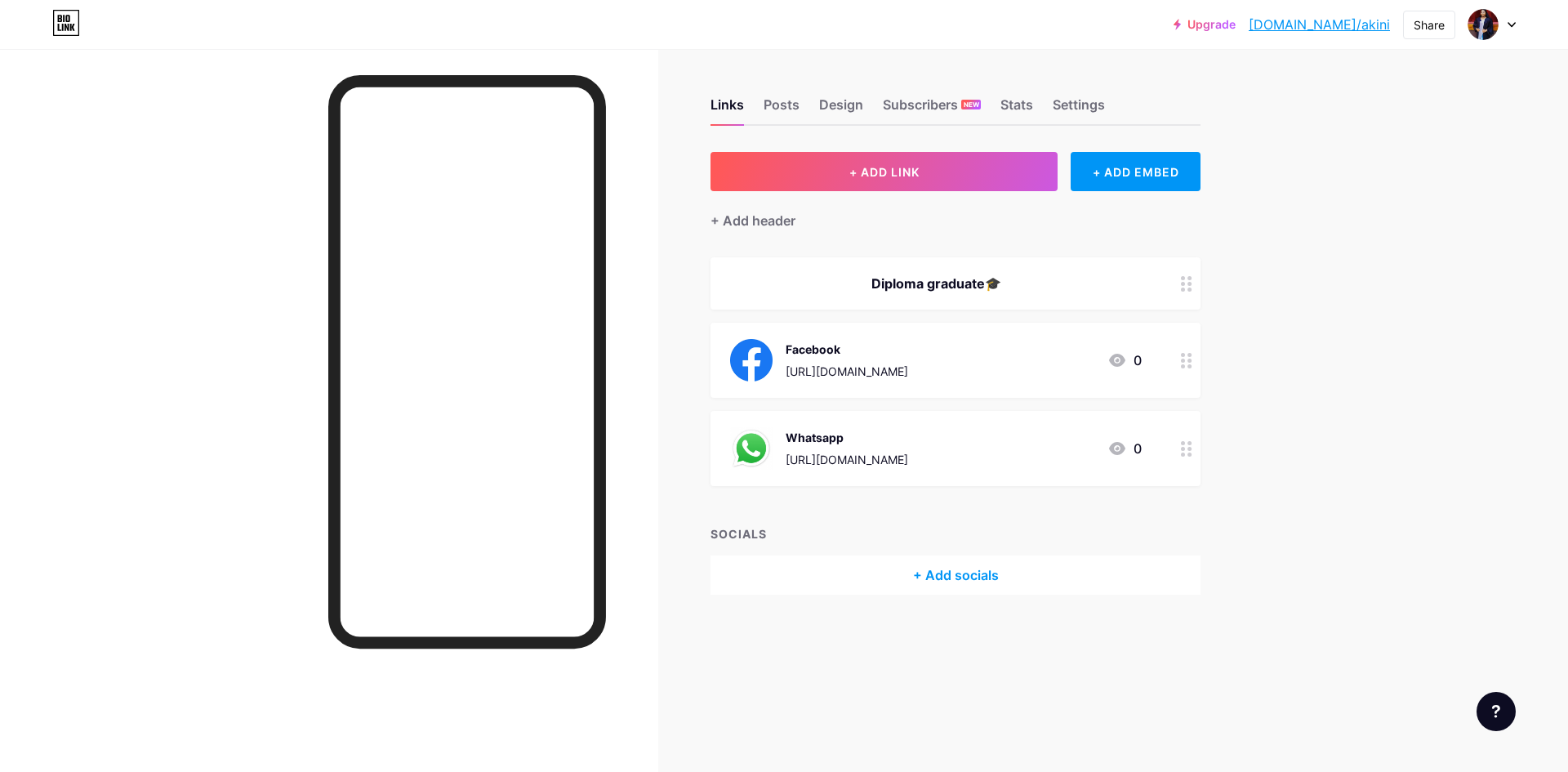
drag, startPoint x: 601, startPoint y: 116, endPoint x: 1433, endPoint y: 191, distance: 835.4
click at [1433, 191] on div "Upgrade bio.link/akini bio.link/akini Share Switch accounts Akini Amasha bio.li…" at bounding box center [784, 386] width 1568 height 772
click at [1005, 563] on div "+ Add socials" at bounding box center [955, 575] width 490 height 39
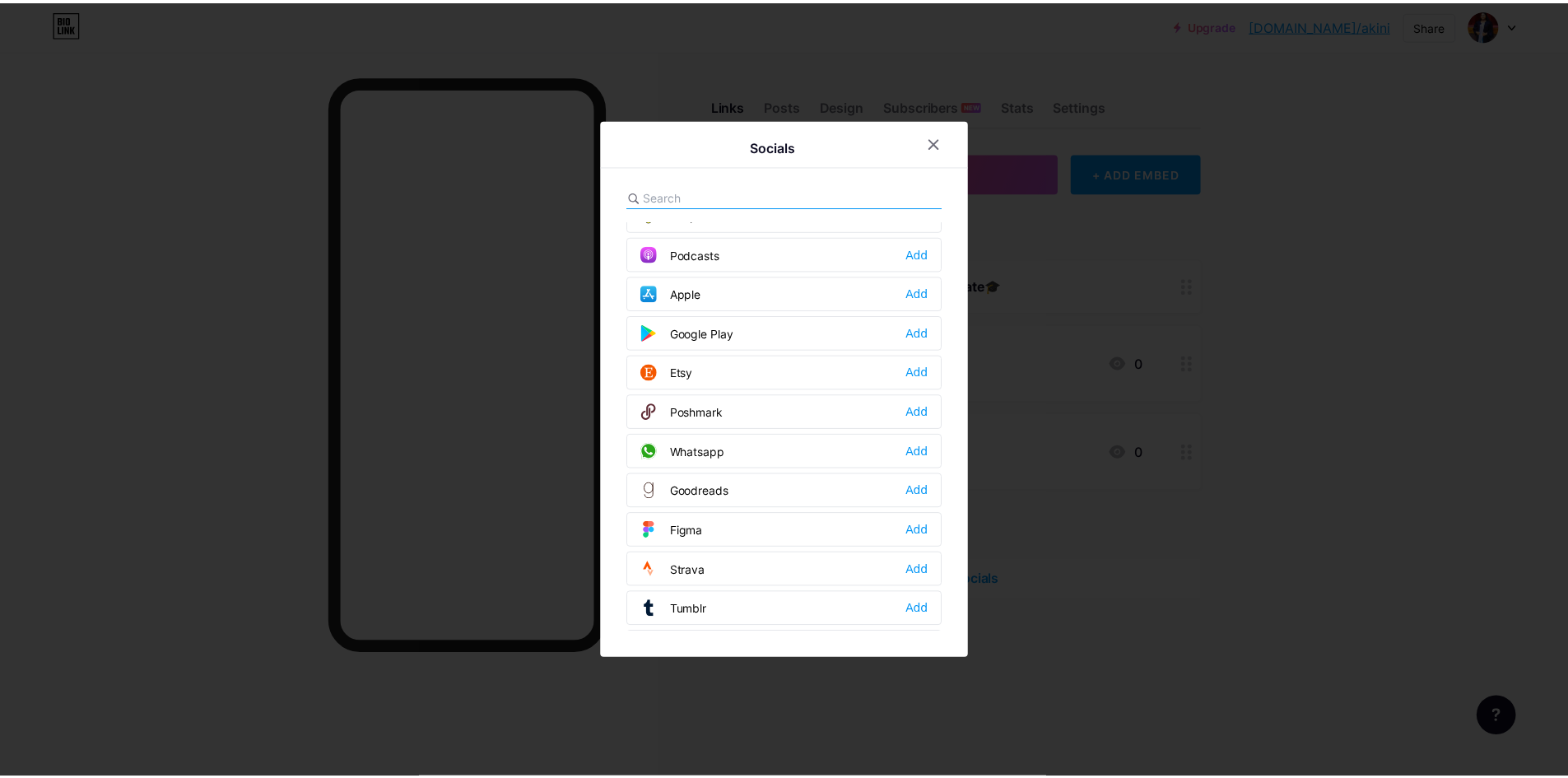
scroll to position [1234, 0]
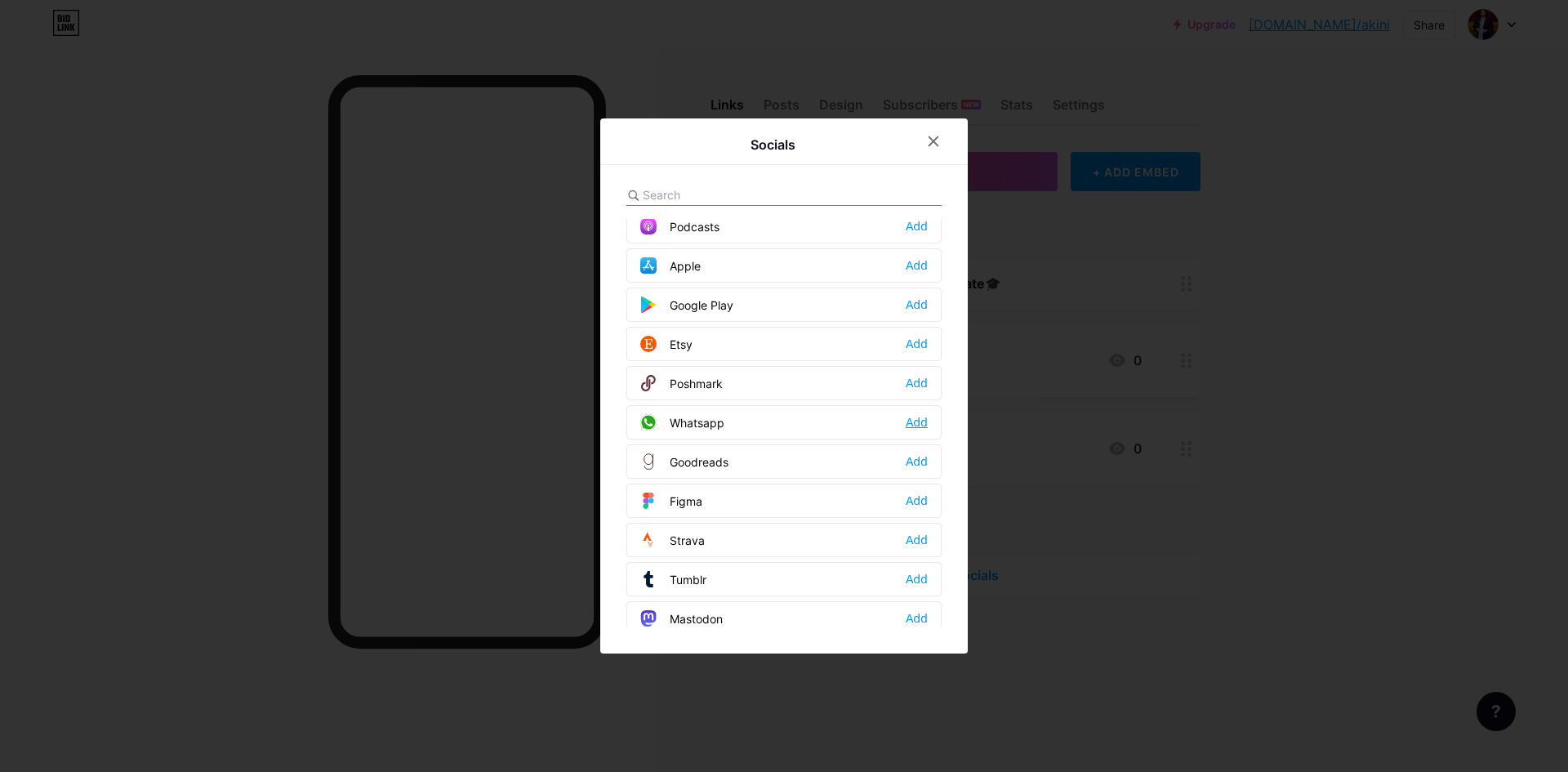
click at [909, 423] on div "Add" at bounding box center [917, 422] width 22 height 17
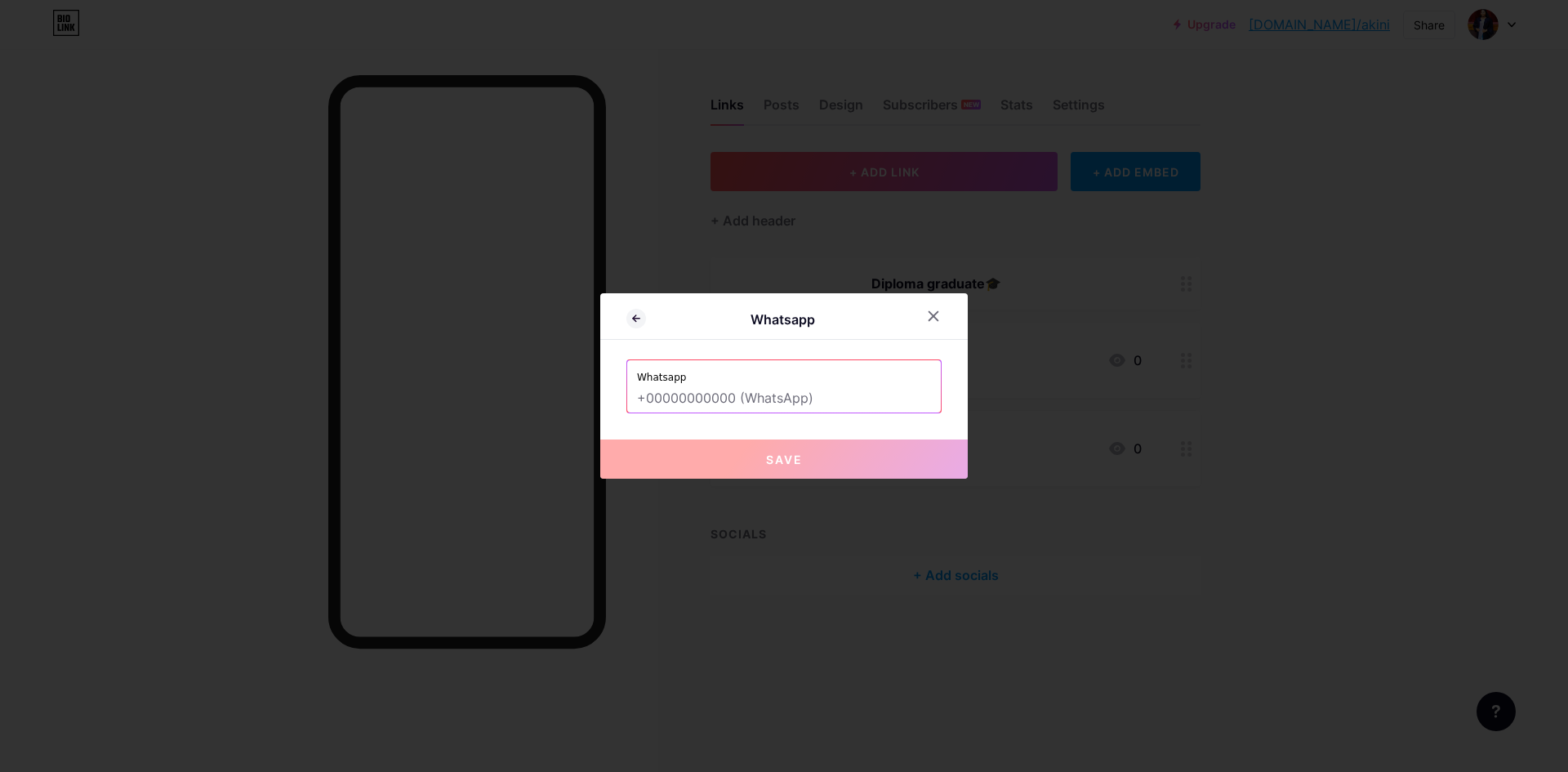
click at [757, 402] on input "text" at bounding box center [783, 398] width 294 height 28
paste input "[URL][DOMAIN_NAME]"
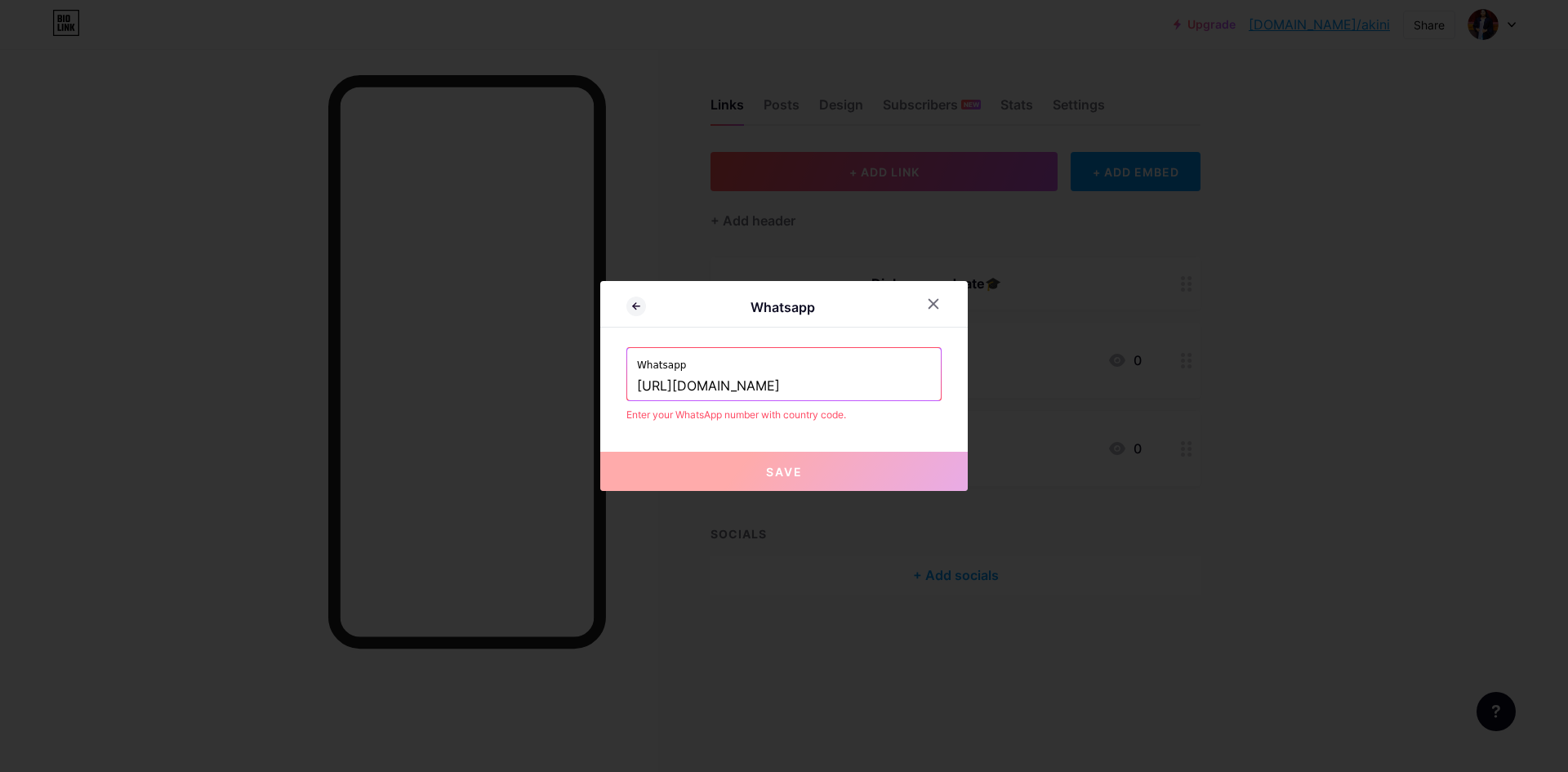
drag, startPoint x: 720, startPoint y: 385, endPoint x: 534, endPoint y: 364, distance: 187.2
click at [534, 364] on div "Whatsapp Whatsapp https://wa.me/94725031374 Enter your WhatsApp number with cou…" at bounding box center [784, 386] width 1568 height 772
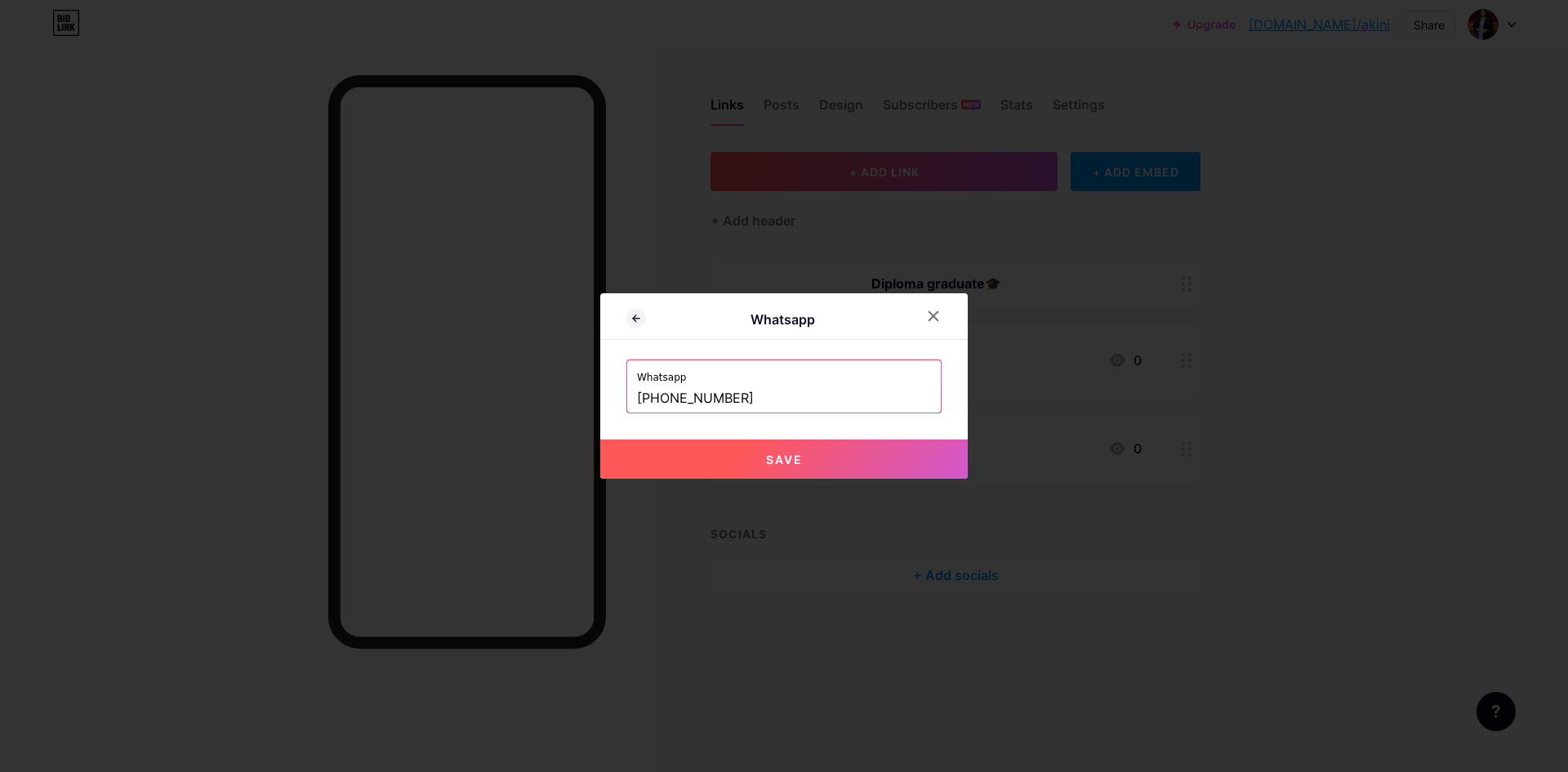
click at [715, 465] on button "Save" at bounding box center [784, 458] width 367 height 39
type input "https://wa.me/+94725031374"
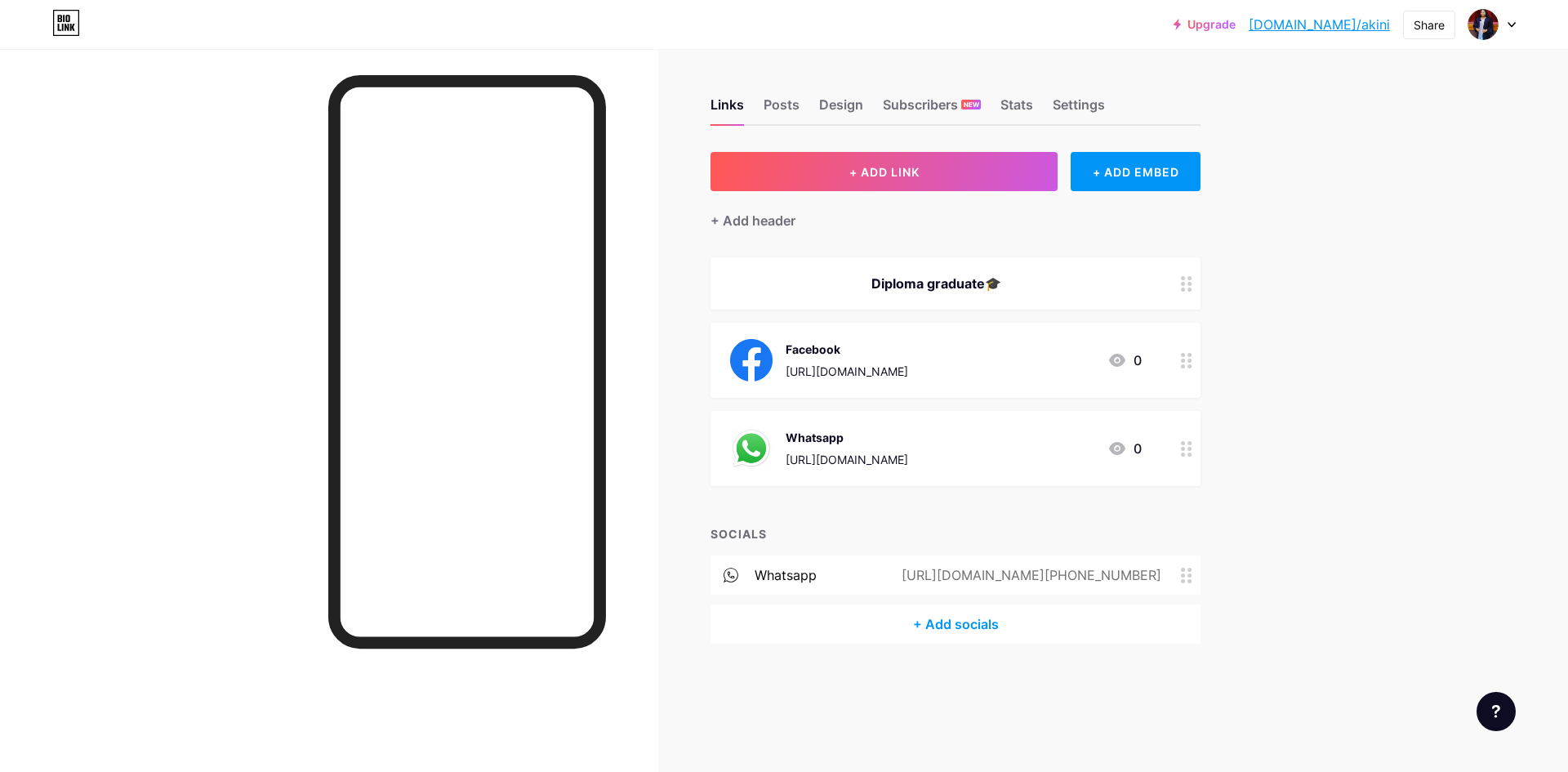
click at [829, 571] on div "whatsapp https://wa.me/+94725031374" at bounding box center [955, 575] width 490 height 39
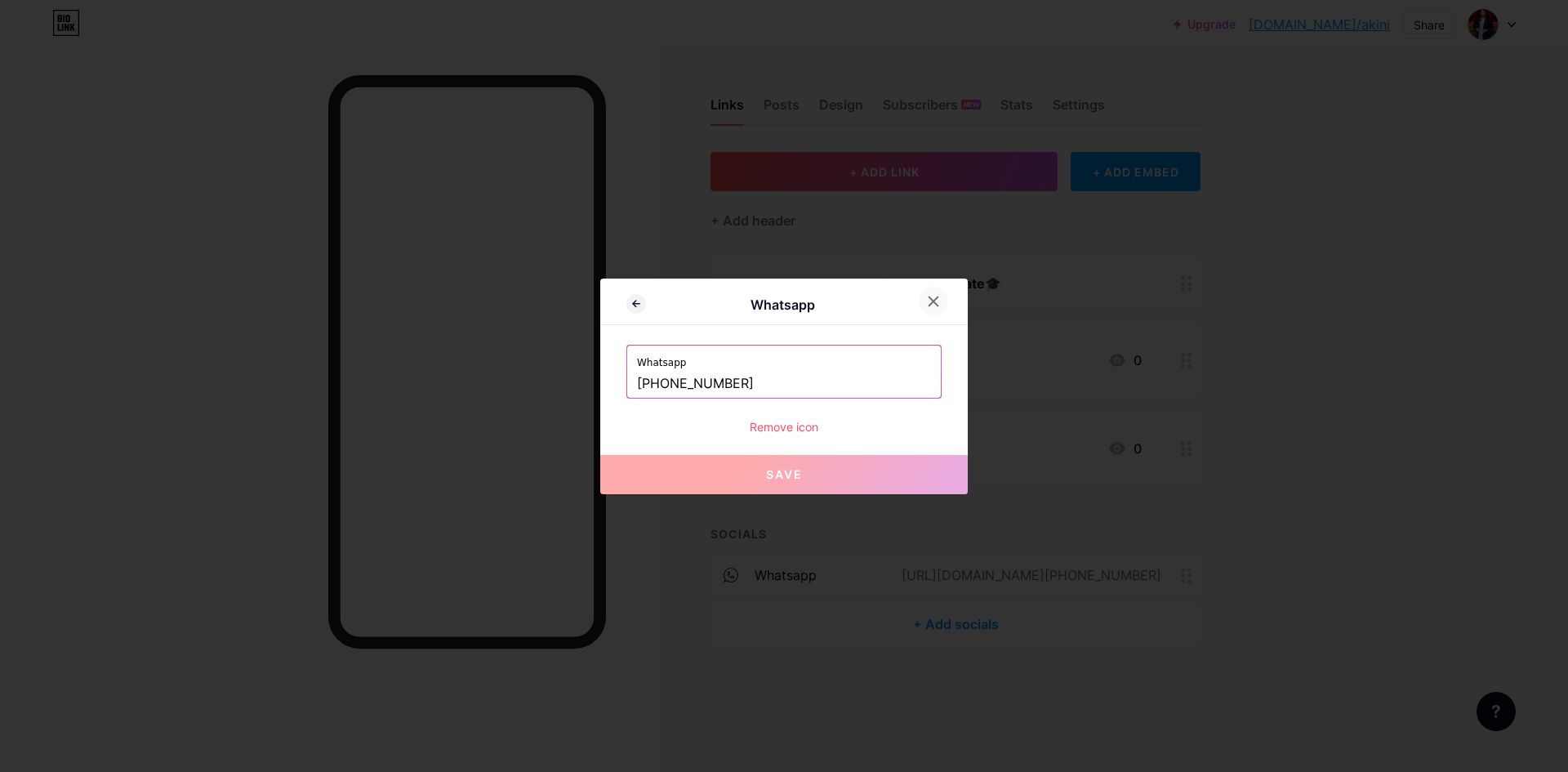
click at [927, 298] on icon at bounding box center [933, 302] width 13 height 13
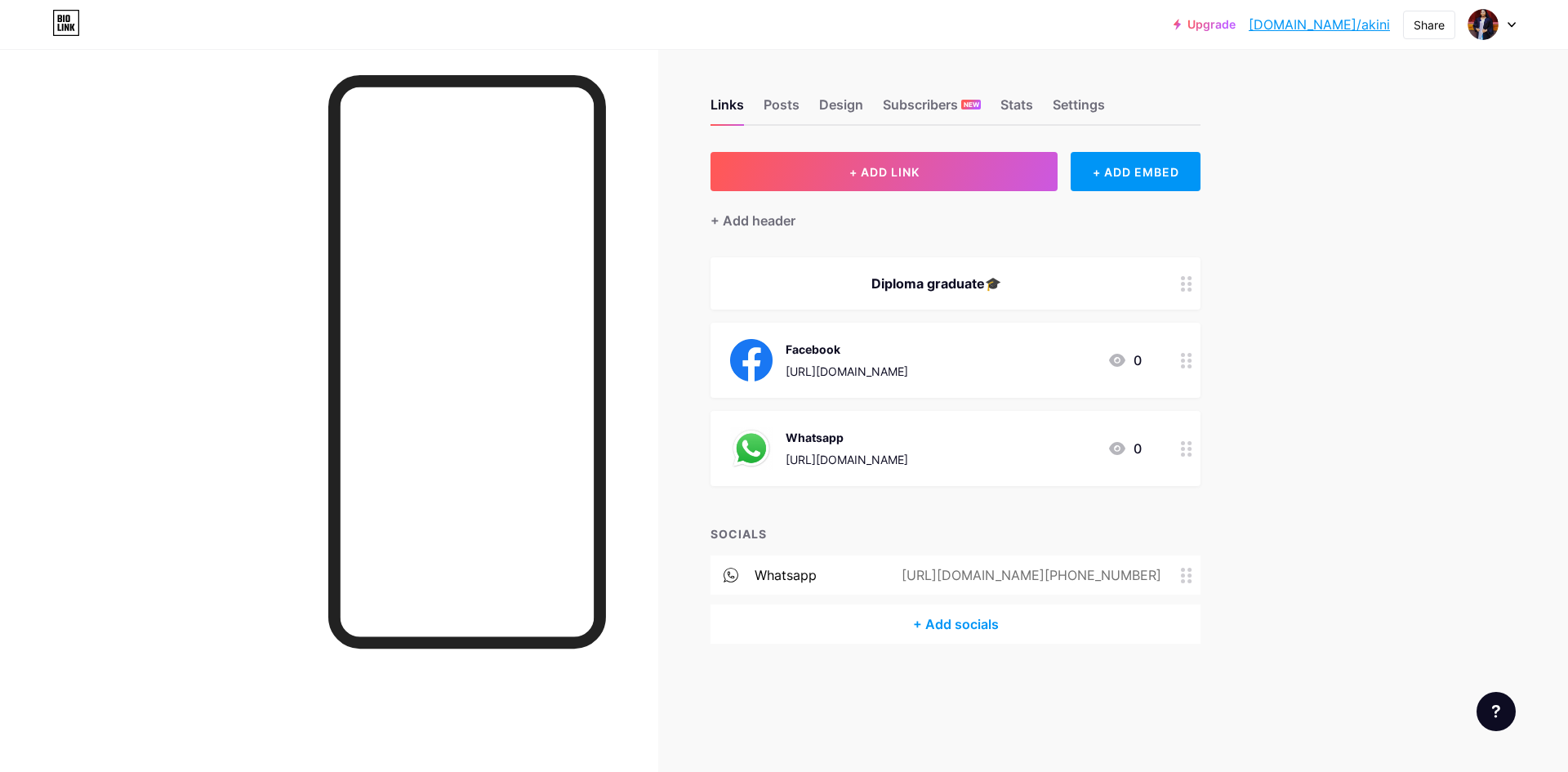
click at [1182, 576] on icon at bounding box center [1186, 575] width 11 height 16
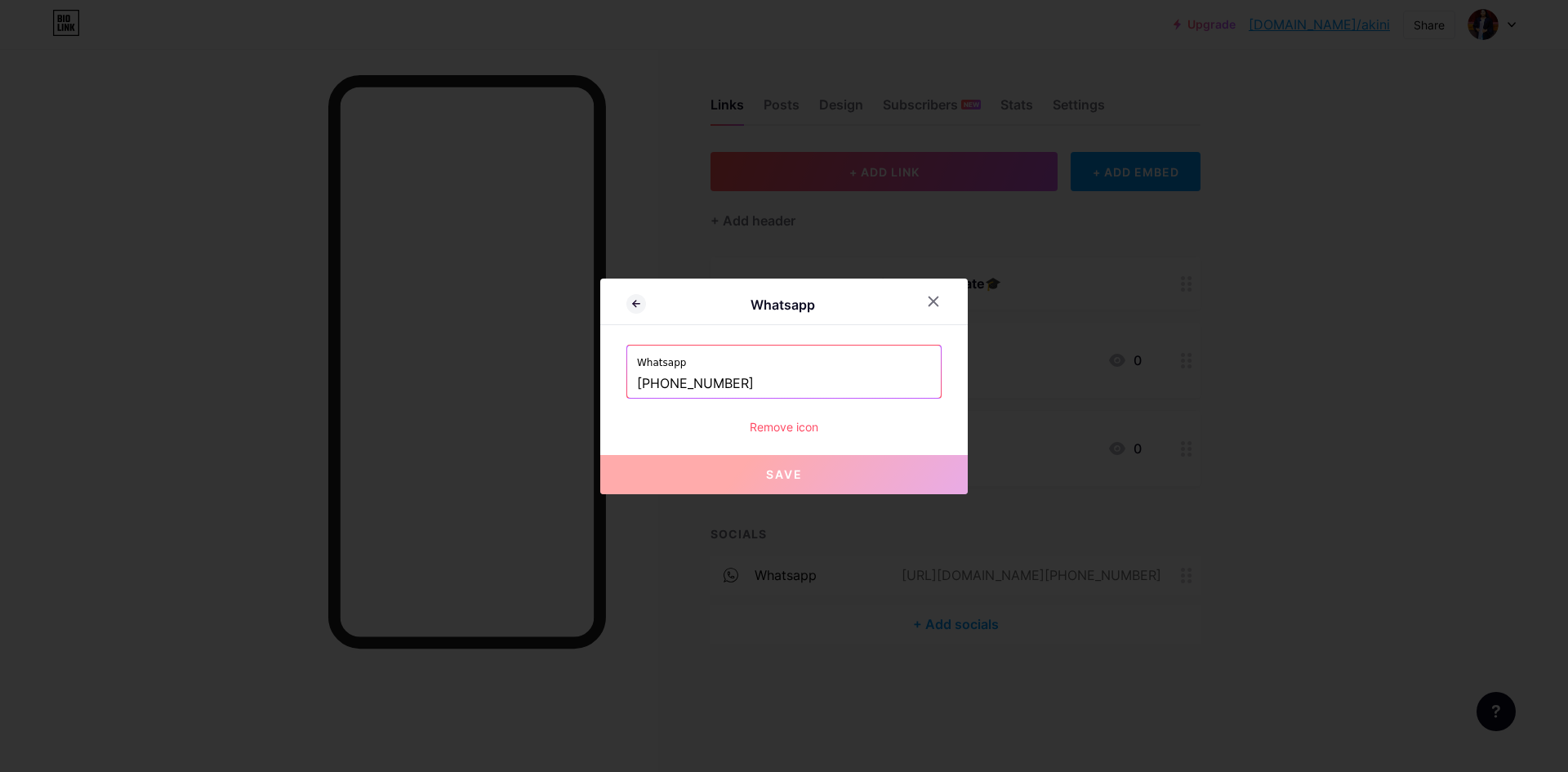
click at [757, 423] on div "Remove icon" at bounding box center [784, 426] width 315 height 18
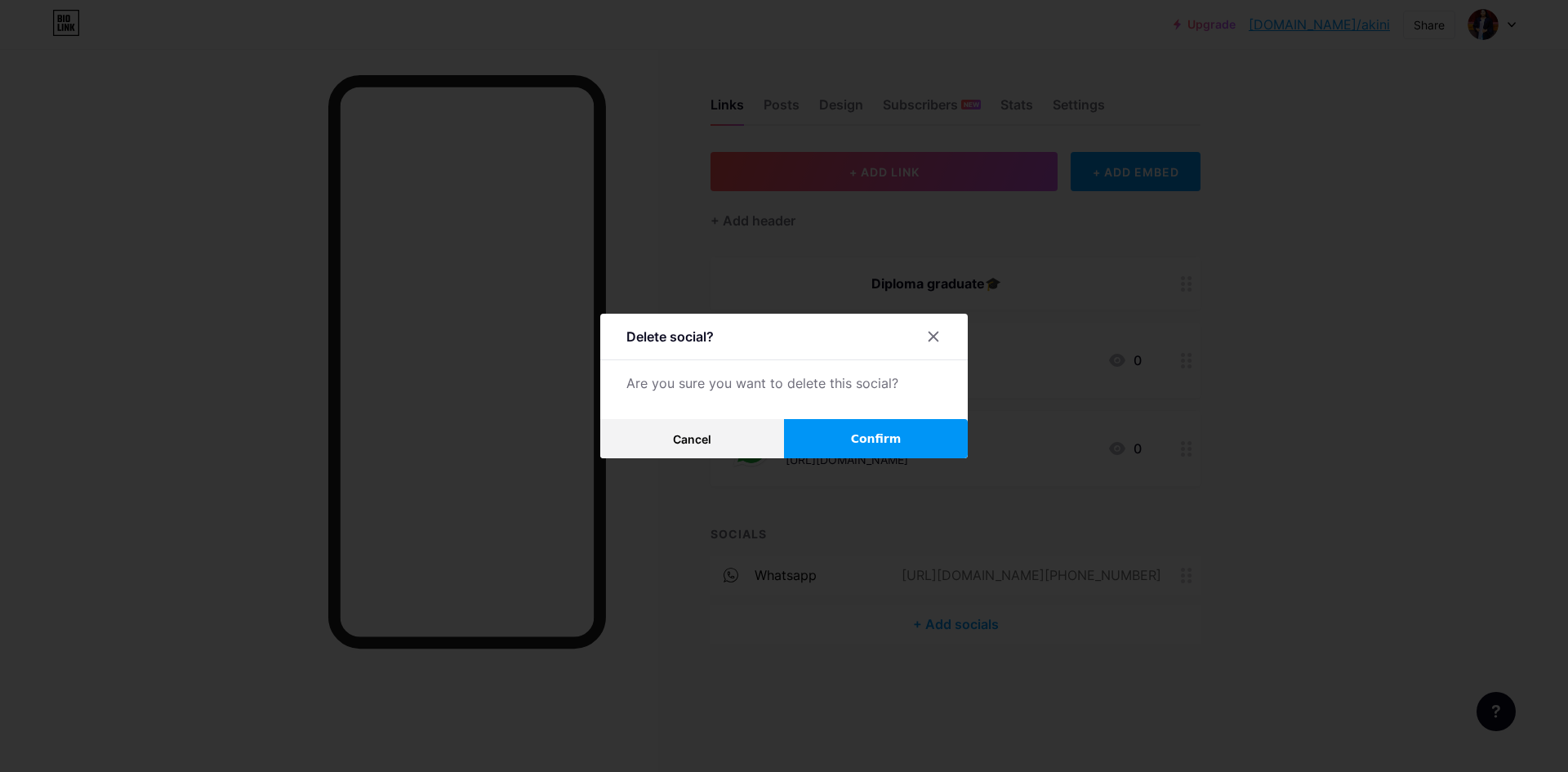
click at [810, 452] on button "Confirm" at bounding box center [875, 438] width 184 height 39
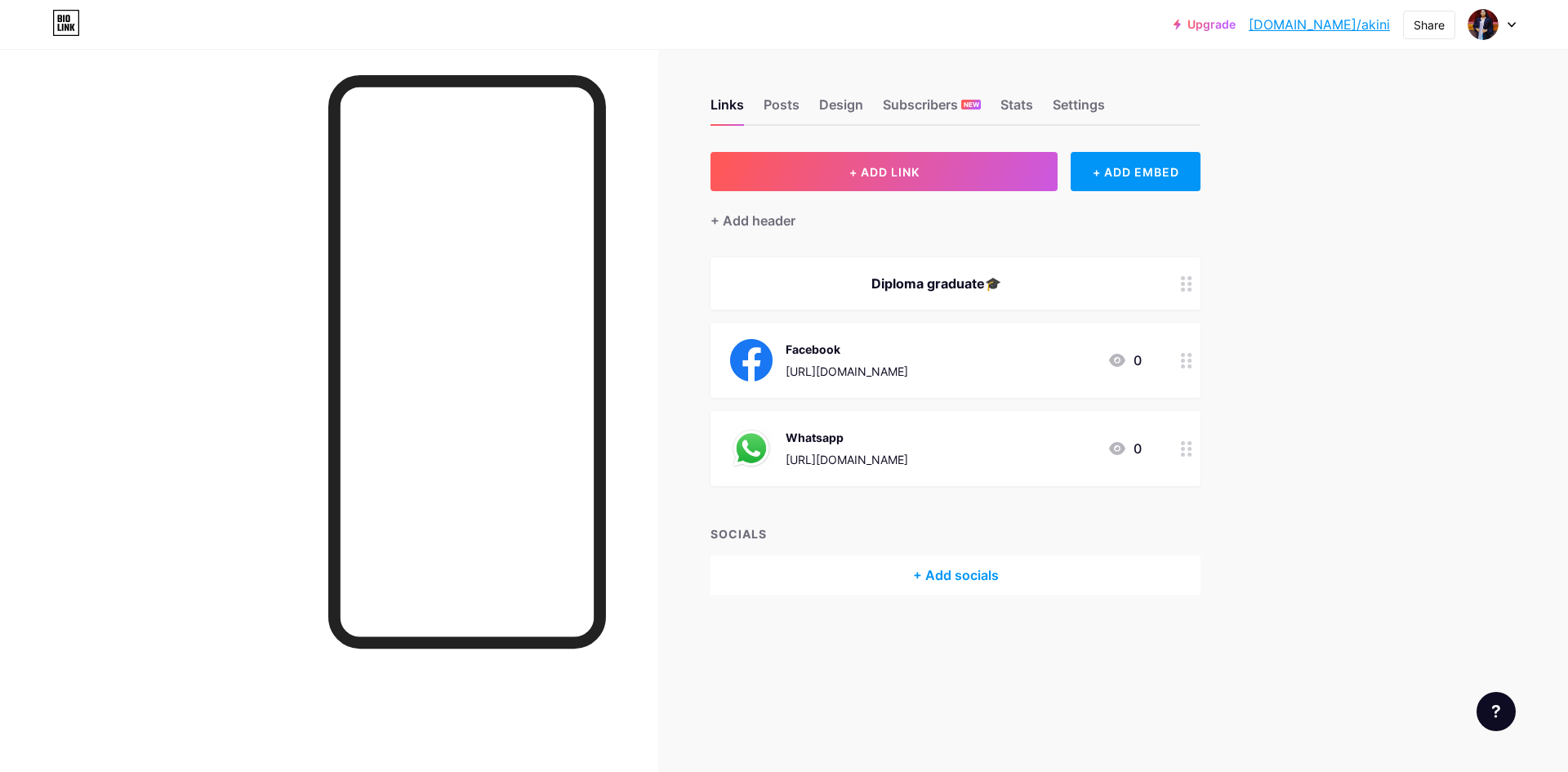
click at [1491, 717] on icon at bounding box center [1495, 711] width 8 height 13
click at [1313, 394] on div "Upgrade bio.link/akini bio.link/akini Share Switch accounts Akini Amasha bio.li…" at bounding box center [784, 386] width 1568 height 772
click at [1003, 111] on div "Stats" at bounding box center [1016, 110] width 32 height 30
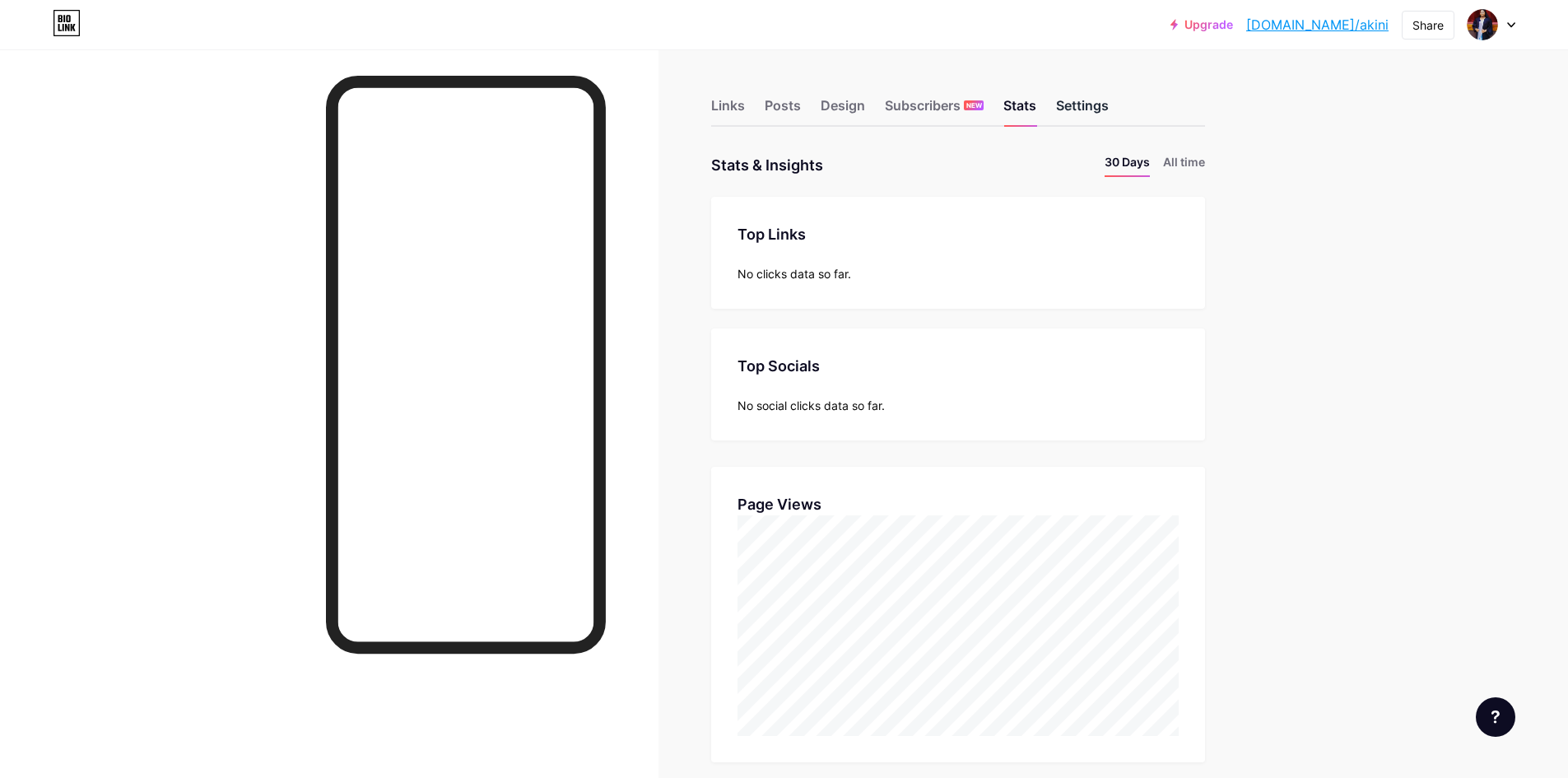
click at [1079, 121] on div "Settings" at bounding box center [1083, 111] width 53 height 30
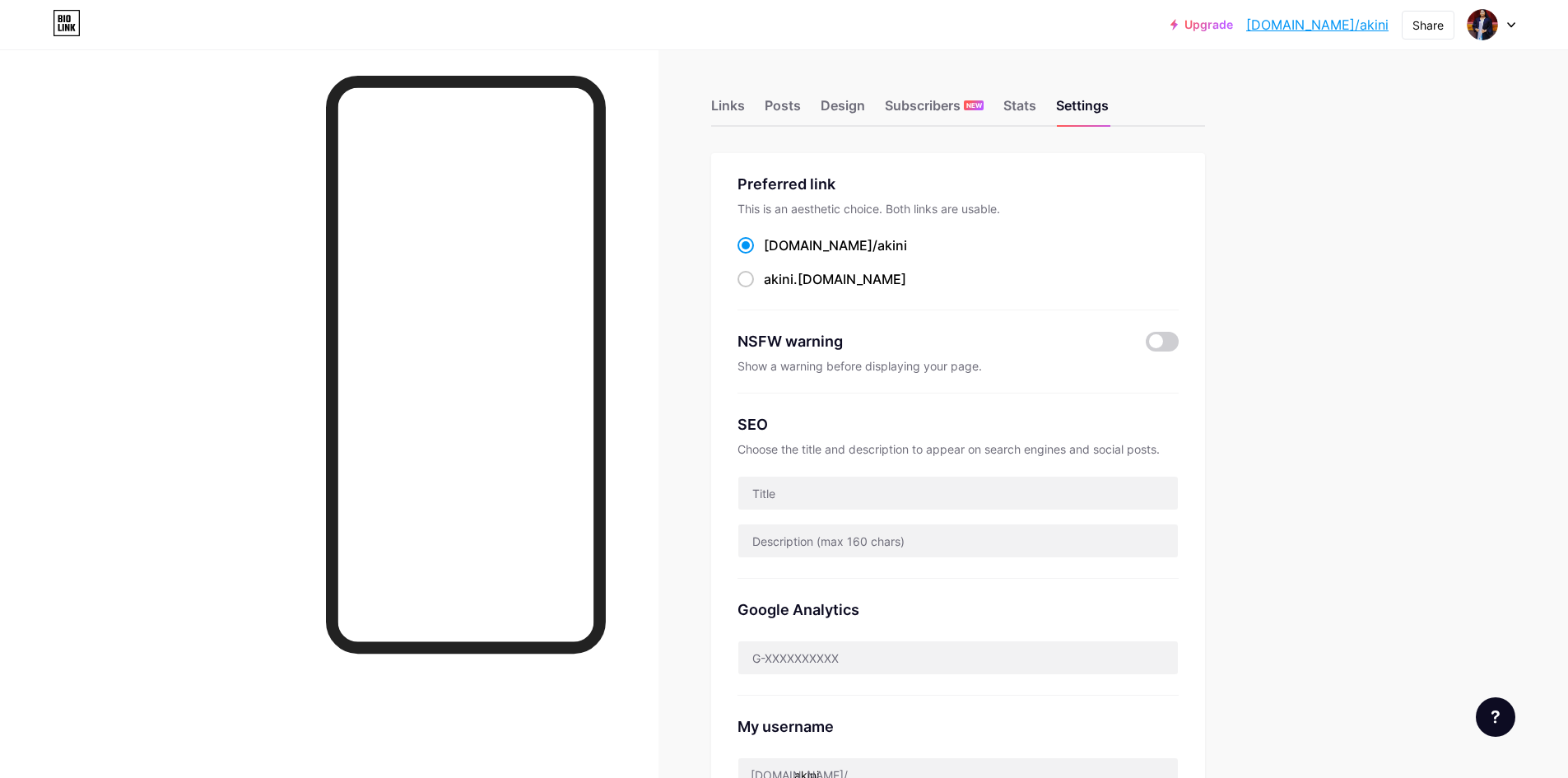
click at [1233, 28] on link "Upgrade" at bounding box center [1202, 24] width 62 height 13
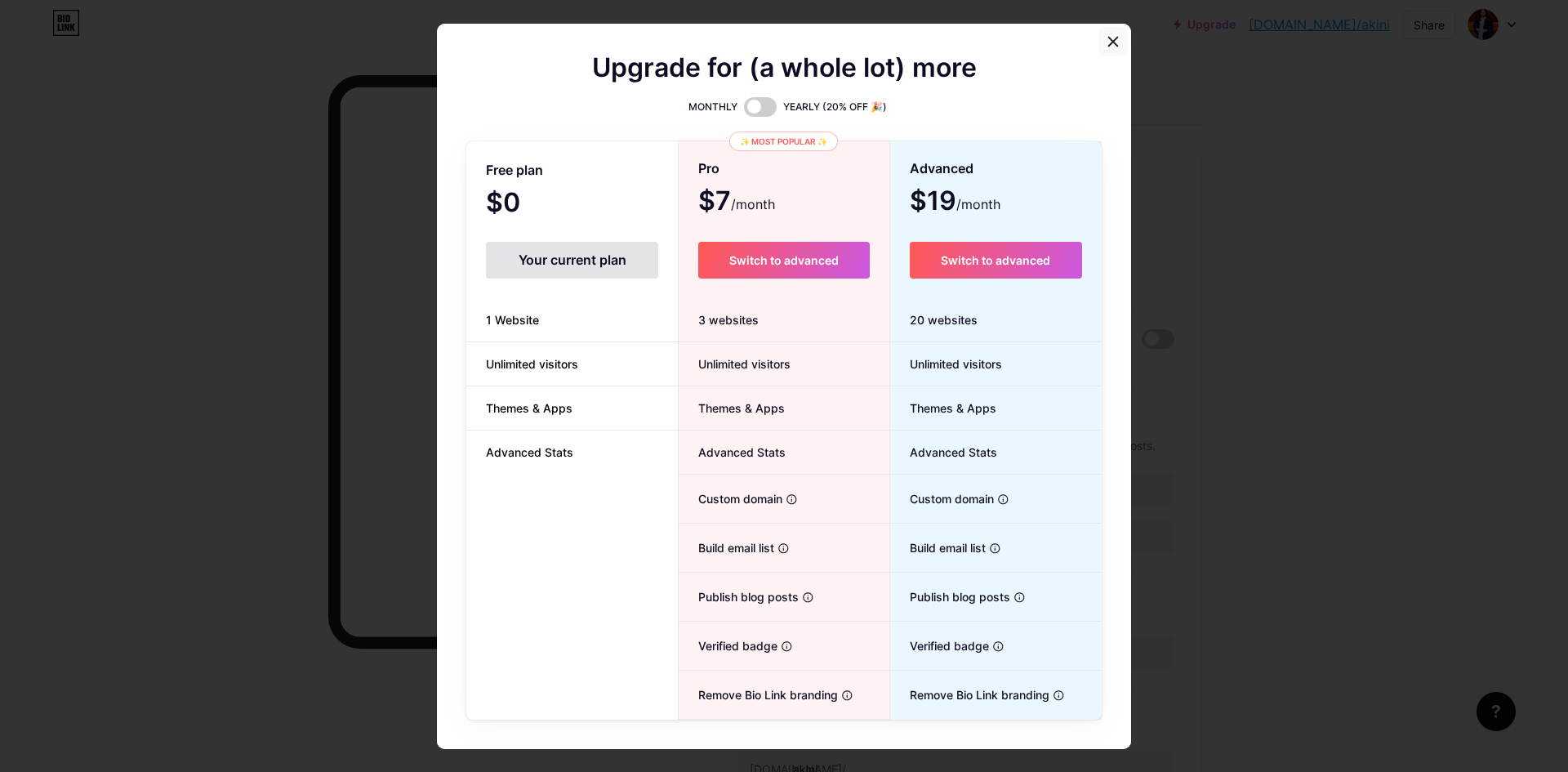
click at [1106, 46] on icon at bounding box center [1112, 42] width 13 height 13
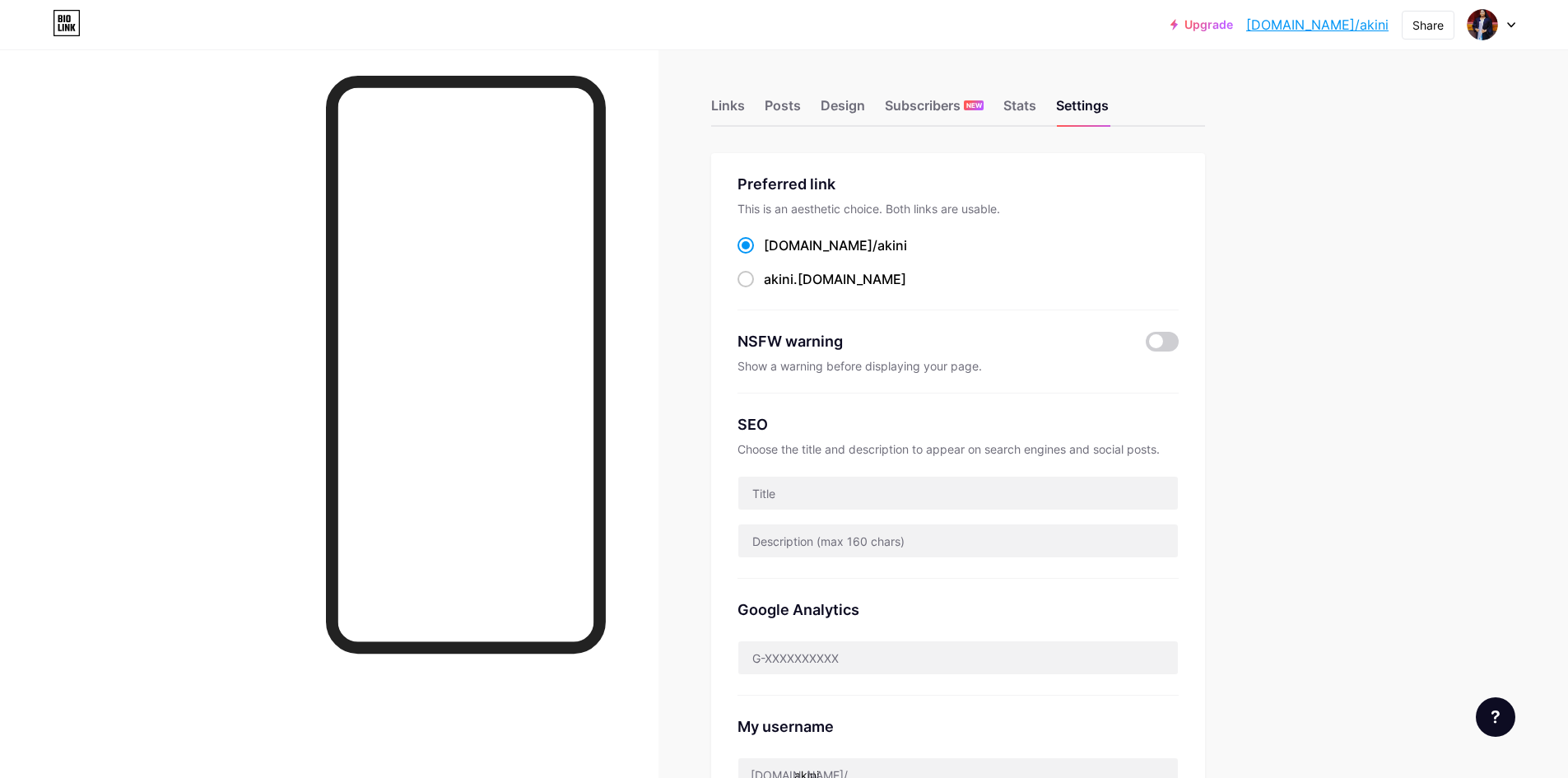
click at [1554, 59] on div "Upgrade bio.link/akini bio.link/akini Share Switch accounts Akini Amasha bio.li…" at bounding box center [784, 644] width 1568 height 1288
